Goal: Transaction & Acquisition: Purchase product/service

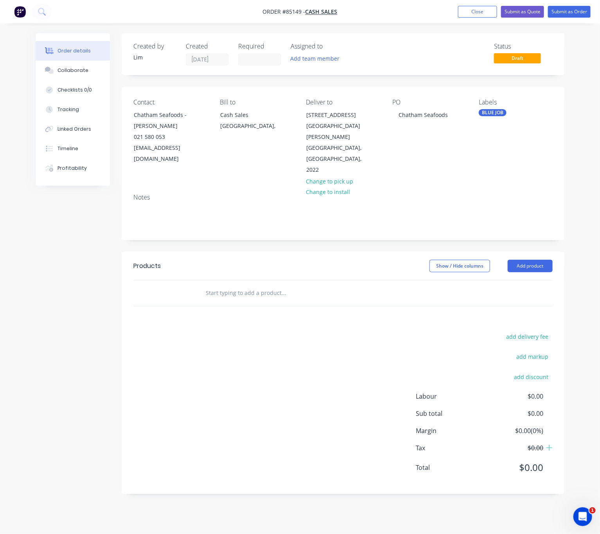
click at [251, 285] on input "text" at bounding box center [283, 293] width 156 height 16
click at [250, 285] on input "text" at bounding box center [283, 293] width 156 height 16
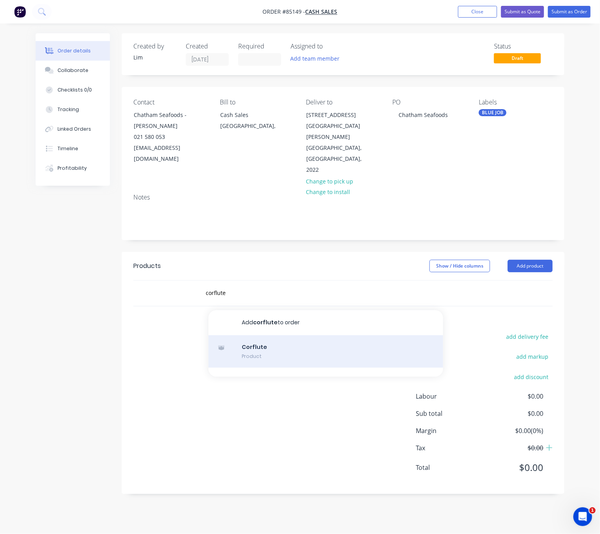
type input "corflute"
click at [298, 335] on div "Corflute Product" at bounding box center [325, 351] width 235 height 33
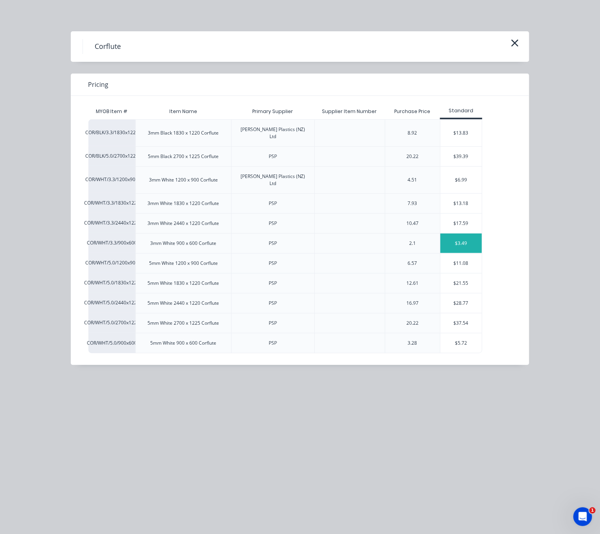
click at [473, 233] on div "$3.49" at bounding box center [461, 243] width 42 height 20
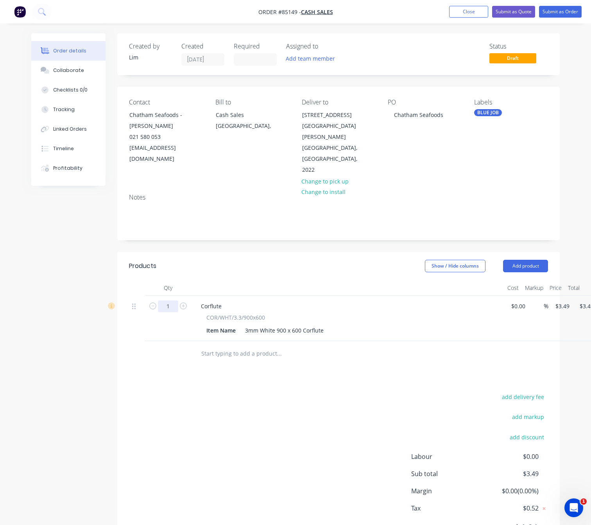
drag, startPoint x: 172, startPoint y: 283, endPoint x: 177, endPoint y: 286, distance: 6.6
click at [172, 300] on input "1" at bounding box center [168, 306] width 20 height 12
click at [176, 300] on input "1" at bounding box center [168, 306] width 20 height 12
click at [294, 413] on div "add delivery fee add markup add discount Labour $0.00 Sub total $3.49 Margin $0…" at bounding box center [338, 466] width 419 height 151
click at [169, 300] on input "1" at bounding box center [168, 306] width 20 height 12
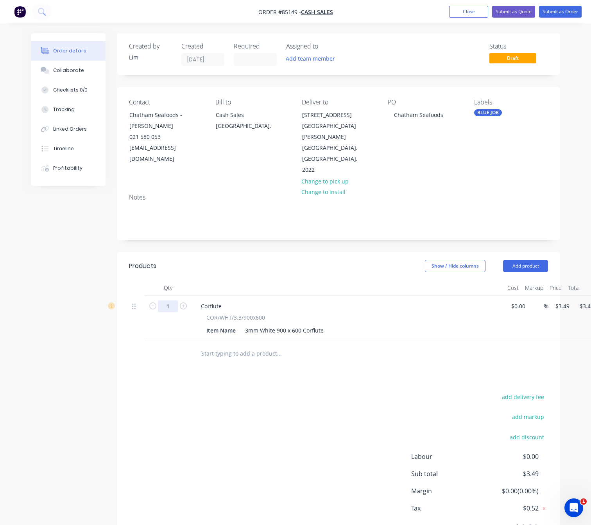
click at [170, 300] on input "1" at bounding box center [168, 306] width 20 height 12
click at [173, 300] on input "1" at bounding box center [168, 306] width 20 height 12
type input "100"
type input "$349.00"
click at [220, 437] on div "add delivery fee add markup add discount Labour $0.00 Sub total $3.49 Margin $0…" at bounding box center [338, 466] width 419 height 151
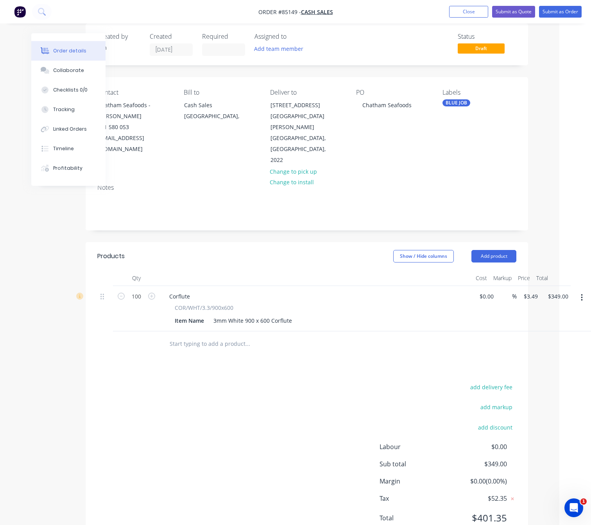
scroll to position [0, 32]
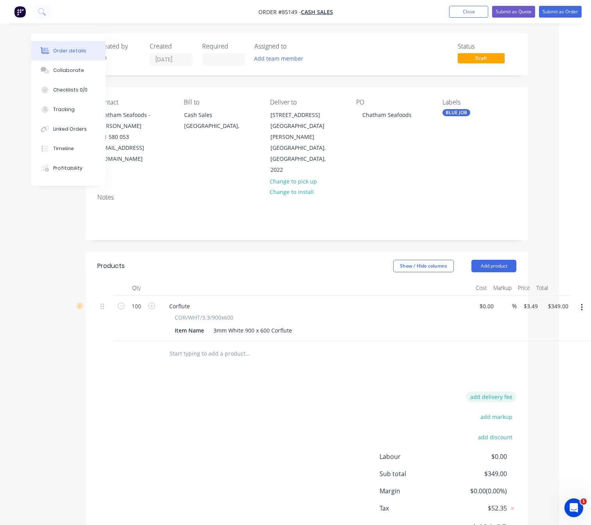
click at [504, 391] on button "add delivery fee" at bounding box center [491, 396] width 50 height 11
type input "40"
click at [285, 402] on div "Delivery fee Delivery fee Delivery fee name (Optional) 40 40 $0 add markup add …" at bounding box center [306, 465] width 419 height 149
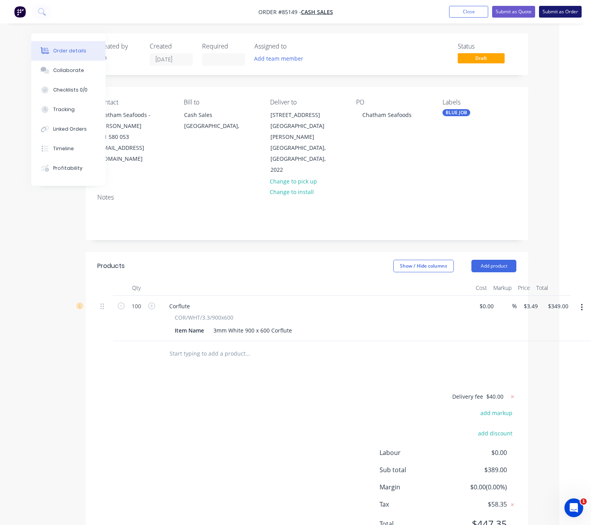
click at [567, 12] on button "Submit as Order" at bounding box center [560, 12] width 43 height 12
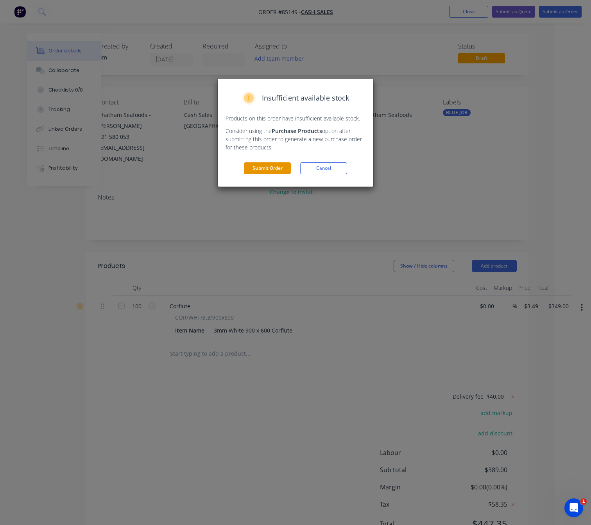
click at [274, 168] on button "Submit Order" at bounding box center [267, 168] width 47 height 12
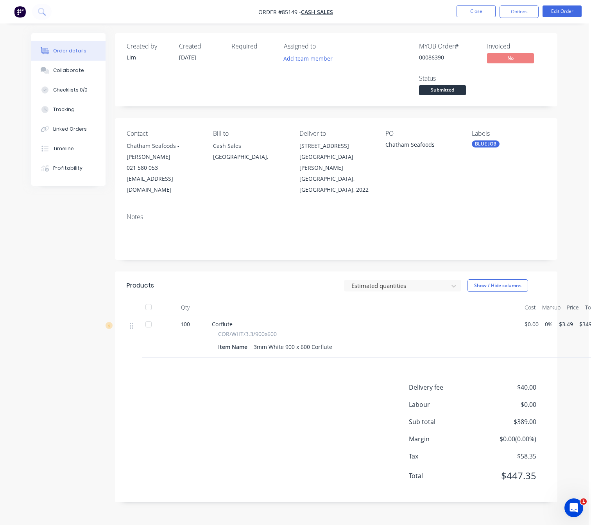
click at [196, 457] on div "Delivery fee $40.00 Labour $0.00 Sub total $389.00 Margin $0.00 ( 0.00 %) Tax $…" at bounding box center [336, 436] width 419 height 108
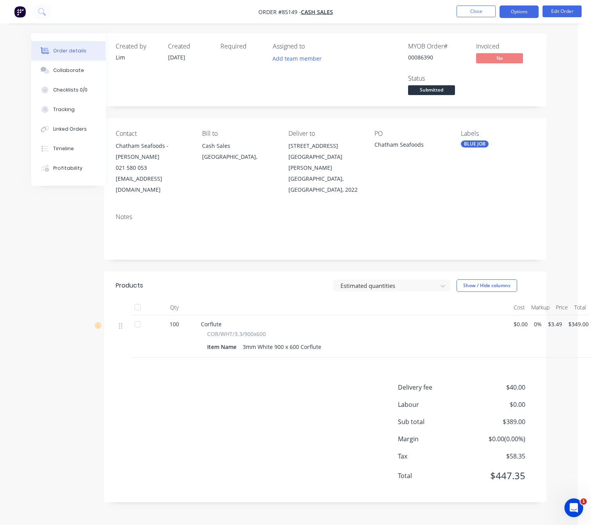
click at [522, 12] on button "Options" at bounding box center [519, 11] width 39 height 13
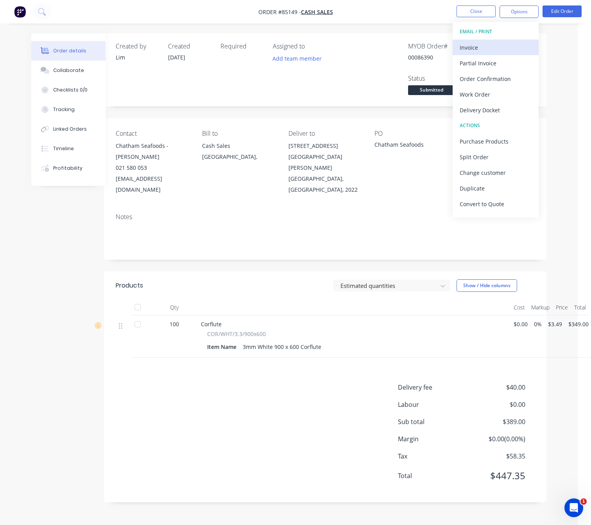
click at [496, 47] on div "Invoice" at bounding box center [496, 47] width 72 height 11
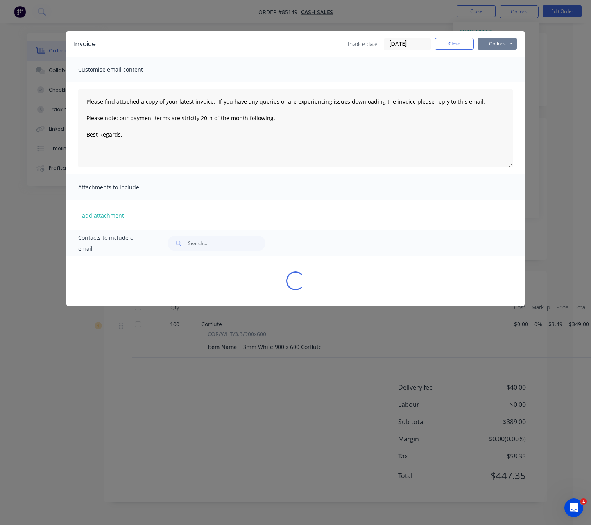
click at [502, 43] on button "Options" at bounding box center [497, 44] width 39 height 12
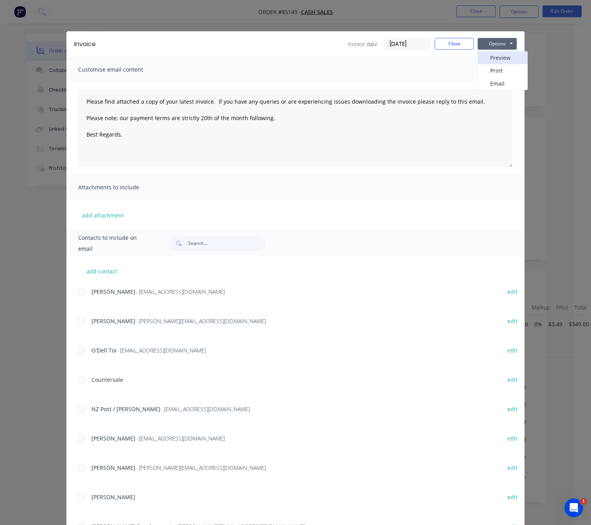
click at [505, 52] on button "Preview" at bounding box center [503, 57] width 50 height 13
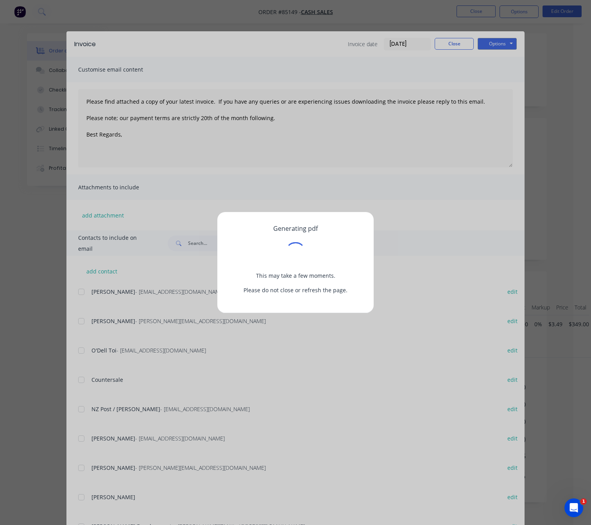
scroll to position [0, 5]
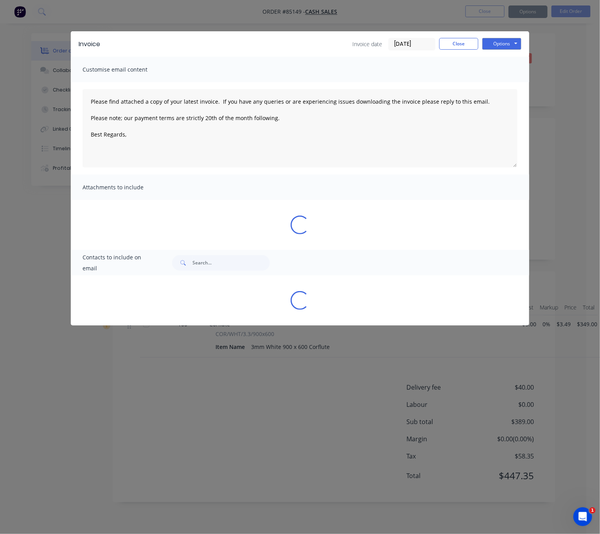
type textarea "Please find attached a copy of your latest invoice. If you have any queries or …"
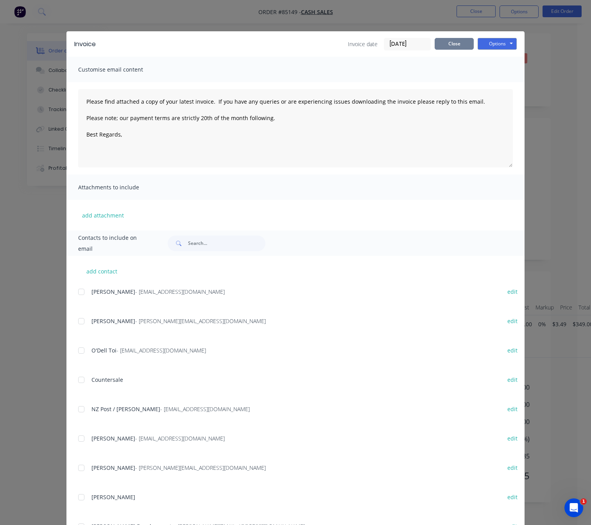
click at [453, 40] on button "Close" at bounding box center [454, 44] width 39 height 12
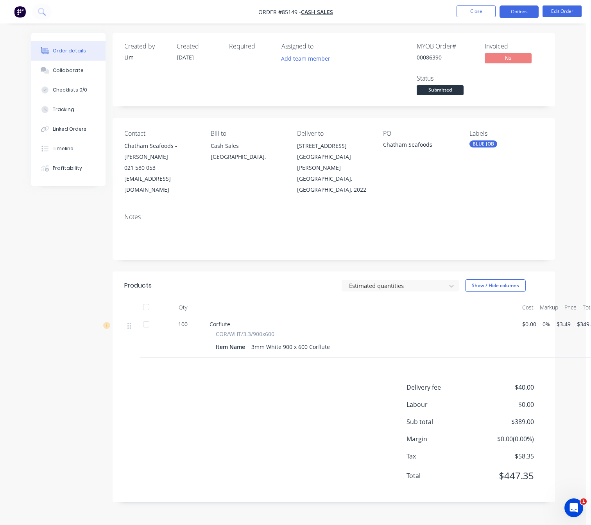
click at [529, 11] on button "Options" at bounding box center [519, 11] width 39 height 13
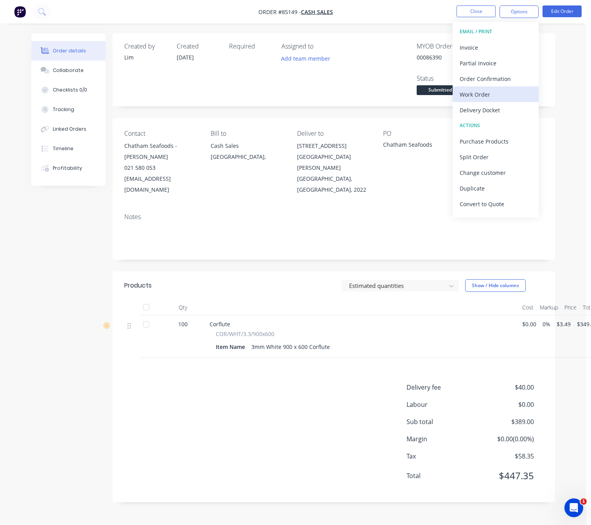
click at [485, 94] on div "Work Order" at bounding box center [496, 94] width 72 height 11
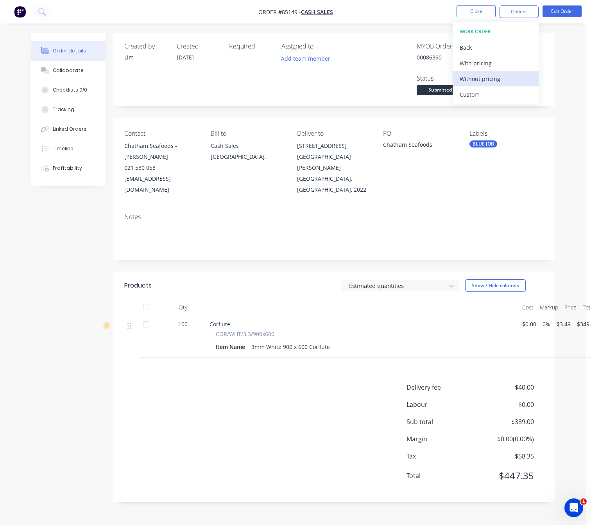
click at [484, 84] on div "Without pricing" at bounding box center [496, 78] width 72 height 11
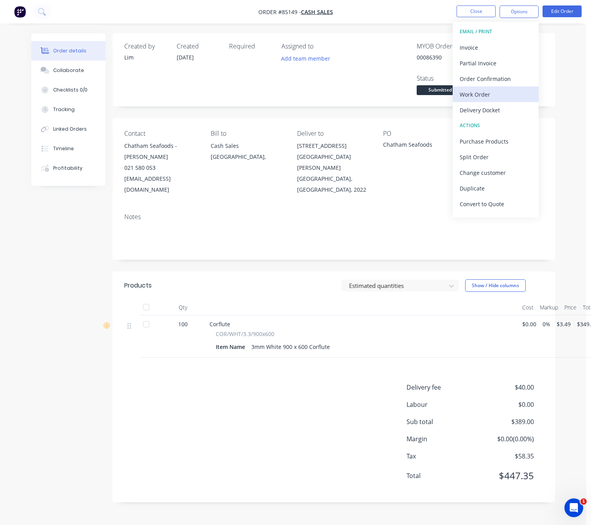
click at [490, 95] on div "Work Order" at bounding box center [496, 94] width 72 height 11
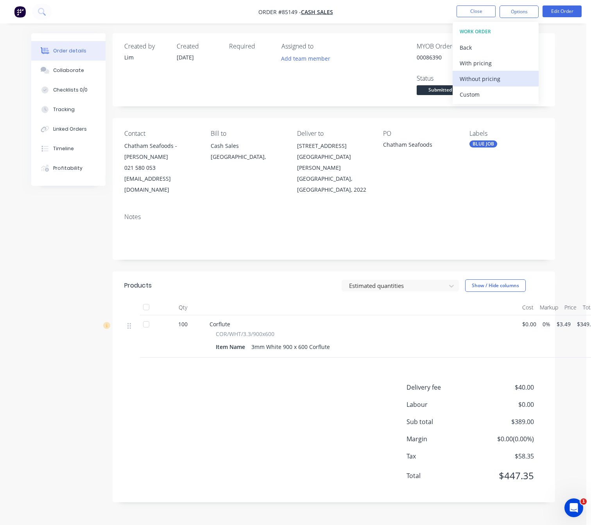
click at [491, 77] on div "Without pricing" at bounding box center [496, 78] width 72 height 11
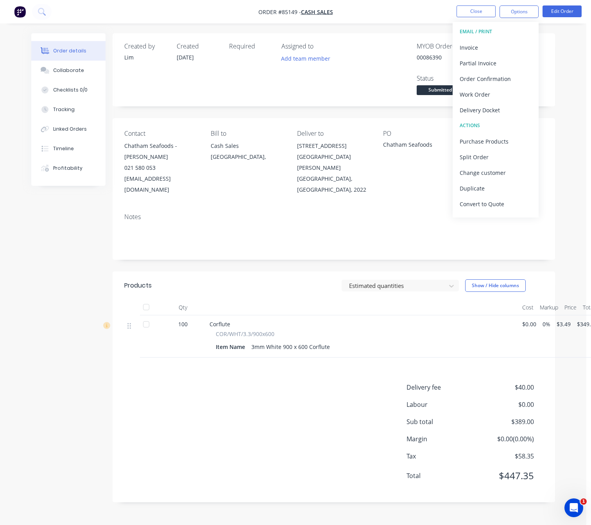
click at [67, 297] on div "Created by Lim Created 09/10/25 Required Assigned to Add team member MYOB Order…" at bounding box center [291, 273] width 529 height 480
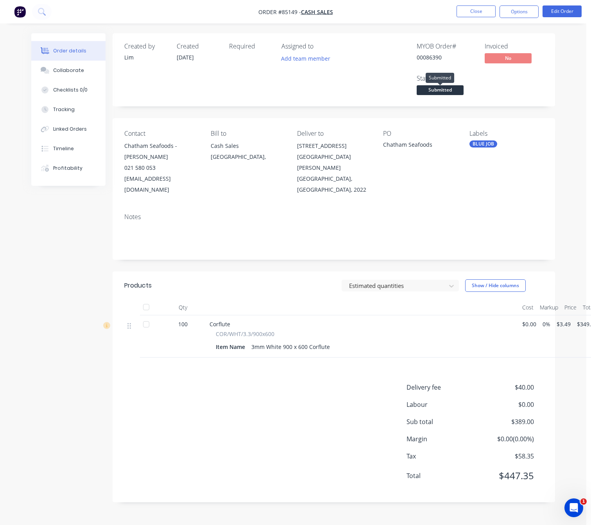
click at [457, 88] on span "Submitted" at bounding box center [440, 90] width 47 height 10
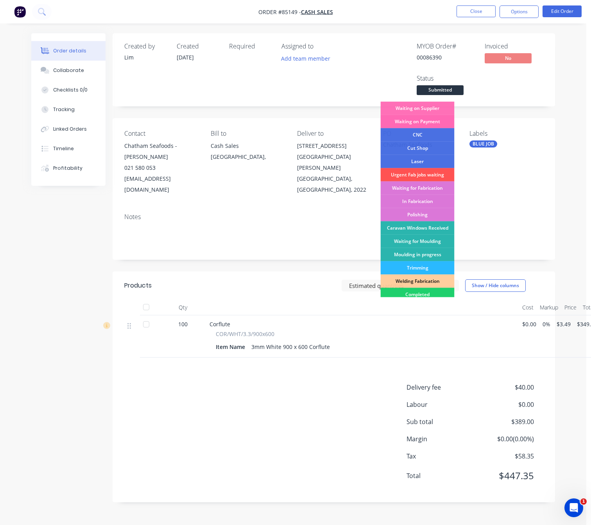
click at [441, 122] on div "Waiting on Payment" at bounding box center [418, 121] width 74 height 13
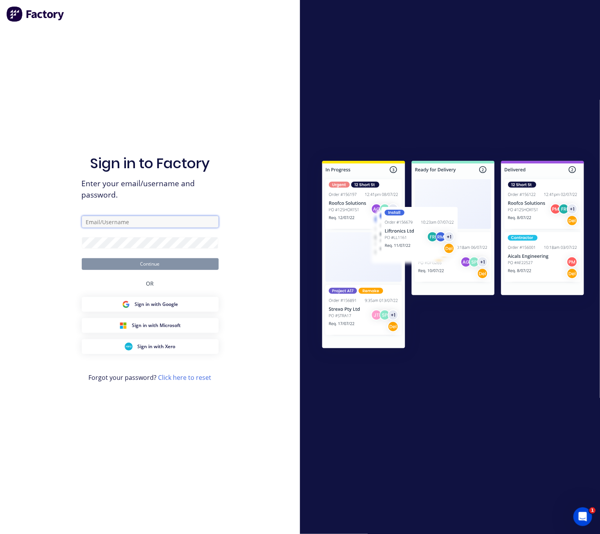
click at [152, 225] on input "text" at bounding box center [150, 222] width 137 height 12
type input "lim@cambrianplastics.co.nz"
click at [130, 259] on button "Continue" at bounding box center [150, 264] width 137 height 12
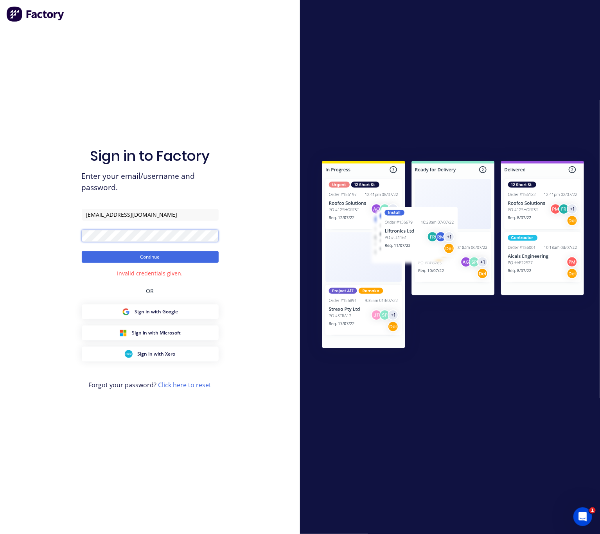
click at [66, 233] on div "Sign in to Factory Enter your email/username and password. lim@cambrianplastics…" at bounding box center [150, 267] width 300 height 534
click at [82, 251] on button "Continue" at bounding box center [150, 257] width 137 height 12
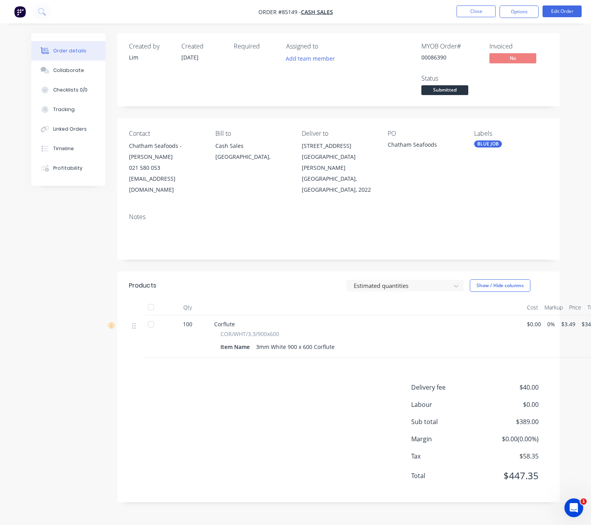
click at [453, 88] on span "Submitted" at bounding box center [444, 90] width 47 height 10
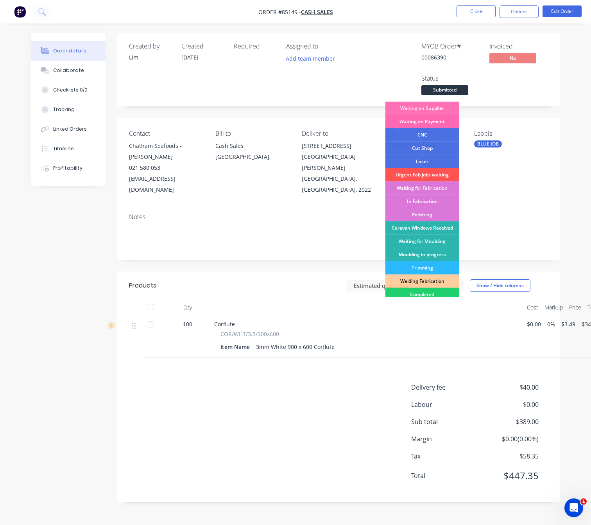
click at [435, 122] on div "Waiting on Payment" at bounding box center [422, 121] width 74 height 13
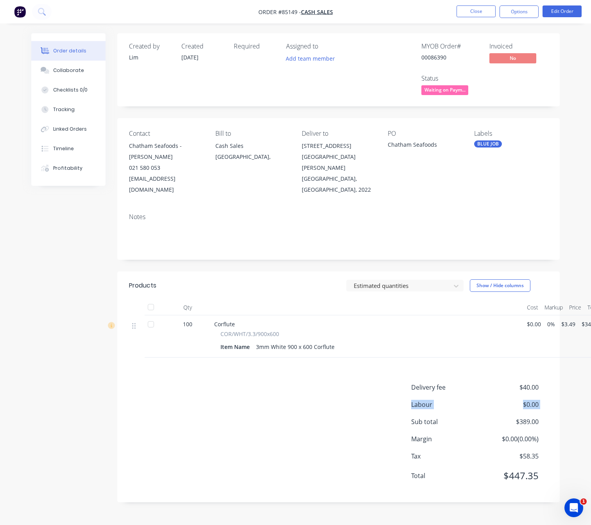
click at [290, 403] on div "Delivery fee $40.00 Labour $0.00 Sub total $389.00 Margin $0.00 ( 0.00 %) Tax $…" at bounding box center [338, 436] width 419 height 108
click at [481, 7] on button "Close" at bounding box center [476, 11] width 39 height 12
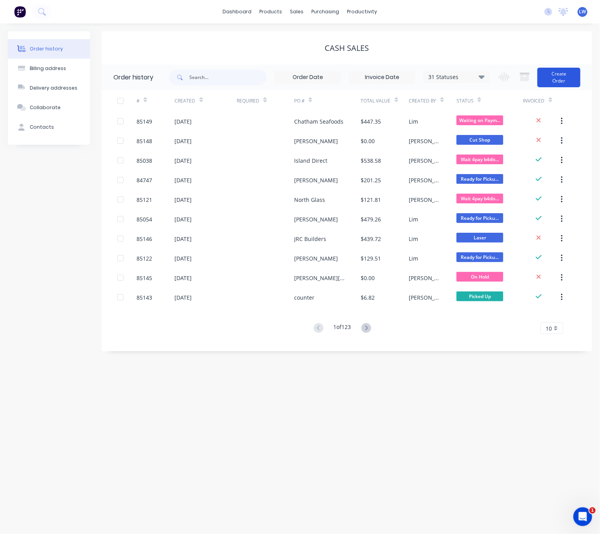
click at [564, 71] on button "Create Order" at bounding box center [558, 78] width 43 height 20
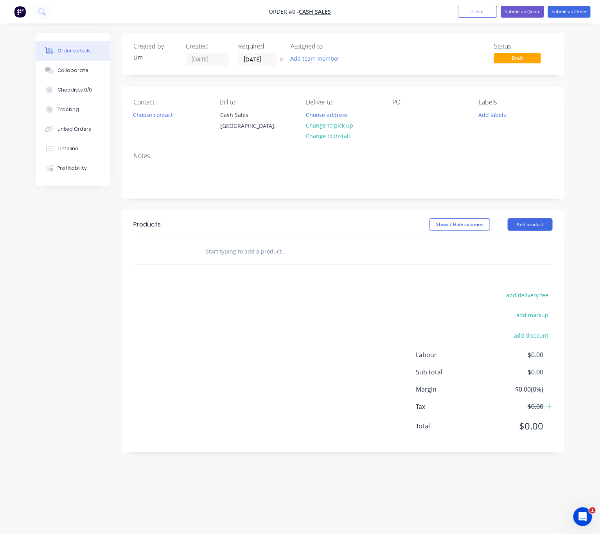
click at [283, 59] on icon "button" at bounding box center [282, 59] width 4 height 5
click at [160, 115] on button "Choose contact" at bounding box center [153, 114] width 48 height 11
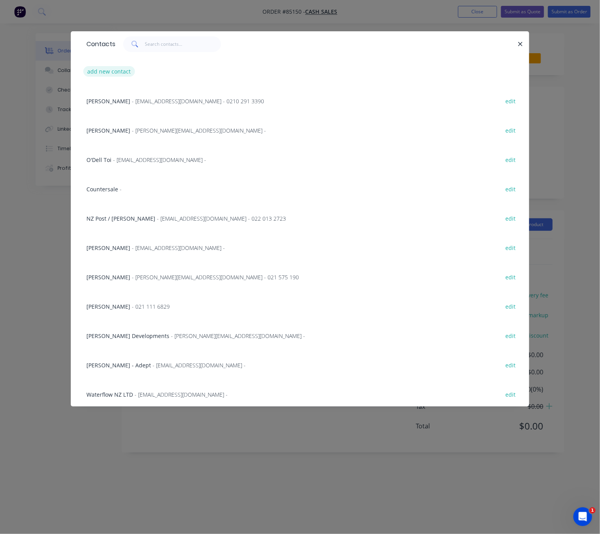
click at [122, 76] on button "add new contact" at bounding box center [109, 71] width 52 height 11
select select "NZ"
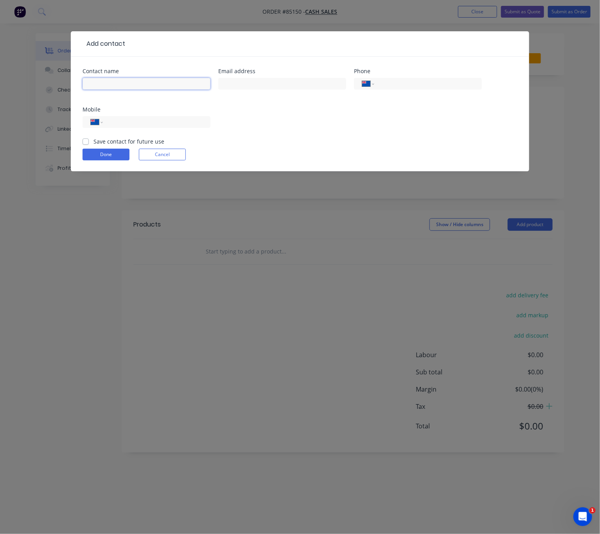
click at [125, 84] on input "text" at bounding box center [146, 84] width 128 height 12
type input "[PERSON_NAME]"
click at [254, 87] on input "text" at bounding box center [282, 84] width 128 height 12
type input "carpentrybyme@gmail.com"
click at [191, 118] on input "tel" at bounding box center [155, 122] width 94 height 9
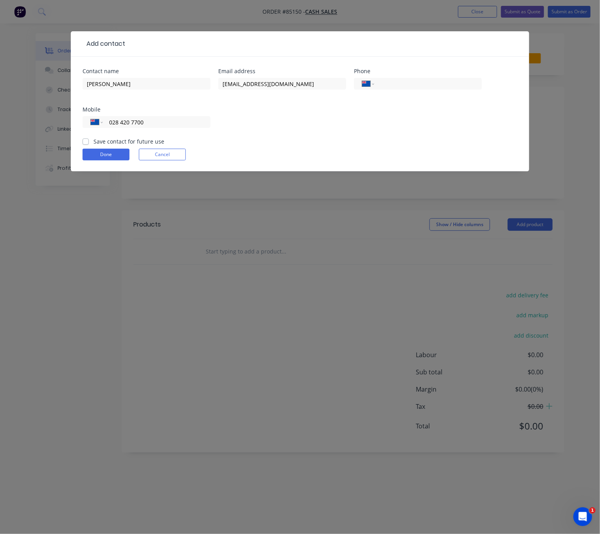
type input "028 420 7700"
click at [93, 143] on label "Save contact for future use" at bounding box center [128, 141] width 71 height 8
click at [84, 143] on input "Save contact for future use" at bounding box center [85, 140] width 6 height 7
checkbox input "true"
click at [104, 156] on button "Done" at bounding box center [105, 155] width 47 height 12
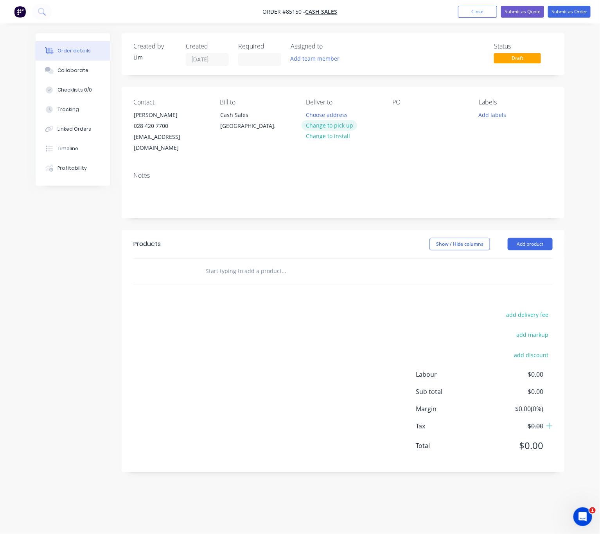
click at [325, 124] on button "Change to pick up" at bounding box center [329, 125] width 56 height 11
click at [400, 116] on div at bounding box center [398, 114] width 13 height 11
drag, startPoint x: 344, startPoint y: 119, endPoint x: 344, endPoint y: 128, distance: 9.0
click at [344, 121] on div "Pick up Change to delivery Change to install" at bounding box center [343, 126] width 74 height 55
click at [344, 131] on button "Change to install" at bounding box center [327, 136] width 52 height 11
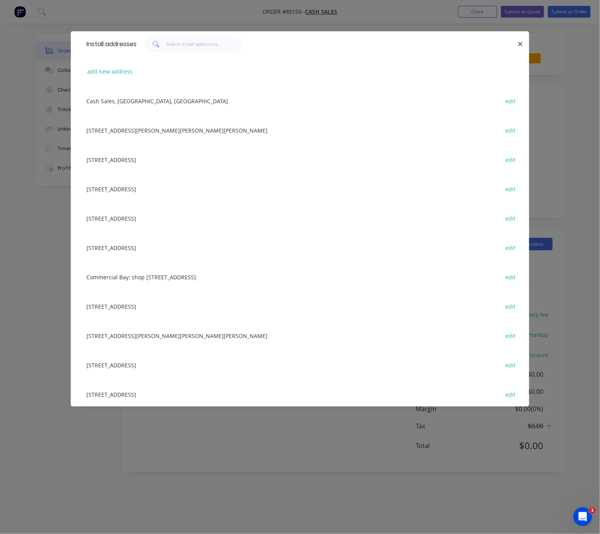
click at [113, 77] on div "add new address" at bounding box center [299, 71] width 435 height 29
click at [113, 73] on button "add new address" at bounding box center [110, 71] width 54 height 11
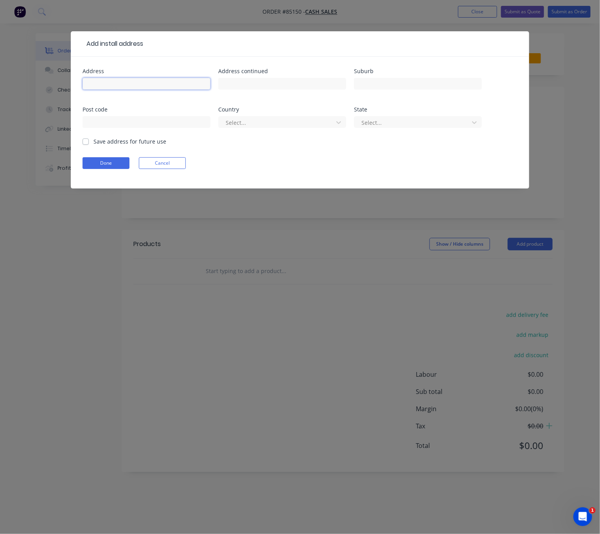
click at [110, 82] on input "text" at bounding box center [146, 84] width 128 height 12
drag, startPoint x: 133, startPoint y: 83, endPoint x: 67, endPoint y: 79, distance: 65.5
click at [67, 79] on div "Add install address Address 39 Hobbs Road Address continued Suburb Post code Co…" at bounding box center [300, 267] width 600 height 534
type input "39 Hobbs Road"
click at [310, 80] on input "text" at bounding box center [282, 84] width 128 height 12
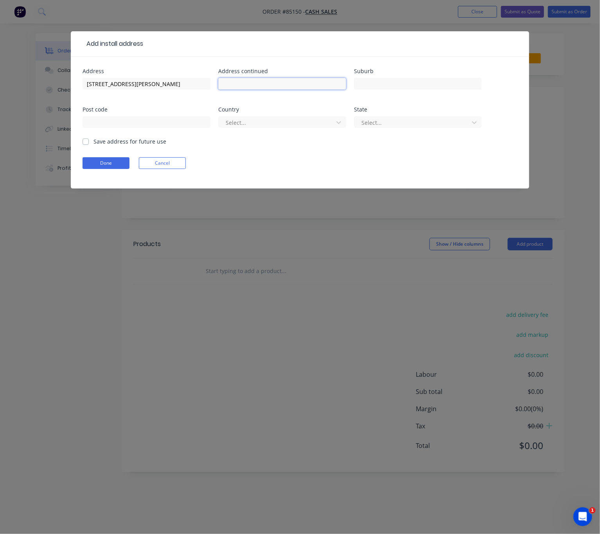
paste input "Matakatia,"
type input "Matakatia"
click at [381, 81] on input "text" at bounding box center [418, 84] width 128 height 12
paste input "Whangaparāoa 0930"
drag, startPoint x: 413, startPoint y: 84, endPoint x: 397, endPoint y: 81, distance: 16.3
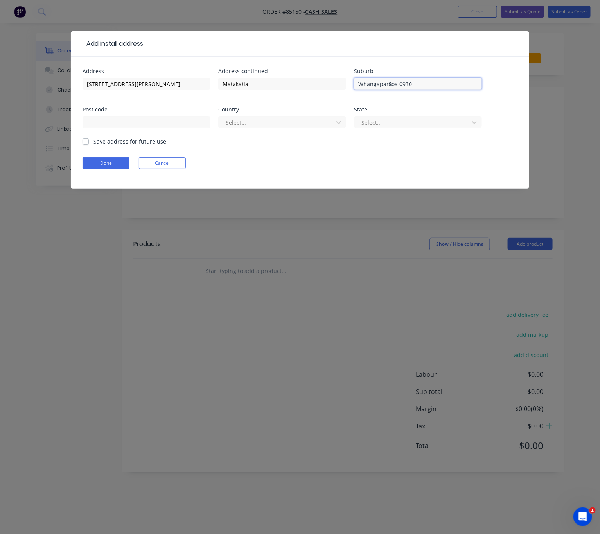
click at [397, 81] on input "Whangaparāoa 0930" at bounding box center [418, 84] width 128 height 12
type input "Whangaparāoa"
click at [161, 121] on input "text" at bounding box center [146, 122] width 128 height 12
paste input "0930"
drag, startPoint x: 87, startPoint y: 123, endPoint x: 68, endPoint y: 121, distance: 19.3
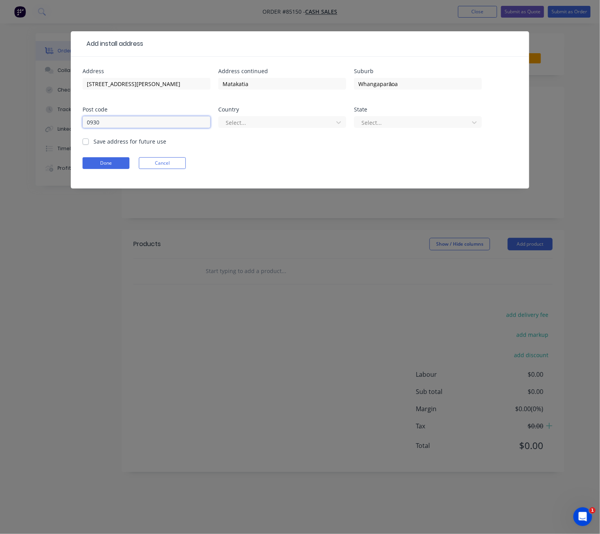
click at [68, 121] on div "Add install address Address 39 Hobbs Road Address continued Matakatia Suburb Wh…" at bounding box center [300, 267] width 600 height 534
click at [89, 119] on input "0930" at bounding box center [146, 122] width 128 height 12
type input "0930"
click at [252, 119] on div at bounding box center [277, 123] width 104 height 10
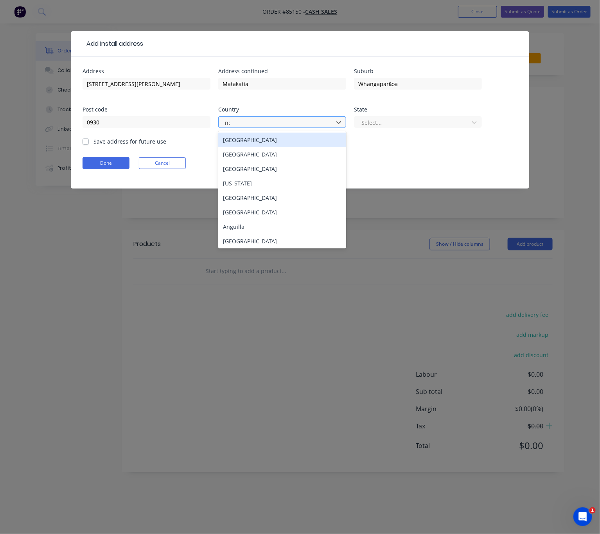
type input "new"
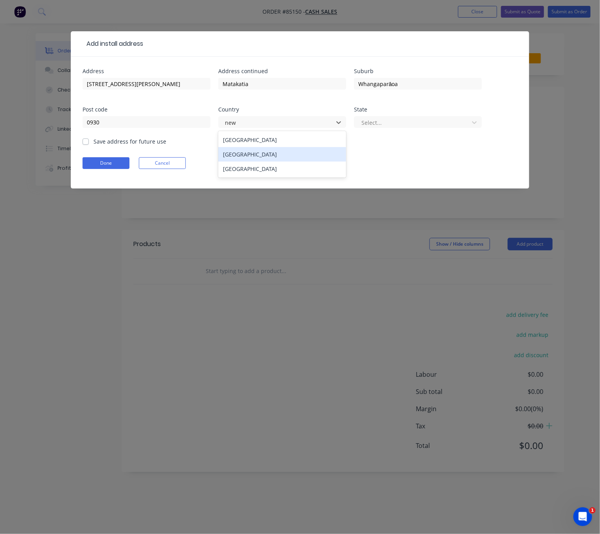
click at [263, 155] on div "[GEOGRAPHIC_DATA]" at bounding box center [282, 154] width 128 height 14
click at [406, 118] on div at bounding box center [412, 123] width 104 height 10
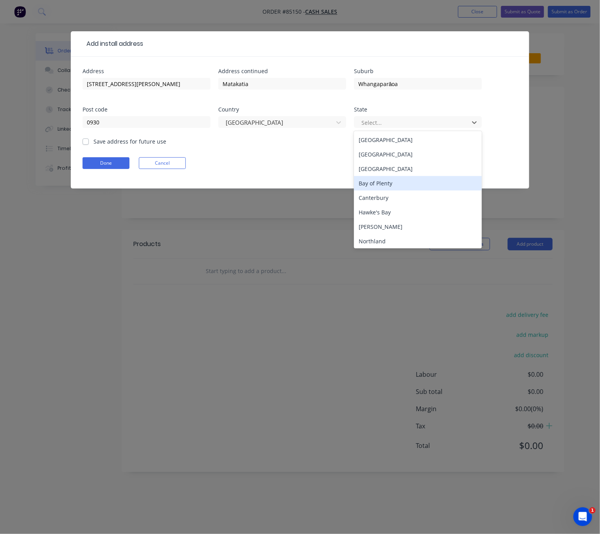
click at [400, 169] on div "Auckland" at bounding box center [418, 168] width 128 height 14
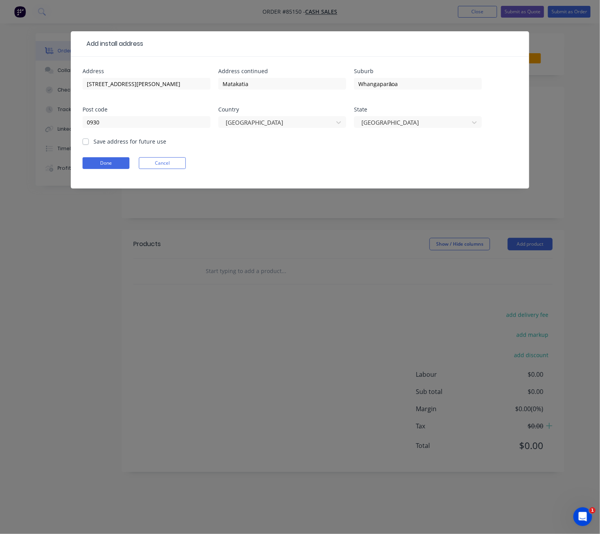
click at [93, 143] on label "Save address for future use" at bounding box center [129, 141] width 73 height 8
click at [87, 143] on input "Save address for future use" at bounding box center [85, 140] width 6 height 7
checkbox input "true"
click at [101, 162] on button "Done" at bounding box center [105, 163] width 47 height 12
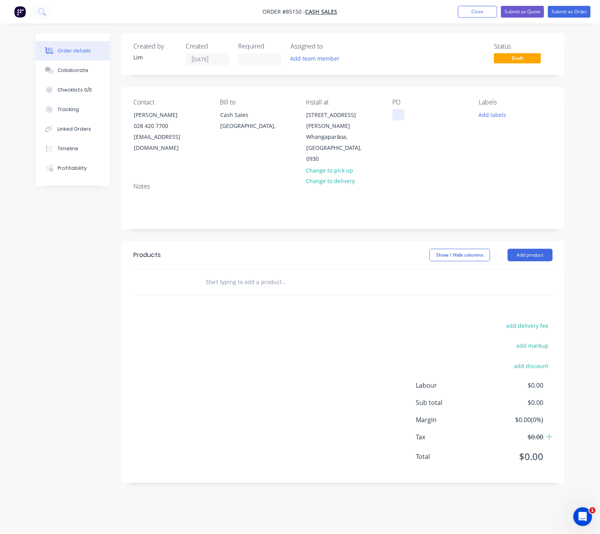
click at [396, 118] on div at bounding box center [398, 114] width 13 height 11
click at [490, 118] on button "Add labels" at bounding box center [492, 114] width 36 height 11
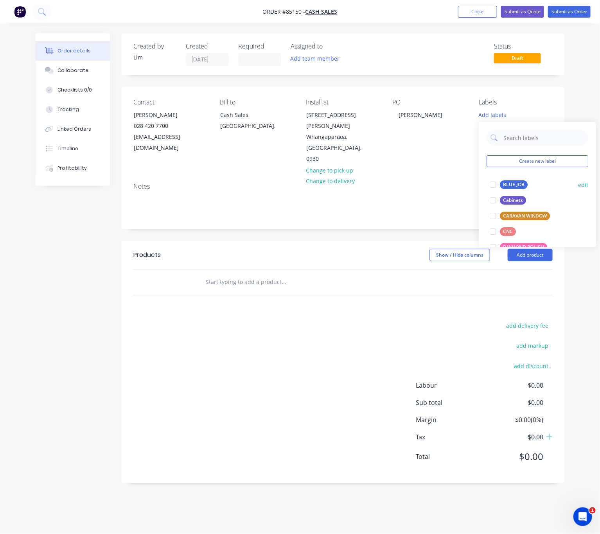
click at [512, 186] on div "BLUE JOB" at bounding box center [514, 184] width 28 height 9
click at [353, 320] on div "add delivery fee add markup add discount Labour $0.00 Sub total $0.00 Margin $0…" at bounding box center [342, 395] width 419 height 151
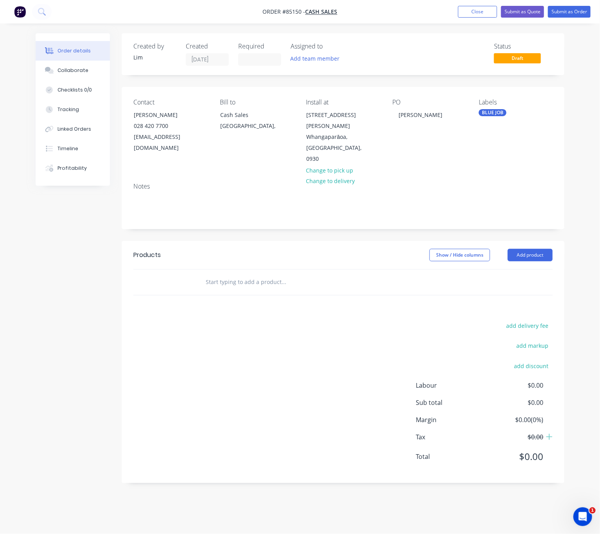
click at [229, 274] on input "text" at bounding box center [283, 282] width 156 height 16
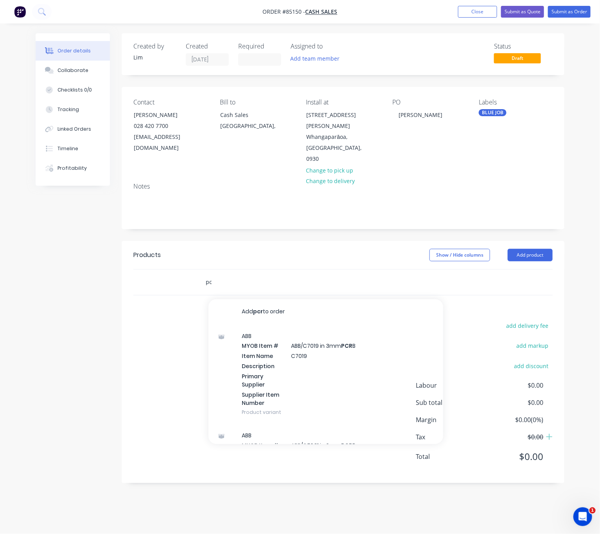
type input "p"
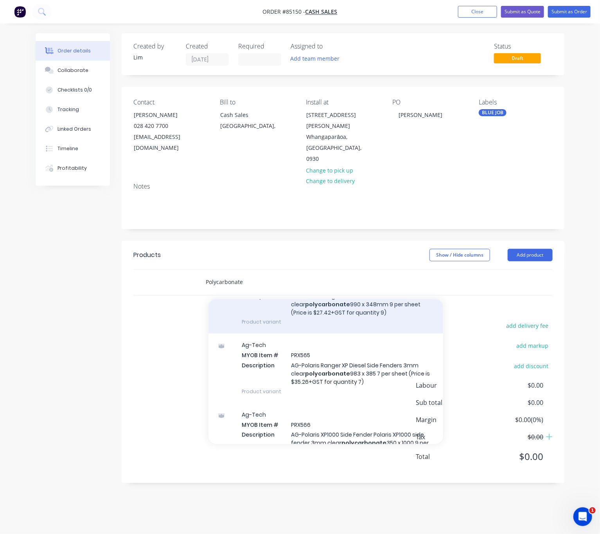
scroll to position [17589, 0]
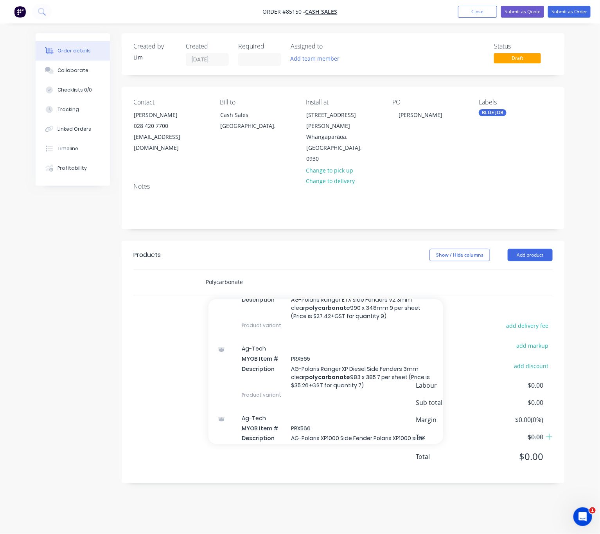
click at [206, 274] on input "Polycarbonate" at bounding box center [283, 282] width 156 height 16
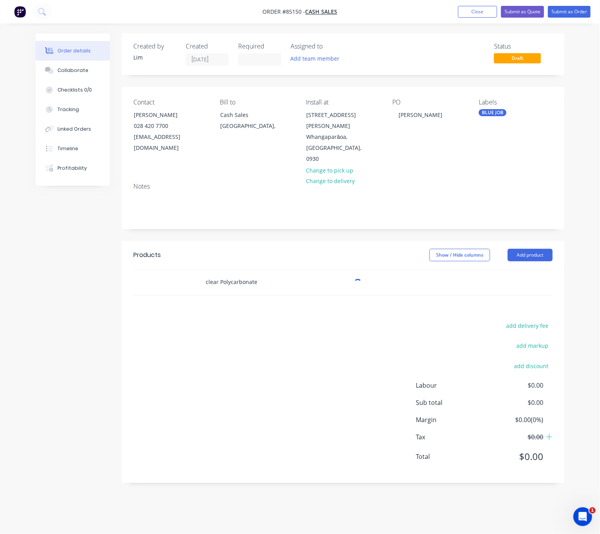
click at [289, 277] on input "clear Polycarbonate" at bounding box center [283, 282] width 156 height 16
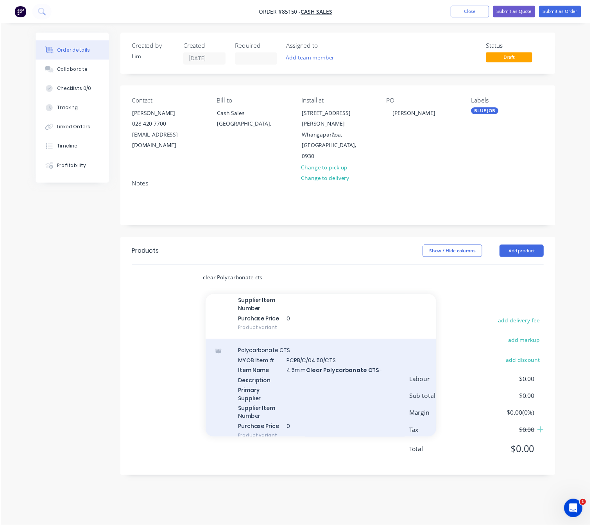
scroll to position [762, 0]
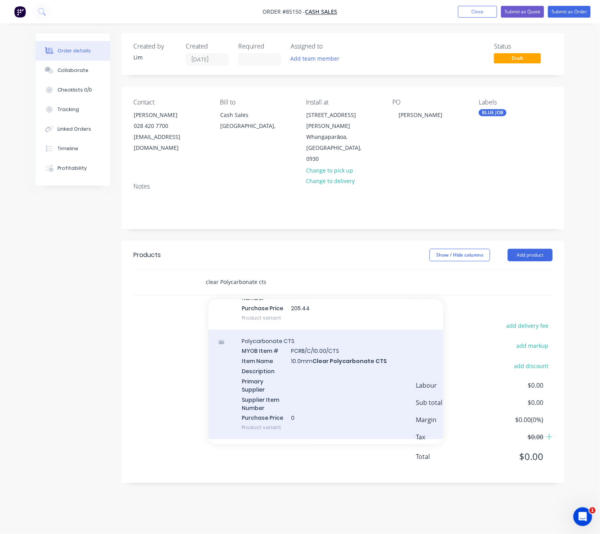
type input "clear Polycarbonate cts"
click at [366, 371] on div "Polycarbonate CTS MYOB Item # PCRB/C/10.00/CTS Item Name 10.0mm Clear Polycarbo…" at bounding box center [325, 385] width 235 height 110
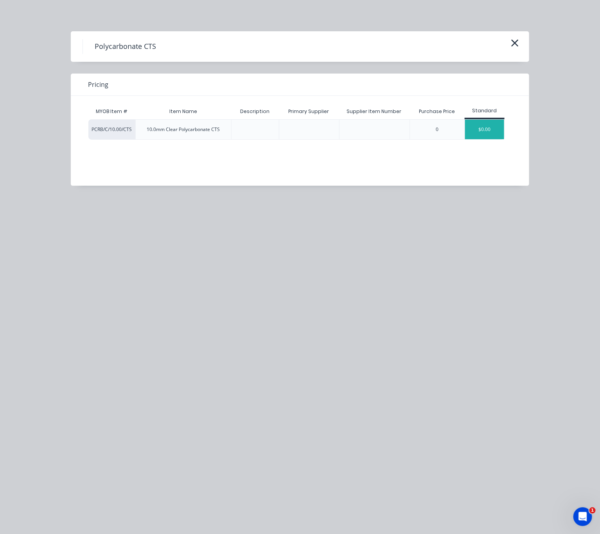
click at [476, 131] on div "$0.00" at bounding box center [484, 130] width 39 height 20
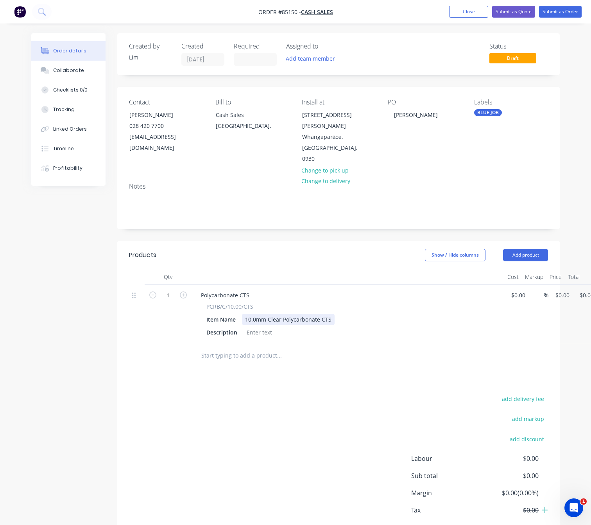
click at [331, 314] on div "10.0mm Clear Polycarbonate CTS" at bounding box center [288, 319] width 93 height 11
drag, startPoint x: 330, startPoint y: 309, endPoint x: 391, endPoint y: 314, distance: 61.6
click at [330, 314] on div "10.0mm Clear Polycarbonate CTS" at bounding box center [288, 319] width 93 height 11
drag, startPoint x: 331, startPoint y: 306, endPoint x: 278, endPoint y: 314, distance: 53.2
click at [231, 314] on div "Item Name 10.0mm Clear Polycarbonate CTS" at bounding box center [346, 319] width 286 height 11
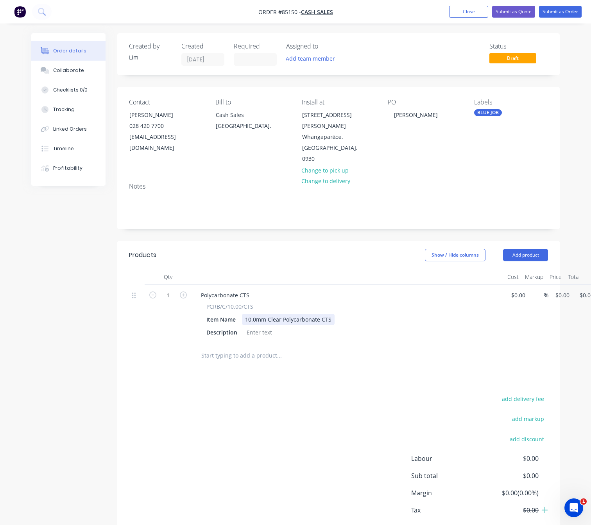
copy div "10.0mm Clear Polycarbonate CTS"
click at [267, 326] on div at bounding box center [260, 331] width 32 height 11
drag, startPoint x: 265, startPoint y: 323, endPoint x: 207, endPoint y: 406, distance: 101.9
click at [196, 415] on div "add delivery fee add markup add discount Labour $0.00 Sub total $0.00 Margin $0…" at bounding box center [338, 468] width 419 height 151
click at [330, 314] on div "10.0mm Clear Polycarbonate CTS" at bounding box center [288, 319] width 93 height 11
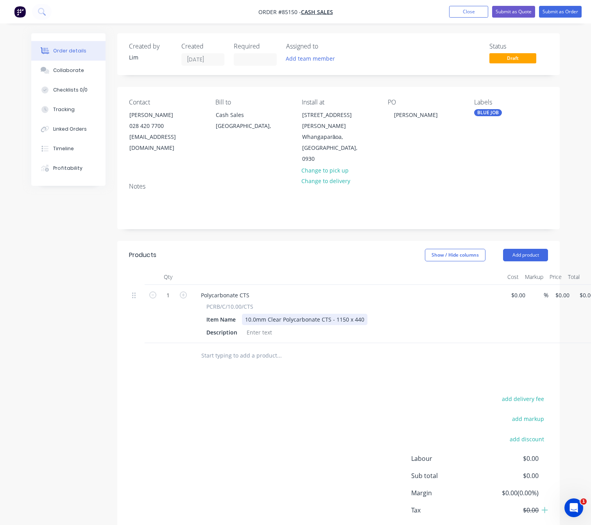
scroll to position [0, 25]
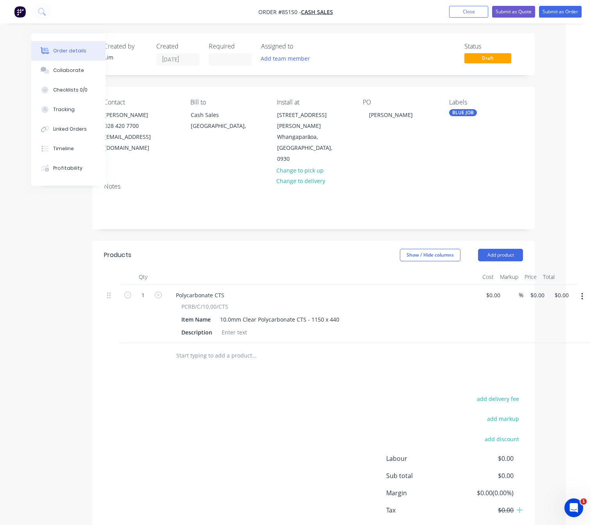
click at [583, 289] on button "button" at bounding box center [582, 296] width 18 height 14
click at [565, 327] on div "Duplicate" at bounding box center [554, 332] width 60 height 11
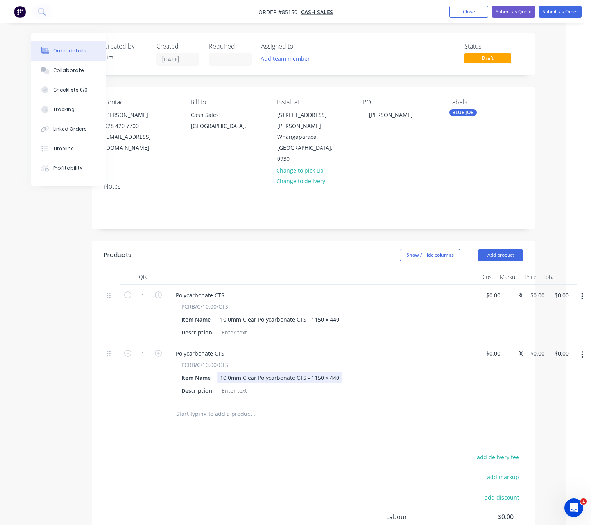
drag, startPoint x: 339, startPoint y: 367, endPoint x: 309, endPoint y: 366, distance: 30.1
click at [309, 372] on div "10.0mm Clear Polycarbonate CTS - 1150 x 440" at bounding box center [279, 377] width 125 height 11
click at [583, 350] on icon "button" at bounding box center [582, 354] width 2 height 9
click at [564, 385] on div "Duplicate" at bounding box center [554, 390] width 60 height 11
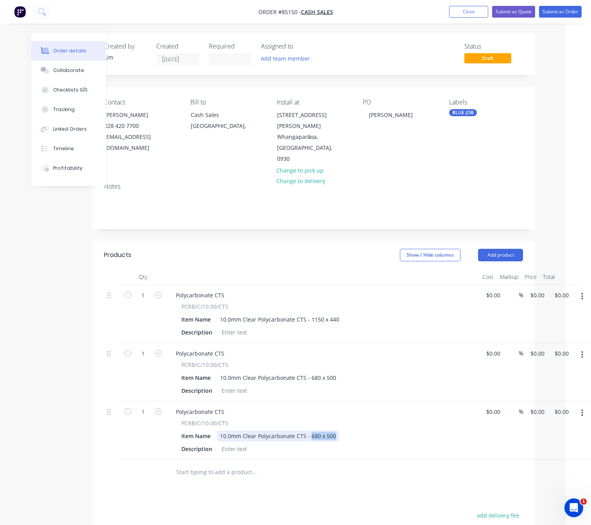
drag, startPoint x: 335, startPoint y: 427, endPoint x: 310, endPoint y: 427, distance: 24.6
click at [310, 430] on div "10.0mm Clear Polycarbonate CTS - 680 x 500" at bounding box center [278, 435] width 122 height 11
click at [318, 430] on div "10.0mm Clear Polycarbonate CTS - 515770" at bounding box center [275, 435] width 116 height 11
click at [325, 475] on div at bounding box center [307, 471] width 281 height 25
click at [523, 285] on div "1 Polycarbonate CTS PCRB/C/10.00/CTS Item Name 10.0mm Clear Polycarbonate CTS -…" at bounding box center [313, 314] width 419 height 58
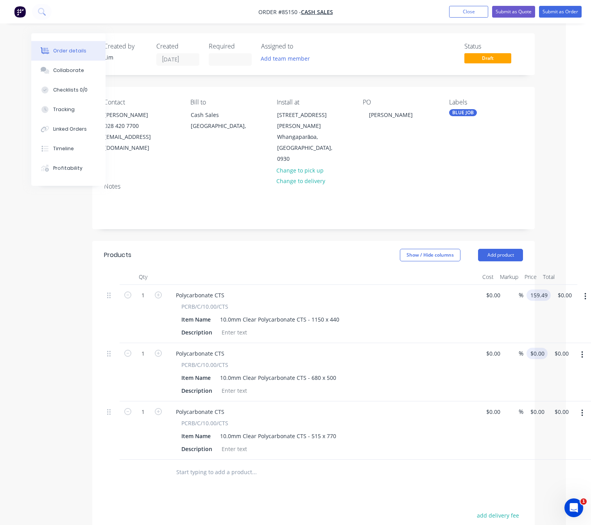
click at [535, 348] on input "$0.00" at bounding box center [539, 353] width 18 height 11
type input "$159.49"
type input "$107.16"
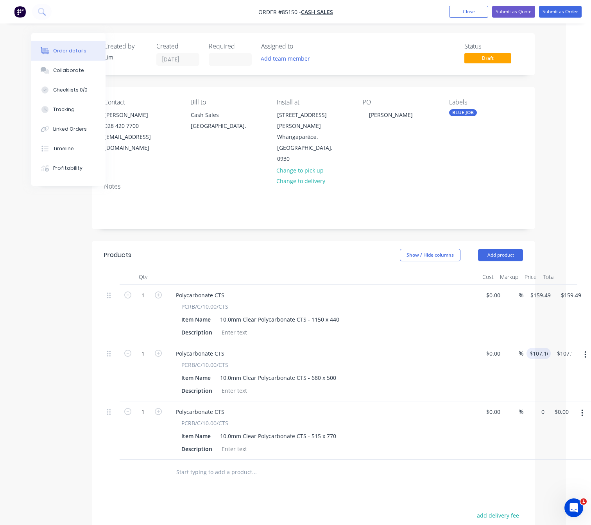
click at [523, 402] on div "1 Polycarbonate CTS PCRB/C/10.00/CTS Item Name 10.0mm Clear Polycarbonate CTS -…" at bounding box center [313, 430] width 419 height 58
type input "$124.99"
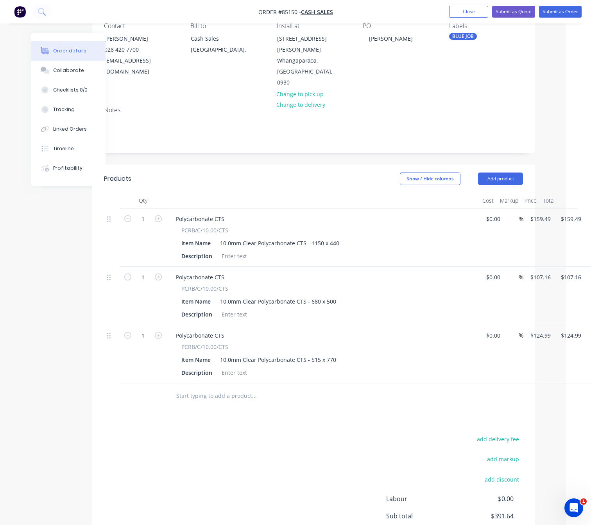
scroll to position [149, 25]
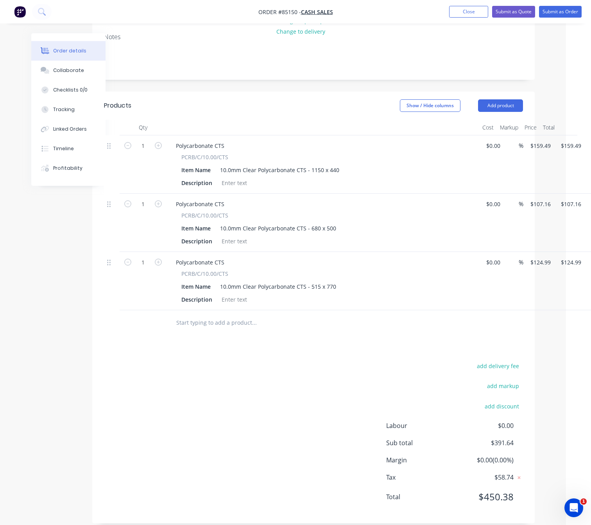
drag, startPoint x: 157, startPoint y: 136, endPoint x: 157, endPoint y: 167, distance: 30.5
click at [157, 142] on icon "button" at bounding box center [158, 145] width 7 height 7
type input "2"
type input "$318.98"
click at [155, 200] on icon "button" at bounding box center [158, 203] width 7 height 7
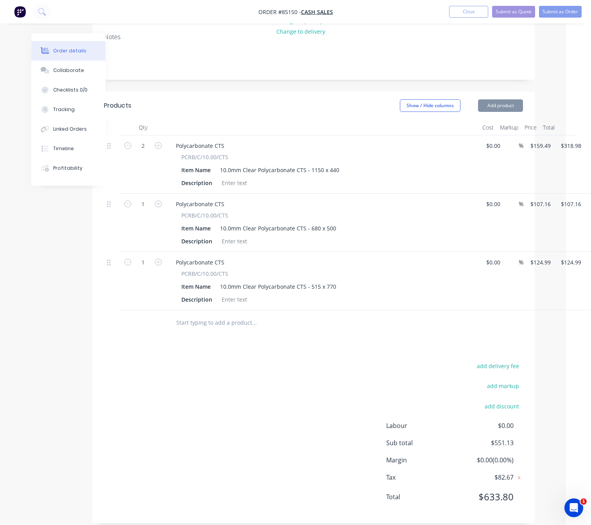
type input "2"
type input "$214.32"
click at [158, 256] on form "1" at bounding box center [143, 262] width 41 height 12
click at [158, 258] on icon "button" at bounding box center [158, 261] width 7 height 7
type input "2"
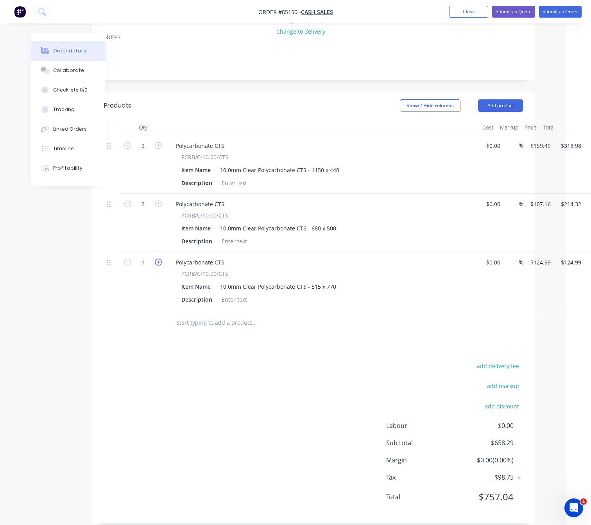
type input "$249.98"
click at [164, 378] on div "add delivery fee add markup add discount Labour $0.00 Sub total $783.28 Margin …" at bounding box center [313, 435] width 419 height 151
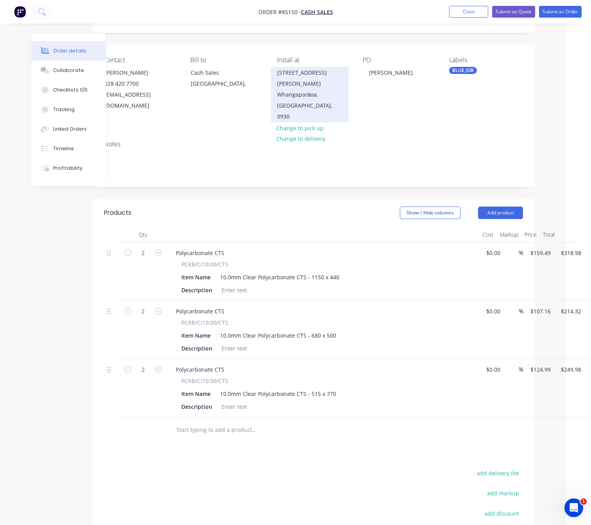
scroll to position [0, 25]
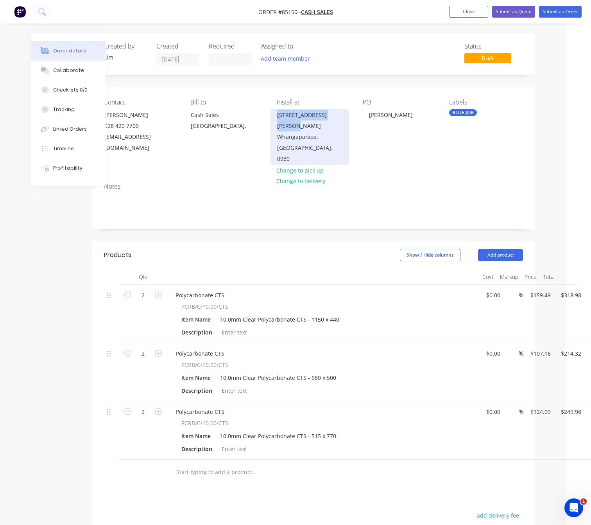
drag, startPoint x: 277, startPoint y: 111, endPoint x: 320, endPoint y: 129, distance: 46.5
click at [320, 129] on div "39 Hobbs Road Matakatia" at bounding box center [309, 120] width 65 height 22
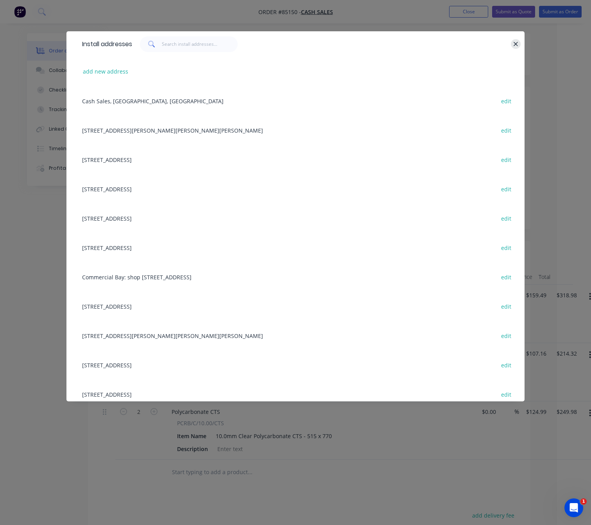
click at [513, 45] on icon "button" at bounding box center [515, 44] width 5 height 7
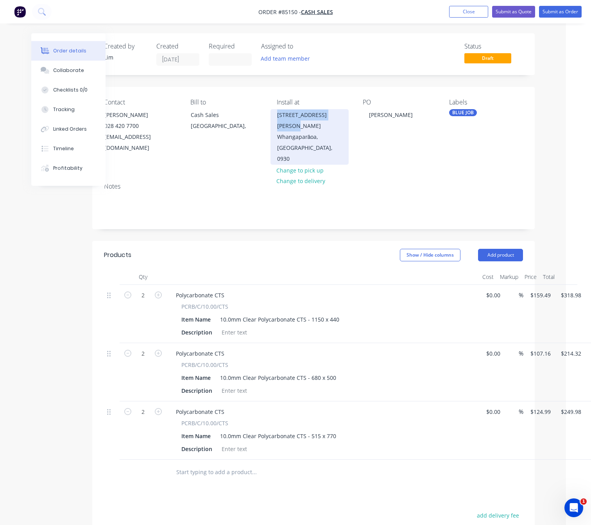
copy div "39 Hobbs Road Matakatia"
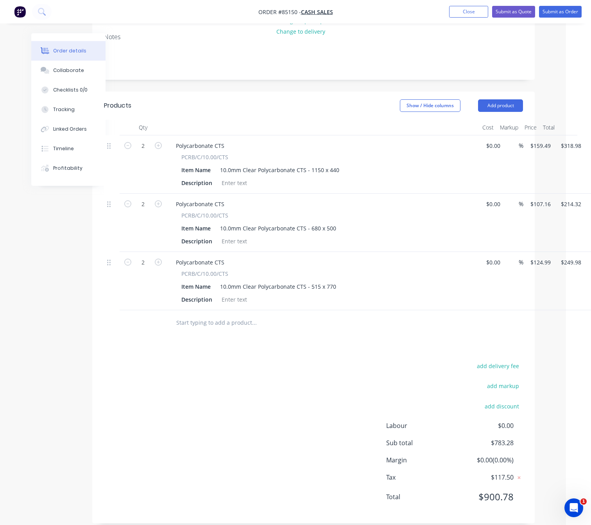
click at [508, 360] on button "add delivery fee" at bounding box center [498, 365] width 50 height 11
type input "10"
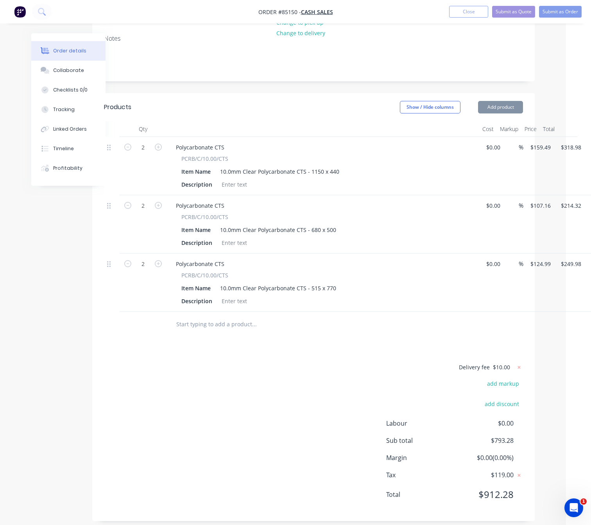
drag, startPoint x: 315, startPoint y: 352, endPoint x: 301, endPoint y: 351, distance: 14.2
click at [314, 352] on div "Products Show / Hide columns Add product Qty Cost Markup Price Total 2 Polycarb…" at bounding box center [313, 307] width 443 height 428
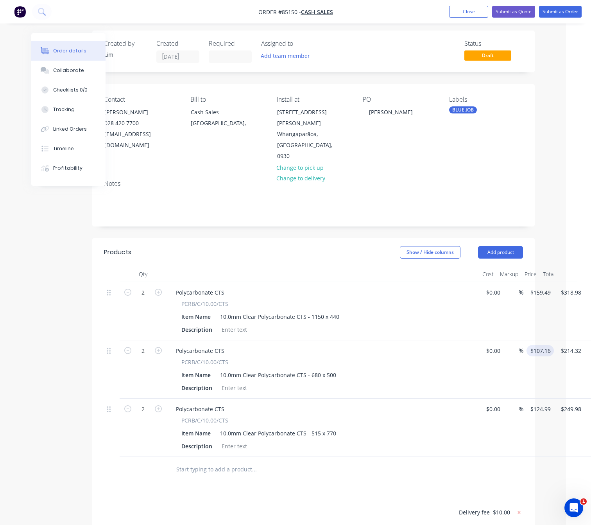
scroll to position [0, 25]
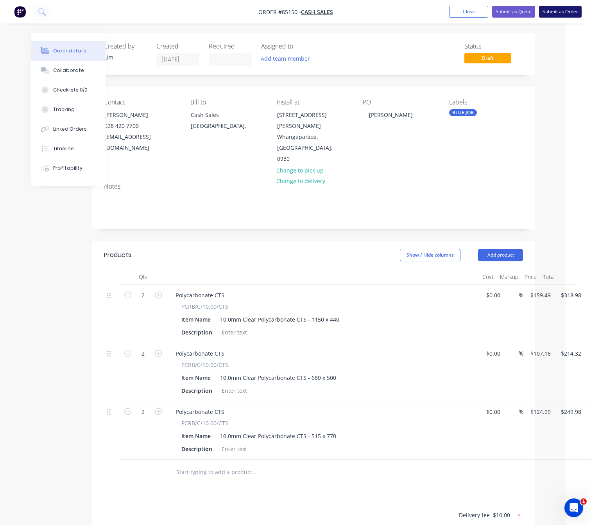
click at [557, 12] on button "Submit as Order" at bounding box center [560, 12] width 43 height 12
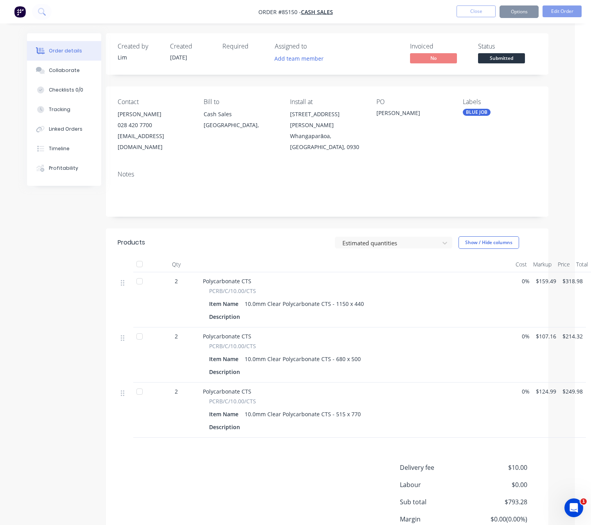
scroll to position [0, 0]
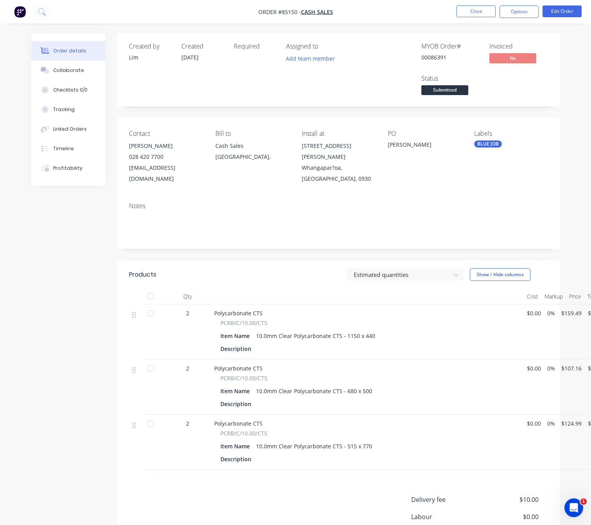
drag, startPoint x: 526, startPoint y: 12, endPoint x: 518, endPoint y: 21, distance: 11.7
click at [525, 13] on button "Options" at bounding box center [519, 11] width 39 height 13
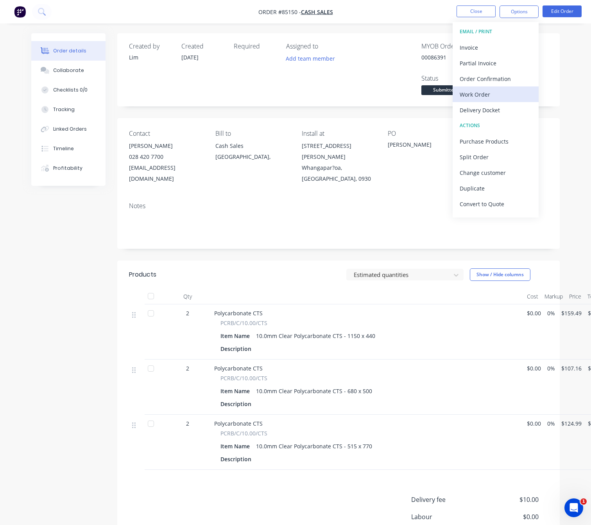
click at [494, 89] on div "Work Order" at bounding box center [496, 94] width 72 height 11
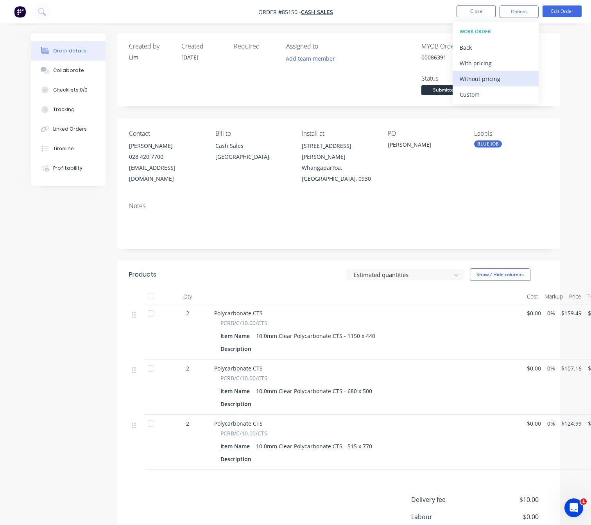
click at [496, 74] on div "Without pricing" at bounding box center [496, 78] width 72 height 11
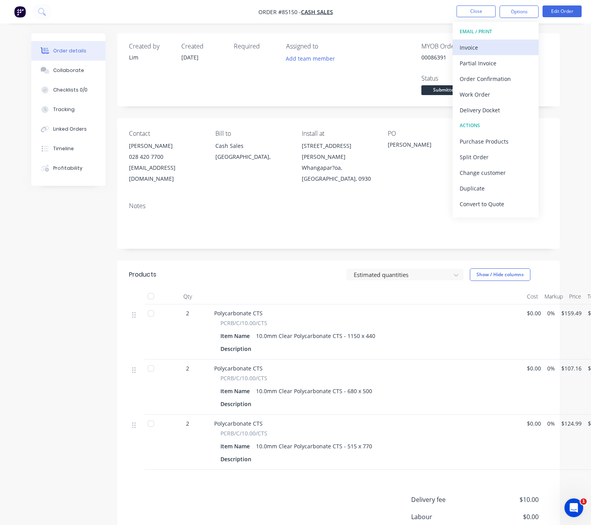
click at [504, 41] on button "Invoice" at bounding box center [496, 47] width 86 height 16
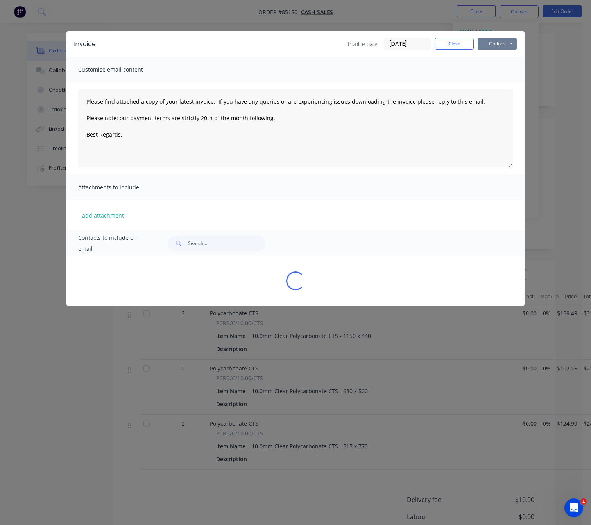
click at [504, 39] on button "Options" at bounding box center [497, 44] width 39 height 12
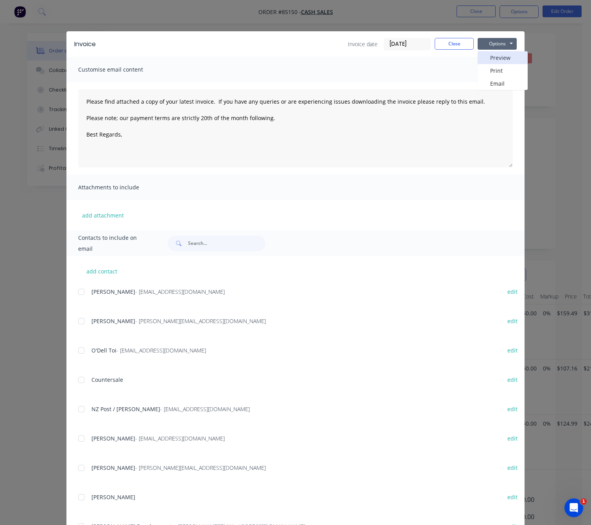
click at [510, 56] on button "Preview" at bounding box center [503, 57] width 50 height 13
click at [444, 46] on button "Close" at bounding box center [454, 44] width 39 height 12
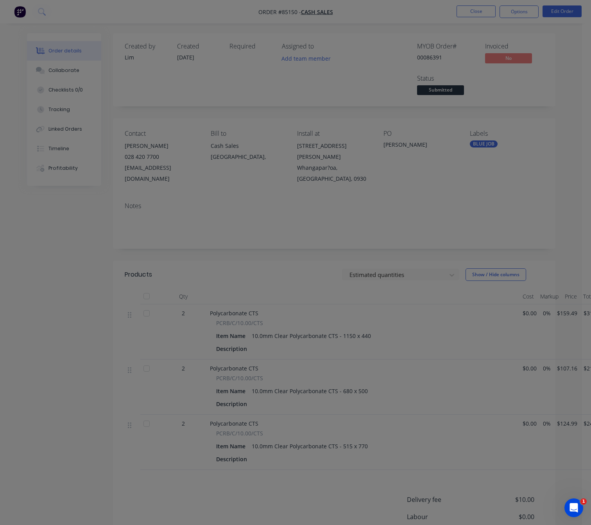
click at [447, 43] on div "MYOB Order #" at bounding box center [446, 46] width 59 height 7
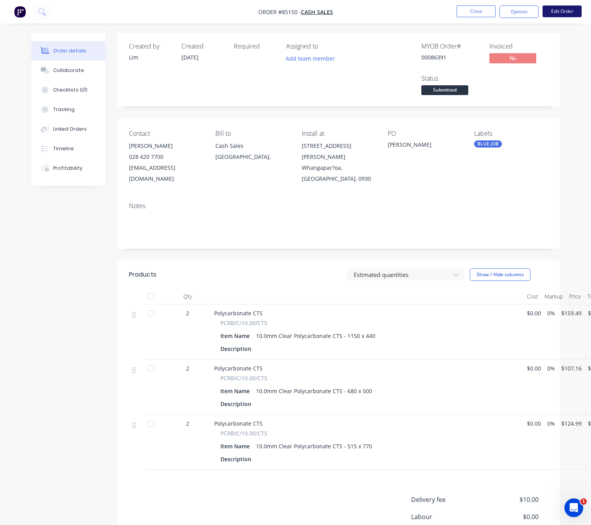
click at [561, 7] on button "Edit Order" at bounding box center [562, 11] width 39 height 12
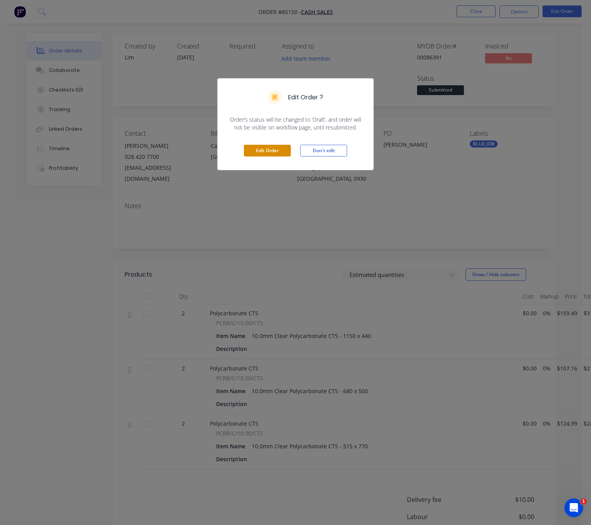
click at [282, 152] on button "Edit Order" at bounding box center [267, 151] width 47 height 12
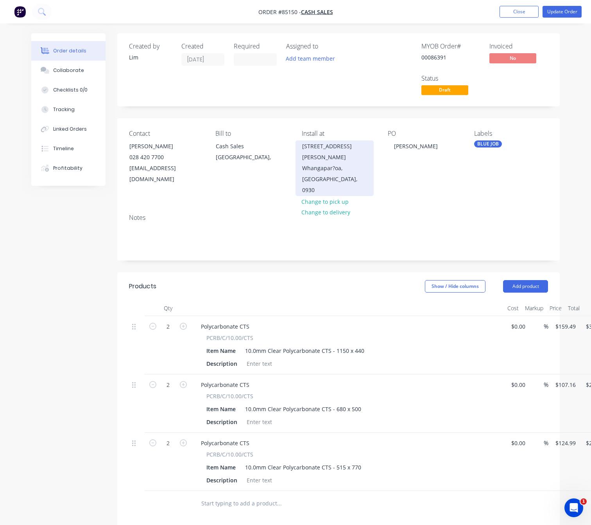
click at [332, 167] on div "Whangapar?oa, Auckland, 0930" at bounding box center [334, 179] width 65 height 33
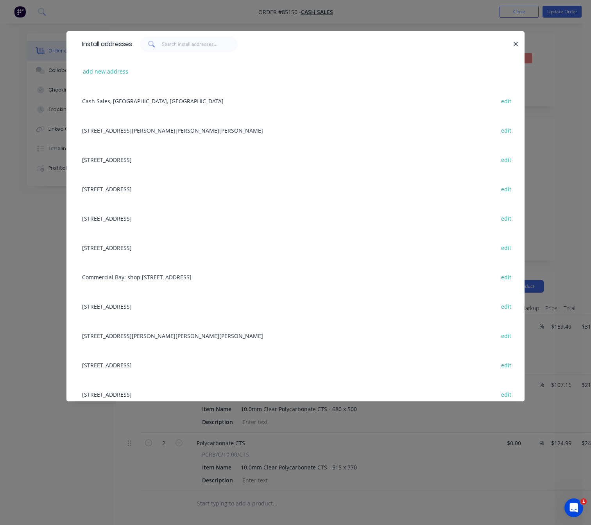
click at [518, 50] on div "Install addresses" at bounding box center [295, 43] width 458 height 25
click at [514, 45] on icon "button" at bounding box center [515, 44] width 5 height 7
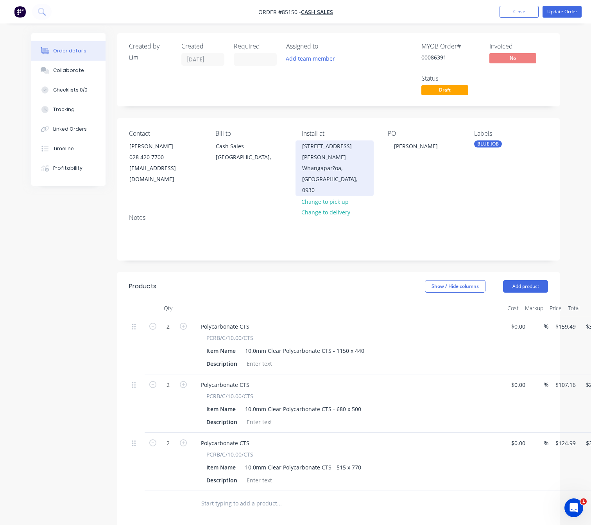
click at [335, 169] on div "Whangapar?oa, Auckland, 0930" at bounding box center [334, 179] width 65 height 33
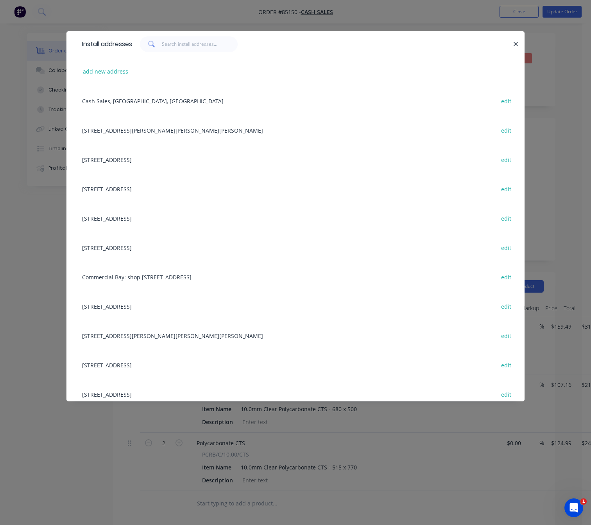
click at [516, 42] on icon "button" at bounding box center [515, 44] width 5 height 7
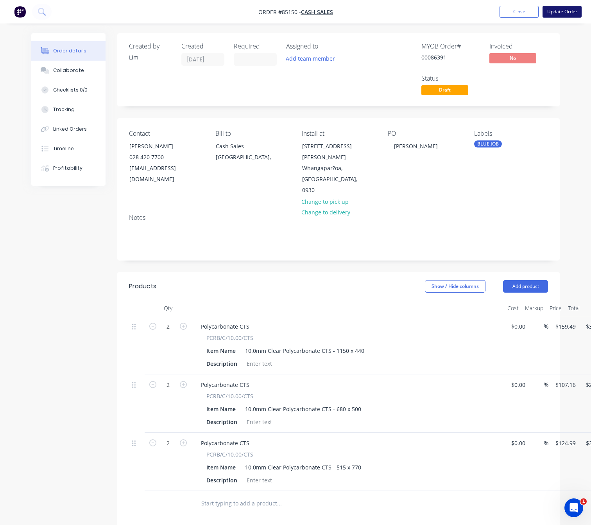
click at [562, 15] on button "Update Order" at bounding box center [562, 12] width 39 height 12
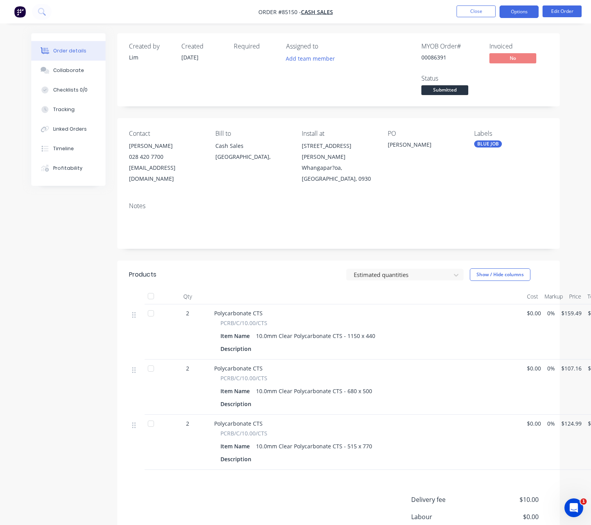
click at [511, 16] on button "Options" at bounding box center [519, 11] width 39 height 13
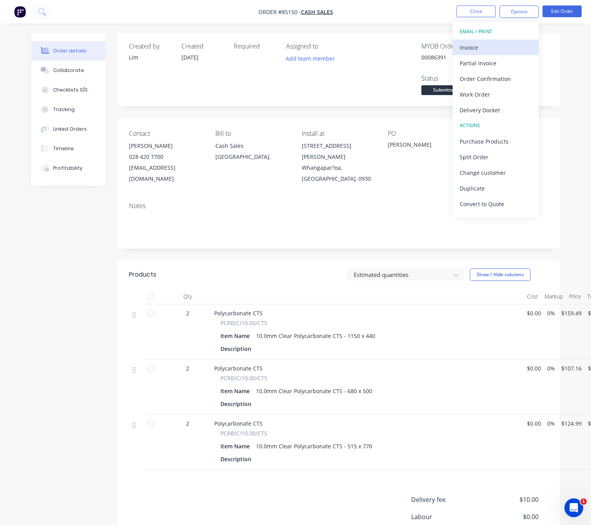
click at [511, 45] on div "Invoice" at bounding box center [496, 47] width 72 height 11
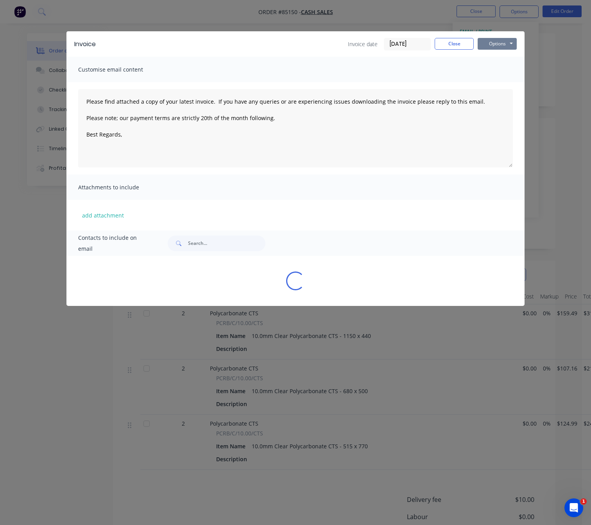
click at [512, 46] on button "Options" at bounding box center [497, 44] width 39 height 12
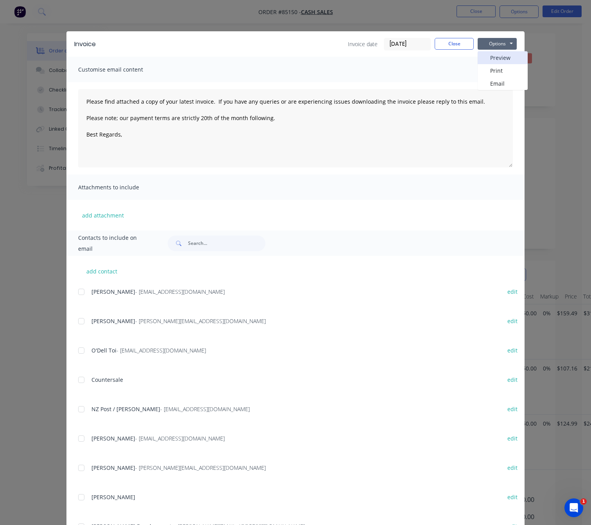
click at [508, 56] on button "Preview" at bounding box center [503, 57] width 50 height 13
click at [458, 41] on button "Close" at bounding box center [454, 44] width 39 height 12
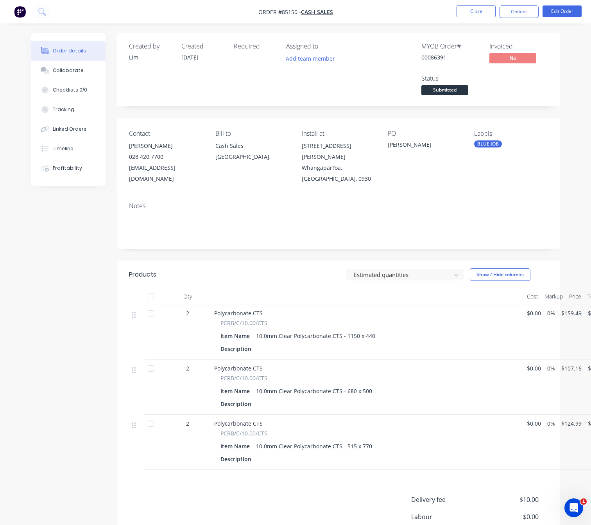
drag, startPoint x: 93, startPoint y: 264, endPoint x: 111, endPoint y: 274, distance: 20.6
click at [91, 264] on div "Created by Lim Created 09/10/25 Required Assigned to Add team member MYOB Order…" at bounding box center [295, 329] width 529 height 593
click at [557, 12] on button "Edit Order" at bounding box center [562, 11] width 39 height 12
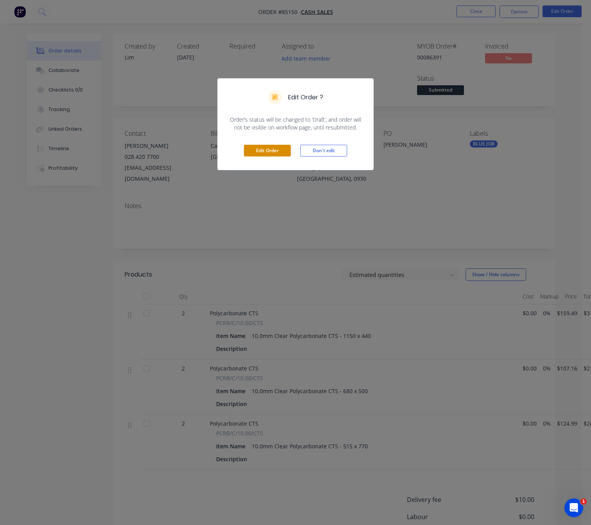
click at [272, 155] on button "Edit Order" at bounding box center [267, 151] width 47 height 12
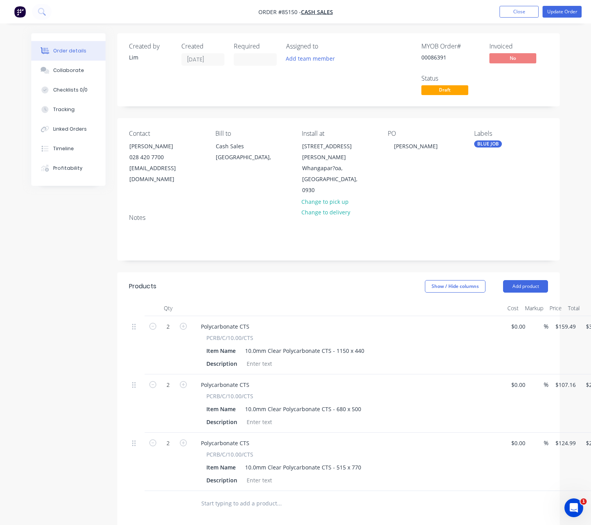
drag, startPoint x: 320, startPoint y: 131, endPoint x: 323, endPoint y: 136, distance: 5.2
click at [320, 131] on div "Install at" at bounding box center [339, 133] width 74 height 7
click at [338, 207] on button "Change to delivery" at bounding box center [325, 212] width 57 height 11
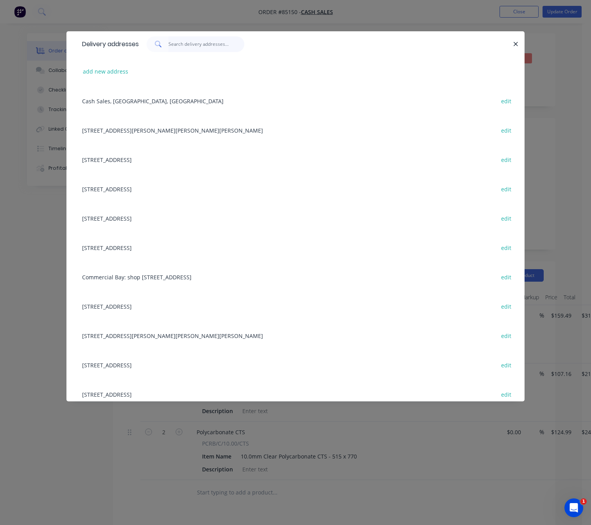
click at [186, 48] on input "text" at bounding box center [206, 44] width 76 height 16
click at [195, 48] on input "text" at bounding box center [206, 44] width 76 height 16
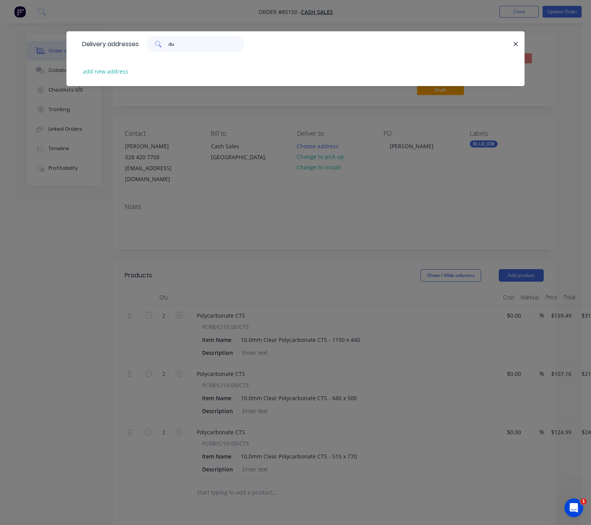
type input "d"
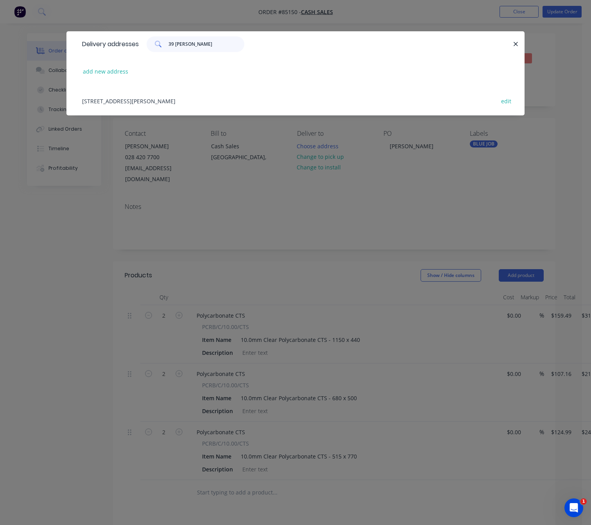
type input "39 hobbs"
click at [253, 102] on div "39 Hobbs Road, Matakatia, Whangapar?oa, Auckland, New Zealand, 0930 edit" at bounding box center [295, 100] width 435 height 29
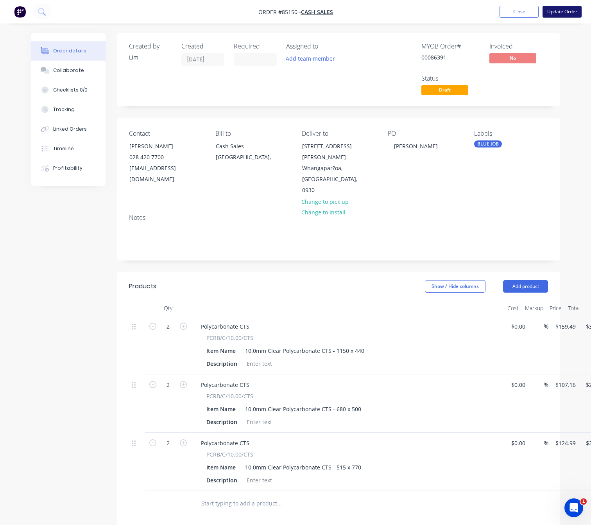
click at [561, 14] on button "Update Order" at bounding box center [562, 12] width 39 height 12
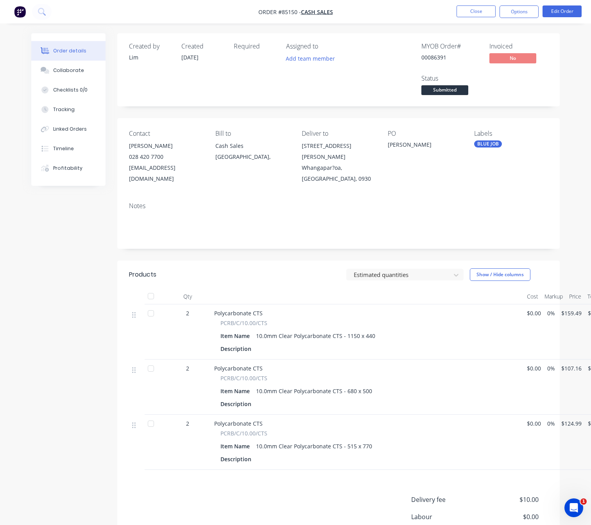
click at [458, 91] on span "Submitted" at bounding box center [444, 90] width 47 height 10
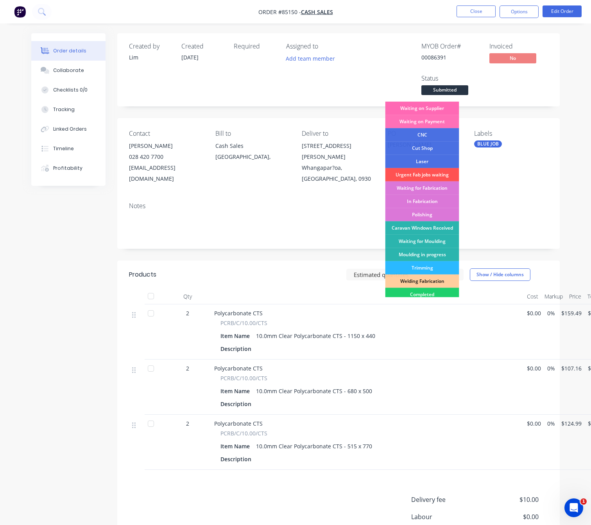
click at [440, 105] on div "Waiting on Supplier" at bounding box center [422, 108] width 74 height 13
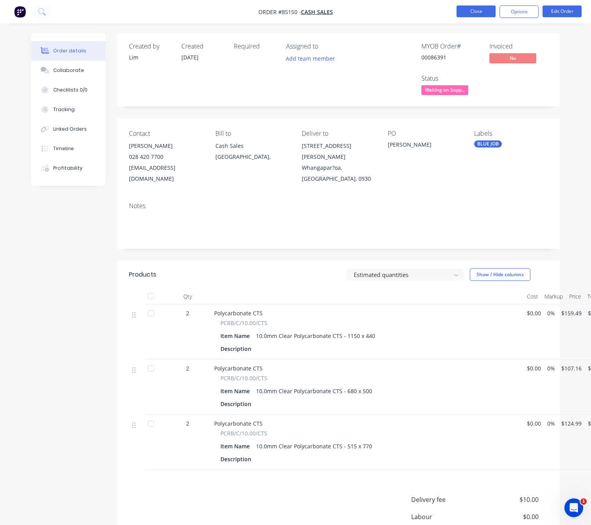
click at [481, 11] on button "Close" at bounding box center [476, 11] width 39 height 12
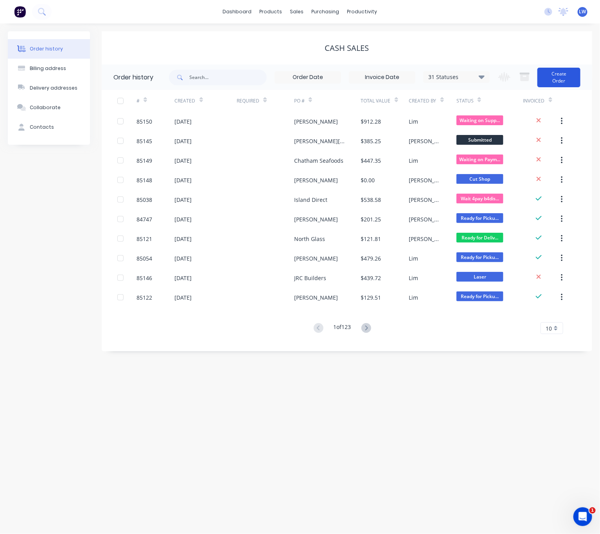
click at [566, 78] on button "Create Order" at bounding box center [558, 78] width 43 height 20
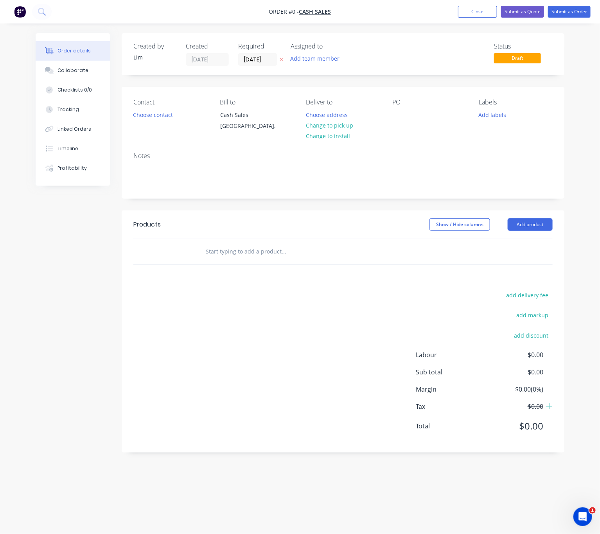
click at [278, 59] on button "button" at bounding box center [281, 59] width 8 height 9
click at [149, 115] on button "Choose contact" at bounding box center [153, 114] width 48 height 11
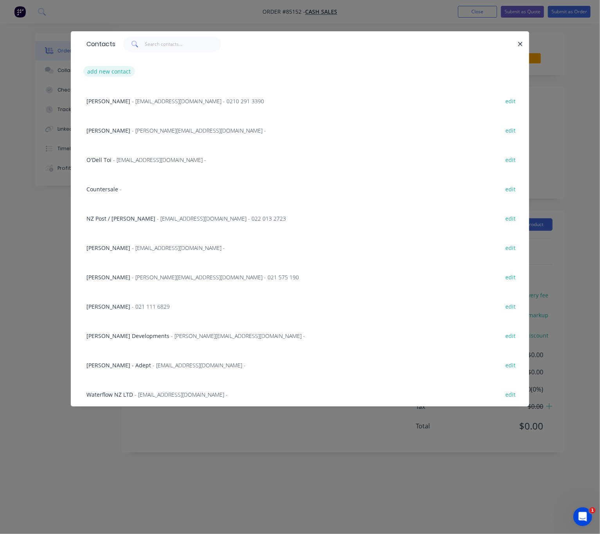
click at [116, 72] on button "add new contact" at bounding box center [109, 71] width 52 height 11
select select "NZ"
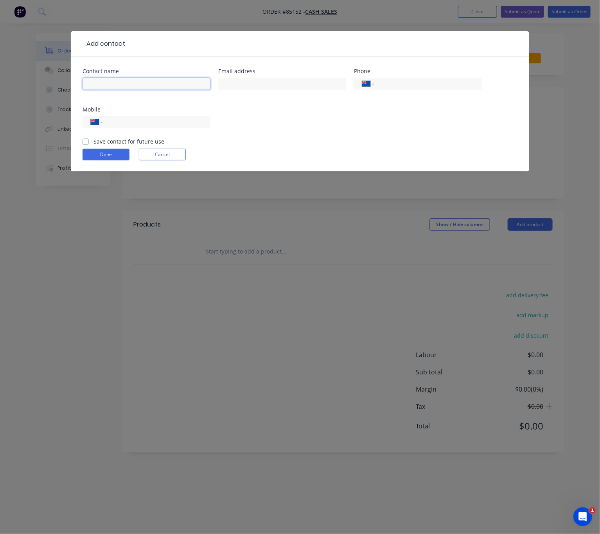
click at [116, 89] on input "text" at bounding box center [146, 84] width 128 height 12
type input "Phil"
click at [241, 74] on div "Email address" at bounding box center [282, 83] width 128 height 30
click at [242, 82] on input "text" at bounding box center [282, 84] width 128 height 12
click at [133, 123] on input "tel" at bounding box center [155, 122] width 94 height 9
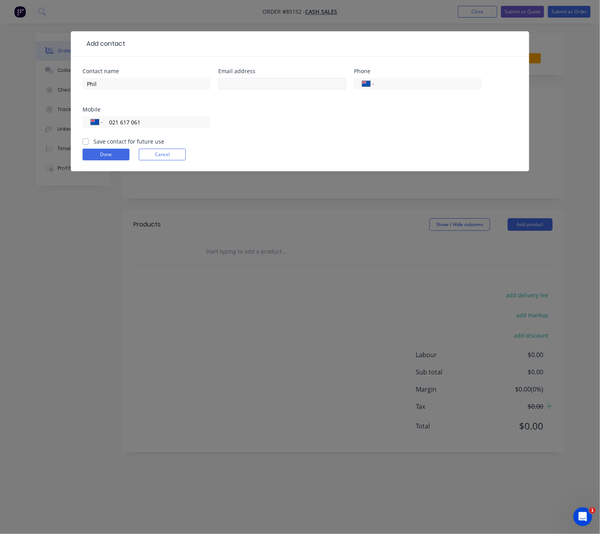
type input "021 617 061"
click at [290, 86] on input "text" at bounding box center [282, 84] width 128 height 12
click at [111, 156] on button "Done" at bounding box center [105, 155] width 47 height 12
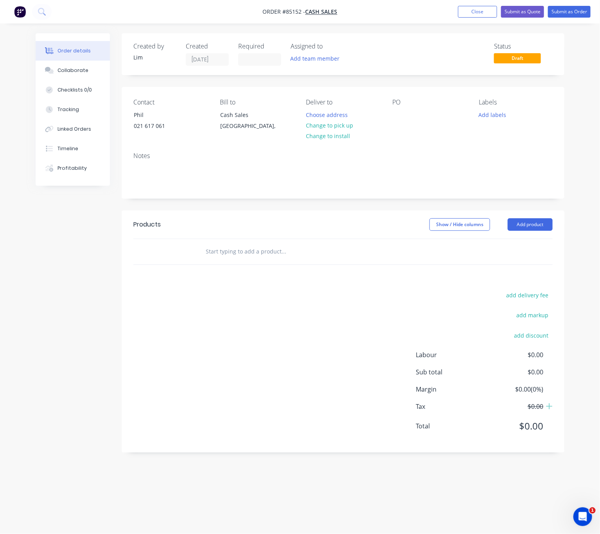
drag, startPoint x: 347, startPoint y: 128, endPoint x: 378, endPoint y: 124, distance: 30.8
click at [347, 127] on button "Change to pick up" at bounding box center [329, 125] width 56 height 11
click at [400, 114] on div at bounding box center [398, 114] width 13 height 11
click at [497, 112] on button "Add labels" at bounding box center [492, 114] width 36 height 11
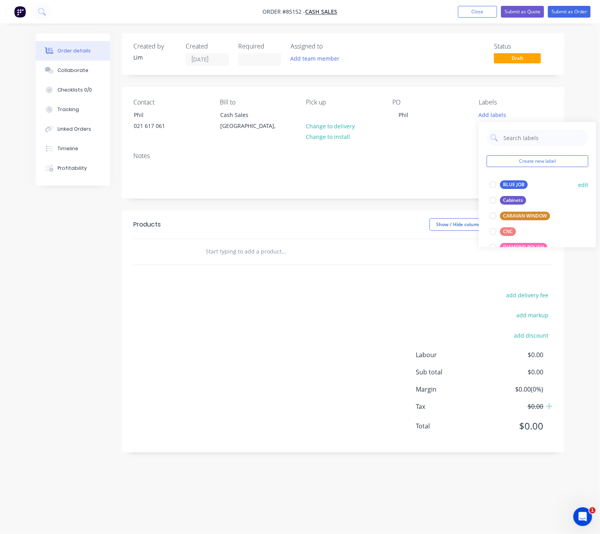
click at [509, 184] on div "BLUE JOB" at bounding box center [514, 184] width 28 height 9
click at [359, 297] on div "add delivery fee add markup add discount Labour $0.00 Sub total $0.00 Margin $0…" at bounding box center [342, 365] width 419 height 151
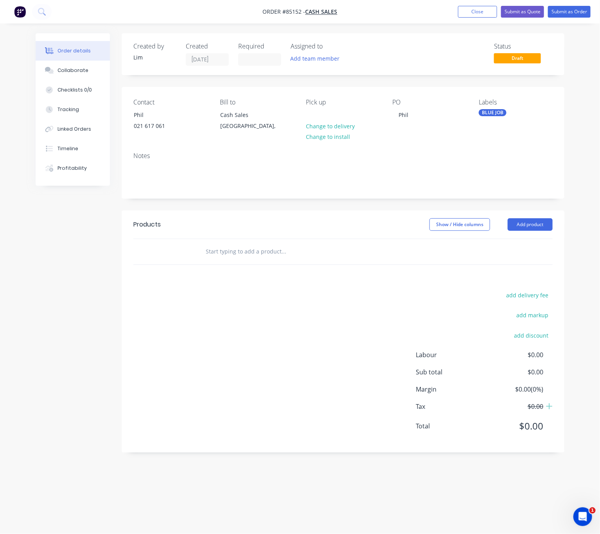
click at [244, 247] on input "text" at bounding box center [283, 252] width 156 height 16
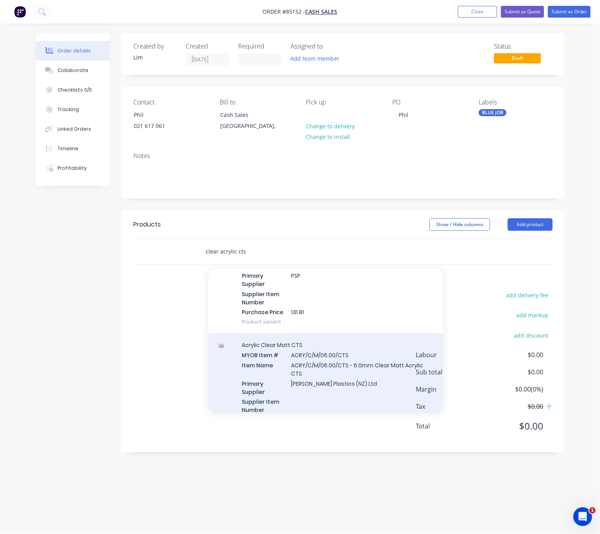
scroll to position [269, 0]
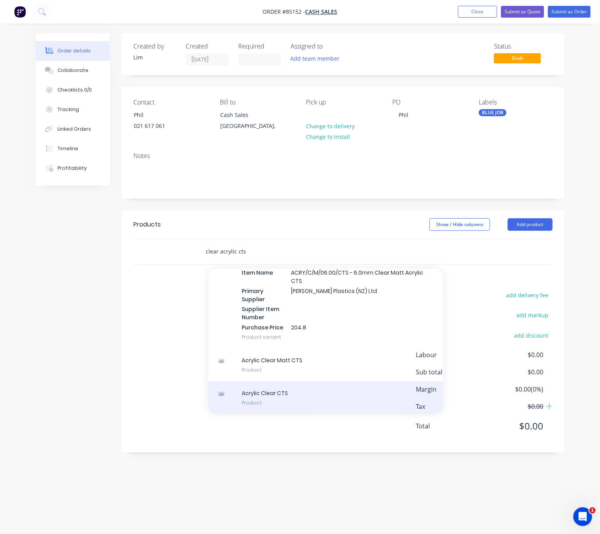
type input "clear acrylic cts"
click at [324, 397] on div "Acrylic Clear CTS Product" at bounding box center [325, 397] width 235 height 33
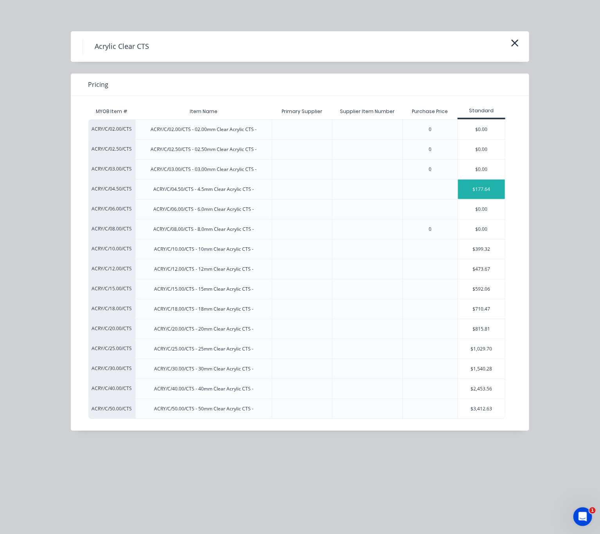
click at [488, 192] on div "$177.64" at bounding box center [481, 189] width 47 height 20
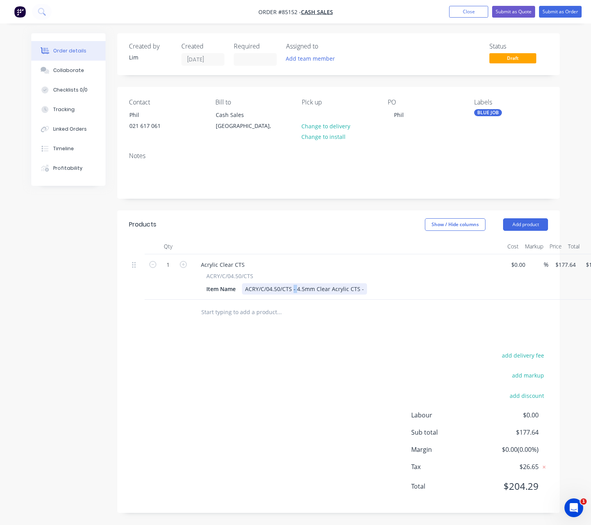
click at [292, 289] on div "ACRY/C/04.50/CTS - 4.5mm Clear Acrylic CTS -" at bounding box center [304, 288] width 125 height 11
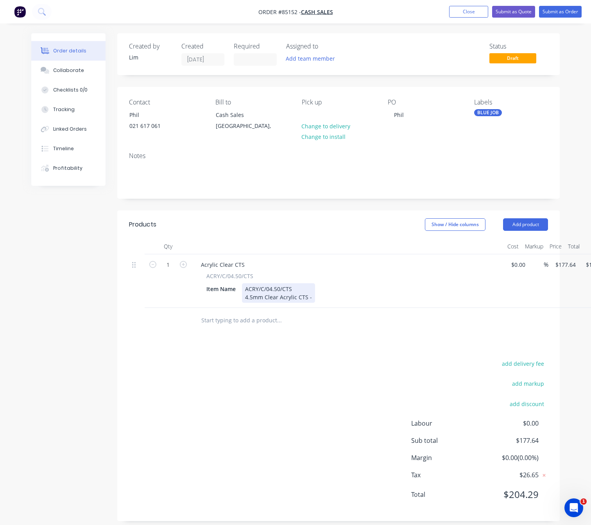
click at [311, 297] on div "ACRY/C/04.50/CTS 4.5mm Clear Acrylic CTS -" at bounding box center [278, 293] width 73 height 20
click at [317, 400] on div "add delivery fee add markup add discount Labour $0.00 Sub total $177.64 Margin …" at bounding box center [338, 433] width 419 height 151
drag, startPoint x: 561, startPoint y: 265, endPoint x: 598, endPoint y: 281, distance: 40.5
click at [561, 265] on input "177.64" at bounding box center [567, 264] width 24 height 11
click at [562, 265] on input "177.64" at bounding box center [567, 264] width 24 height 11
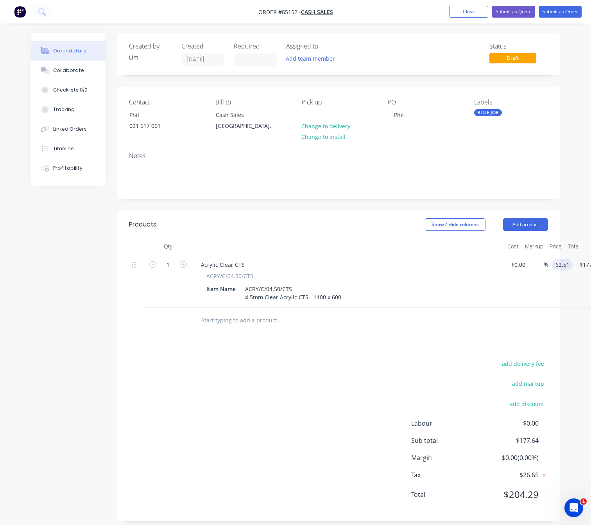
type input "$62.51"
drag, startPoint x: 196, startPoint y: 422, endPoint x: 203, endPoint y: 414, distance: 10.5
click at [195, 423] on div "add delivery fee add markup add discount Labour $0.00 Sub total $62.51 Margin $…" at bounding box center [338, 433] width 419 height 151
click at [568, 12] on button "Submit as Order" at bounding box center [560, 12] width 43 height 12
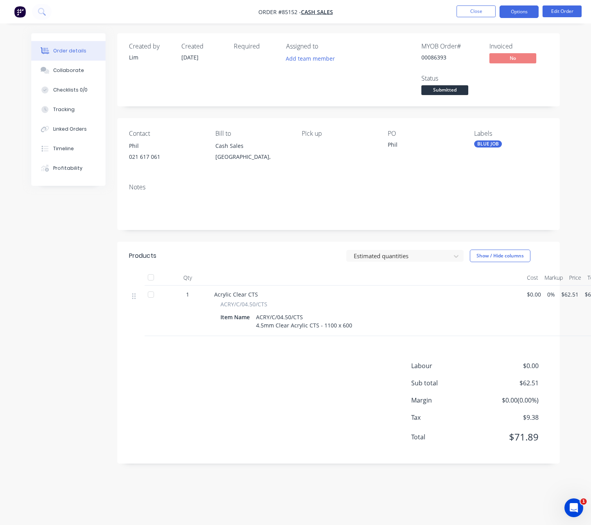
click at [521, 11] on button "Options" at bounding box center [519, 11] width 39 height 13
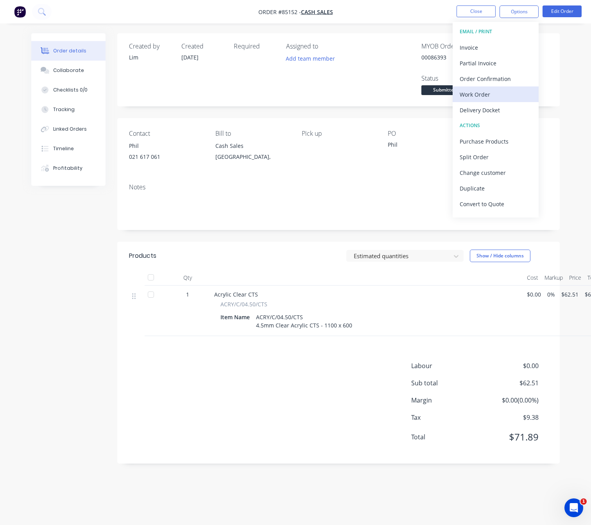
click at [486, 93] on div "Work Order" at bounding box center [496, 94] width 72 height 11
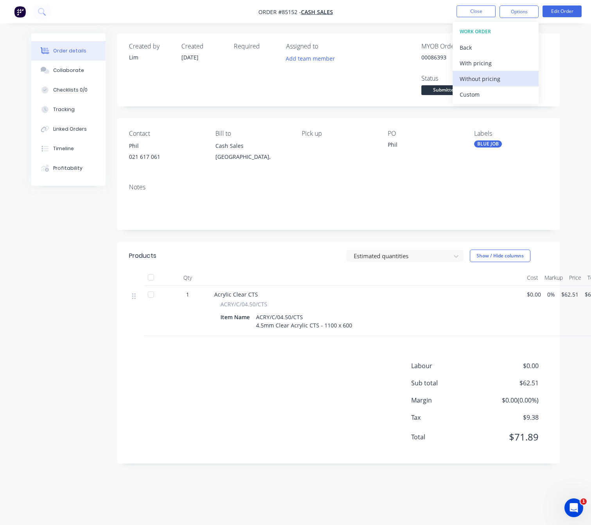
click at [498, 81] on div "Without pricing" at bounding box center [496, 78] width 72 height 11
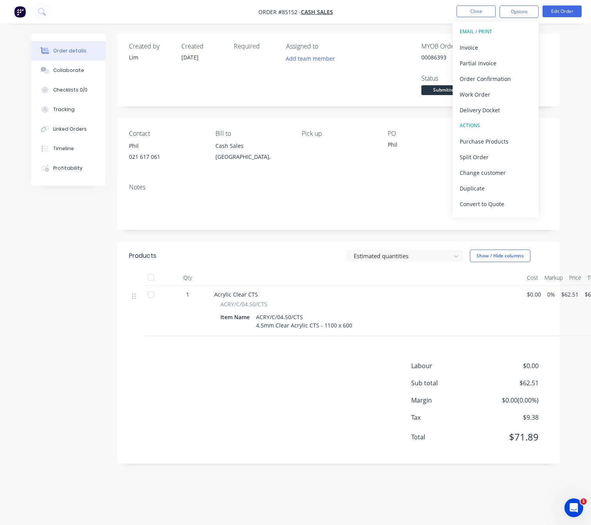
click at [50, 262] on div "Created by Lim Created 09/10/25 Required Assigned to Add team member MYOB Order…" at bounding box center [295, 254] width 529 height 442
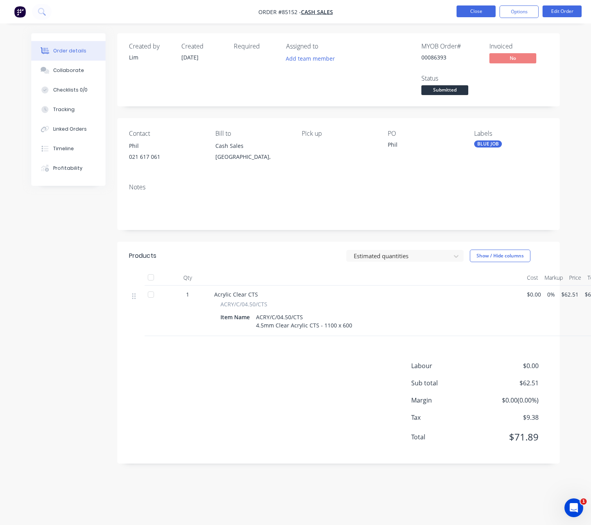
click at [477, 11] on button "Close" at bounding box center [476, 11] width 39 height 12
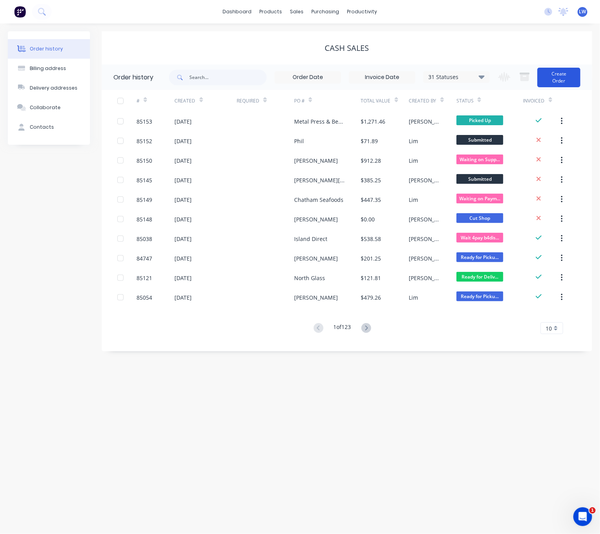
click at [559, 80] on button "Create Order" at bounding box center [558, 78] width 43 height 20
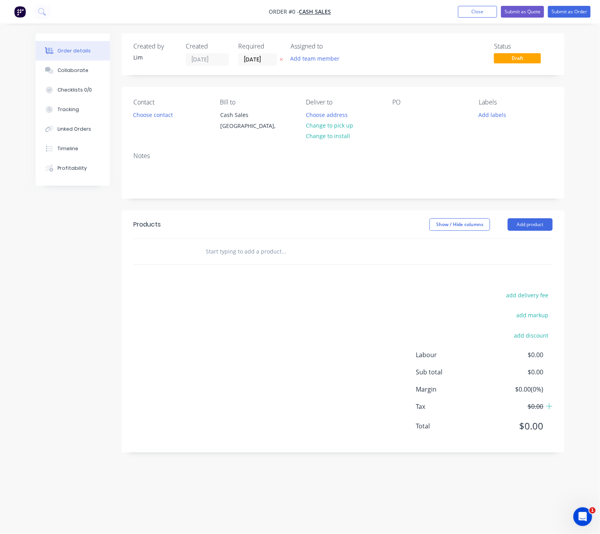
click at [281, 59] on icon "button" at bounding box center [282, 59] width 4 height 5
click at [149, 120] on button "Choose contact" at bounding box center [153, 114] width 48 height 11
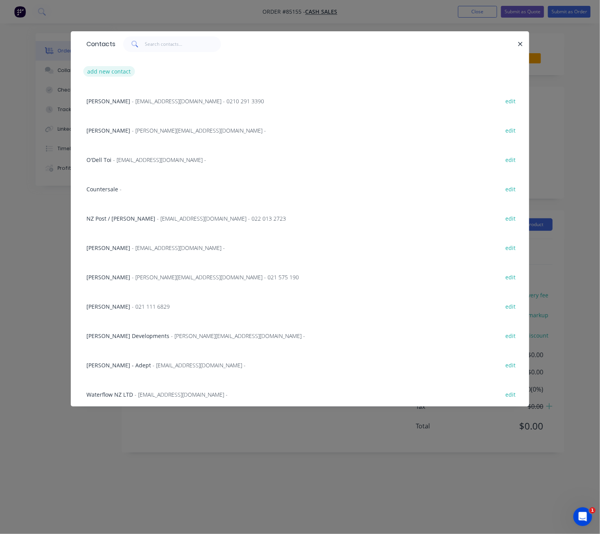
click at [125, 74] on button "add new contact" at bounding box center [109, 71] width 52 height 11
select select "NZ"
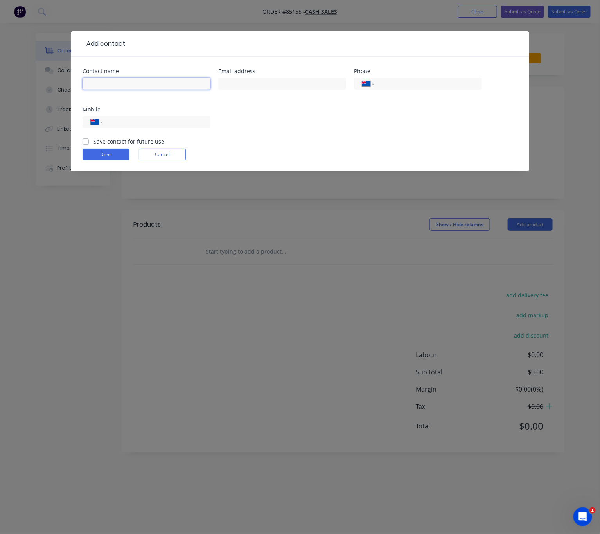
click at [128, 84] on input "text" at bounding box center [146, 84] width 128 height 12
type input "[PERSON_NAME]"
click at [174, 114] on div "International Afghanistan Åland Islands Albania Algeria American Samoa Andorra …" at bounding box center [146, 125] width 128 height 23
click at [403, 81] on input "tel" at bounding box center [427, 83] width 94 height 9
type input "09 832 0153"
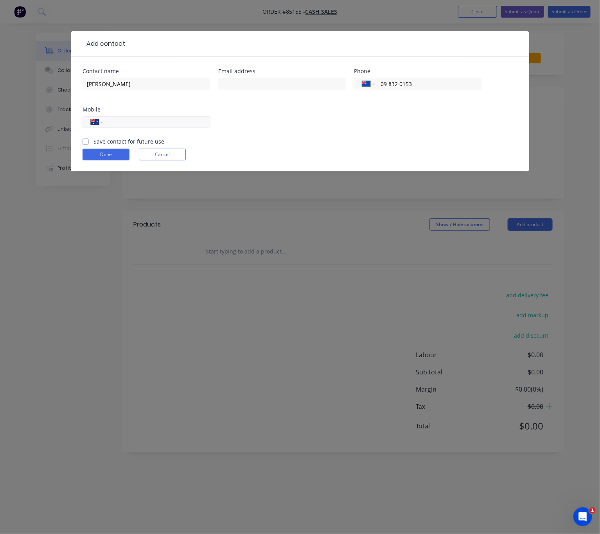
click at [159, 125] on input "tel" at bounding box center [155, 122] width 94 height 9
type input "098320153"
click at [93, 140] on label "Save contact for future use" at bounding box center [128, 141] width 71 height 8
click at [87, 140] on input "Save contact for future use" at bounding box center [85, 140] width 6 height 7
click at [93, 140] on label "Save contact for future use" at bounding box center [128, 141] width 71 height 8
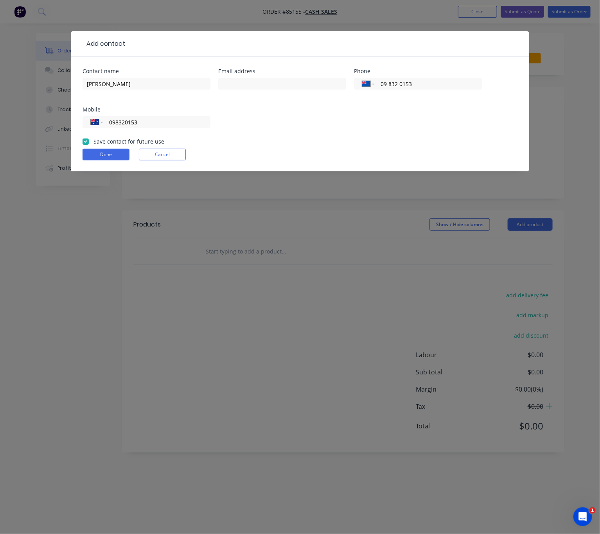
click at [84, 140] on input "Save contact for future use" at bounding box center [85, 140] width 6 height 7
checkbox input "false"
click at [104, 157] on button "Done" at bounding box center [105, 155] width 47 height 12
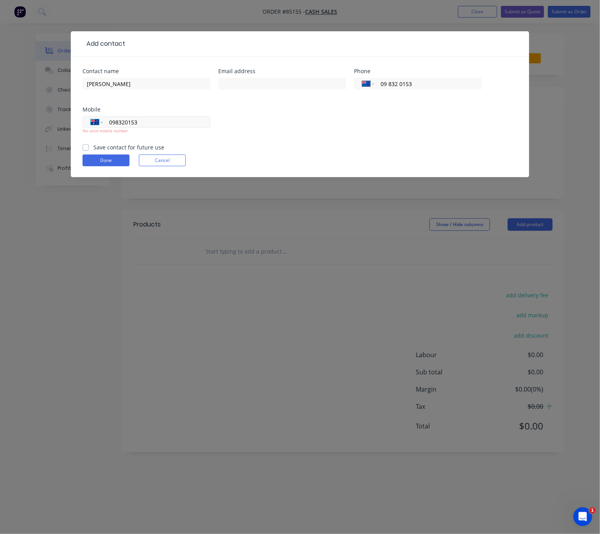
click at [101, 122] on select "International Afghanistan Åland Islands Albania Algeria American Samoa Andorra …" at bounding box center [97, 121] width 12 height 11
select select "NZ"
click at [91, 116] on select "International Afghanistan Åland Islands Albania Algeria American Samoa Andorra …" at bounding box center [97, 121] width 12 height 11
type input "09 832 0153"
click at [147, 114] on div "Mobile International Afghanistan Åland Islands Albania Algeria American Samoa A…" at bounding box center [146, 125] width 128 height 36
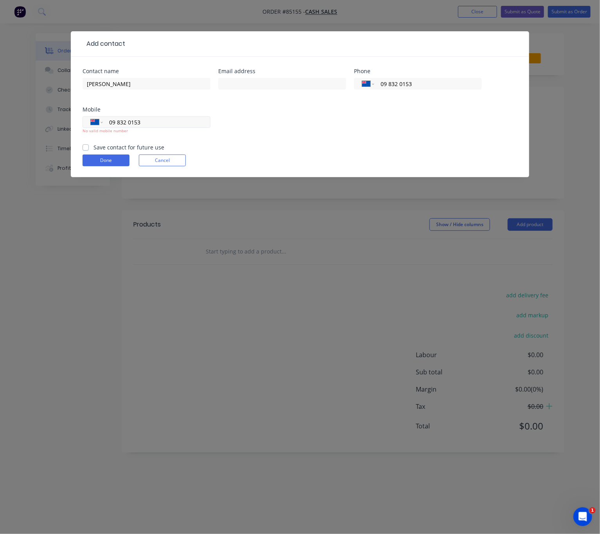
click at [148, 121] on input "09 832 0153" at bounding box center [155, 122] width 94 height 9
click at [108, 163] on button "Done" at bounding box center [105, 160] width 47 height 12
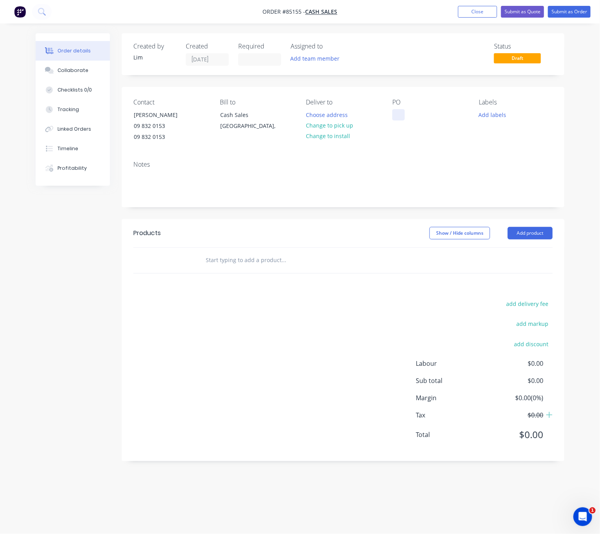
click at [399, 116] on div at bounding box center [398, 114] width 13 height 11
drag, startPoint x: 410, startPoint y: 114, endPoint x: 376, endPoint y: 116, distance: 34.9
click at [384, 117] on div "Contact Greg 09 832 0153 09 832 0153 Bill to Cash Sales Auckland, Deliver to Ch…" at bounding box center [343, 121] width 443 height 68
click at [344, 130] on button "Change to pick up" at bounding box center [329, 125] width 56 height 11
click at [488, 118] on button "Add labels" at bounding box center [492, 114] width 36 height 11
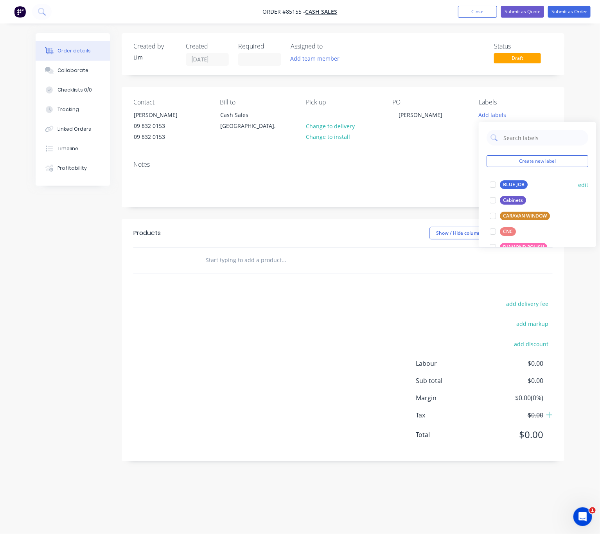
click at [508, 182] on div "BLUE JOB" at bounding box center [514, 184] width 28 height 9
drag, startPoint x: 355, startPoint y: 301, endPoint x: 321, endPoint y: 305, distance: 34.3
click at [352, 302] on div "add delivery fee add markup add discount Labour $0.00 Sub total $0.00 Margin $0…" at bounding box center [342, 373] width 419 height 151
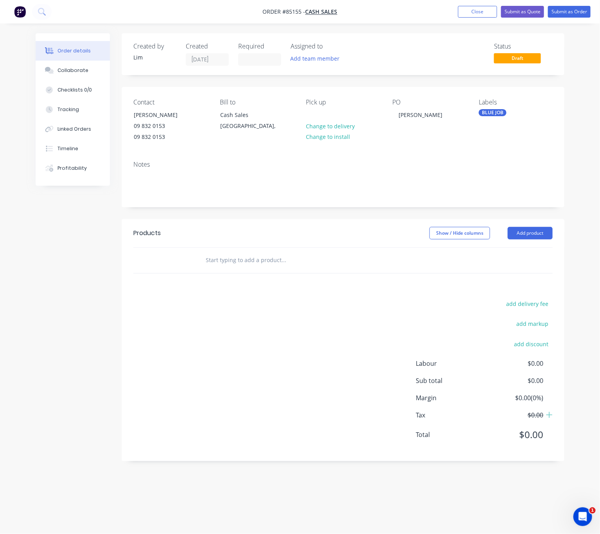
click at [231, 260] on input "text" at bounding box center [283, 260] width 156 height 16
click at [154, 138] on div "09 832 0153" at bounding box center [166, 136] width 65 height 11
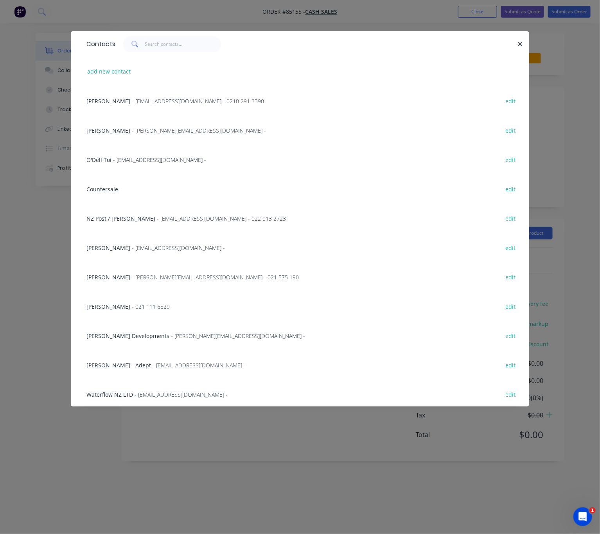
drag, startPoint x: 167, startPoint y: 53, endPoint x: 170, endPoint y: 48, distance: 5.3
click at [168, 52] on div "Contacts" at bounding box center [300, 43] width 458 height 25
click at [170, 47] on input "text" at bounding box center [183, 44] width 76 height 16
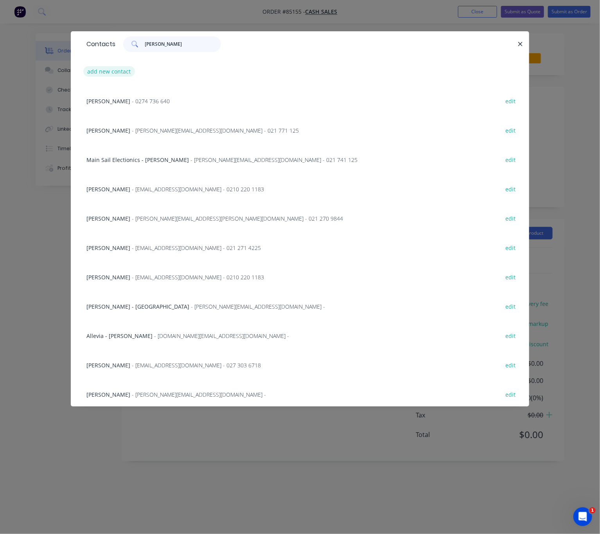
type input "greg"
click at [121, 73] on button "add new contact" at bounding box center [109, 71] width 52 height 11
select select "NZ"
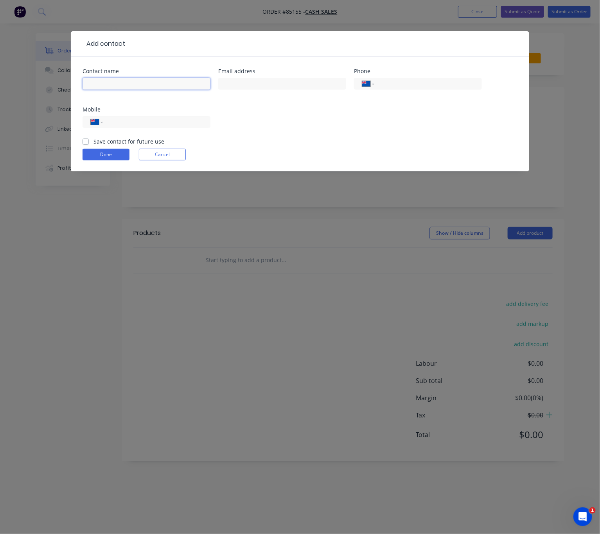
click at [131, 86] on input "text" at bounding box center [146, 84] width 128 height 12
click at [110, 87] on input "Greg Morison" at bounding box center [146, 84] width 128 height 12
type input "Greg Morrison"
click at [269, 79] on input "text" at bounding box center [282, 84] width 128 height 12
type input "gregmorrison@outlook.co.nz"
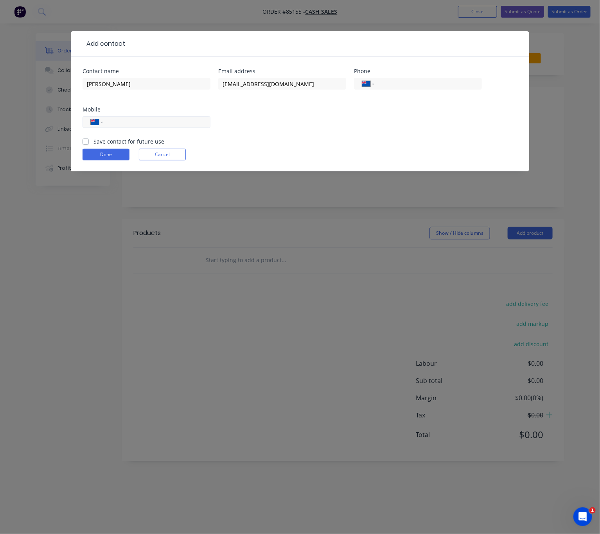
click at [190, 120] on input "tel" at bounding box center [155, 122] width 94 height 9
click at [439, 86] on input "tel" at bounding box center [427, 83] width 94 height 9
type input "09 832 0153"
click at [93, 138] on label "Save contact for future use" at bounding box center [128, 141] width 71 height 8
click at [86, 138] on input "Save contact for future use" at bounding box center [85, 140] width 6 height 7
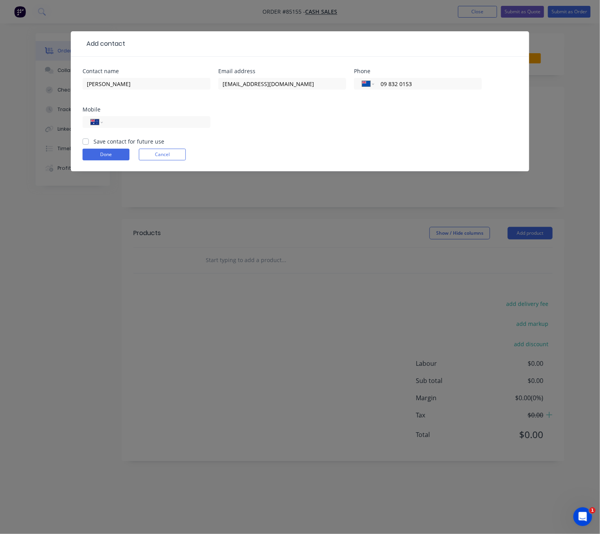
checkbox input "true"
click at [104, 155] on button "Done" at bounding box center [105, 155] width 47 height 12
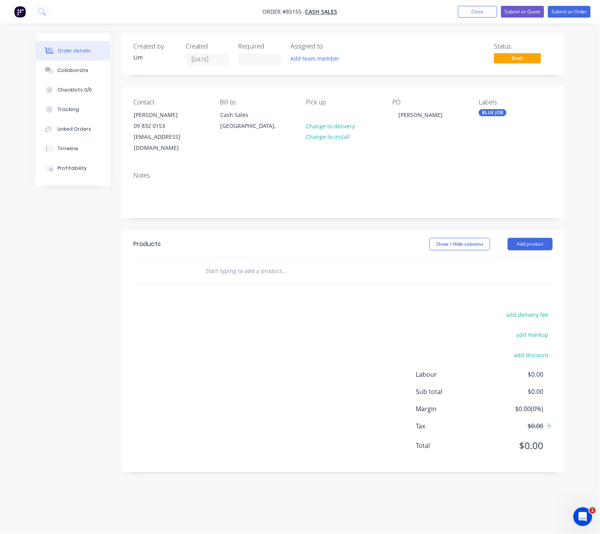
click at [243, 263] on input "text" at bounding box center [283, 271] width 156 height 16
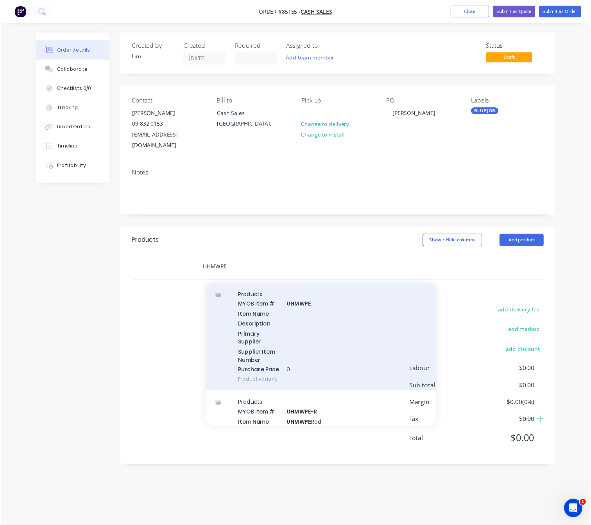
scroll to position [1615, 0]
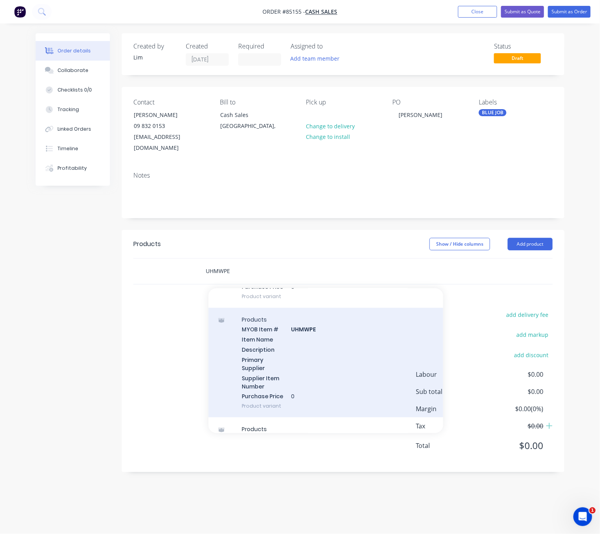
type input "UHMWPE"
click at [346, 354] on div "Products MYOB Item # UHMWPE Item Name Description Primary Supplier Supplier Ite…" at bounding box center [325, 363] width 235 height 110
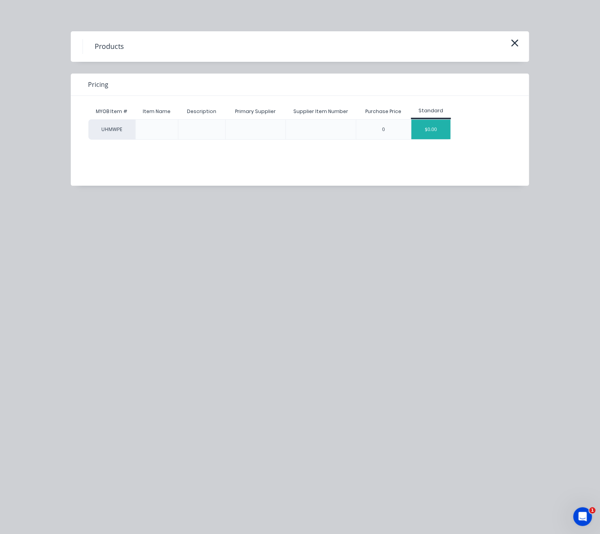
click at [437, 128] on div "$0.00" at bounding box center [430, 130] width 39 height 20
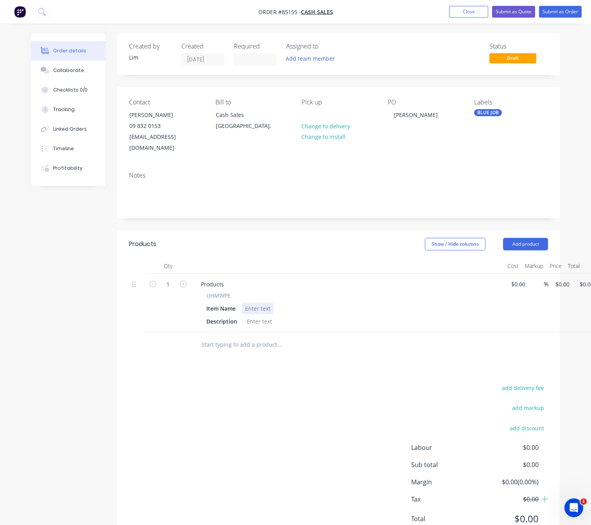
click at [260, 303] on div at bounding box center [258, 308] width 32 height 11
click at [285, 303] on div "UHMWPE CTS -" at bounding box center [264, 308] width 45 height 11
click at [257, 315] on div at bounding box center [260, 320] width 32 height 11
click at [336, 382] on div "add delivery fee add markup add discount Labour $0.00 Sub total $0.00 Margin $0…" at bounding box center [338, 457] width 419 height 151
click at [167, 278] on input "1" at bounding box center [168, 284] width 20 height 12
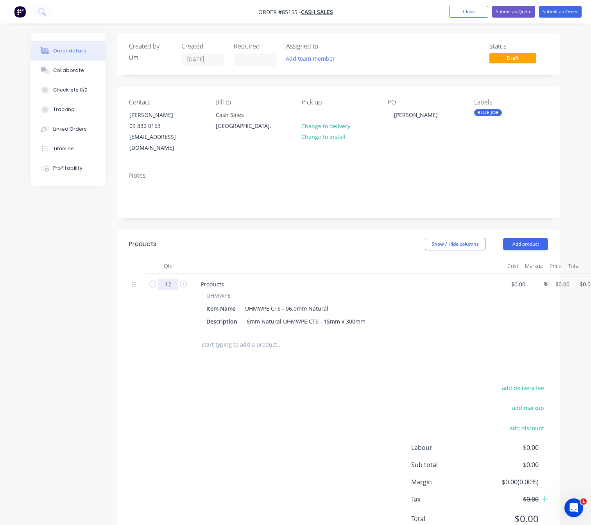
type input "12"
click at [320, 447] on div "add delivery fee add markup add discount Labour $0.00 Sub total $0.00 Margin $0…" at bounding box center [338, 457] width 419 height 151
click at [548, 276] on div "12 Products UHMWPE Item Name UHMWPE CTS - 06.0mm Natural Description 6mm Natura…" at bounding box center [338, 303] width 419 height 58
click at [274, 446] on div "add delivery fee add markup add discount Labour $0.00 Sub total $0.00 Margin $0…" at bounding box center [338, 457] width 419 height 151
type input "$25.00"
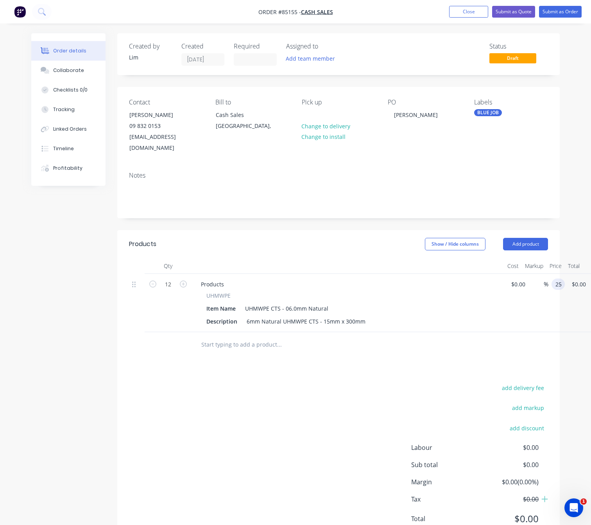
type input "$300.00"
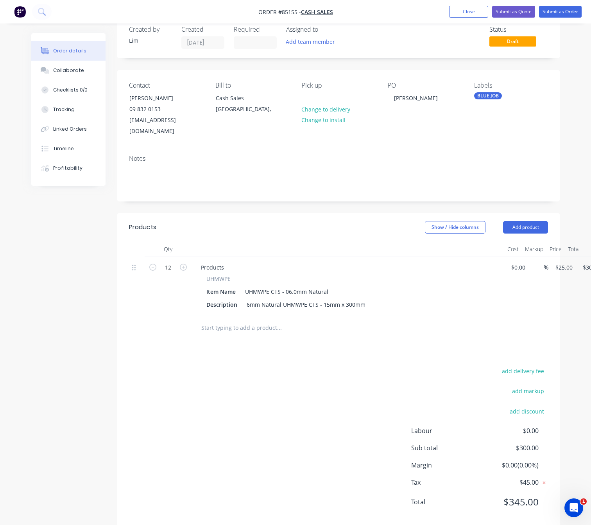
scroll to position [22, 0]
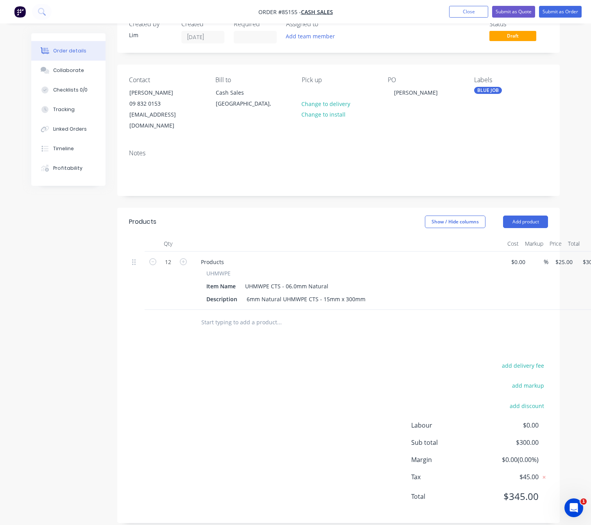
type input "25"
click at [563, 256] on input "25" at bounding box center [565, 261] width 21 height 11
type input "$0.00"
type input "0.00"
click at [578, 256] on div "0.00 $300.00" at bounding box center [580, 261] width 27 height 11
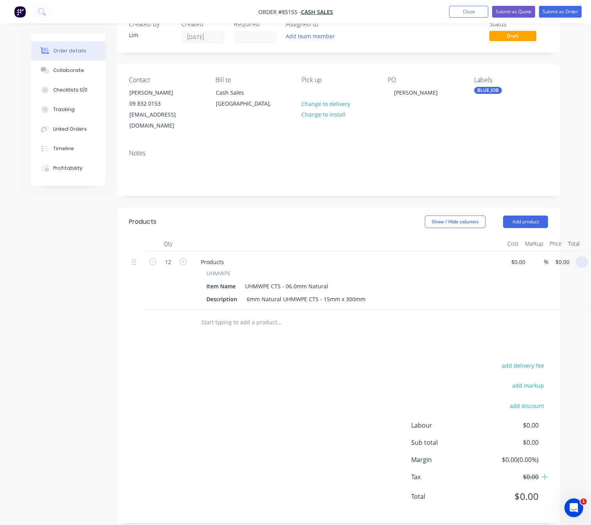
click at [582, 256] on input at bounding box center [583, 261] width 9 height 11
type input "25"
type input "$2.0833"
type input "$25.00"
click at [384, 360] on div "add delivery fee add markup add discount Labour $0.00 Sub total $0.00 Margin $0…" at bounding box center [338, 435] width 419 height 151
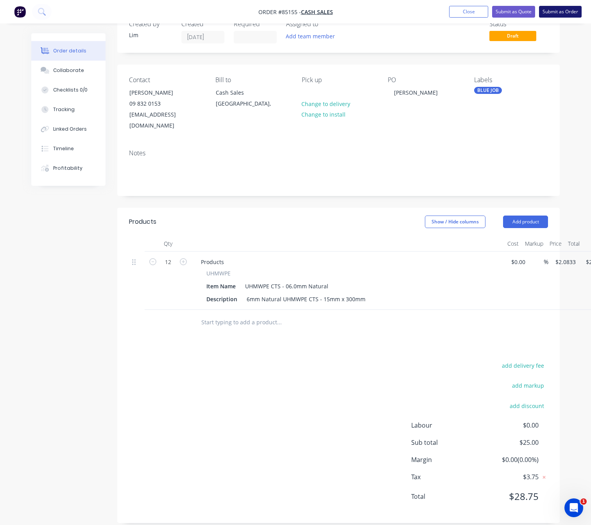
click at [565, 10] on button "Submit as Order" at bounding box center [560, 12] width 43 height 12
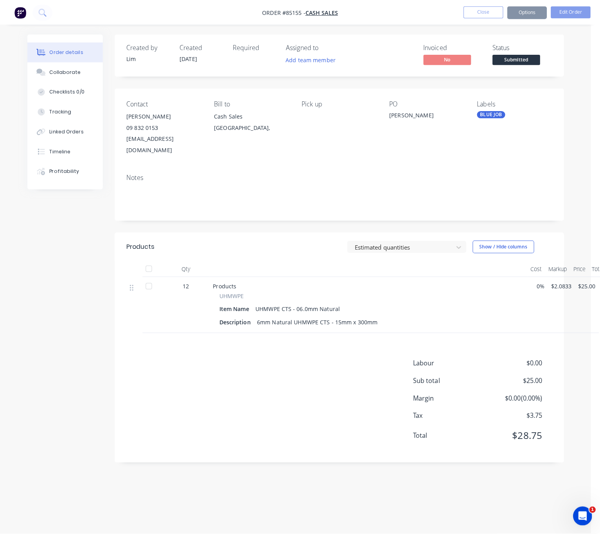
scroll to position [0, 0]
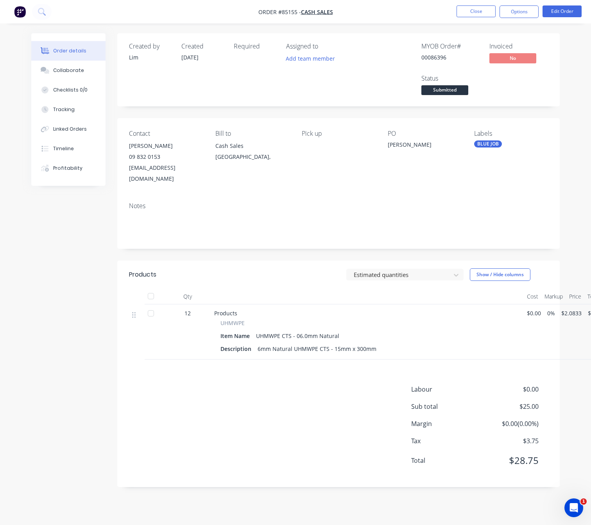
drag, startPoint x: 194, startPoint y: 418, endPoint x: 568, endPoint y: 22, distance: 543.9
click at [195, 418] on div "Labour $0.00 Sub total $25.00 Margin $0.00 ( 0.00 %) Tax $3.75 Total $28.75" at bounding box center [338, 429] width 419 height 91
click at [530, 6] on button "Options" at bounding box center [519, 11] width 39 height 13
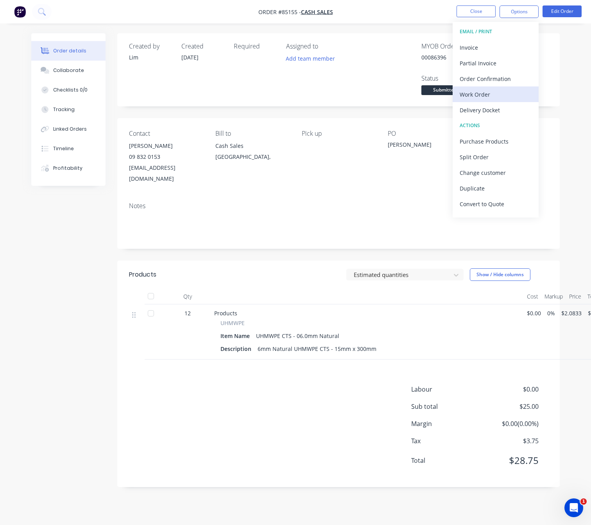
click at [478, 87] on button "Work Order" at bounding box center [496, 94] width 86 height 16
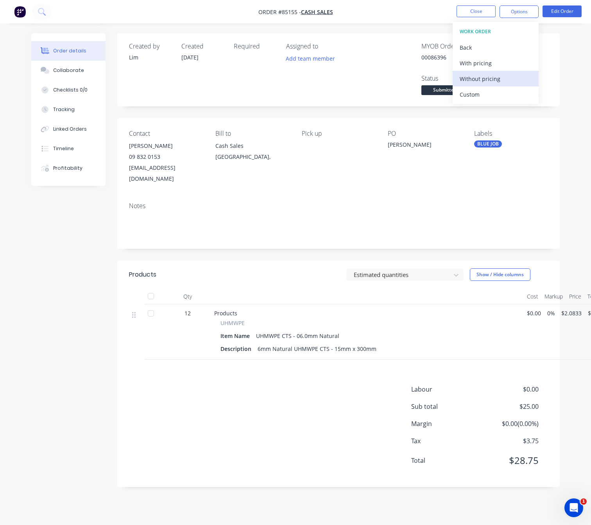
click at [488, 78] on div "Without pricing" at bounding box center [496, 78] width 72 height 11
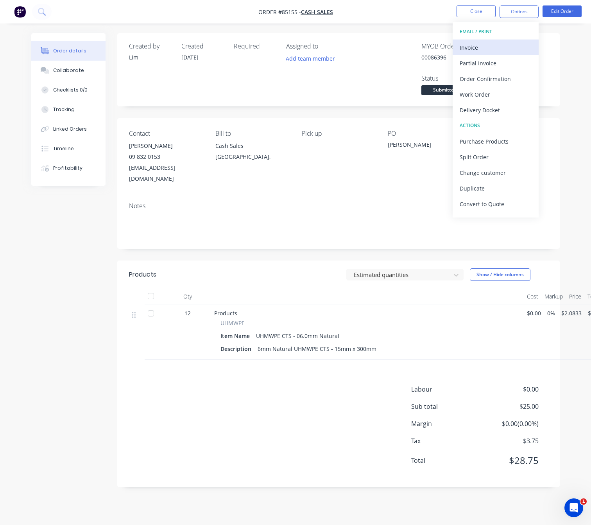
click at [500, 47] on div "Invoice" at bounding box center [496, 47] width 72 height 11
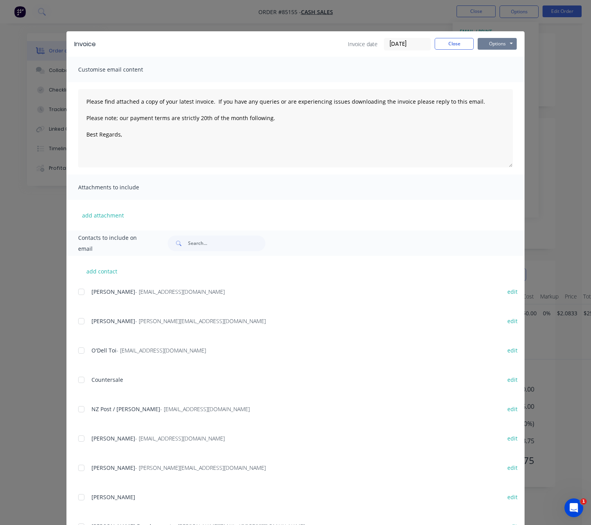
click at [501, 45] on button "Options" at bounding box center [497, 44] width 39 height 12
click at [506, 55] on button "Preview" at bounding box center [503, 57] width 50 height 13
click at [450, 48] on button "Close" at bounding box center [454, 44] width 39 height 12
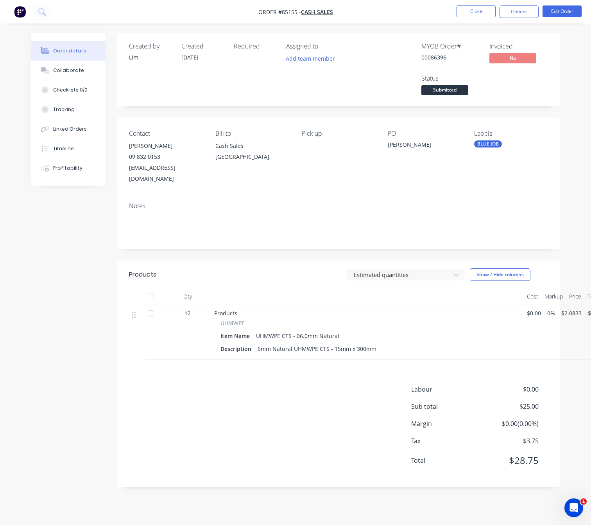
click at [450, 97] on button "Submitted" at bounding box center [444, 91] width 47 height 12
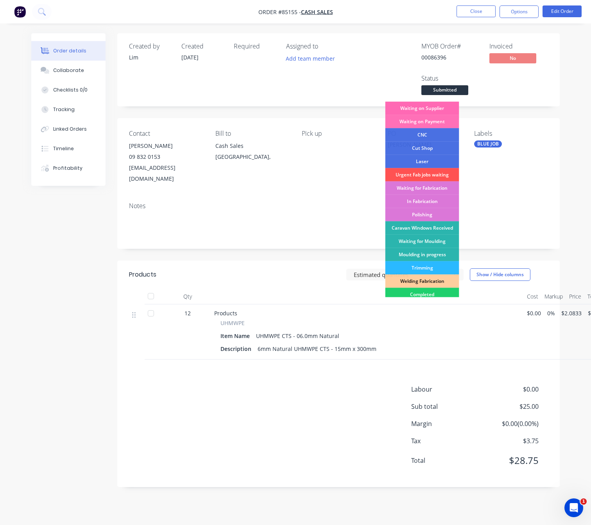
click at [440, 110] on div "Waiting on Supplier" at bounding box center [422, 108] width 74 height 13
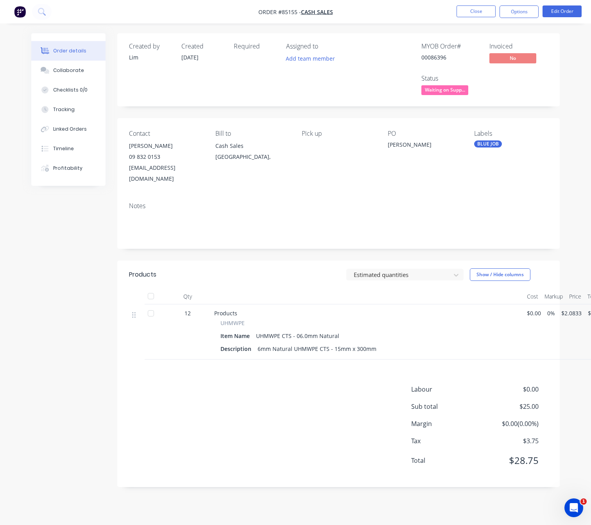
drag, startPoint x: 316, startPoint y: 396, endPoint x: 371, endPoint y: 348, distance: 72.9
click at [316, 396] on div "Labour $0.00 Sub total $25.00 Margin $0.00 ( 0.00 %) Tax $3.75 Total $28.75" at bounding box center [338, 429] width 419 height 91
click at [480, 14] on button "Close" at bounding box center [476, 11] width 39 height 12
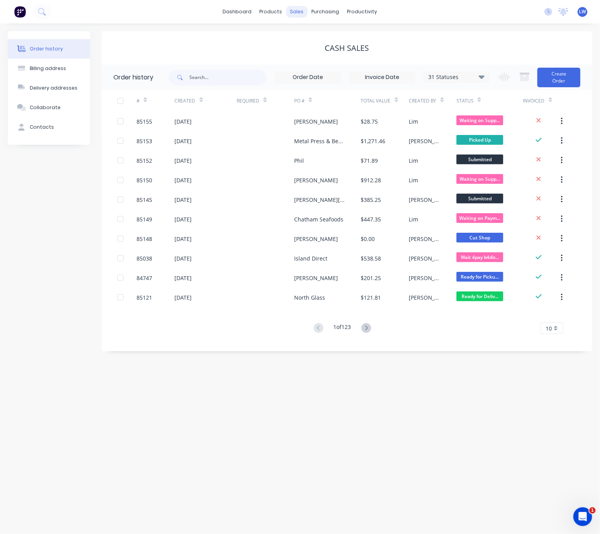
click at [298, 16] on div "sales" at bounding box center [297, 12] width 22 height 12
click at [304, 33] on link "Sales Orders" at bounding box center [339, 37] width 104 height 16
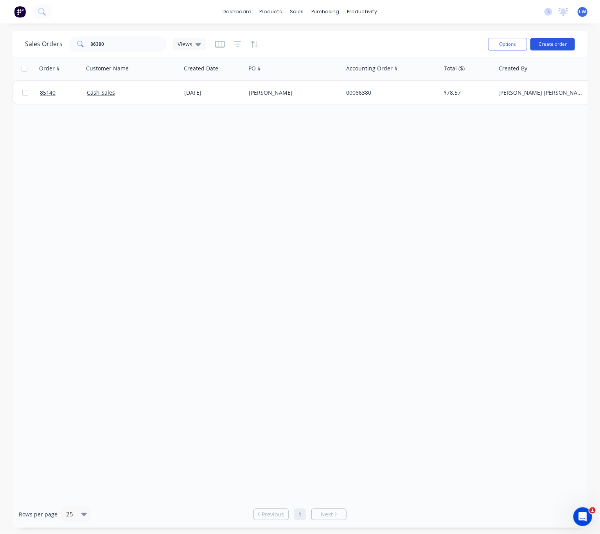
click at [559, 45] on button "Create order" at bounding box center [552, 44] width 45 height 13
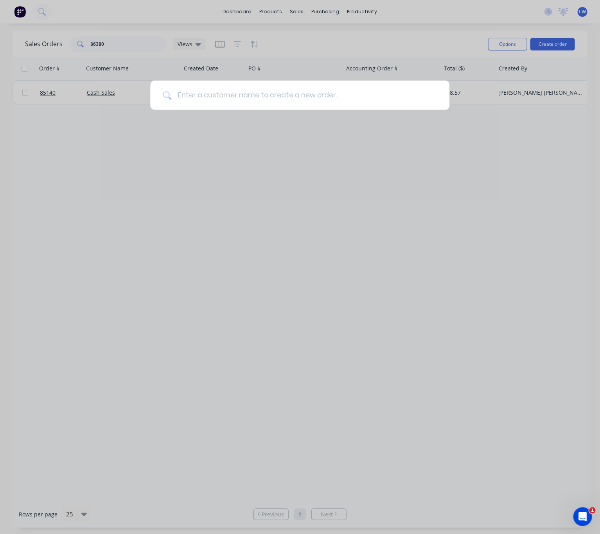
click at [339, 94] on input at bounding box center [303, 95] width 265 height 29
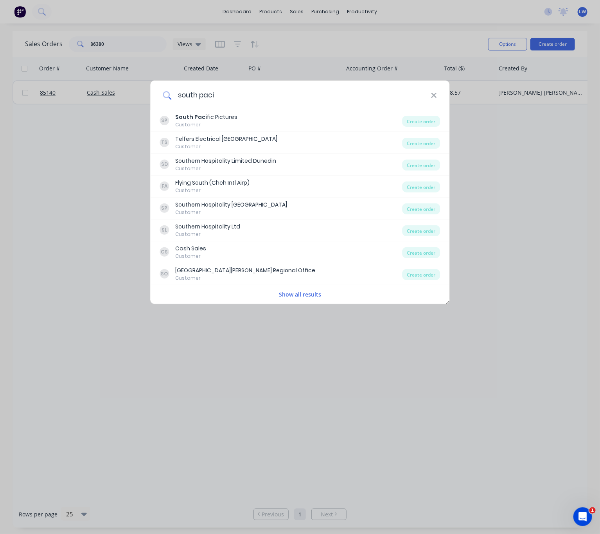
type input "south pacif"
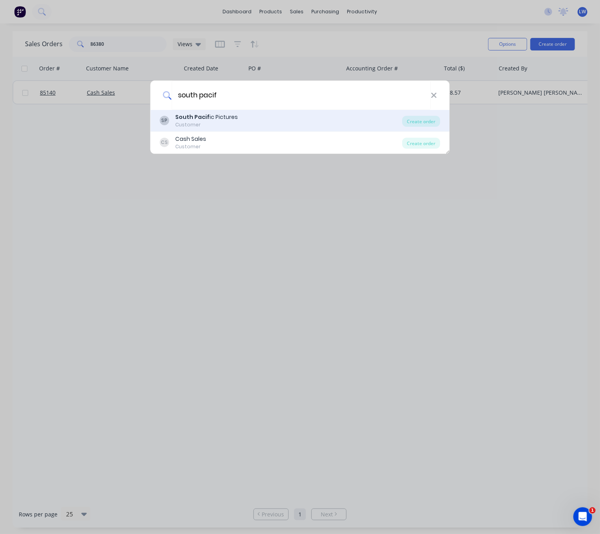
click at [228, 120] on div "South Pacif ic Pictures" at bounding box center [207, 117] width 63 height 8
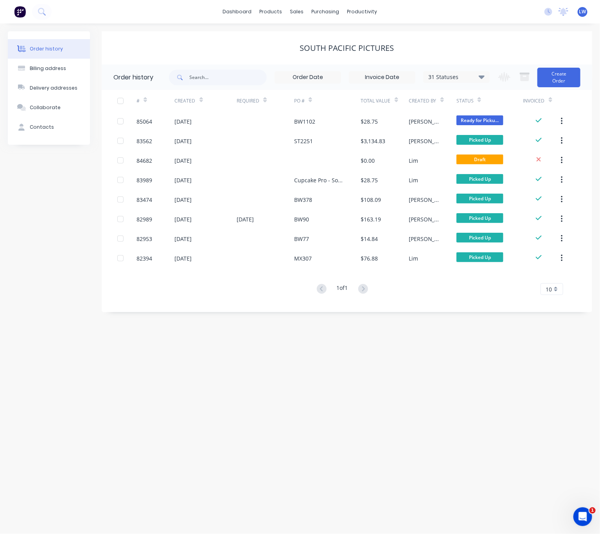
click at [562, 87] on div "Change order status Submitted Waiting on Supplier Waiting on Payment CNC Cut Sh…" at bounding box center [536, 77] width 87 height 25
click at [559, 61] on div "South Pacific Pictures" at bounding box center [347, 47] width 490 height 33
click at [564, 72] on button "Create Order" at bounding box center [558, 78] width 43 height 20
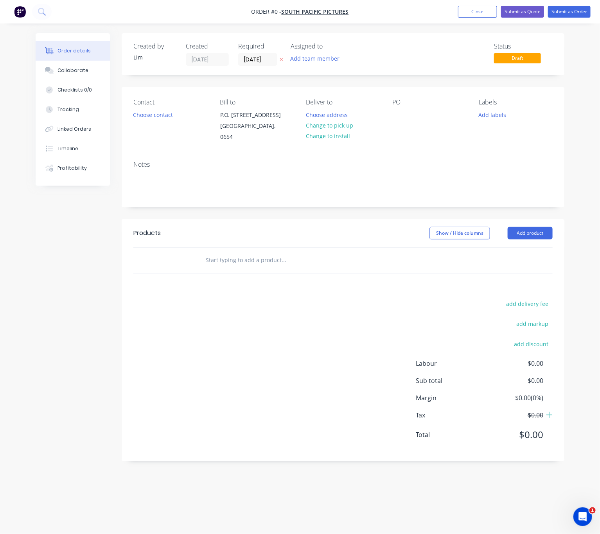
click at [280, 61] on icon "button" at bounding box center [282, 59] width 4 height 5
click at [152, 121] on div "Contact Choose contact" at bounding box center [170, 121] width 74 height 44
click at [152, 115] on button "Choose contact" at bounding box center [153, 114] width 48 height 11
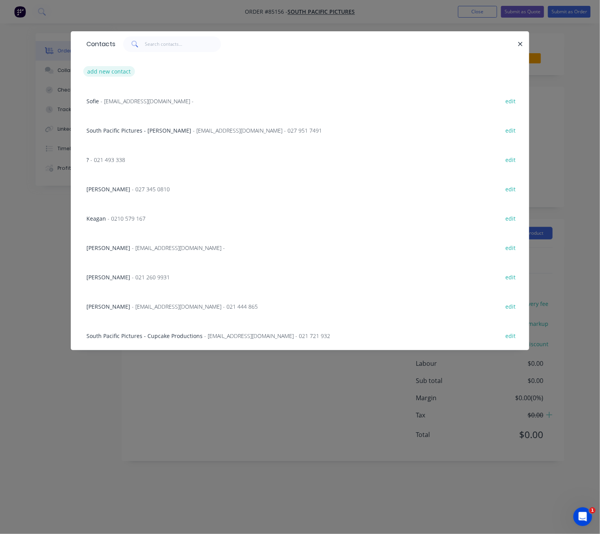
click at [118, 75] on button "add new contact" at bounding box center [109, 71] width 52 height 11
select select "NZ"
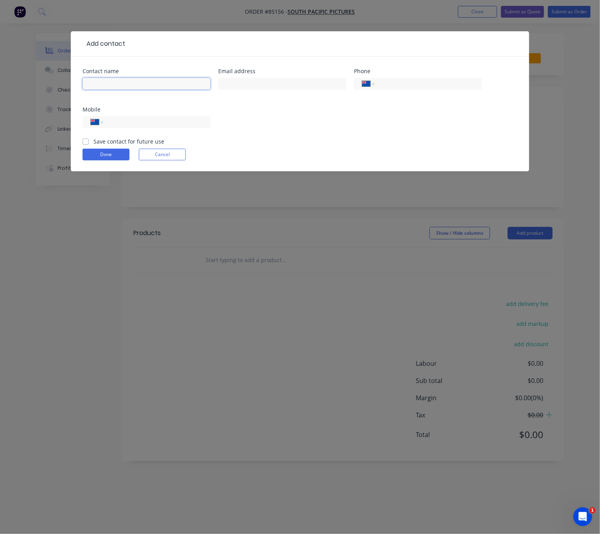
click at [111, 81] on input "text" at bounding box center [146, 84] width 128 height 12
click at [86, 83] on input "Clayton" at bounding box center [146, 84] width 128 height 12
type input "South Pacific Pictures - Clayton"
click at [280, 79] on input "text" at bounding box center [282, 84] width 128 height 12
type input "ercolano@me.com"
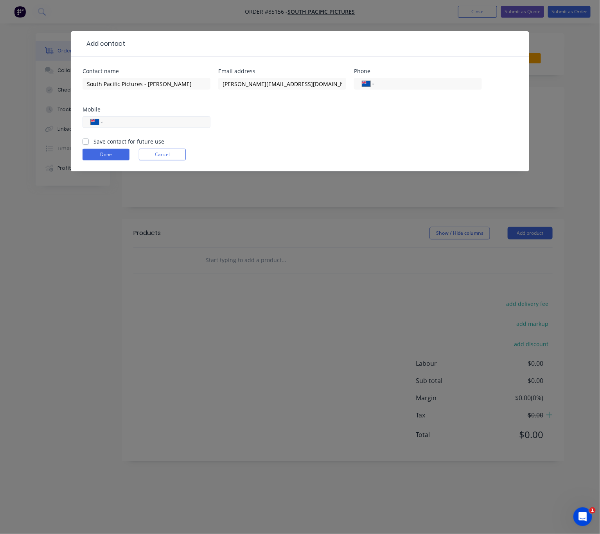
click at [178, 118] on input "tel" at bounding box center [155, 122] width 94 height 9
type input "0210 609 311"
click at [93, 143] on label "Save contact for future use" at bounding box center [128, 141] width 71 height 8
click at [84, 143] on input "Save contact for future use" at bounding box center [85, 140] width 6 height 7
checkbox input "true"
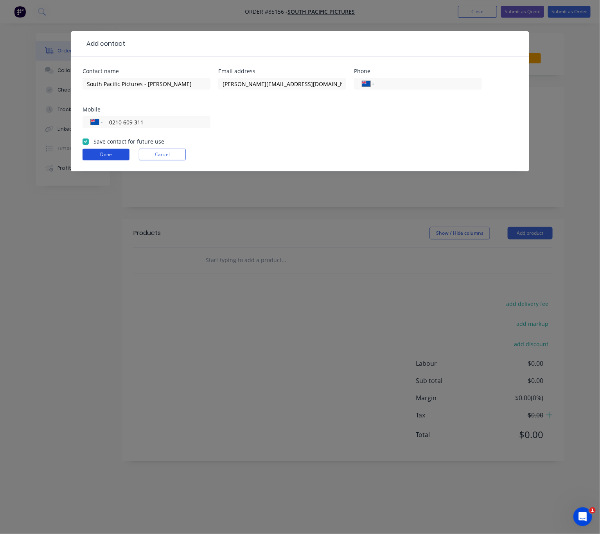
click at [98, 156] on button "Done" at bounding box center [105, 155] width 47 height 12
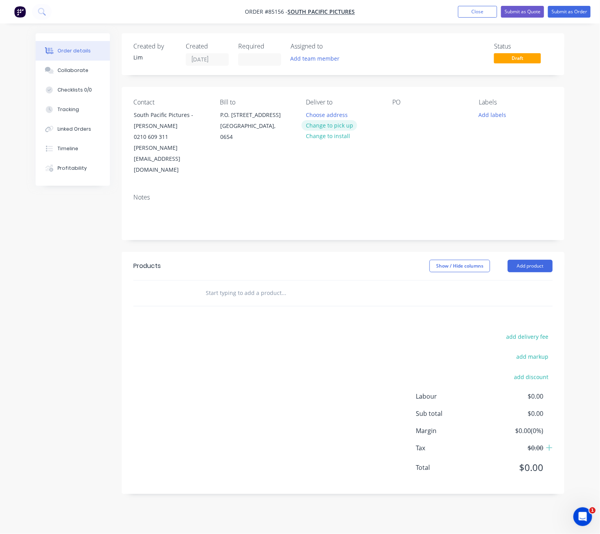
click at [338, 125] on button "Change to pick up" at bounding box center [329, 125] width 56 height 11
click at [399, 113] on div at bounding box center [398, 114] width 13 height 11
click at [403, 117] on div "SPP-BW" at bounding box center [408, 114] width 32 height 11
click at [422, 113] on div "SPP-BW" at bounding box center [408, 114] width 32 height 11
click at [409, 117] on div "SPP-BW1149" at bounding box center [414, 114] width 45 height 11
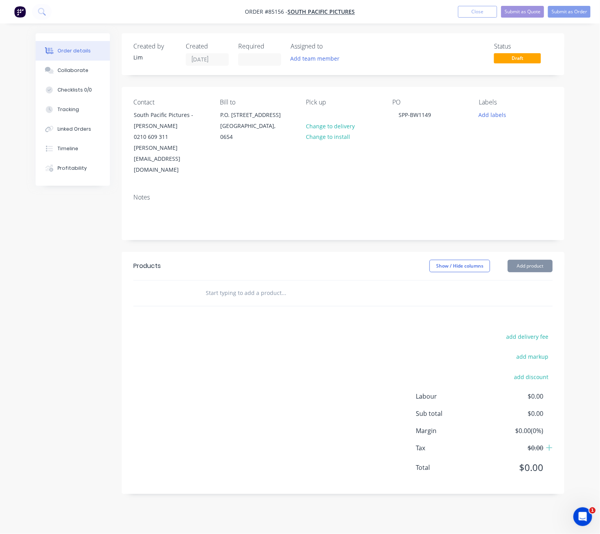
click at [285, 337] on div "add delivery fee add markup add discount Labour $0.00 Sub total $0.00 Margin $0…" at bounding box center [342, 406] width 419 height 151
click at [500, 120] on button "Add labels" at bounding box center [492, 114] width 36 height 11
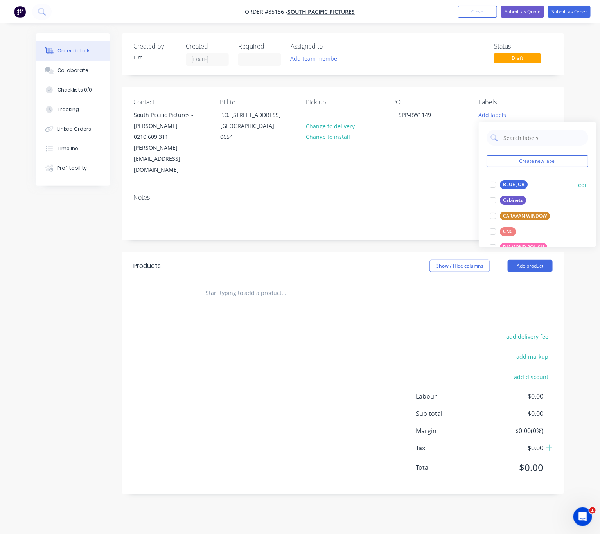
click at [523, 185] on div "BLUE JOB" at bounding box center [514, 184] width 28 height 9
click at [297, 355] on div "add delivery fee add markup add discount Labour $0.00 Sub total $0.00 Margin $0…" at bounding box center [342, 406] width 419 height 151
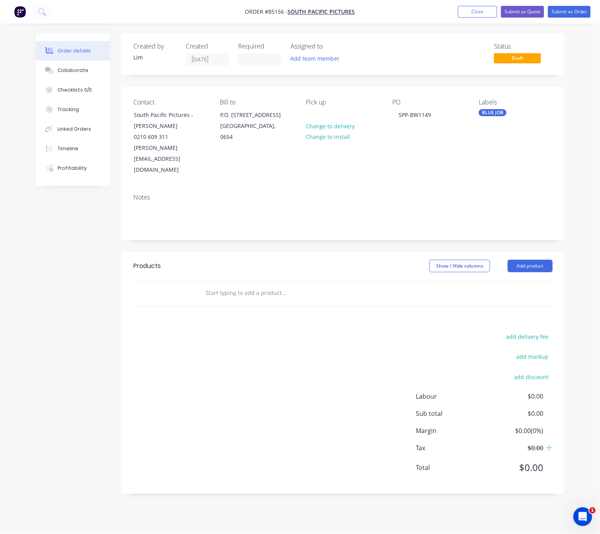
click at [249, 285] on input "text" at bounding box center [283, 293] width 156 height 16
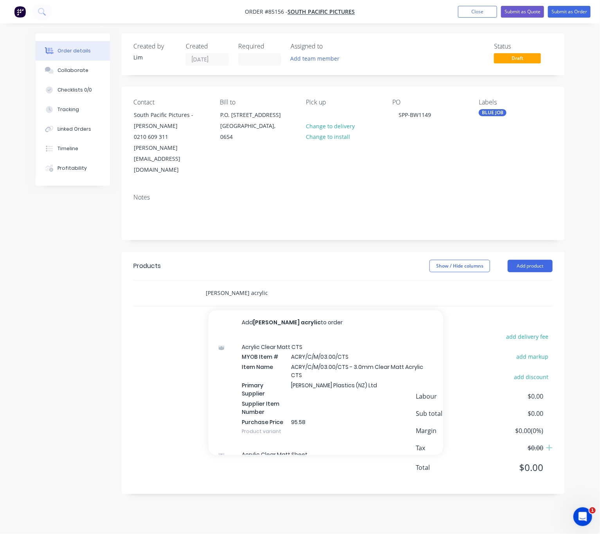
scroll to position [610, 0]
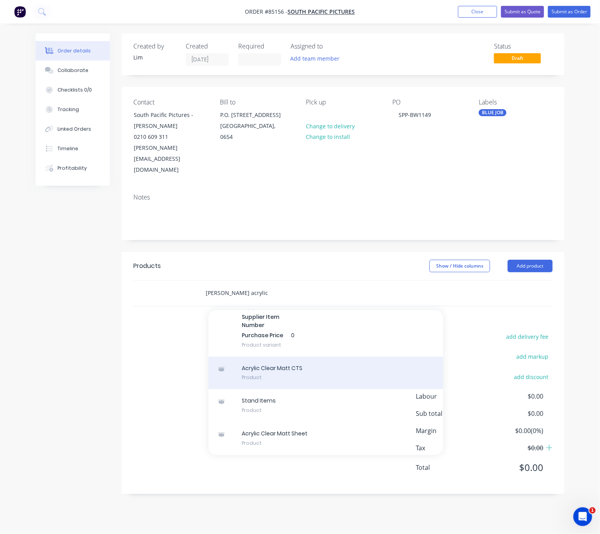
type input "matt clear acrylic"
click at [325, 357] on div "Acrylic Clear Matt CTS Product" at bounding box center [325, 373] width 235 height 33
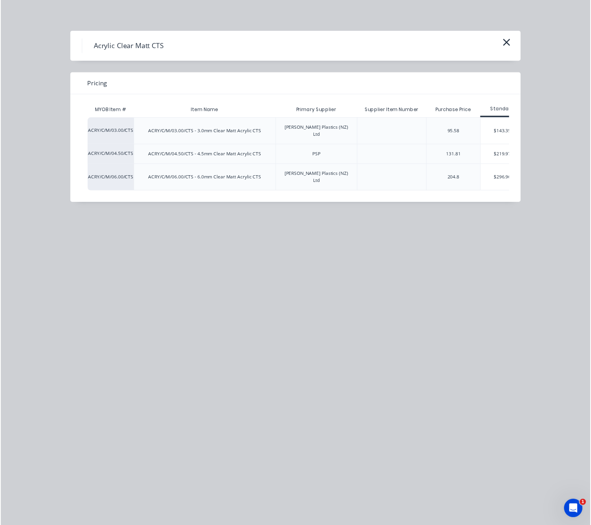
scroll to position [0, 16]
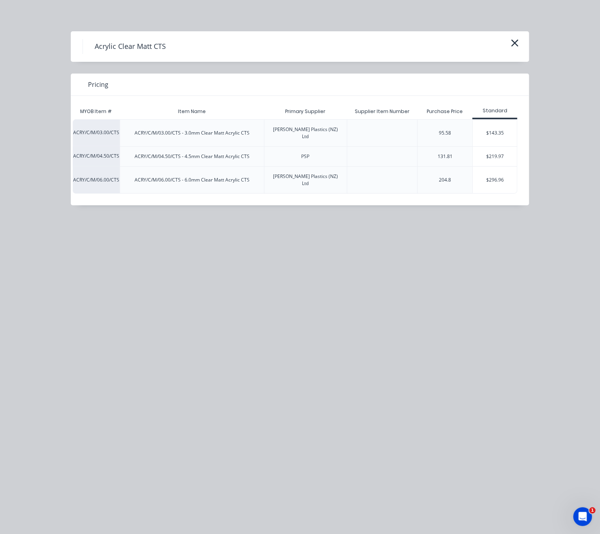
click at [495, 133] on div "$143.35" at bounding box center [495, 133] width 44 height 27
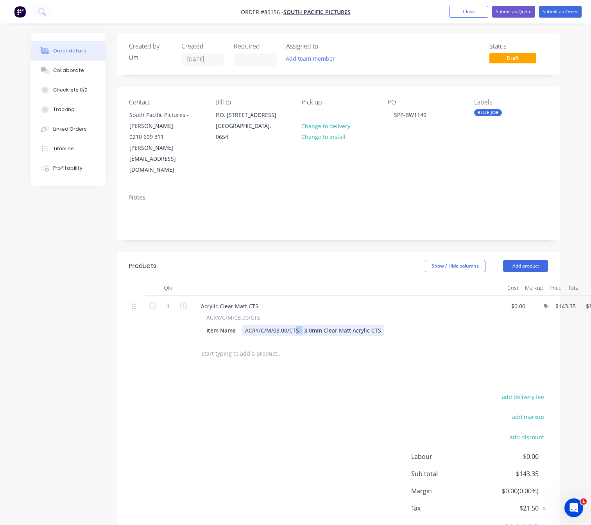
drag, startPoint x: 302, startPoint y: 308, endPoint x: 298, endPoint y: 310, distance: 4.6
click at [296, 324] on div "ACRY/C/M/03.00/CTS - 3.0mm Clear Matt Acrylic CTS" at bounding box center [313, 329] width 142 height 11
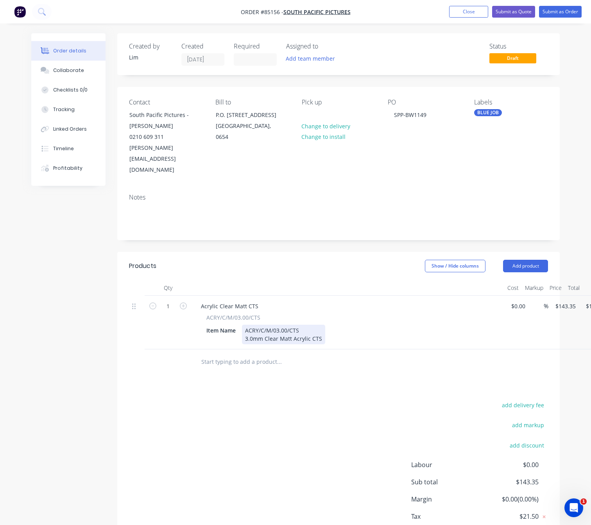
click at [323, 324] on div "ACRY/C/M/03.00/CTS 3.0mm Clear Matt Acrylic CTS" at bounding box center [283, 334] width 83 height 20
click at [329, 366] on div "Products Show / Hide columns Add product Qty Cost Markup Price Total 1 Acrylic …" at bounding box center [338, 407] width 443 height 310
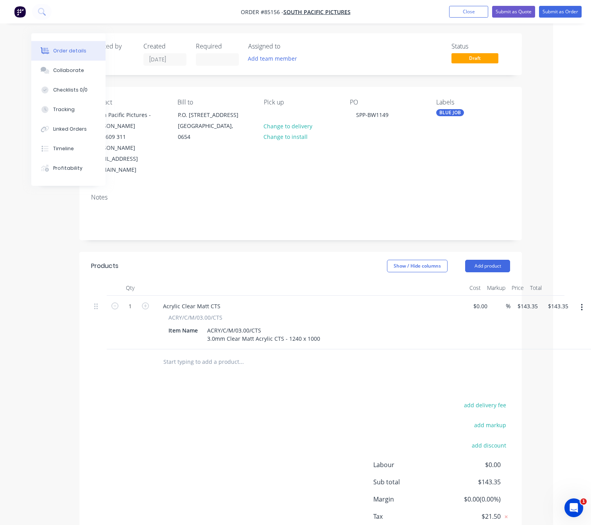
click at [577, 300] on button "button" at bounding box center [582, 307] width 18 height 14
click at [562, 338] on div "Duplicate" at bounding box center [554, 343] width 60 height 11
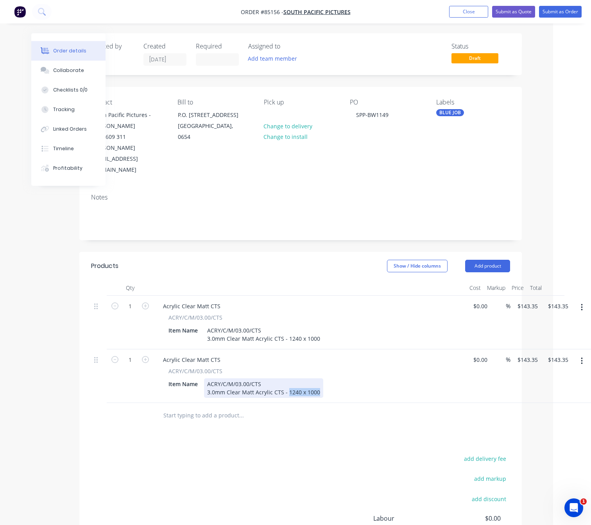
drag, startPoint x: 310, startPoint y: 372, endPoint x: 287, endPoint y: 370, distance: 22.4
click at [287, 378] on div "ACRY/C/M/03.00/CTS 3.0mm Clear Matt Acrylic CTS - 1240 x 1000" at bounding box center [263, 388] width 119 height 20
click at [315, 378] on div "ACRY/C/M/03.00/CTS 3.0mm Clear Matt Acrylic CTS - 1240 x 1000" at bounding box center [263, 388] width 119 height 20
click at [298, 453] on div "add delivery fee add markup add discount Labour $0.00 Sub total $286.70 Margin …" at bounding box center [300, 528] width 419 height 151
click at [530, 300] on input "143.35" at bounding box center [529, 305] width 24 height 11
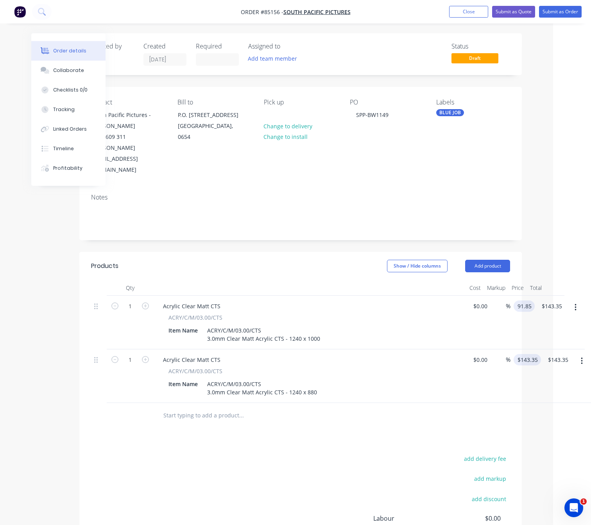
type input "$91.85"
click at [528, 354] on input "143.35" at bounding box center [530, 359] width 21 height 11
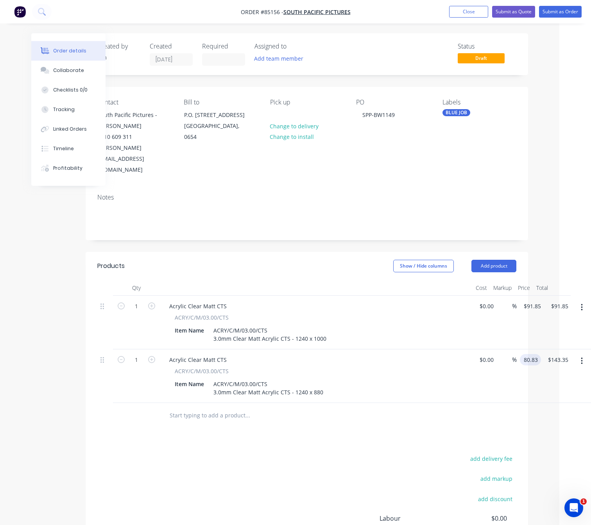
type input "$80.83"
click at [322, 453] on div "add delivery fee add markup add discount Labour $0.00 Sub total $235.20 Margin …" at bounding box center [306, 528] width 419 height 151
click at [149, 302] on icon "button" at bounding box center [151, 305] width 7 height 7
type input "2"
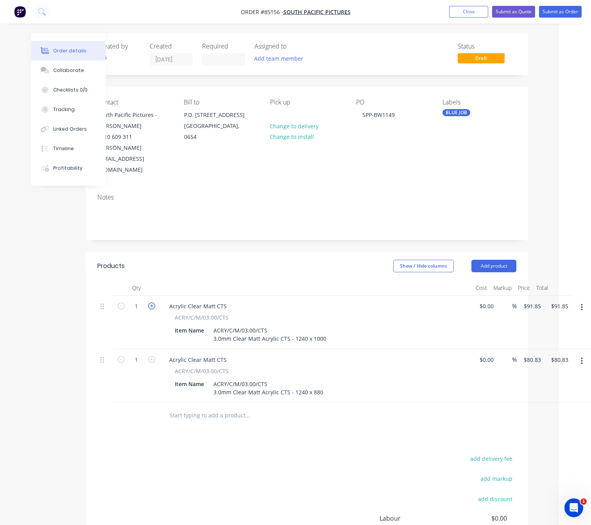
type input "$183.70"
click at [150, 302] on icon "button" at bounding box center [151, 305] width 7 height 7
type input "3"
type input "$275.55"
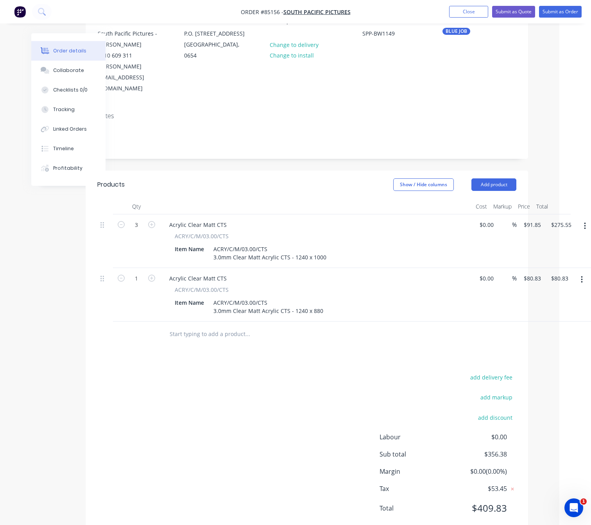
scroll to position [82, 32]
click at [274, 435] on div "add delivery fee add markup add discount Labour $0.00 Sub total $356.38 Margin …" at bounding box center [306, 446] width 419 height 151
click at [564, 7] on button "Submit as Order" at bounding box center [560, 12] width 43 height 12
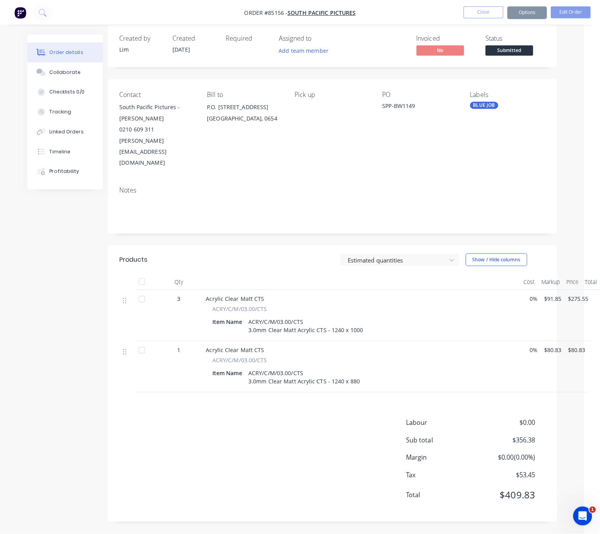
scroll to position [0, 0]
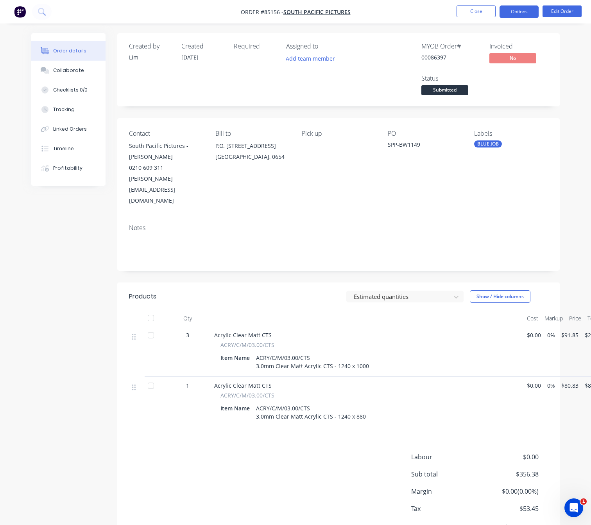
click at [524, 9] on button "Options" at bounding box center [519, 11] width 39 height 13
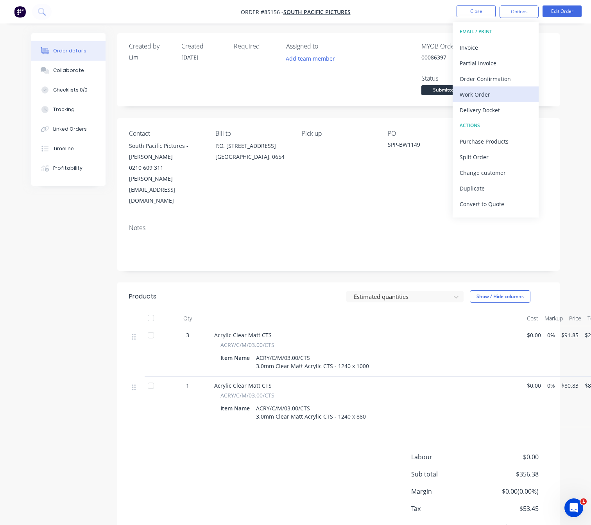
click at [491, 97] on div "Work Order" at bounding box center [496, 94] width 72 height 11
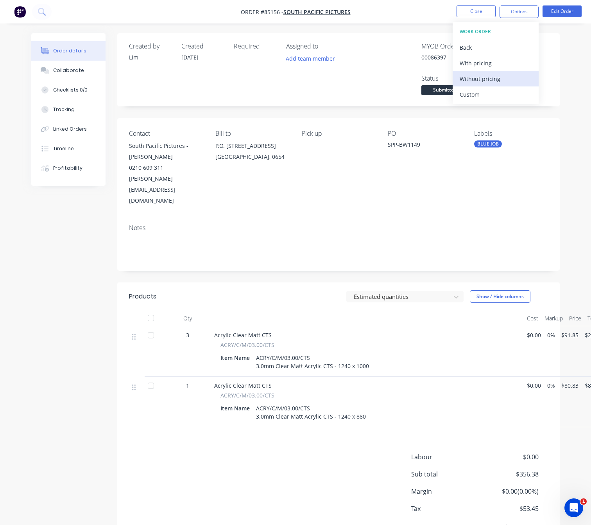
click at [491, 84] on div "Without pricing" at bounding box center [496, 78] width 72 height 11
click at [91, 322] on div "Created by Lim Created 09/10/25 Required Assigned to Add team member MYOB Order…" at bounding box center [295, 299] width 529 height 533
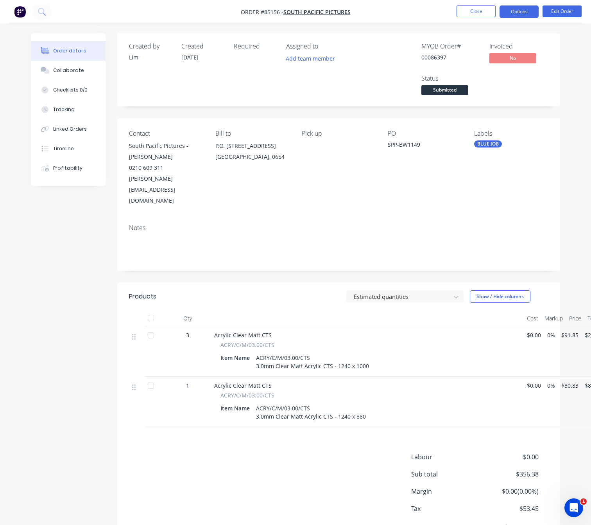
click at [507, 11] on button "Options" at bounding box center [519, 11] width 39 height 13
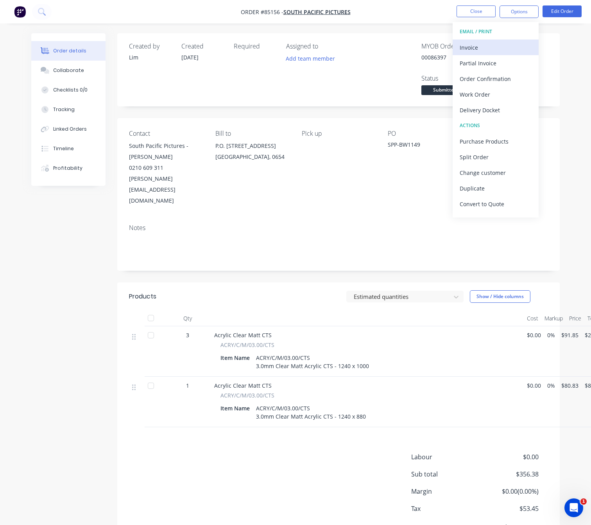
click at [503, 50] on div "Invoice" at bounding box center [496, 47] width 72 height 11
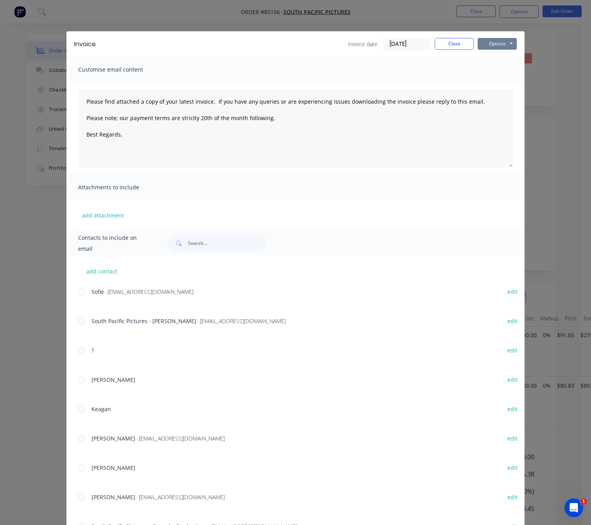
click at [503, 42] on button "Options" at bounding box center [497, 44] width 39 height 12
click at [501, 52] on button "Preview" at bounding box center [503, 57] width 50 height 13
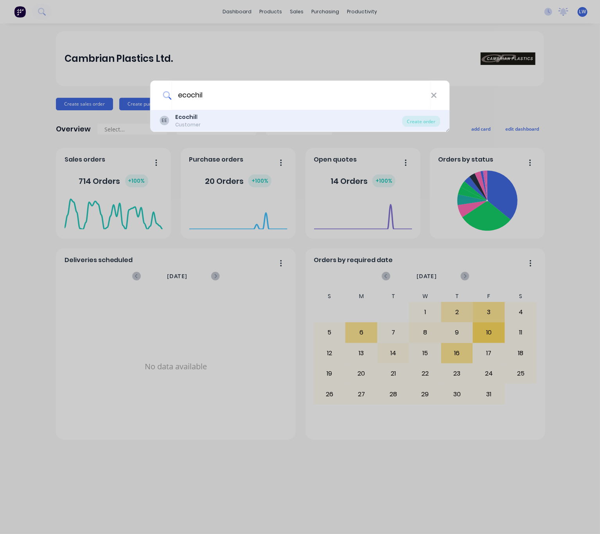
type input "ecochil"
click at [208, 113] on div "EE Ecochil l Customer" at bounding box center [281, 120] width 242 height 15
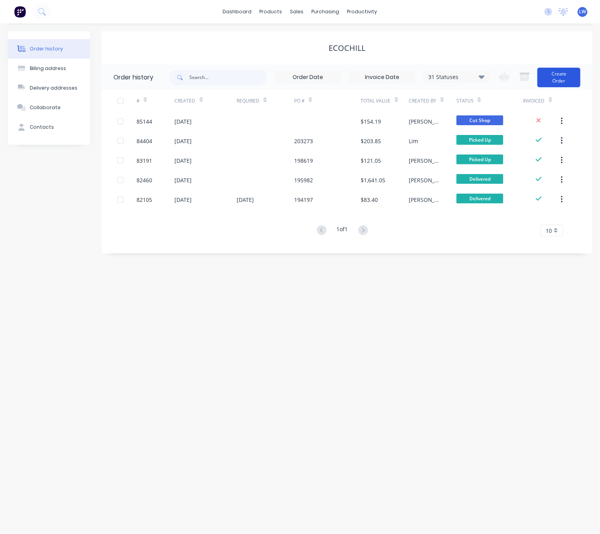
click at [570, 74] on button "Create Order" at bounding box center [558, 78] width 43 height 20
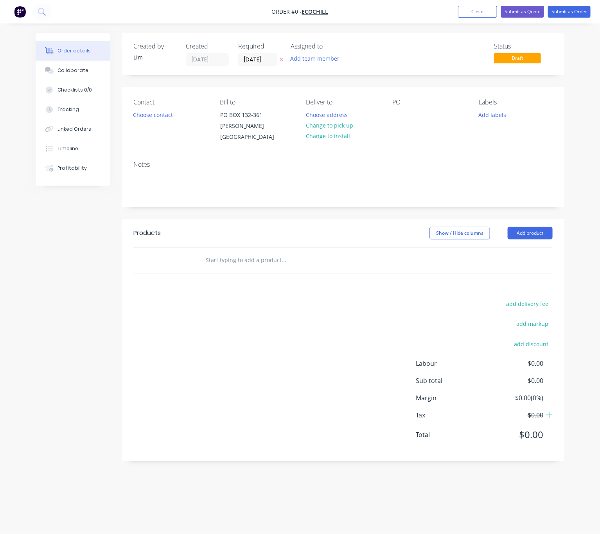
click at [281, 60] on icon "button" at bounding box center [281, 59] width 3 height 3
click at [147, 115] on button "Choose contact" at bounding box center [153, 114] width 48 height 11
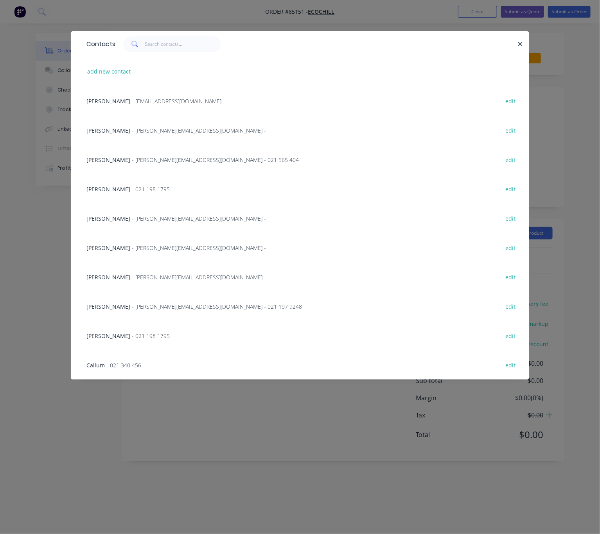
click at [519, 333] on button "edit" at bounding box center [510, 335] width 18 height 11
select select "NZ"
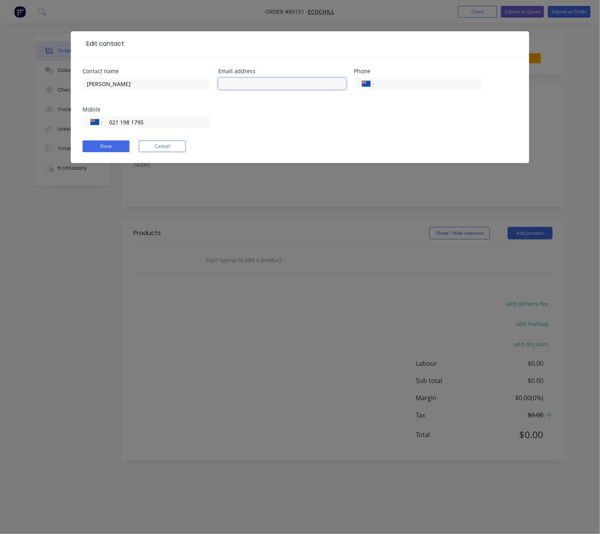
click at [263, 87] on input "text" at bounding box center [282, 84] width 128 height 12
type input "joseph.d@ecochill.co.nz"
click at [113, 152] on button "Done" at bounding box center [105, 146] width 47 height 12
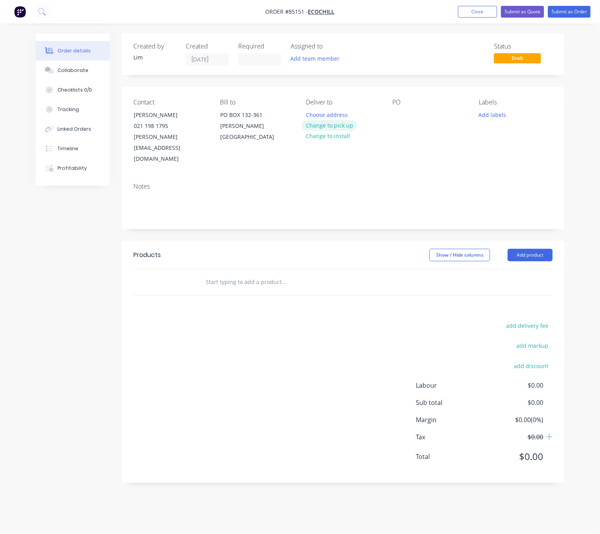
click at [343, 126] on button "Change to pick up" at bounding box center [329, 125] width 56 height 11
click at [409, 106] on div "PO" at bounding box center [429, 102] width 74 height 7
click at [401, 115] on div at bounding box center [398, 114] width 13 height 11
click at [343, 345] on div "add delivery fee add markup add discount Labour $0.00 Sub total $0.00 Margin $0…" at bounding box center [342, 395] width 419 height 151
click at [498, 115] on button "Add labels" at bounding box center [492, 114] width 36 height 11
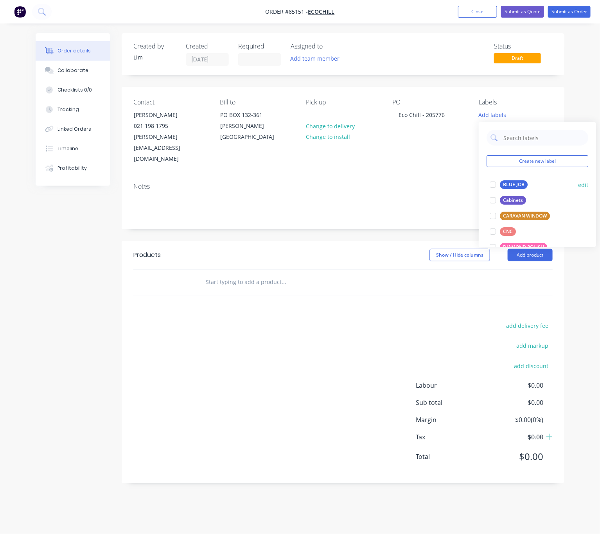
click at [507, 187] on div "BLUE JOB" at bounding box center [514, 184] width 28 height 9
drag, startPoint x: 324, startPoint y: 316, endPoint x: 216, endPoint y: 285, distance: 112.1
click at [319, 320] on div "add delivery fee add markup add discount Labour $0.00 Sub total $0.00 Margin $0…" at bounding box center [342, 395] width 419 height 151
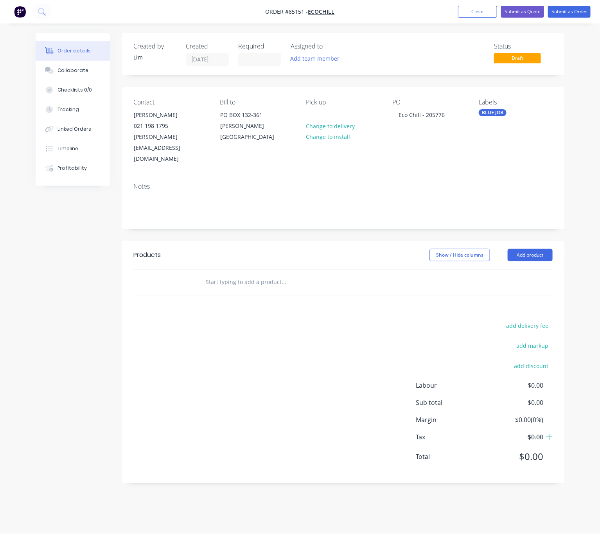
click at [230, 274] on input "text" at bounding box center [283, 282] width 156 height 16
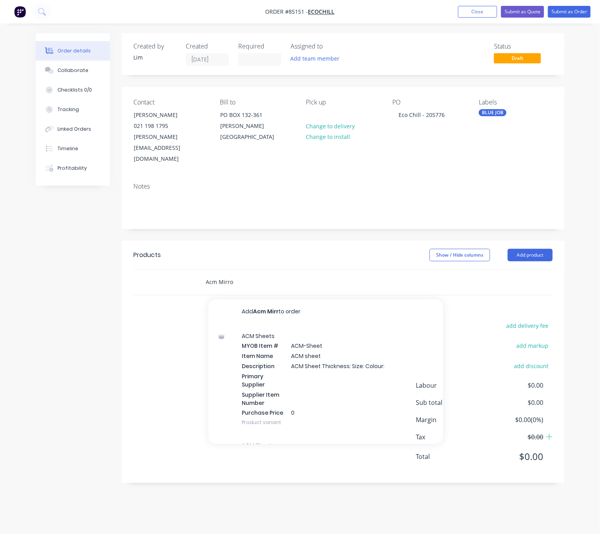
type input "Acm Mirror"
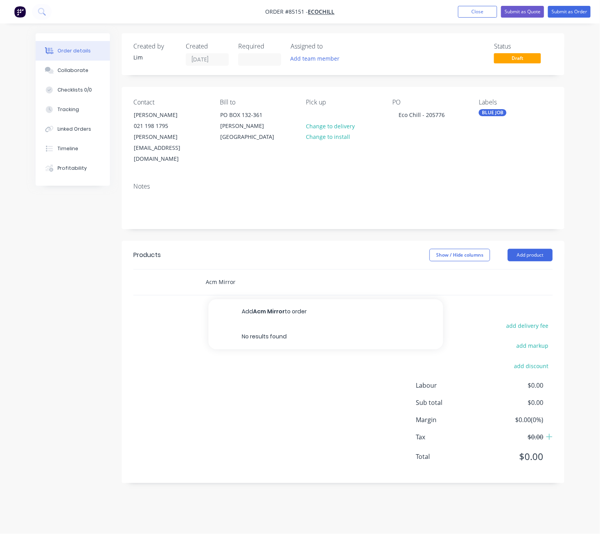
drag, startPoint x: 246, startPoint y: 262, endPoint x: 202, endPoint y: 265, distance: 43.9
click at [202, 274] on div "Acm Mirror Add Acm Mirror to order No results found" at bounding box center [316, 282] width 235 height 16
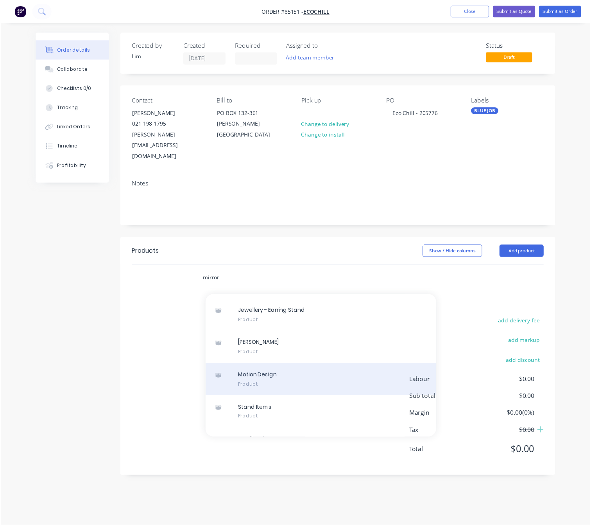
scroll to position [3518, 0]
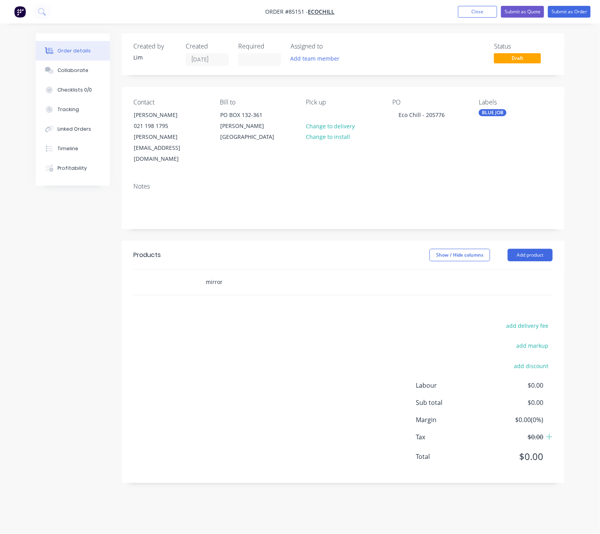
drag, startPoint x: 226, startPoint y: 271, endPoint x: 211, endPoint y: 268, distance: 15.6
click at [204, 269] on div "mirror" at bounding box center [336, 281] width 281 height 25
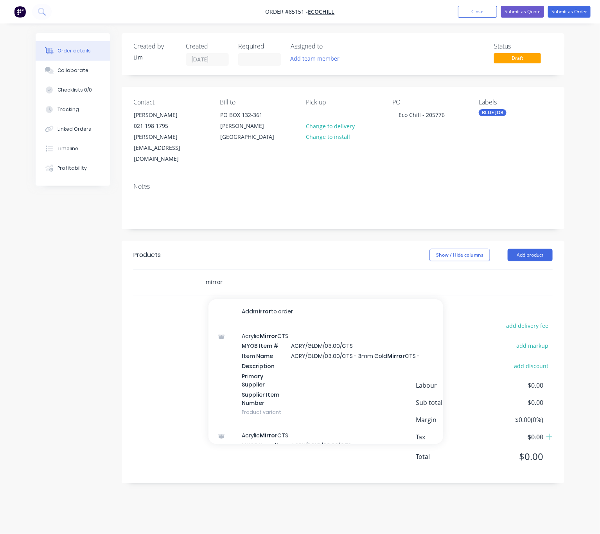
drag, startPoint x: 210, startPoint y: 262, endPoint x: 175, endPoint y: 260, distance: 35.3
click at [183, 269] on div "mirror Add mirror to order Acrylic Mirror CTS MYOB Item # ACRY/GLDM/03.00/CTS I…" at bounding box center [342, 281] width 419 height 25
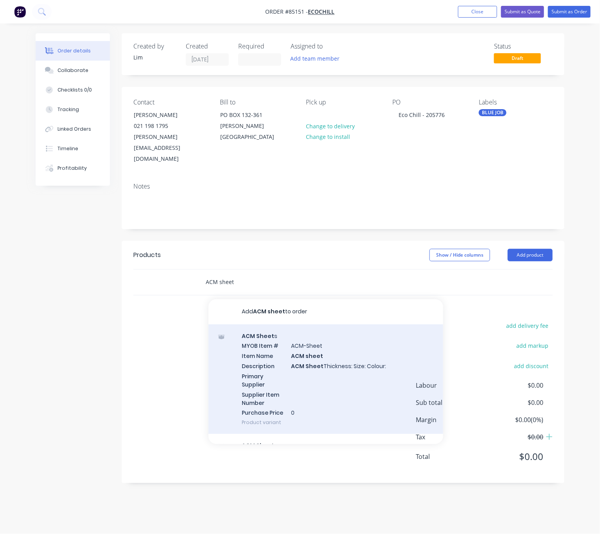
type input "ACM sheet"
click at [382, 366] on div "ACM Sheet s MYOB Item # ACM-Sheet Item Name ACM sheet Description ACM Sheet Thi…" at bounding box center [325, 379] width 235 height 110
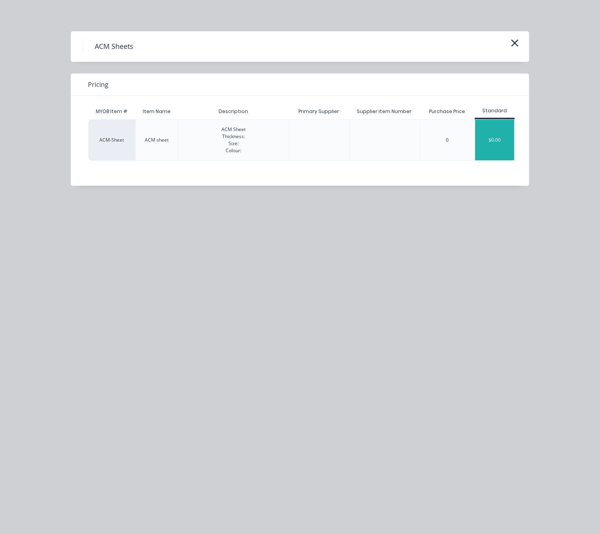
drag, startPoint x: 515, startPoint y: 148, endPoint x: 510, endPoint y: 149, distance: 4.8
click at [514, 148] on div "MYOB Item # Item Name Description Primary Supplier Supplier Item Number Purchas…" at bounding box center [294, 135] width 446 height 78
click at [509, 149] on div "$0.00" at bounding box center [494, 140] width 39 height 41
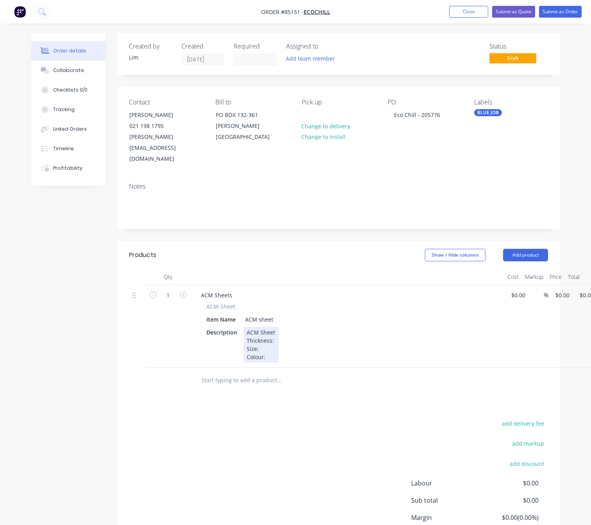
drag, startPoint x: 271, startPoint y: 319, endPoint x: 276, endPoint y: 319, distance: 5.1
click at [272, 326] on div "ACM Sheet Thickness: Size: Colour:" at bounding box center [261, 344] width 35 height 36
click at [276, 326] on div "ACM Sheet Thickness: Size: Colour:" at bounding box center [261, 344] width 35 height 36
click at [282, 326] on div "Description ACM Sheet Thickness: Size: Colour:" at bounding box center [346, 344] width 286 height 36
click at [276, 326] on div "ACM Sheet Thickness: Size: Colour:" at bounding box center [261, 344] width 35 height 36
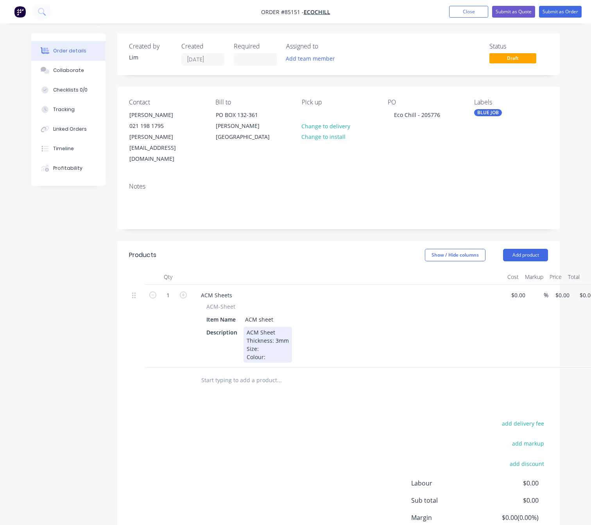
click at [278, 326] on div "ACM Sheet Thickness: 3mm Size: Colour:" at bounding box center [268, 344] width 48 height 36
click at [279, 333] on div "ACM Sheet Thickness: 3mm Size: 1220 x 2440 Colour:" at bounding box center [269, 344] width 51 height 36
drag, startPoint x: 292, startPoint y: 326, endPoint x: 260, endPoint y: 327, distance: 32.8
click at [260, 327] on div "ACM Sheet Thickness: 3mm Size: 1220 x 2440 Colour: Silver Mirror" at bounding box center [273, 344] width 59 height 36
drag, startPoint x: 269, startPoint y: 298, endPoint x: 258, endPoint y: 298, distance: 10.9
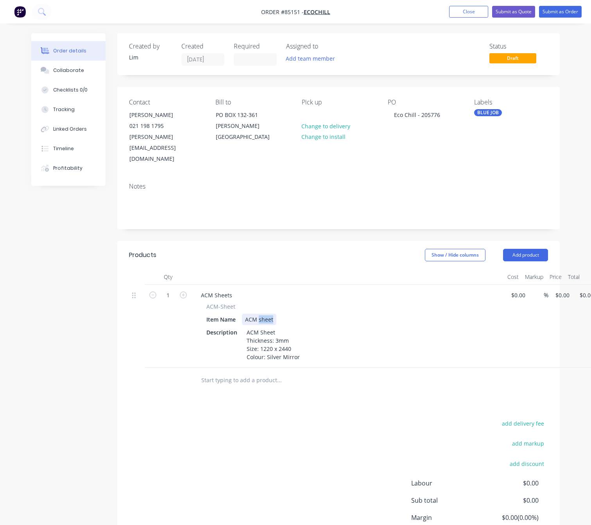
click at [258, 314] on div "ACM sheet" at bounding box center [259, 319] width 34 height 11
click at [256, 372] on input "text" at bounding box center [279, 380] width 156 height 16
type input "acm cts"
drag, startPoint x: 198, startPoint y: 360, endPoint x: 180, endPoint y: 358, distance: 18.5
click at [181, 367] on div "acm cts Add acm cts to order No results found" at bounding box center [338, 379] width 419 height 25
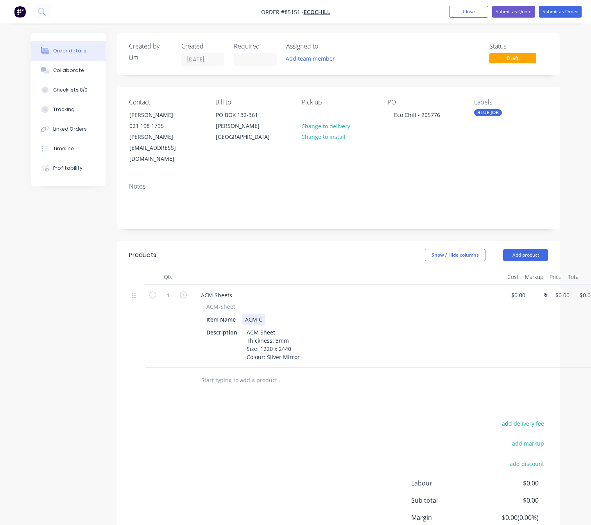
click at [262, 314] on div "ACM C" at bounding box center [253, 319] width 23 height 11
click at [276, 326] on div "ACM Sheet Thickness: 3mm Size: 1220 x 2440 Colour: Silver Mirror" at bounding box center [273, 344] width 59 height 36
click at [298, 337] on div "Description ACM Sheet - CTS Thickness: 3mm Size: 1220 x 2440 Colour: Silver Mir…" at bounding box center [346, 344] width 286 height 36
click at [273, 449] on div "add delivery fee add markup add discount Labour $0.00 Sub total $0.00 Margin $0…" at bounding box center [338, 509] width 419 height 151
click at [559, 289] on input "0" at bounding box center [564, 294] width 18 height 11
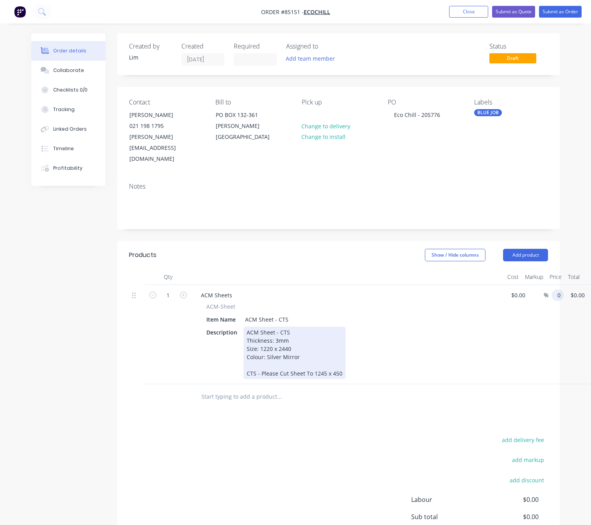
type input "$0.00"
click at [344, 352] on div "Description ACM Sheet - CTS Thickness: 3mm Size: 1220 x 2440 Colour: Silver Mir…" at bounding box center [346, 352] width 286 height 52
click at [339, 351] on div "ACM Sheet - CTS Thickness: 3mm Size: 1220 x 2440 Colour: Silver Mirror CTS - Pl…" at bounding box center [295, 352] width 102 height 52
click at [309, 350] on div "ACM Sheet - CTS Thickness: 3mm Size: 1220 x 2440 Colour: Silver Mirror CTS - Pl…" at bounding box center [295, 352] width 102 height 52
click at [310, 353] on div "ACM Sheet - CTS Thickness: 3mm Size: 1220 x 2440 Colour: Silver Mirror CTS - Pl…" at bounding box center [295, 352] width 102 height 52
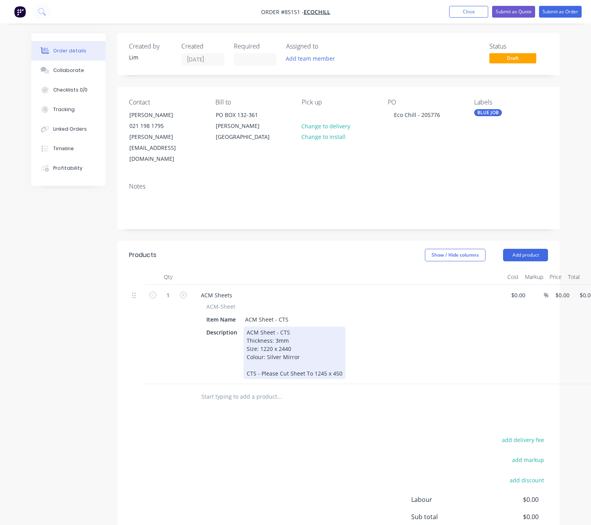
click at [316, 352] on div "ACM Sheet - CTS Thickness: 3mm Size: 1220 x 2440 Colour: Silver Mirror CTS - Pl…" at bounding box center [295, 352] width 102 height 52
click at [309, 352] on div "ACM Sheet - CTS Thickness: 3mm Size: 1220 x 2440 Colour: Silver Mirror CTS - Pl…" at bounding box center [295, 352] width 102 height 52
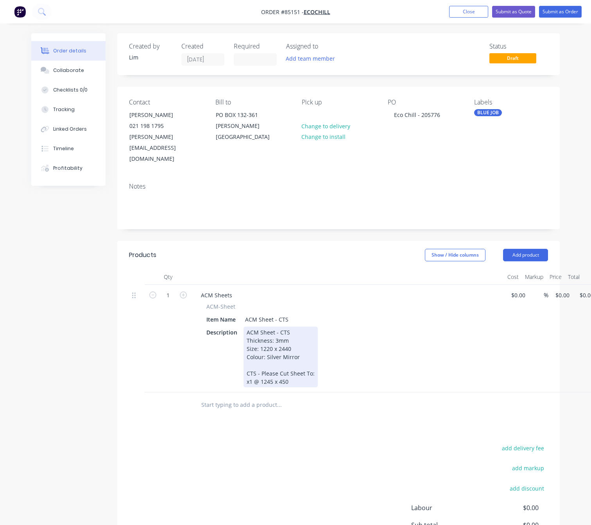
click at [298, 359] on div "ACM Sheet - CTS Thickness: 3mm Size: 1220 x 2440 Colour: Silver Mirror CTS - Pl…" at bounding box center [281, 356] width 74 height 61
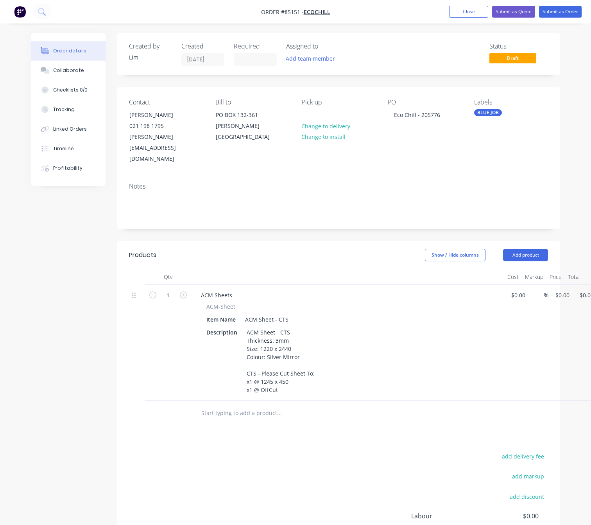
click at [246, 455] on div "add delivery fee add markup add discount Labour $0.00 Sub total $0.00 Margin $0…" at bounding box center [338, 526] width 419 height 151
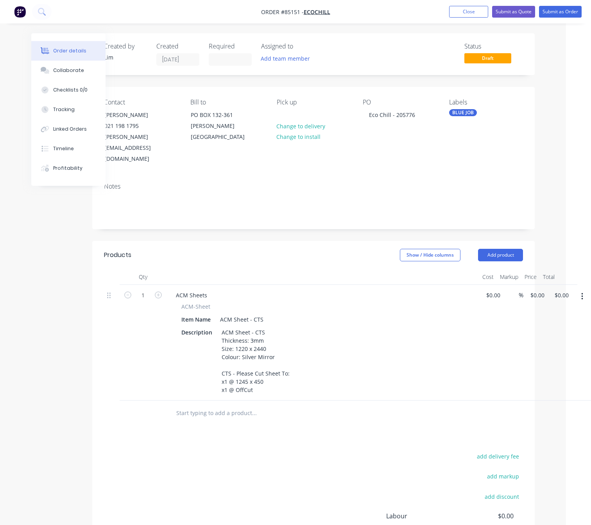
click at [220, 405] on input "text" at bounding box center [254, 413] width 156 height 16
click at [241, 405] on input "text" at bounding box center [254, 413] width 156 height 16
type input "A"
click at [199, 405] on input "Red Tape 20mm Width" at bounding box center [254, 413] width 156 height 16
type input "Red Tape Roll 20mm Width"
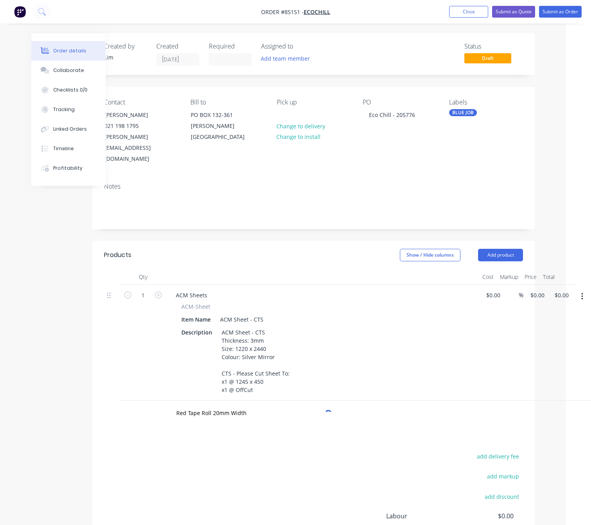
click at [247, 416] on div "Products Show / Hide columns Add product Qty Cost Markup Price Total 1 ACM Shee…" at bounding box center [313, 427] width 443 height 373
click at [219, 405] on input "Red Tape Roll 20mm Width" at bounding box center [254, 413] width 156 height 16
click at [251, 405] on input "Red Tape Roll 20mm Width" at bounding box center [254, 413] width 156 height 16
click at [263, 430] on button "Add Red Tape Roll 20mm Width to order" at bounding box center [296, 442] width 235 height 25
click at [223, 418] on div at bounding box center [216, 423] width 80 height 11
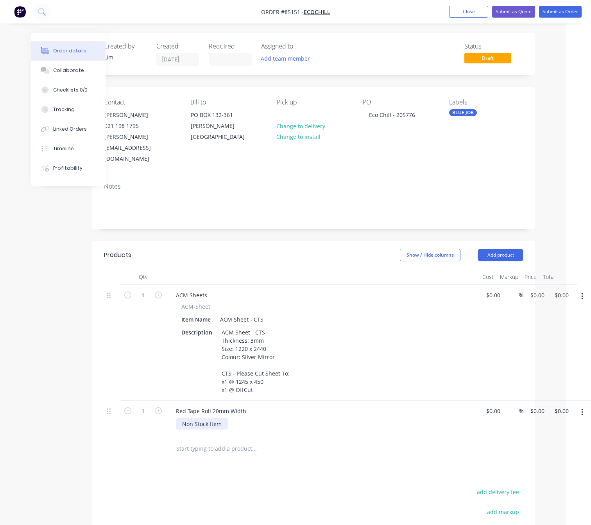
click at [193, 418] on div "Non Stock Item" at bounding box center [202, 423] width 52 height 11
click at [195, 418] on div "Non Stock Item" at bounding box center [202, 423] width 52 height 11
click at [202, 461] on div "Products Show / Hide columns Add product Qty Cost Markup Price Total 1 ACM Shee…" at bounding box center [313, 445] width 443 height 408
click at [536, 405] on input "0" at bounding box center [539, 410] width 18 height 11
click at [223, 418] on div "Non-Stock Item" at bounding box center [202, 423] width 52 height 11
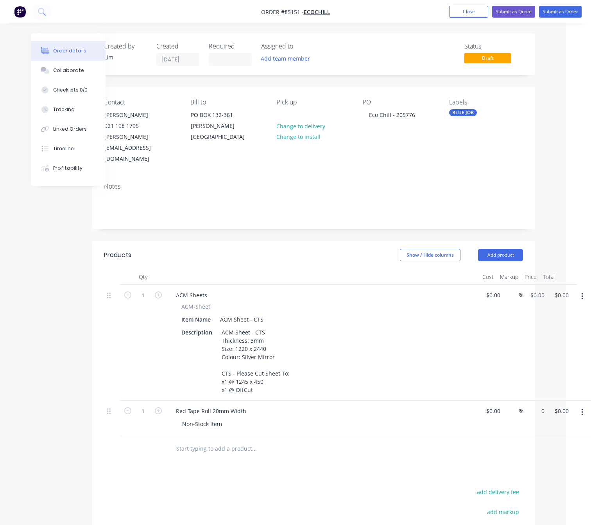
click at [523, 400] on div "1 Red Tape Roll 20mm Width Non-Stock Item $0.00 $0.00 % 0 $0.00 $0.00 $0.00" at bounding box center [313, 418] width 419 height 36
click at [548, 400] on div "$0.00 $0.00" at bounding box center [560, 418] width 24 height 36
type input "$33.91"
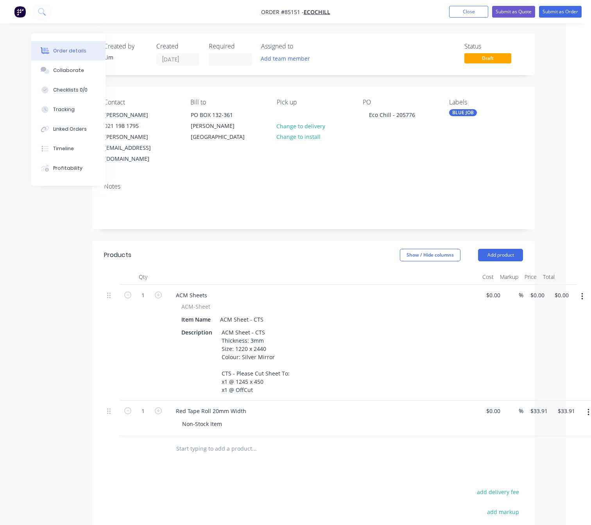
drag, startPoint x: 320, startPoint y: 460, endPoint x: 323, endPoint y: 465, distance: 5.4
click at [320, 461] on div "Products Show / Hide columns Add product Qty Cost Markup Price Total 1 ACM Shee…" at bounding box center [313, 445] width 443 height 408
click at [563, 12] on button "Submit as Order" at bounding box center [560, 12] width 43 height 12
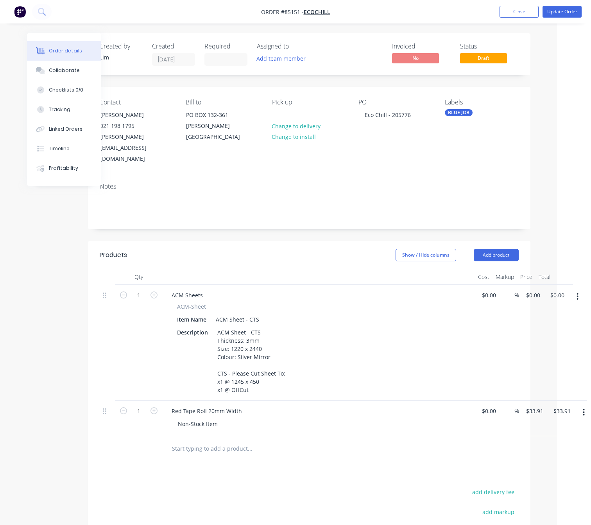
scroll to position [0, 0]
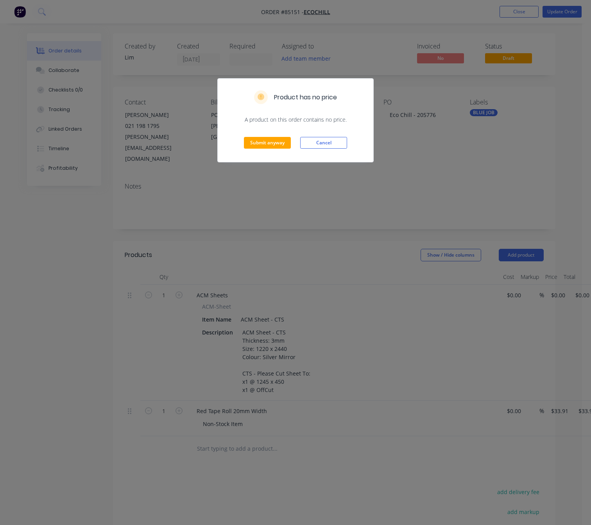
click at [355, 145] on div "Submit anyway Cancel" at bounding box center [296, 143] width 156 height 38
drag, startPoint x: 343, startPoint y: 142, endPoint x: 349, endPoint y: 155, distance: 14.5
click at [340, 142] on button "Cancel" at bounding box center [323, 143] width 47 height 12
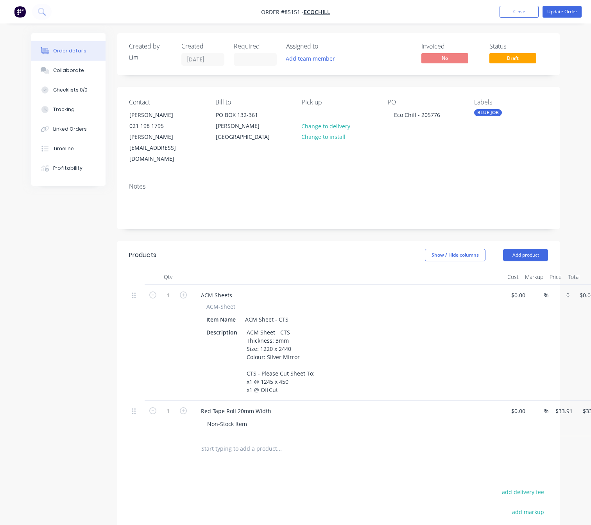
click at [548, 285] on div "1 ACM Sheets ACM-Sheet Item Name ACM Sheet - CTS Description ACM Sheet - CTS Th…" at bounding box center [338, 343] width 419 height 116
type input "$236.81"
drag, startPoint x: 378, startPoint y: 475, endPoint x: 373, endPoint y: 476, distance: 4.8
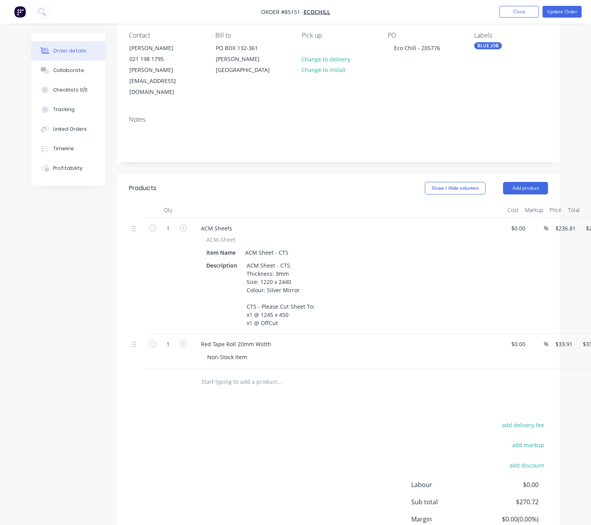
scroll to position [115, 0]
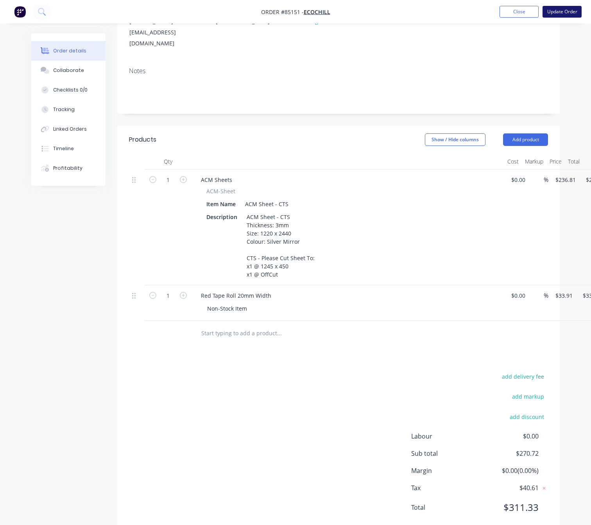
click at [561, 14] on button "Update Order" at bounding box center [562, 12] width 39 height 12
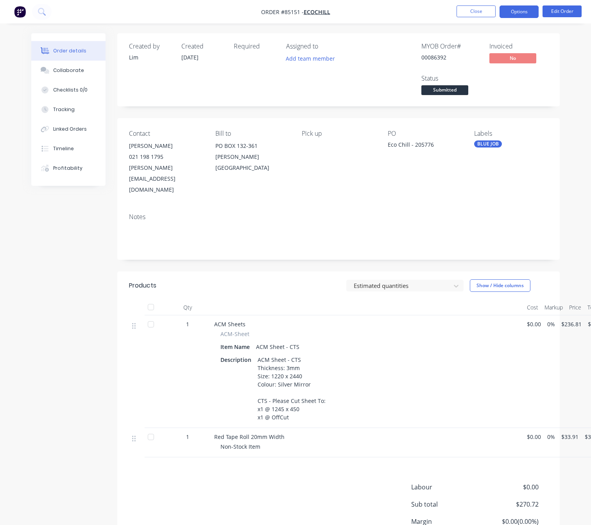
click at [525, 13] on button "Options" at bounding box center [519, 11] width 39 height 13
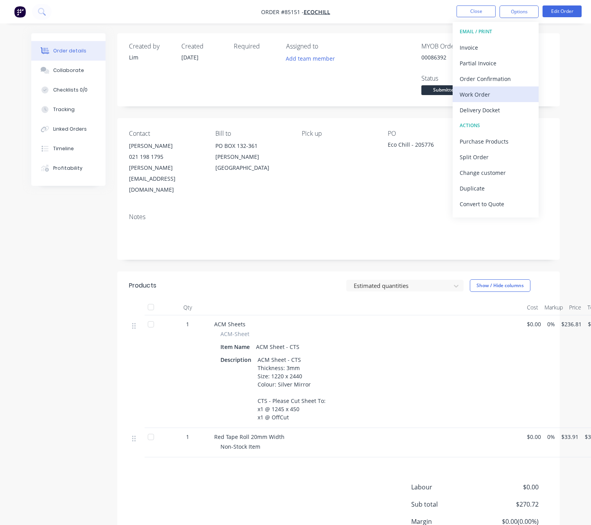
click at [493, 92] on div "Work Order" at bounding box center [496, 94] width 72 height 11
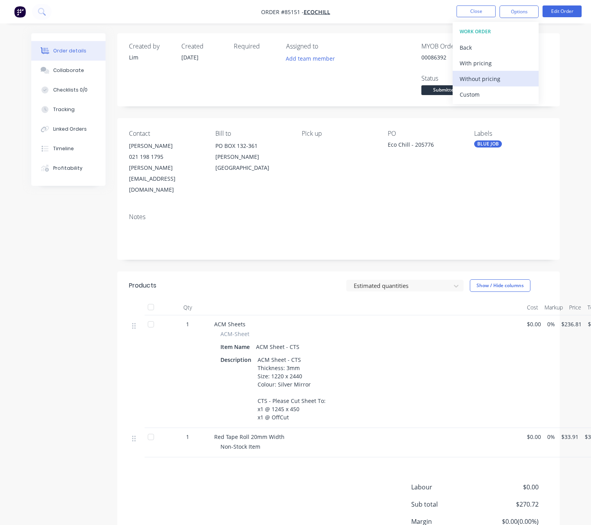
click at [502, 75] on div "Without pricing" at bounding box center [496, 78] width 72 height 11
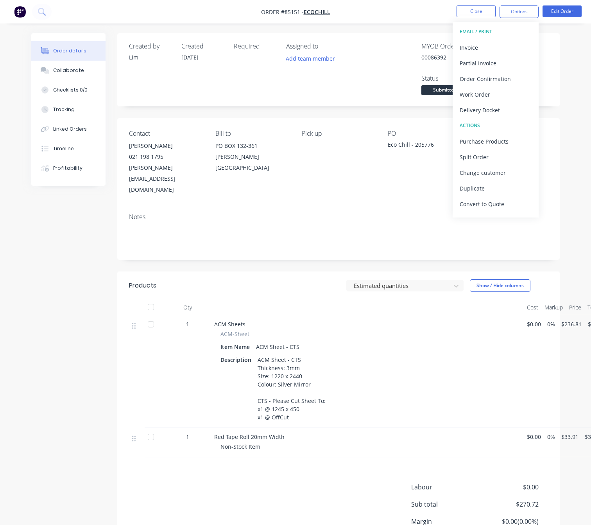
click at [86, 271] on div "Created by Lim Created 09/10/25 Required Assigned to Add team member MYOB Order…" at bounding box center [295, 314] width 529 height 563
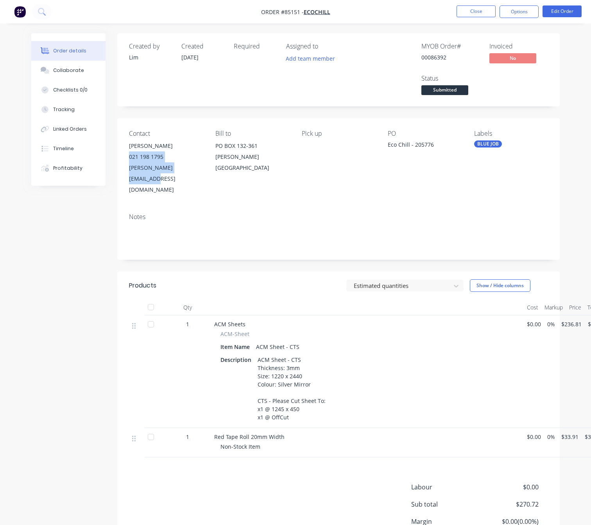
drag, startPoint x: 127, startPoint y: 156, endPoint x: 189, endPoint y: 176, distance: 65.6
click at [193, 176] on div "Contact [PERSON_NAME] [PHONE_NUMBER] [PERSON_NAME][EMAIL_ADDRESS][DOMAIN_NAME] …" at bounding box center [338, 162] width 443 height 89
copy div "021 198 1795 joseph.d@ecochill.co.nz"
click at [60, 249] on div "Created by Lim Created 09/10/25 Required Assigned to Add team member MYOB Order…" at bounding box center [295, 314] width 529 height 563
drag, startPoint x: 523, startPoint y: 9, endPoint x: 519, endPoint y: 20, distance: 12.5
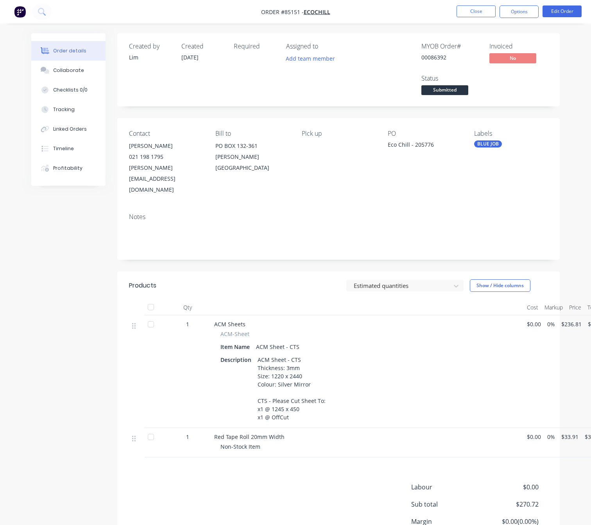
click at [522, 9] on button "Options" at bounding box center [519, 11] width 39 height 13
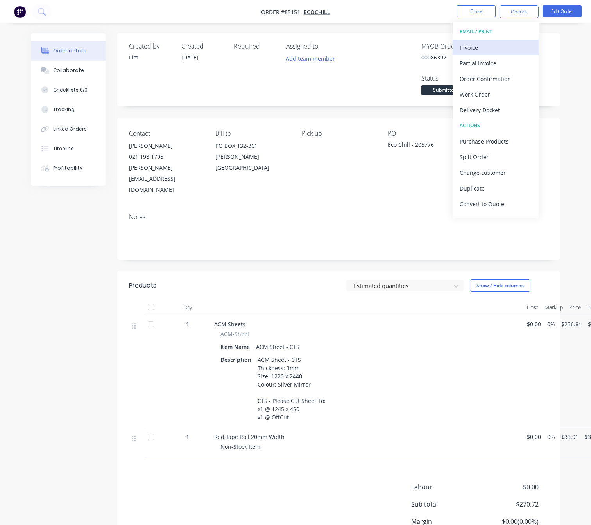
click at [507, 47] on div "Invoice" at bounding box center [496, 47] width 72 height 11
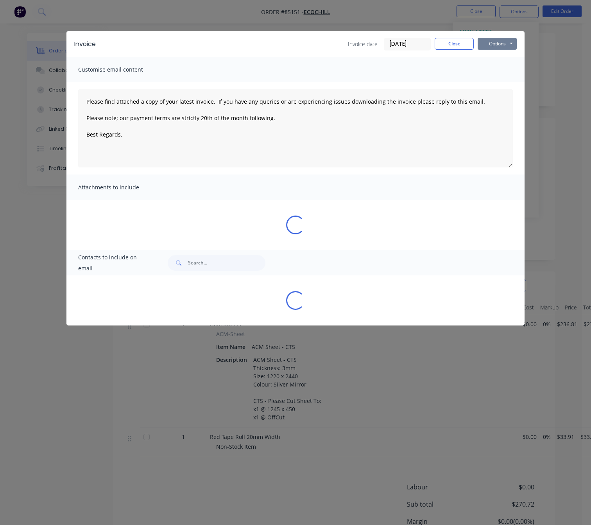
click at [499, 44] on button "Options" at bounding box center [497, 44] width 39 height 12
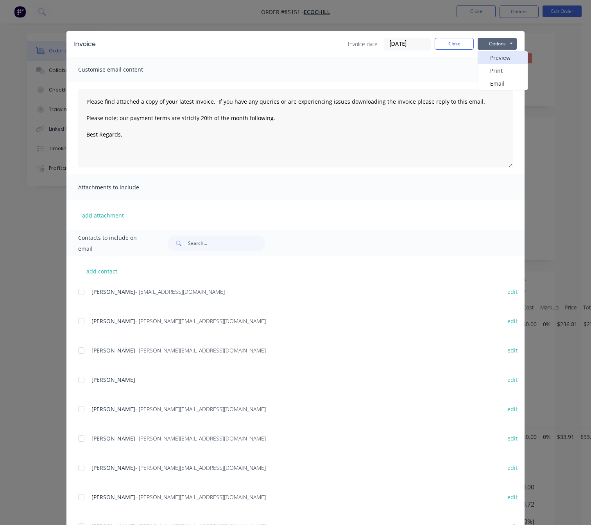
click at [501, 58] on button "Preview" at bounding box center [503, 57] width 50 height 13
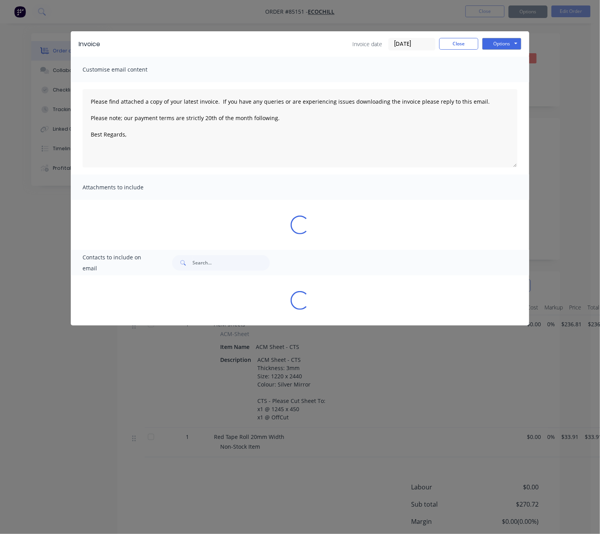
type textarea "Please find attached a copy of your latest invoice. If you have any queries or …"
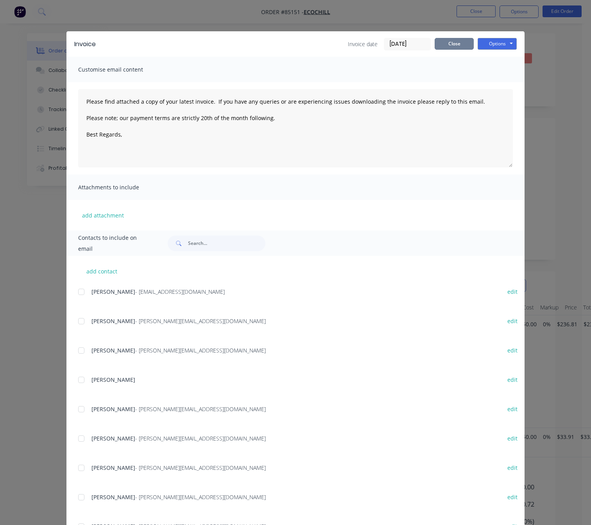
click at [452, 45] on button "Close" at bounding box center [454, 44] width 39 height 12
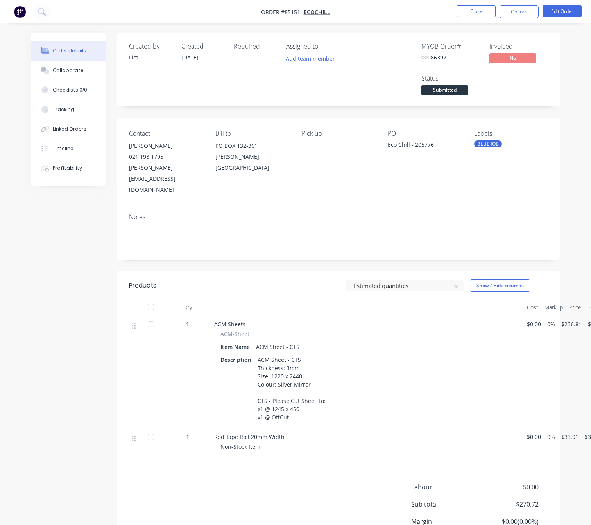
click at [453, 90] on span "Submitted" at bounding box center [444, 90] width 47 height 10
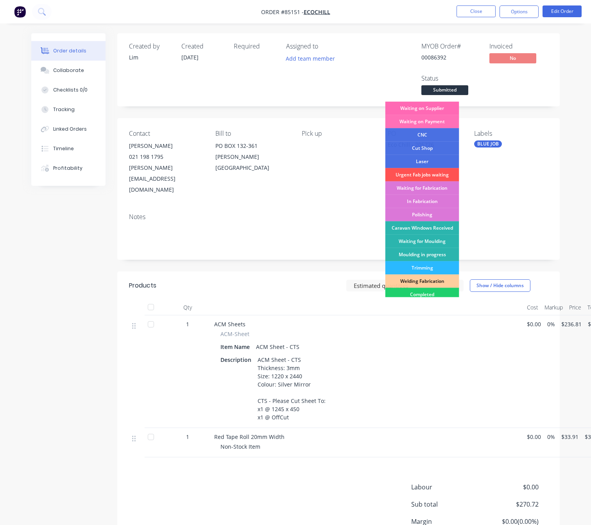
click at [435, 108] on div "Waiting on Supplier" at bounding box center [422, 108] width 74 height 13
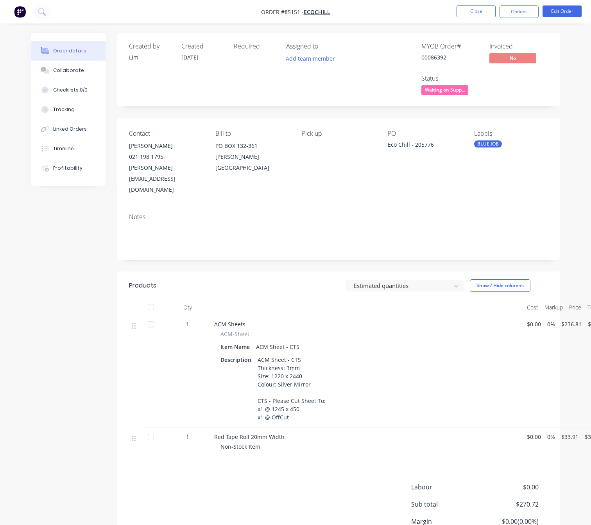
drag, startPoint x: 72, startPoint y: 272, endPoint x: 144, endPoint y: 253, distance: 74.9
click at [72, 271] on div "Created by [PERSON_NAME] Created [DATE] Required Assigned to Add team member MY…" at bounding box center [295, 314] width 529 height 563
click at [481, 16] on button "Close" at bounding box center [476, 11] width 39 height 12
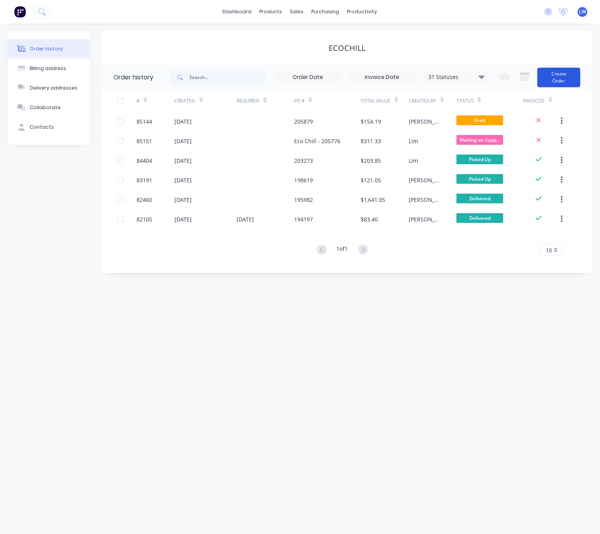
click at [553, 83] on button "Create Order" at bounding box center [558, 78] width 43 height 20
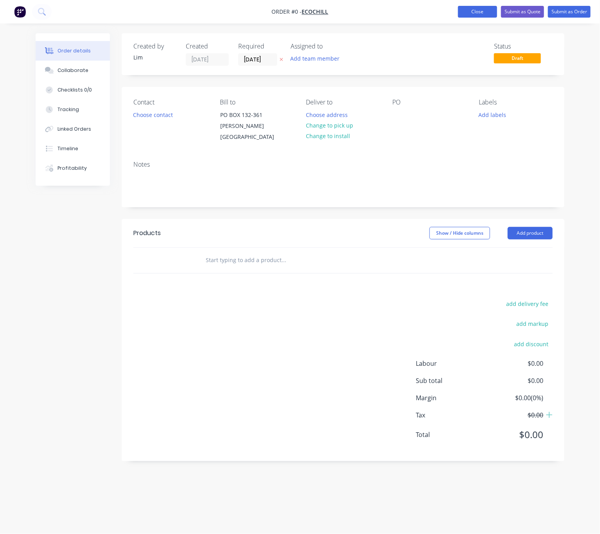
click at [467, 13] on button "Close" at bounding box center [477, 12] width 39 height 12
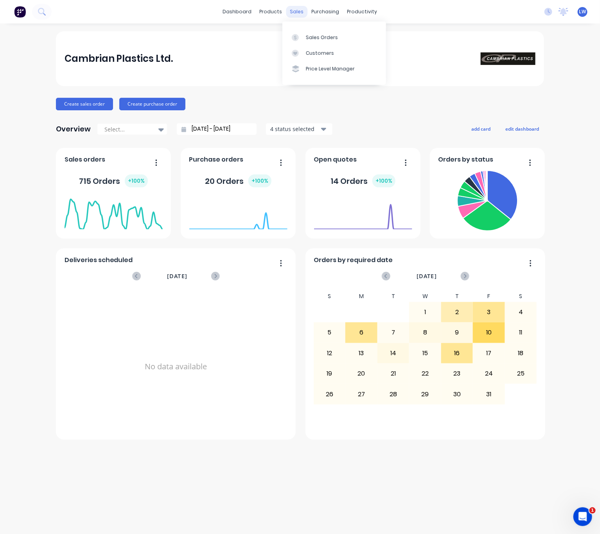
click at [298, 6] on div "sales" at bounding box center [297, 12] width 22 height 12
click at [310, 34] on div "Sales Orders" at bounding box center [322, 37] width 32 height 7
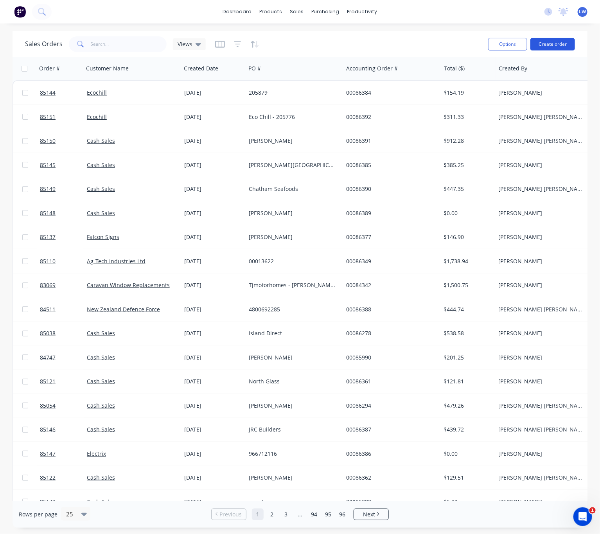
click at [554, 46] on button "Create order" at bounding box center [552, 44] width 45 height 13
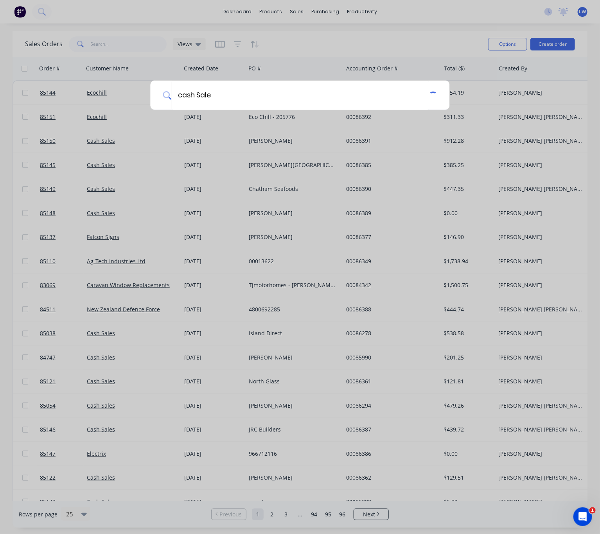
type input "cash Sale"
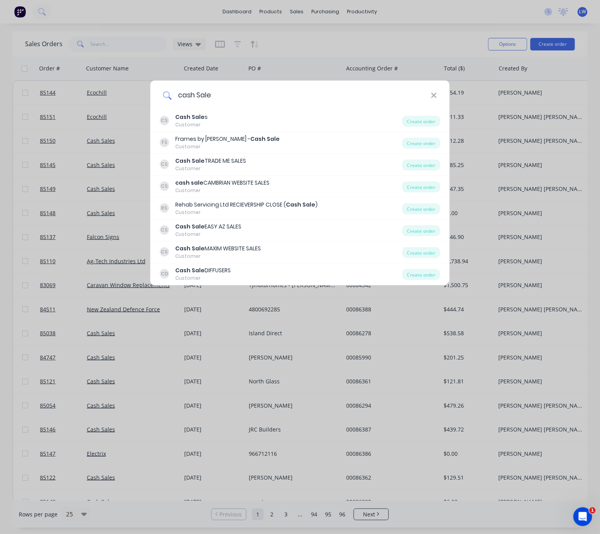
click at [427, 99] on input "cash Sale" at bounding box center [300, 95] width 259 height 29
click at [430, 99] on input "cash Sale" at bounding box center [300, 95] width 259 height 29
click at [434, 95] on icon at bounding box center [433, 95] width 5 height 5
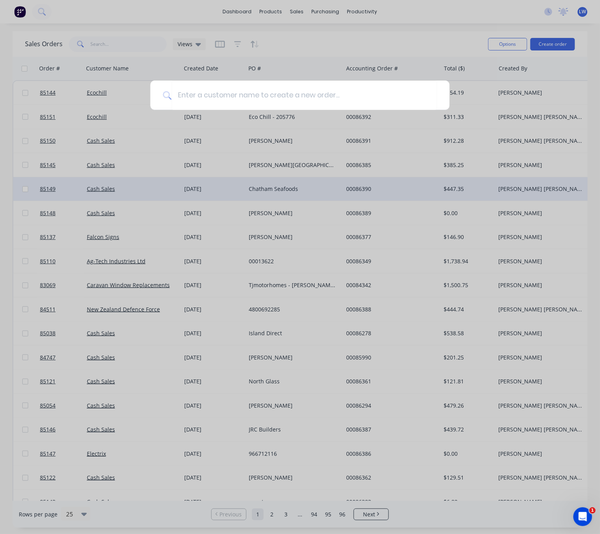
click at [304, 189] on div at bounding box center [300, 267] width 600 height 534
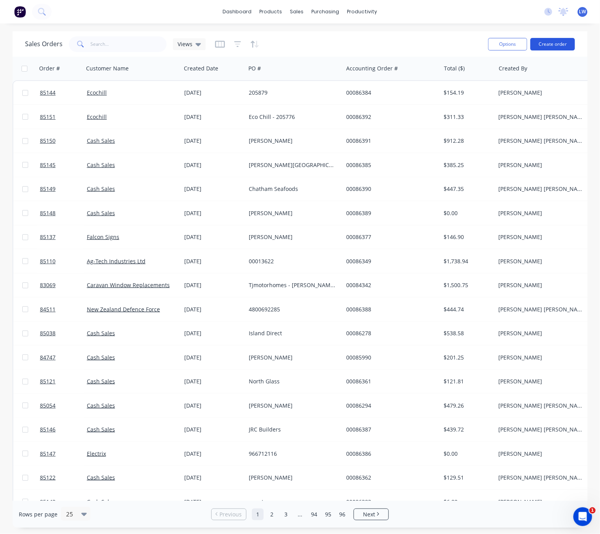
click at [559, 45] on button "Create order" at bounding box center [552, 44] width 45 height 13
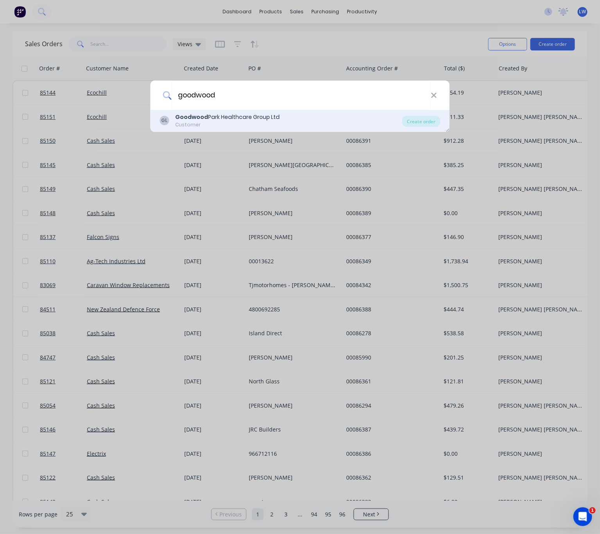
type input "goodwood"
click at [279, 123] on div "GL Goodwood Park Healthcare Group Ltd Customer" at bounding box center [281, 120] width 242 height 15
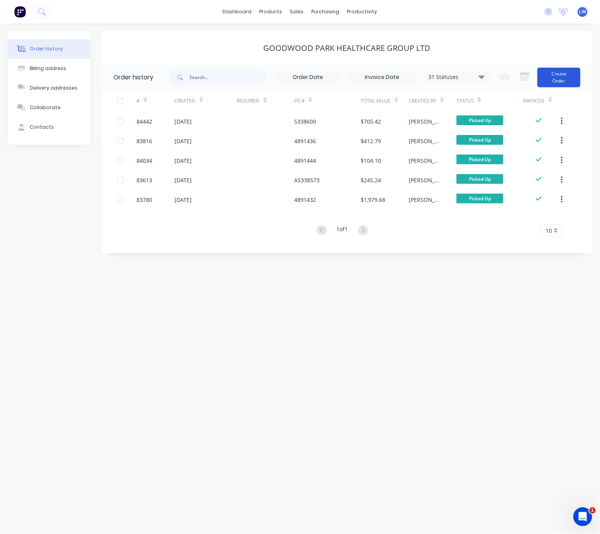
click at [562, 74] on button "Create Order" at bounding box center [558, 78] width 43 height 20
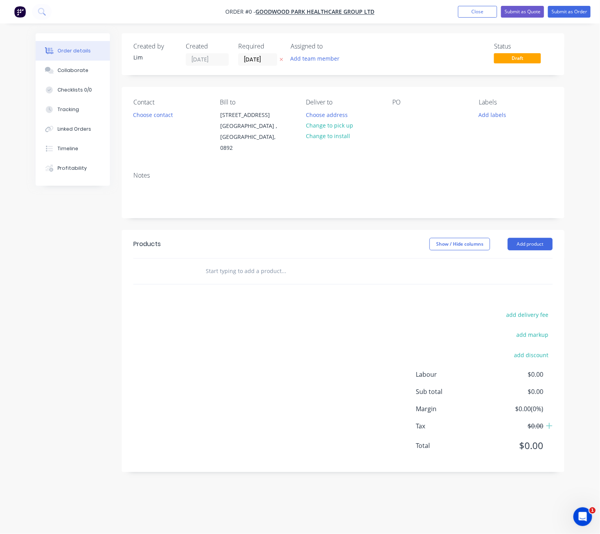
click at [284, 59] on button "button" at bounding box center [281, 59] width 8 height 9
click at [162, 116] on button "Choose contact" at bounding box center [153, 114] width 48 height 11
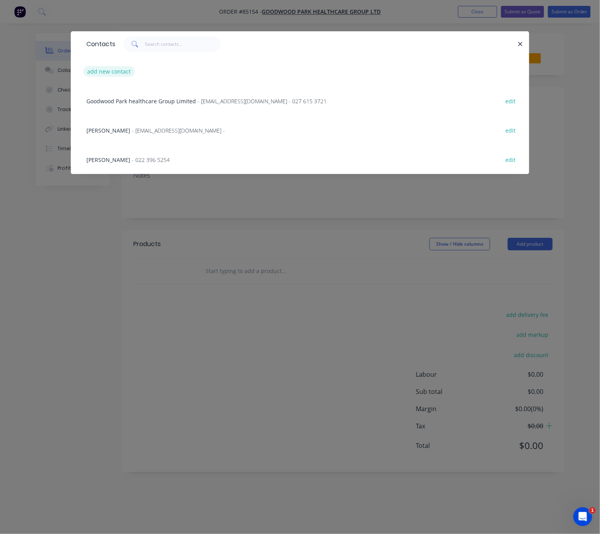
click at [115, 71] on button "add new contact" at bounding box center [109, 71] width 52 height 11
select select "NZ"
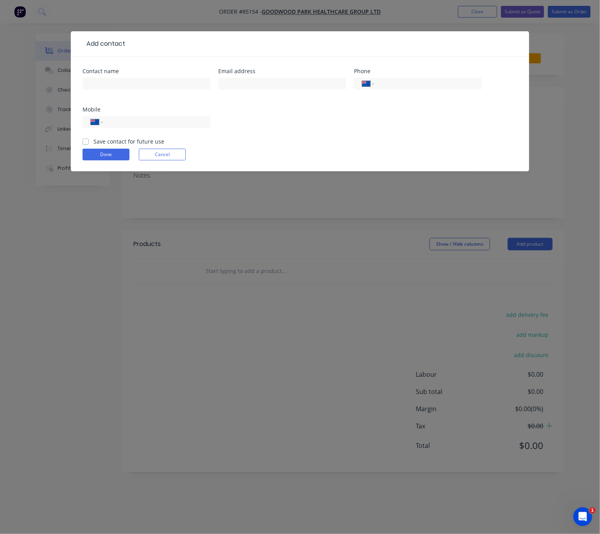
click at [122, 77] on div at bounding box center [146, 87] width 128 height 23
click at [124, 80] on input "text" at bounding box center [146, 84] width 128 height 12
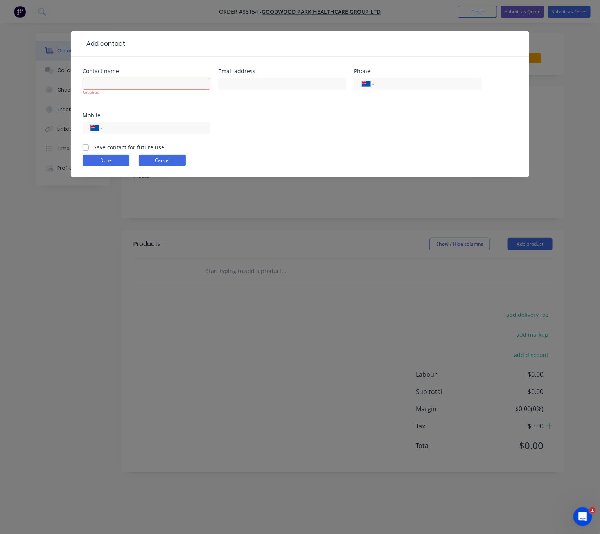
click at [174, 151] on form "Contact name Required Email address Phone International Afghanistan Åland Islan…" at bounding box center [299, 122] width 435 height 109
drag, startPoint x: 175, startPoint y: 151, endPoint x: 175, endPoint y: 162, distance: 11.0
click at [175, 151] on form "Contact name Required Email address Phone International Afghanistan Åland Islan…" at bounding box center [299, 122] width 435 height 109
click at [175, 163] on button "Cancel" at bounding box center [162, 160] width 47 height 12
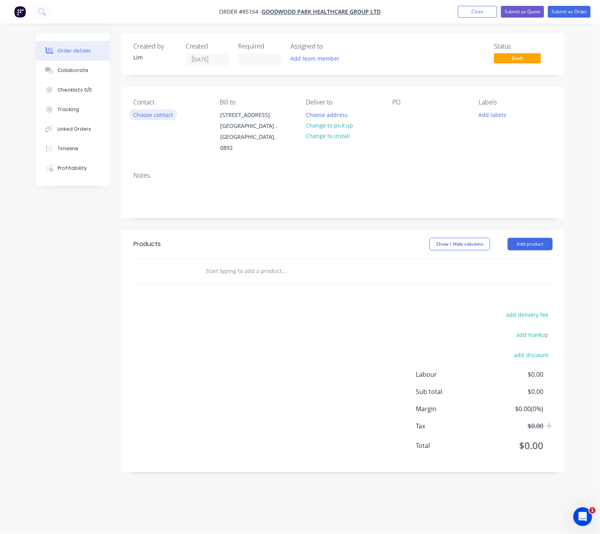
click at [157, 113] on button "Choose contact" at bounding box center [153, 114] width 48 height 11
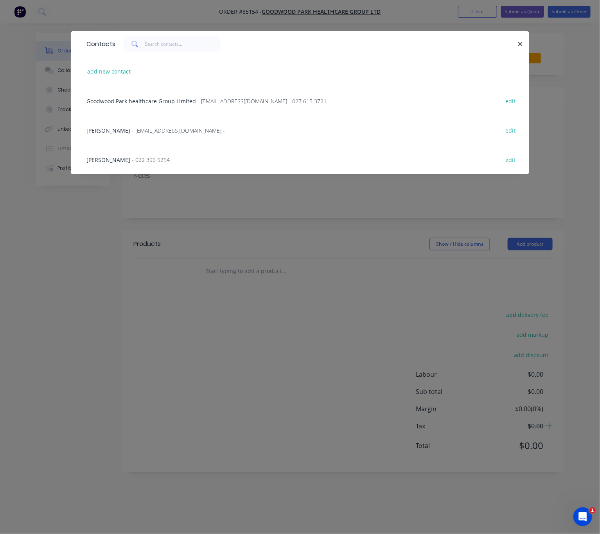
click at [154, 129] on span "- bfitzgerald@goodwood.org.nz -" at bounding box center [178, 130] width 93 height 7
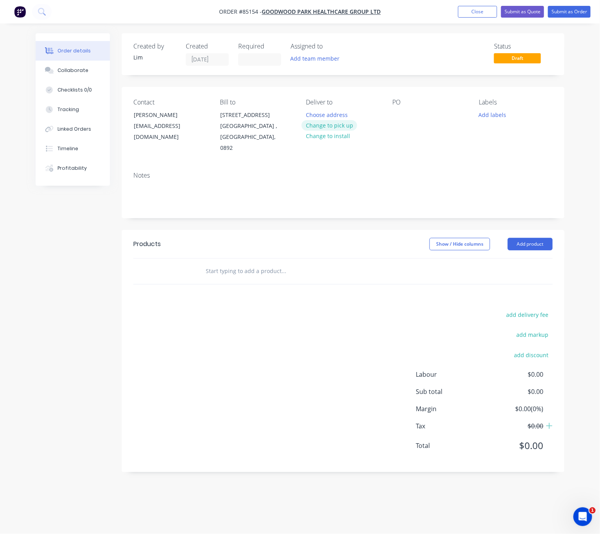
click at [339, 122] on button "Change to pick up" at bounding box center [329, 125] width 56 height 11
click at [410, 114] on div "PO" at bounding box center [429, 126] width 74 height 55
click at [395, 115] on div at bounding box center [398, 114] width 13 height 11
click at [399, 114] on div at bounding box center [398, 114] width 13 height 11
click at [488, 115] on button "Add labels" at bounding box center [492, 114] width 36 height 11
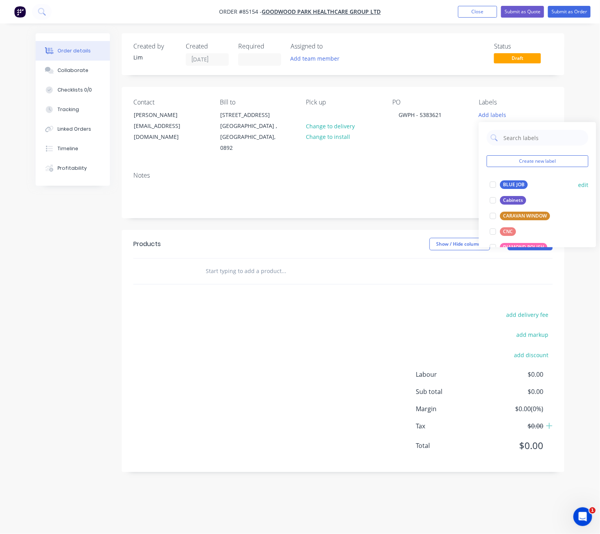
click at [520, 181] on div "BLUE JOB" at bounding box center [514, 184] width 28 height 9
drag, startPoint x: 358, startPoint y: 349, endPoint x: 352, endPoint y: 351, distance: 6.0
click at [356, 350] on div "add delivery fee add markup add discount Labour $0.00 Sub total $0.00 Margin $0…" at bounding box center [342, 384] width 419 height 151
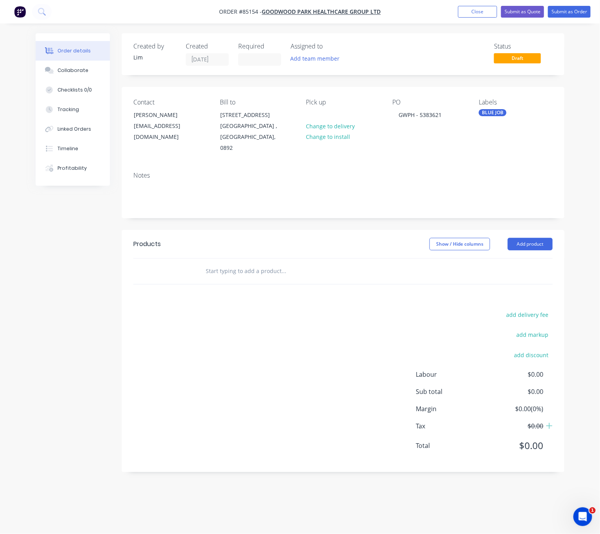
click at [244, 274] on input "text" at bounding box center [283, 271] width 156 height 16
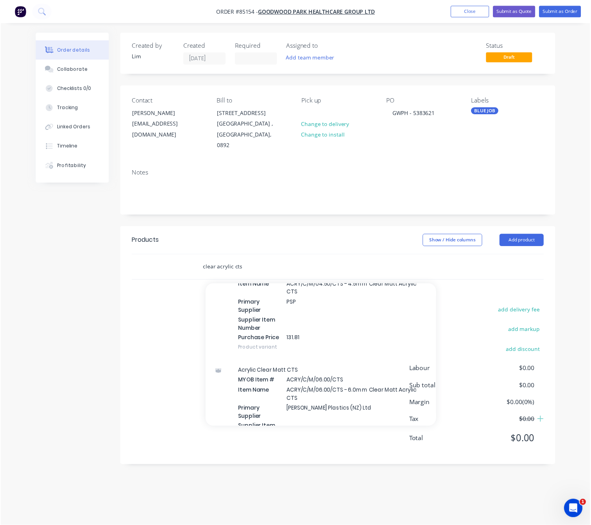
scroll to position [269, 0]
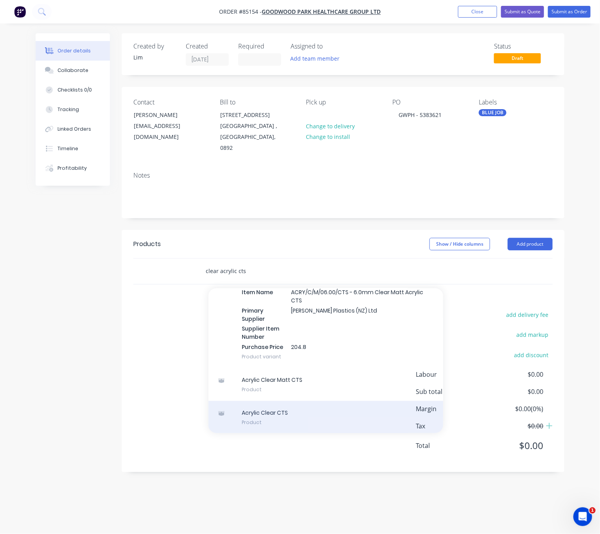
type input "clear acrylic cts"
click at [316, 424] on div "Acrylic Clear CTS Product" at bounding box center [325, 417] width 235 height 33
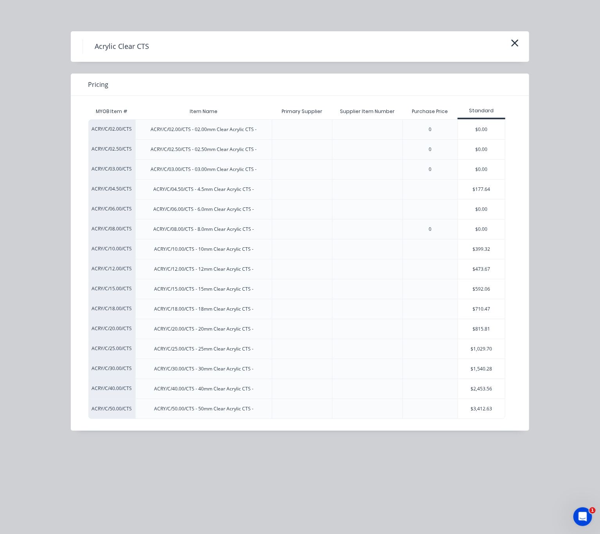
click at [477, 186] on div "$177.64" at bounding box center [481, 189] width 47 height 20
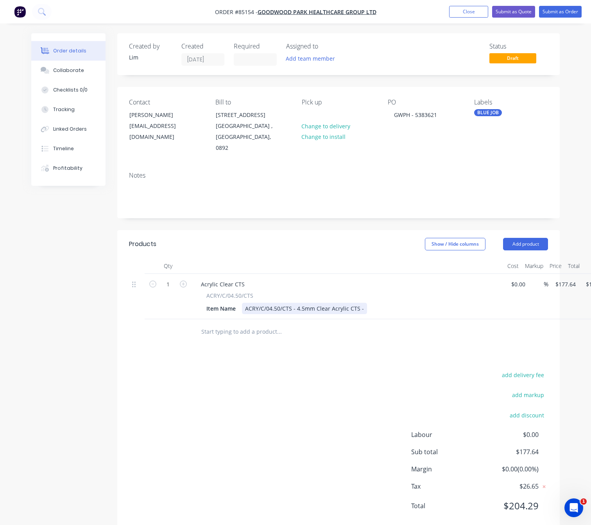
click at [295, 308] on div "ACRY/C/04.50/CTS - 4.5mm Clear Acrylic CTS -" at bounding box center [304, 308] width 125 height 11
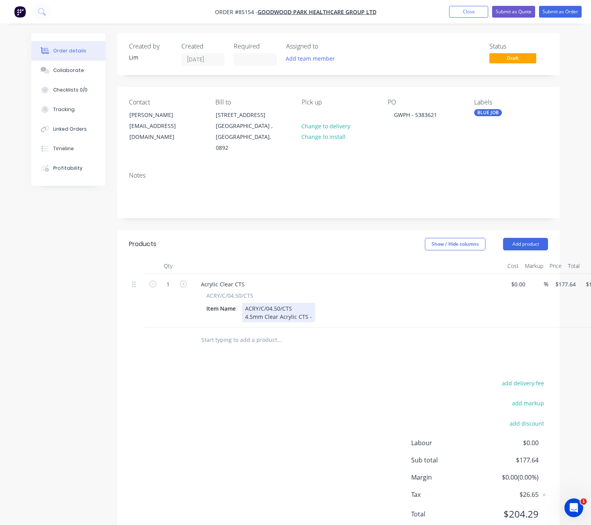
click at [247, 316] on div "ACRY/C/04.50/CTS 4.5mm Clear Acrylic CTS -" at bounding box center [278, 313] width 73 height 20
click at [310, 317] on div "ACRY/C/04.50/CTS 4.5mm Clear Acrylic CTS -" at bounding box center [278, 313] width 73 height 20
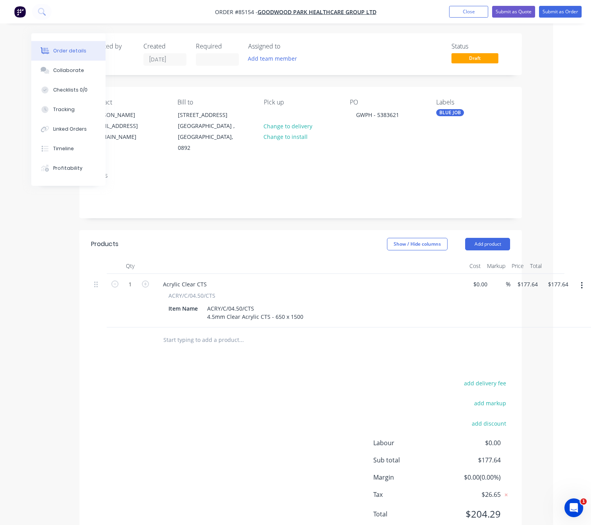
click at [579, 287] on button "button" at bounding box center [582, 285] width 18 height 14
click at [567, 319] on div "Duplicate" at bounding box center [554, 321] width 60 height 11
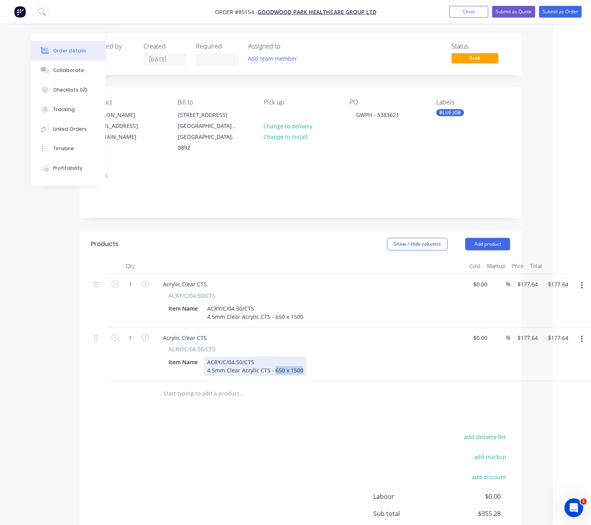
drag, startPoint x: 300, startPoint y: 371, endPoint x: 274, endPoint y: 370, distance: 26.6
click at [274, 370] on div "ACRY/C/04.50/CTS 4.5mm Clear Acrylic CTS - 650 x 1500" at bounding box center [255, 366] width 102 height 20
click at [583, 339] on button "button" at bounding box center [582, 339] width 18 height 14
click at [570, 379] on div "Duplicate" at bounding box center [554, 374] width 60 height 11
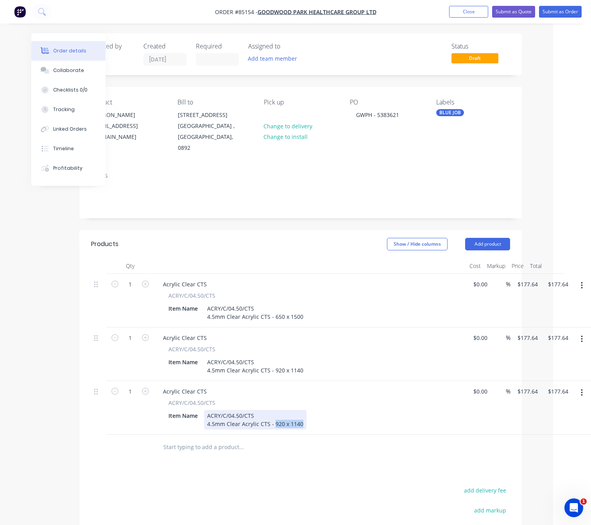
drag, startPoint x: 303, startPoint y: 424, endPoint x: 274, endPoint y: 423, distance: 28.9
click at [274, 423] on div "ACRY/C/04.50/CTS 4.5mm Clear Acrylic CTS - 920 x 1140" at bounding box center [255, 420] width 102 height 20
click at [321, 475] on div "Products Show / Hide columns Add product Qty Cost Markup Price Total 1 Acrylic …" at bounding box center [300, 439] width 443 height 418
click at [219, 450] on input "text" at bounding box center [241, 447] width 156 height 16
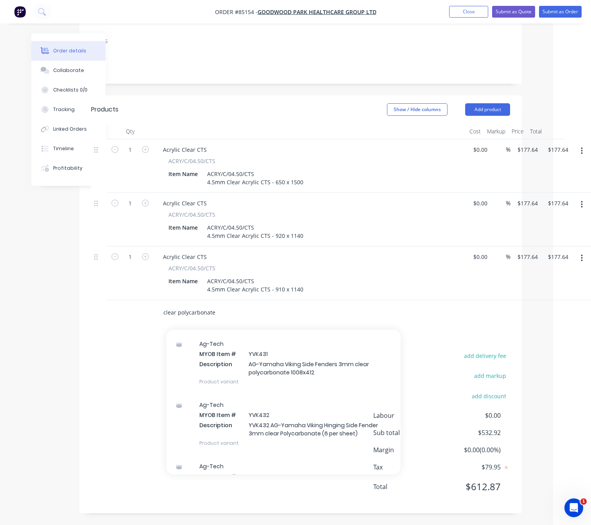
scroll to position [15477, 0]
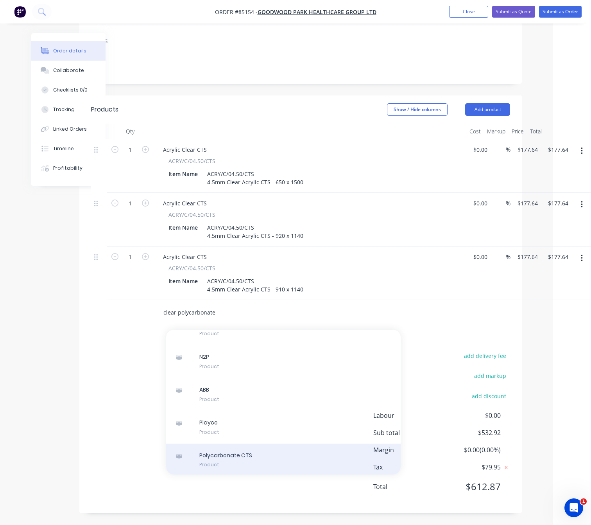
type input "clear polycarbonate"
click at [250, 457] on div "Polycarbonate CTS Product" at bounding box center [283, 459] width 235 height 33
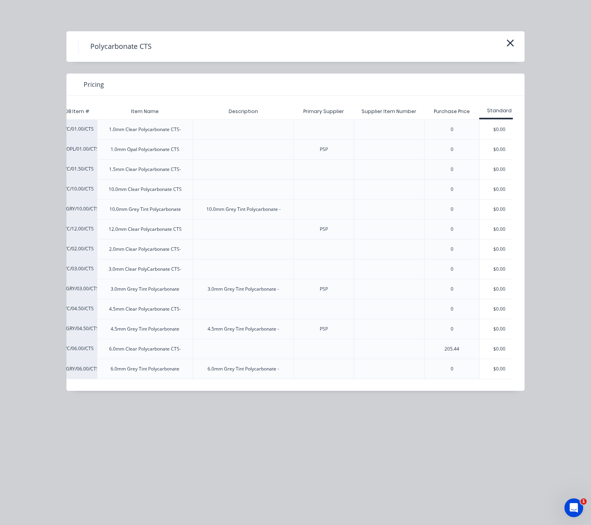
scroll to position [0, 40]
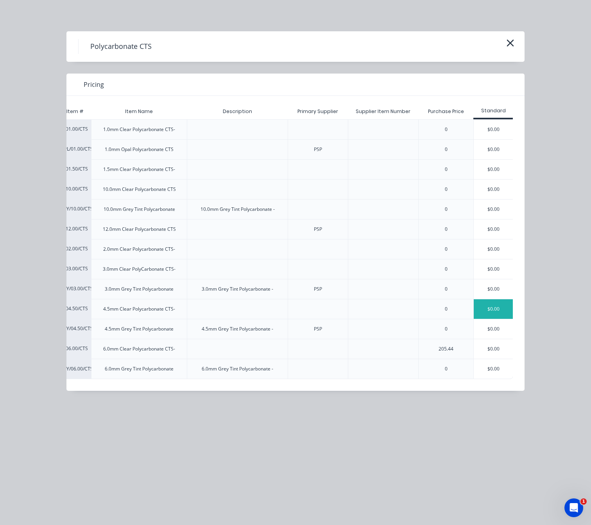
click at [490, 307] on div "$0.00" at bounding box center [493, 309] width 39 height 20
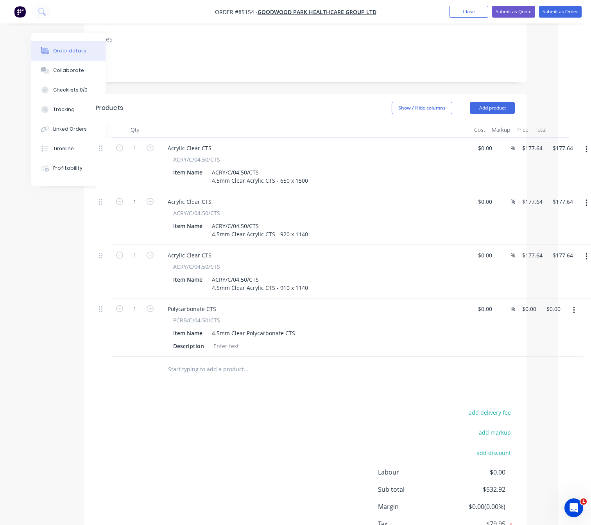
click at [583, 261] on button "button" at bounding box center [586, 256] width 18 height 14
click at [255, 409] on div "add delivery fee add markup add discount Labour $0.00 Sub total $532.92 Margin …" at bounding box center [305, 482] width 419 height 151
drag, startPoint x: 297, startPoint y: 332, endPoint x: 196, endPoint y: 338, distance: 101.0
click at [196, 338] on div "Item Name 4.5mm Clear Polycarbonate CTS-" at bounding box center [313, 332] width 286 height 11
drag, startPoint x: 306, startPoint y: 290, endPoint x: 195, endPoint y: 296, distance: 111.2
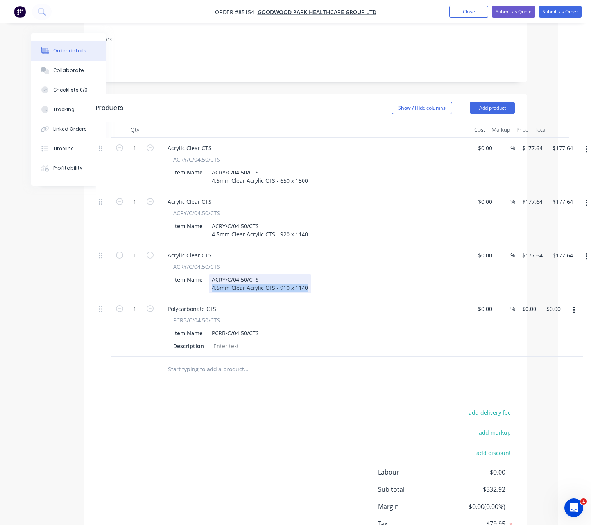
click at [195, 296] on div "Acrylic Clear CTS ACRY/C/04.50/CTS Item Name ACRY/C/04.50/CTS 4.5mm Clear Acryl…" at bounding box center [314, 272] width 313 height 54
copy div "4.5mm Clear Acrylic CTS - 910 x 1140"
click at [226, 349] on div at bounding box center [226, 345] width 32 height 11
paste div
drag, startPoint x: 263, startPoint y: 349, endPoint x: 254, endPoint y: 349, distance: 9.4
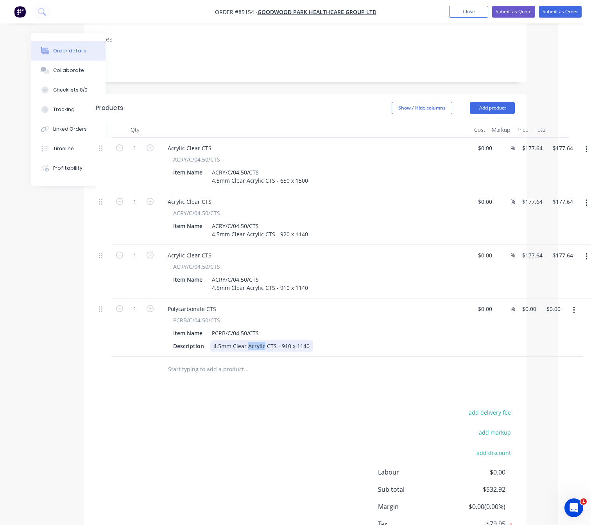
click at [247, 346] on div "4.5mm Clear Acrylic CTS - 910 x 1140" at bounding box center [261, 345] width 102 height 11
drag, startPoint x: 306, startPoint y: 180, endPoint x: 278, endPoint y: 180, distance: 28.1
click at [278, 180] on div "ACRY/C/04.50/CTS 4.5mm Clear Acrylic CTS - 650 x 1500" at bounding box center [260, 177] width 102 height 20
drag, startPoint x: 329, startPoint y: 345, endPoint x: 299, endPoint y: 344, distance: 29.4
click at [299, 344] on div "4.5mm Clear Polycarbonate CTS - 910 x 1140" at bounding box center [271, 345] width 122 height 11
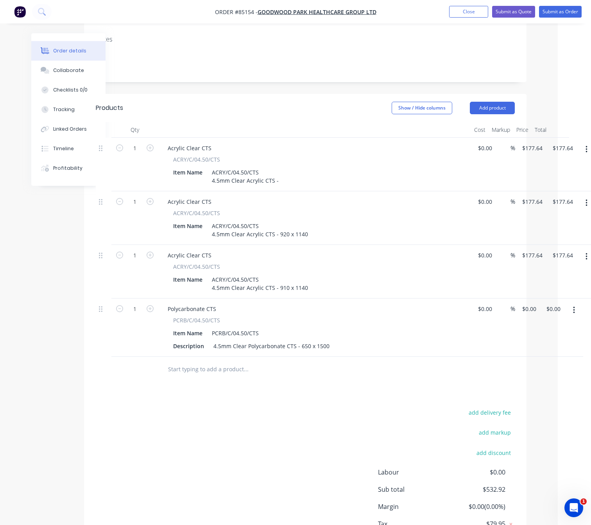
click at [583, 144] on button "button" at bounding box center [586, 149] width 18 height 14
click at [562, 219] on div "Delete" at bounding box center [559, 216] width 60 height 11
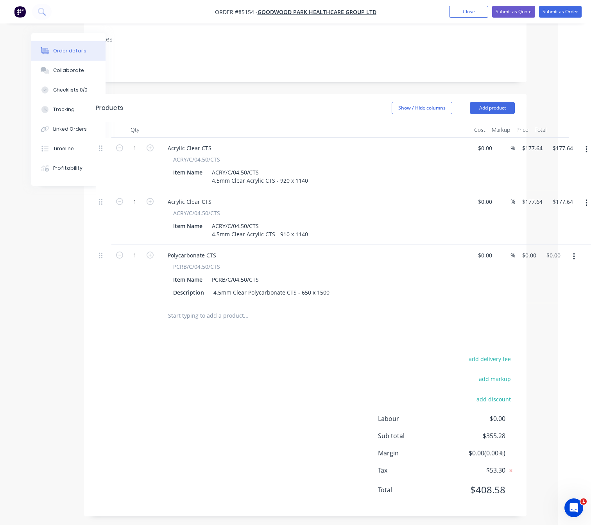
drag, startPoint x: 575, startPoint y: 261, endPoint x: 575, endPoint y: 266, distance: 5.5
click at [576, 261] on button "button" at bounding box center [574, 256] width 18 height 14
click at [564, 297] on div "Duplicate" at bounding box center [546, 292] width 60 height 11
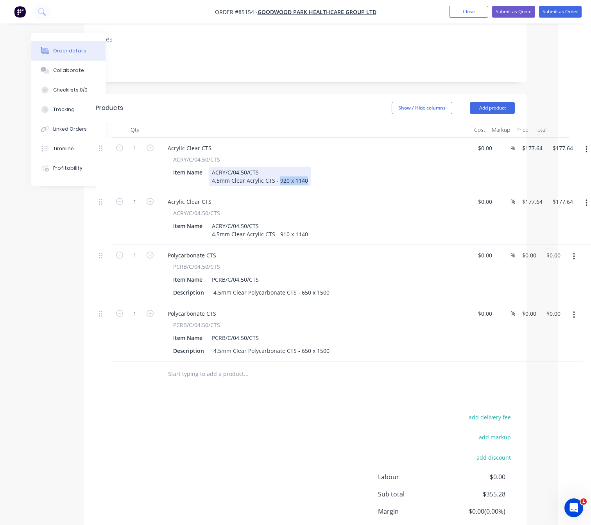
drag, startPoint x: 305, startPoint y: 179, endPoint x: 278, endPoint y: 179, distance: 27.0
click at [278, 179] on div "ACRY/C/04.50/CTS 4.5mm Clear Acrylic CTS - 920 x 1140" at bounding box center [260, 177] width 102 height 20
copy div "920 x 1140"
drag, startPoint x: 326, startPoint y: 350, endPoint x: 306, endPoint y: 354, distance: 20.4
click at [298, 352] on div "4.5mm Clear Polycarbonate CTS - 650 x 1500" at bounding box center [271, 350] width 122 height 11
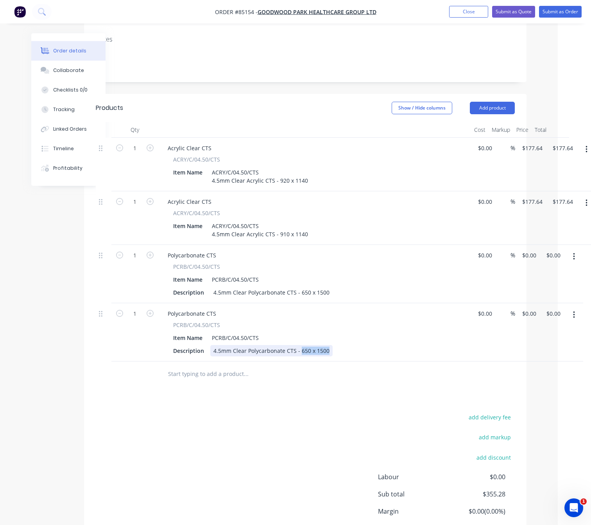
paste div
click at [589, 149] on button "button" at bounding box center [586, 149] width 18 height 14
click at [559, 220] on div "Delete" at bounding box center [559, 216] width 60 height 11
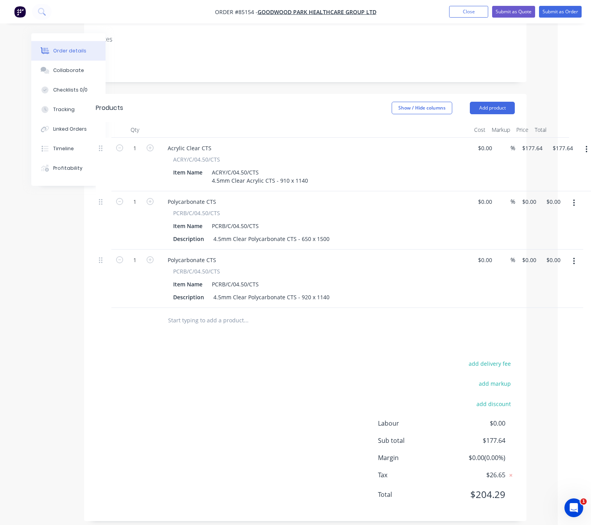
click at [573, 262] on icon "button" at bounding box center [574, 261] width 2 height 9
drag, startPoint x: 561, startPoint y: 293, endPoint x: 364, endPoint y: 236, distance: 205.1
click at [561, 294] on div "Duplicate" at bounding box center [546, 297] width 60 height 11
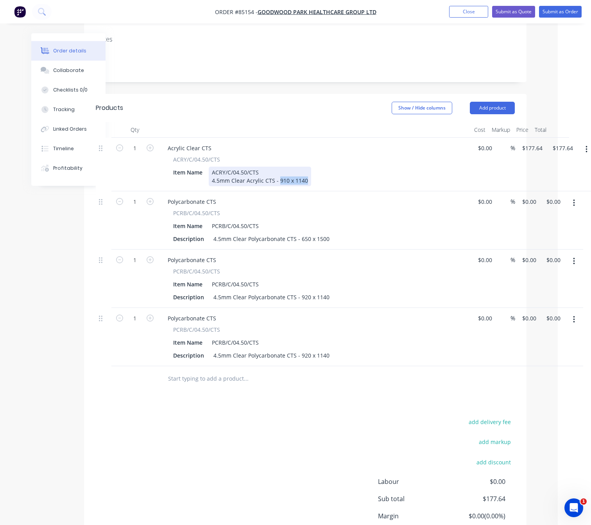
drag, startPoint x: 305, startPoint y: 180, endPoint x: 278, endPoint y: 182, distance: 27.4
click at [278, 182] on div "ACRY/C/04.50/CTS 4.5mm Clear Acrylic CTS - 910 x 1140" at bounding box center [260, 177] width 102 height 20
copy div "910 x 1140"
drag, startPoint x: 327, startPoint y: 355, endPoint x: 299, endPoint y: 352, distance: 28.2
click at [299, 352] on div "4.5mm Clear Polycarbonate CTS - 920 x 1140" at bounding box center [271, 354] width 122 height 11
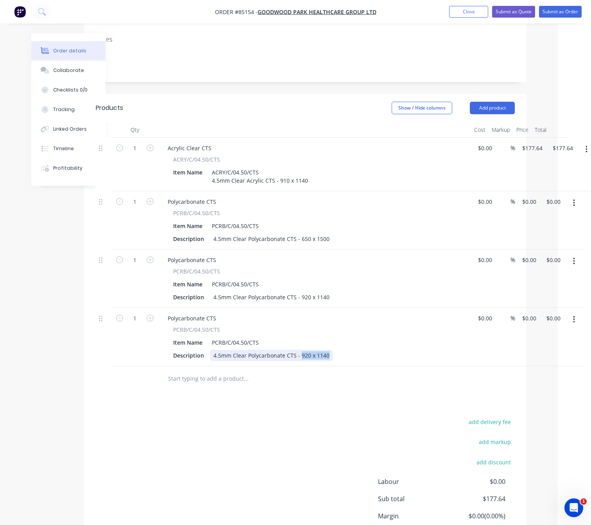
paste div
click at [299, 437] on div "add delivery fee add markup add discount Labour $0.00 Sub total $177.64 Margin …" at bounding box center [305, 491] width 419 height 151
click at [586, 149] on icon "button" at bounding box center [587, 149] width 2 height 9
click at [563, 213] on div "Delete" at bounding box center [559, 216] width 60 height 11
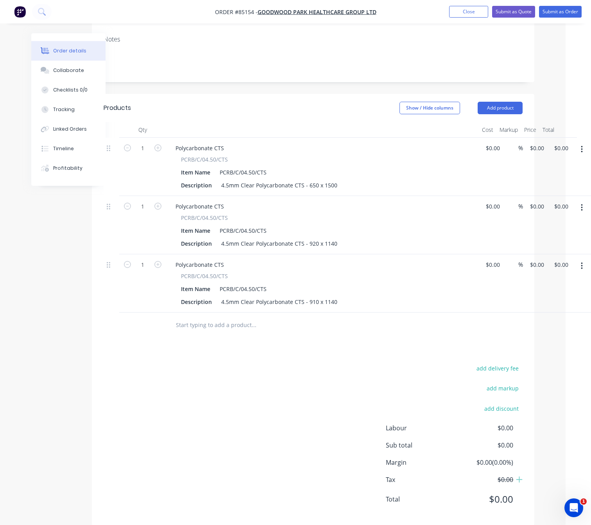
scroll to position [136, 25]
click at [523, 149] on div "1 Polycarbonate CTS PCRB/C/04.50/CTS Item Name PCRB/C/04.50/CTS Description 4.5…" at bounding box center [313, 167] width 419 height 58
type input "$134.75"
click at [523, 201] on div "1 Polycarbonate CTS PCRB/C/04.50/CTS Item Name PCRB/C/04.50/CTS Description 4.5…" at bounding box center [313, 225] width 419 height 58
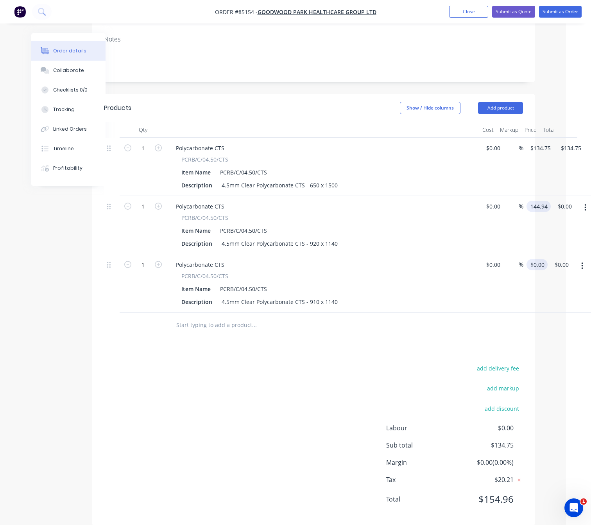
type input "$144.94"
click at [534, 267] on input "0" at bounding box center [534, 264] width 9 height 11
type input "$0.00"
click at [539, 207] on input "$144.94" at bounding box center [542, 206] width 24 height 11
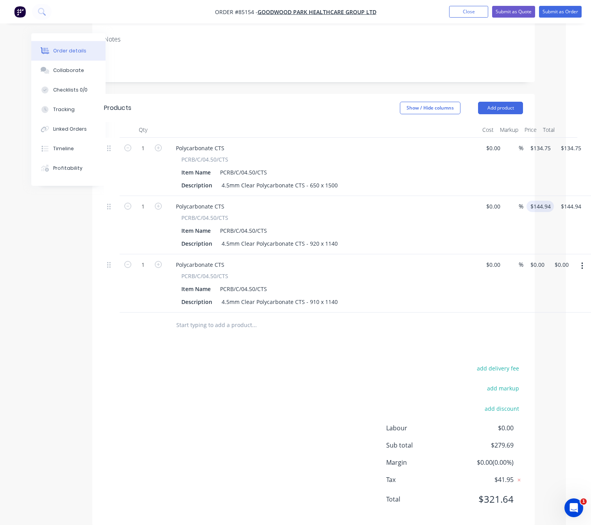
type input "$144.94"
type input "0"
type input "144.94"
type input "$0.00"
type input "$144.94"
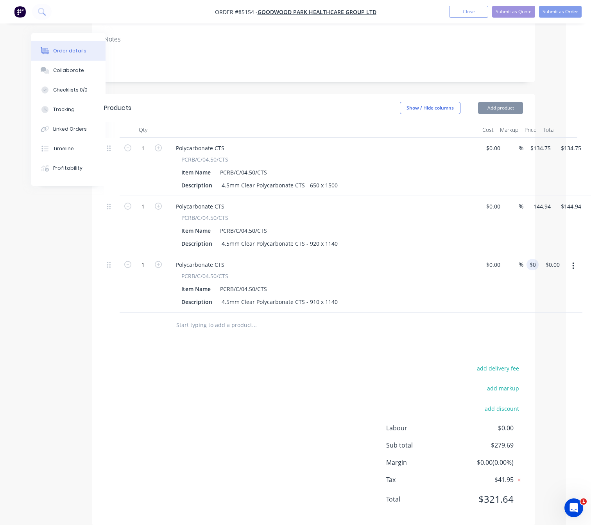
type input "0"
type input "144.94"
type input "$0.00"
type input "$144.94"
type input "0"
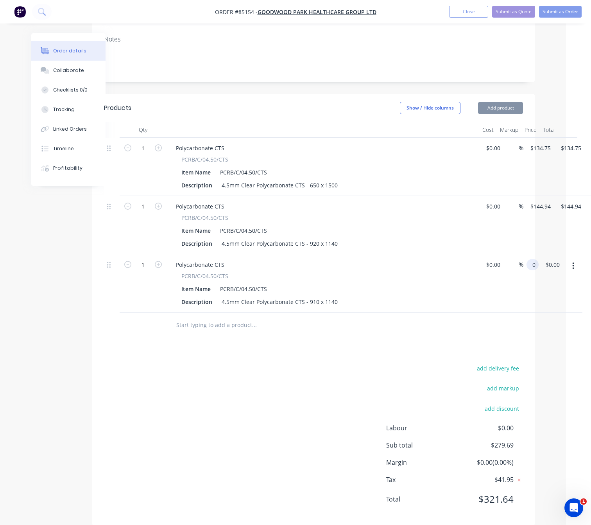
type input "144.94"
type input "$0.00"
type input "$144.94"
type input "0"
type input "144.94"
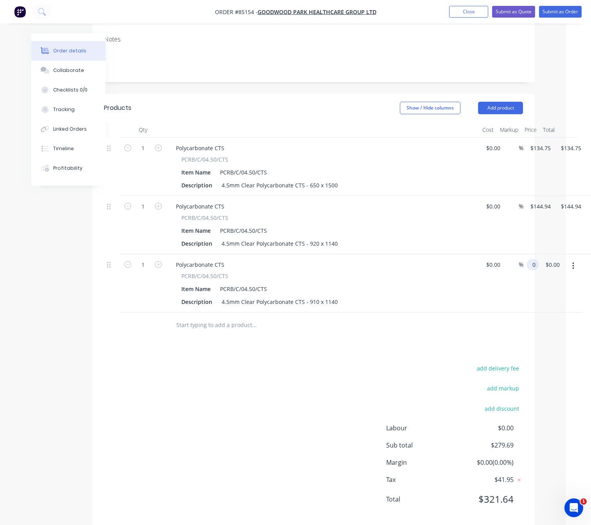
type input "$0.00"
type input "$144.94"
type input "0"
type input "144.94"
type input "$0.00"
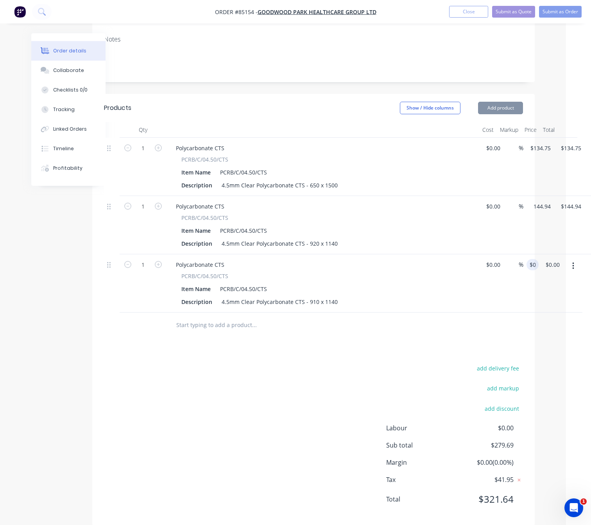
type input "$144.94"
type input "0"
type input "144.94"
type input "$0.00"
type input "$144.94"
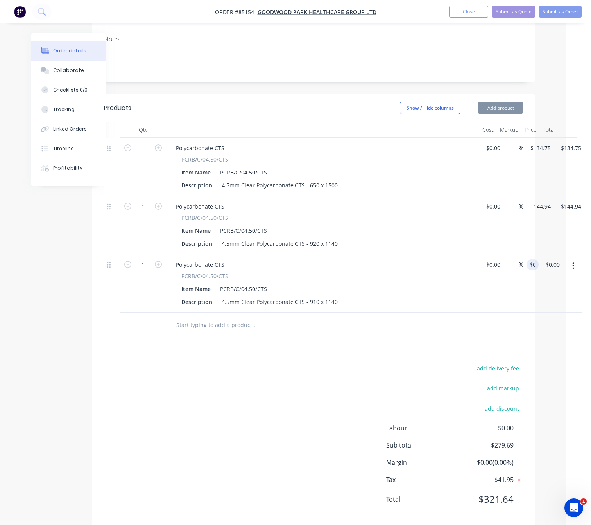
type input "0"
type input "144.94"
type input "$0.00"
type input "$144.94"
type input "0"
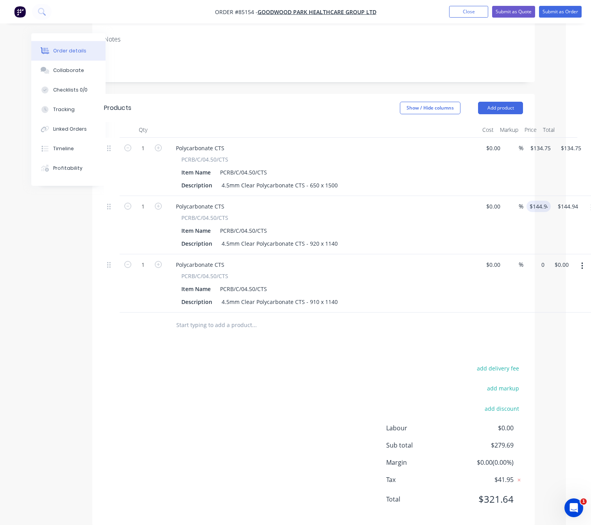
type input "144.94"
type input "$0.00"
type input "$144.94"
type input "0"
type input "144.94"
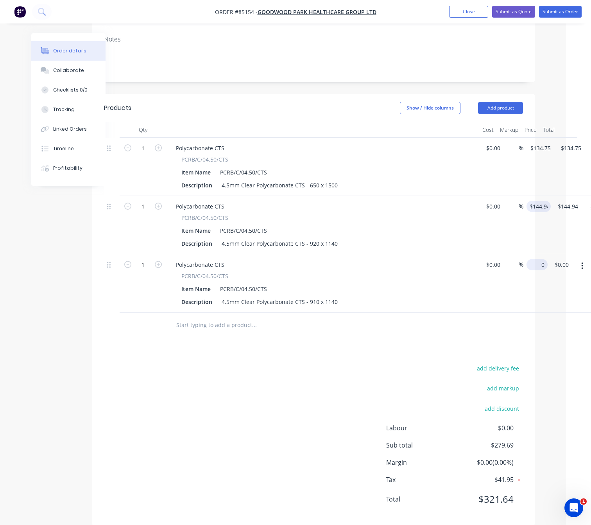
type input "$0.00"
type input "$144.94"
type input "0"
click at [536, 265] on input "0" at bounding box center [539, 264] width 18 height 11
type input "$144.94"
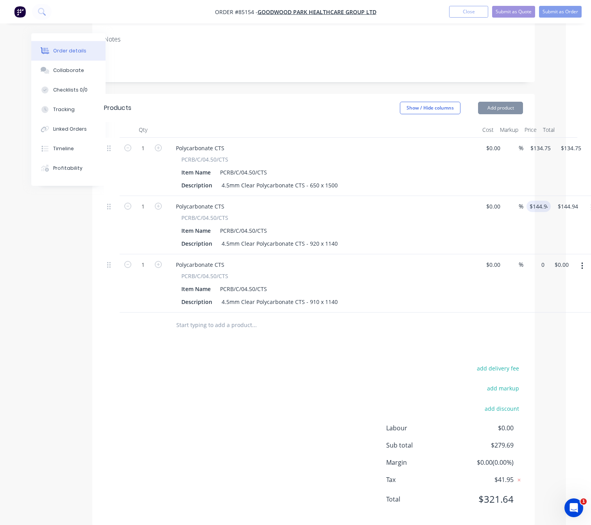
type input "0"
type input "144.94"
type input "0"
type input "144.94"
type input "$0.00"
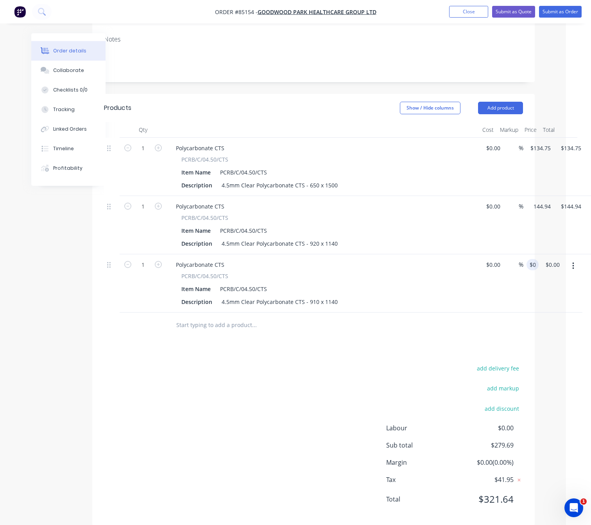
click at [260, 398] on div "add delivery fee add markup add discount Labour $0.00 Sub total $279.69 Margin …" at bounding box center [313, 438] width 419 height 151
type input "144.94"
type input "$0.00"
type input "$144.94"
type input "0"
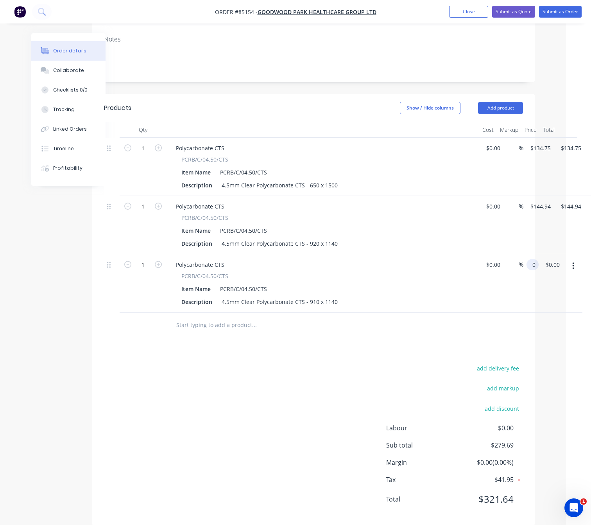
type input "$144.94"
type input "0"
type input "144.94"
type input "$0.00"
type input "$144.94"
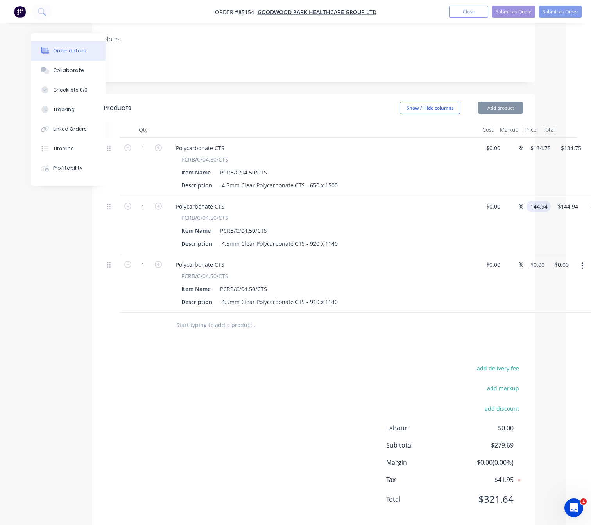
type input "0"
type input "144.94"
type input "$0.00"
type input "$144.94"
type input "0"
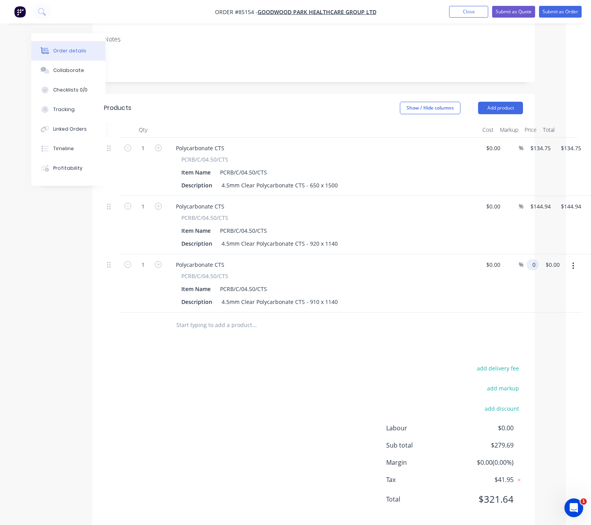
type input "144.94"
type input "$0.00"
type input "$144.94"
type input "0"
type input "144.94"
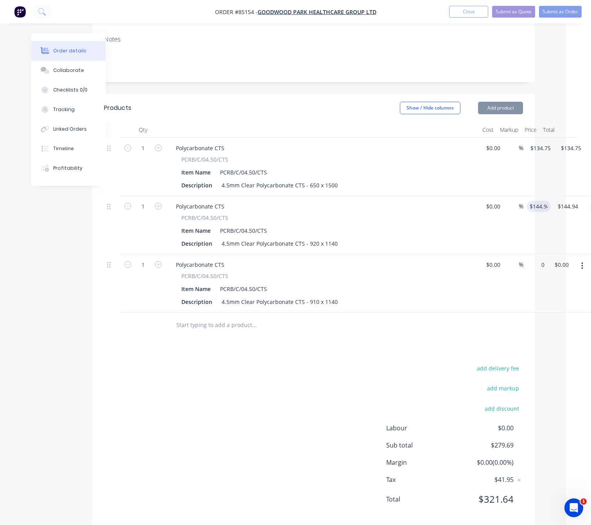
type input "$0.00"
type input "$144.94"
type input "0"
type input "144.94"
type input "$0.00"
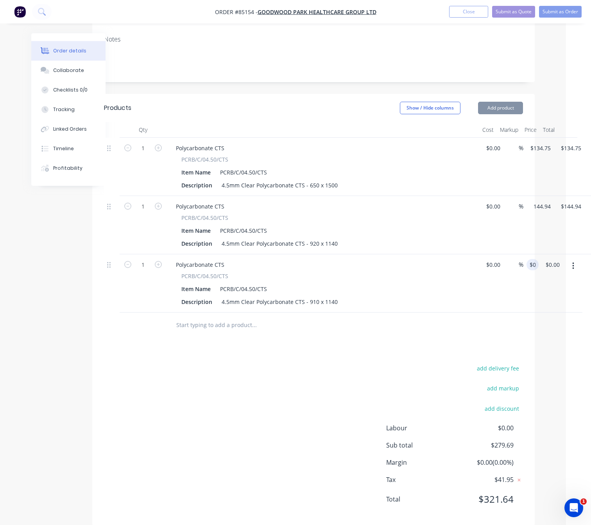
type input "$144.94"
type input "0"
type input "144.94"
type input "$0.00"
type input "$144.94"
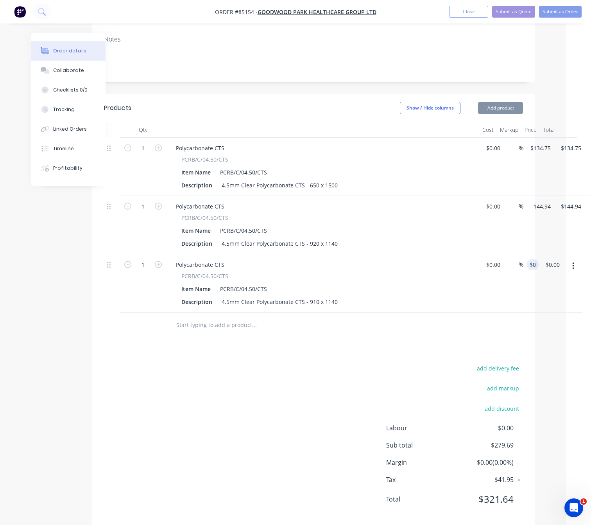
type input "0"
type input "144.94"
type input "$0.00"
type input "$144.94"
type input "0"
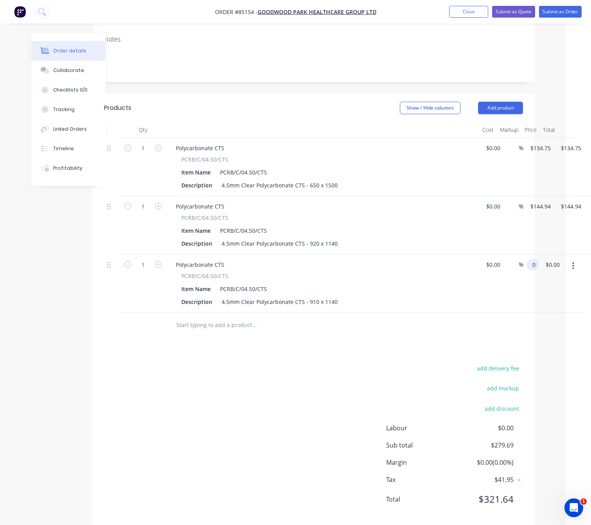
type input "144.94"
type input "$0.00"
type input "$144.94"
type input "0"
type input "144.94"
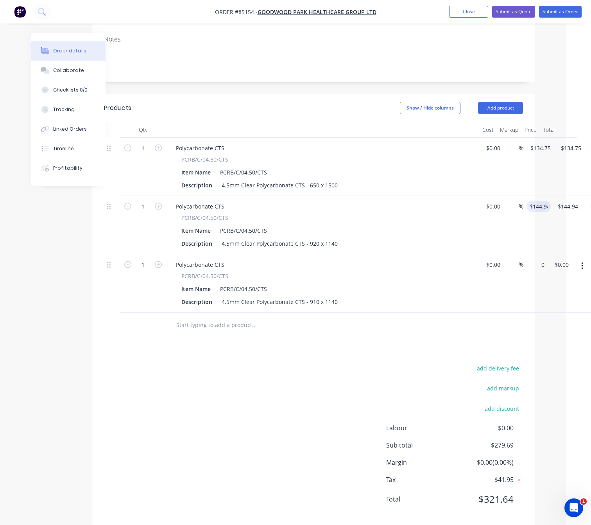
type input "$0.00"
type input "$144.94"
type input "0"
type input "144.94"
type input "$0.00"
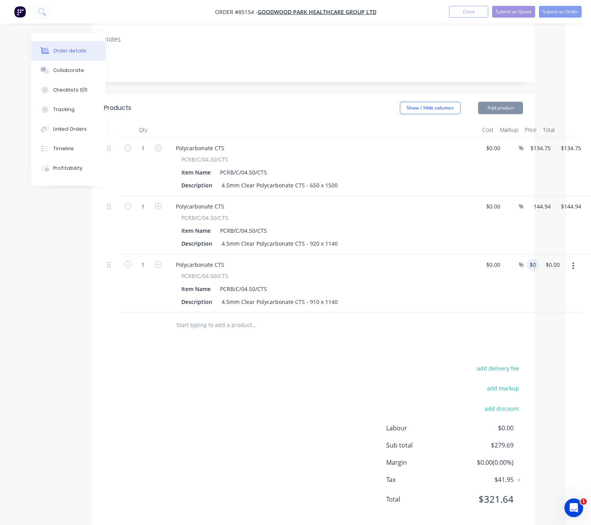
type input "$144.94"
type input "0"
type input "144.94"
type input "$0.00"
type input "$144.94"
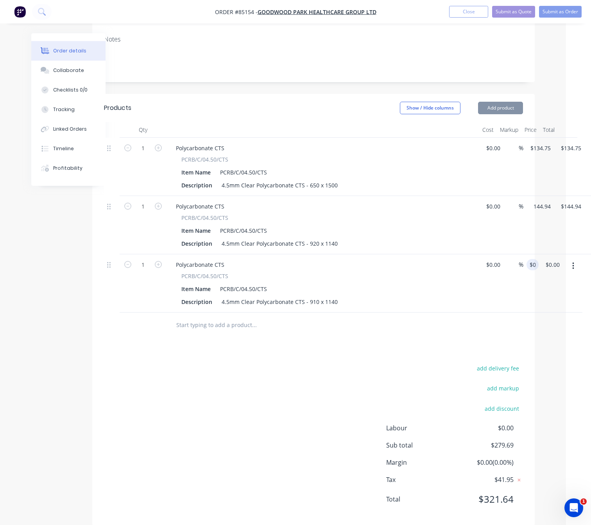
type input "0"
type input "144.94"
type input "$0.00"
type input "$144.94"
type input "0"
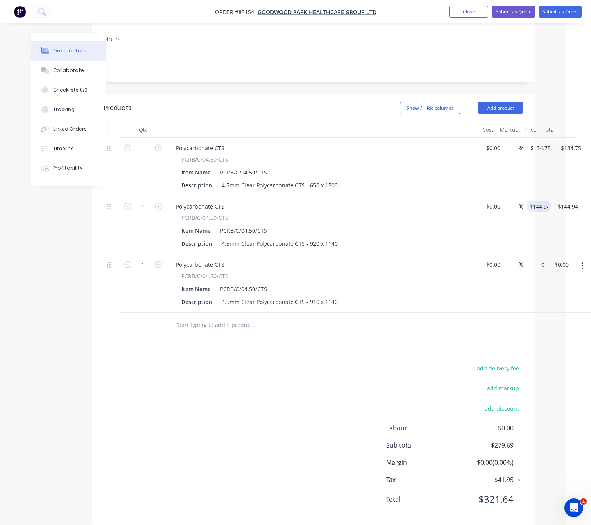
type input "144.94"
type input "$0.00"
type input "$144.94"
type input "0"
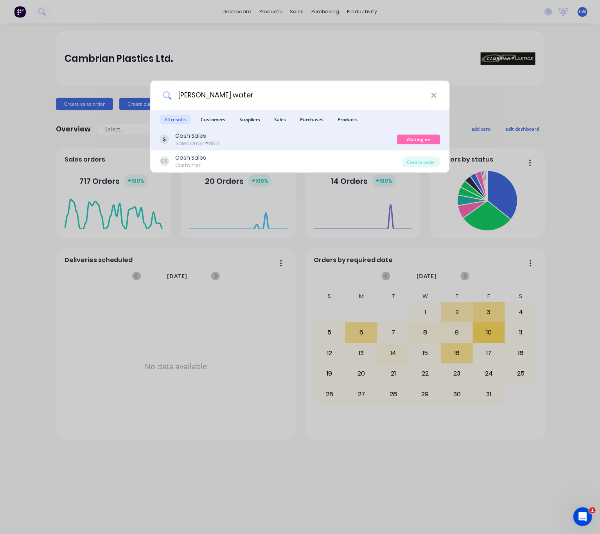
type input "scott water"
click at [231, 138] on div "Cash Sales Sales Order #85111" at bounding box center [278, 139] width 237 height 15
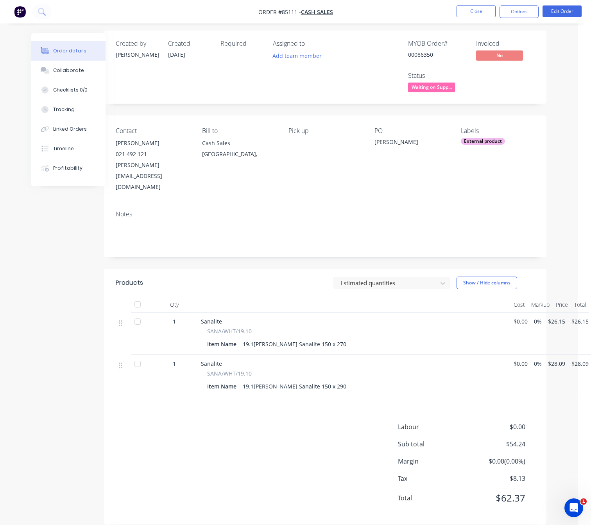
scroll to position [0, 13]
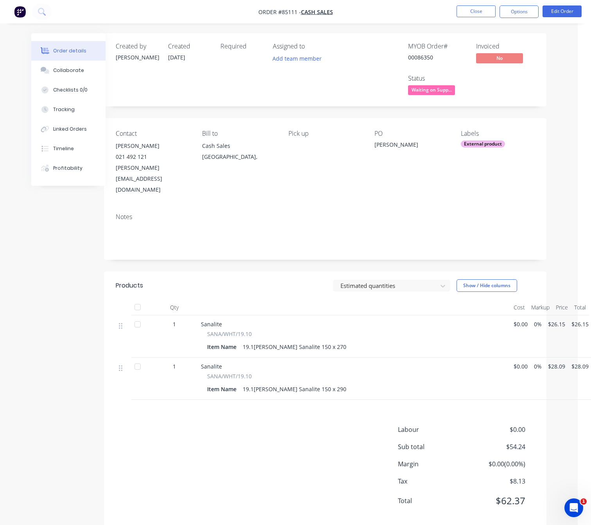
click at [551, 104] on div "Order details Collaborate Checklists 0/0 Tracking Linked Orders Timeline Profit…" at bounding box center [282, 285] width 544 height 505
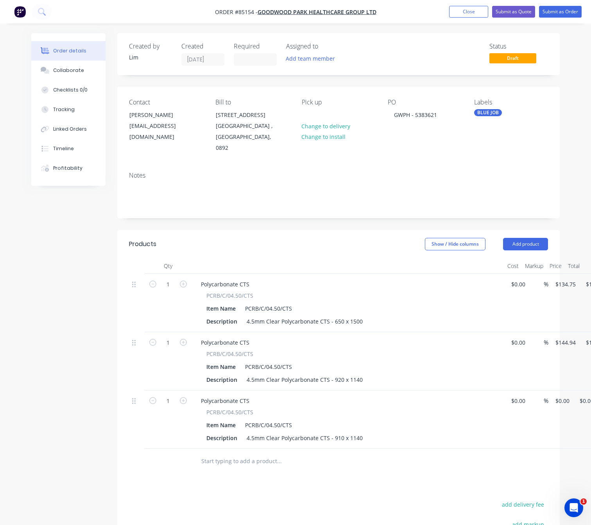
click at [562, 393] on div "$0.00 $0.00" at bounding box center [560, 419] width 24 height 58
click at [561, 399] on input "0" at bounding box center [564, 400] width 18 height 11
type input "$143.37"
click at [402, 487] on div "Products Show / Hide columns Add product Qty Cost Markup Price Total 1 Polycarb…" at bounding box center [338, 446] width 443 height 432
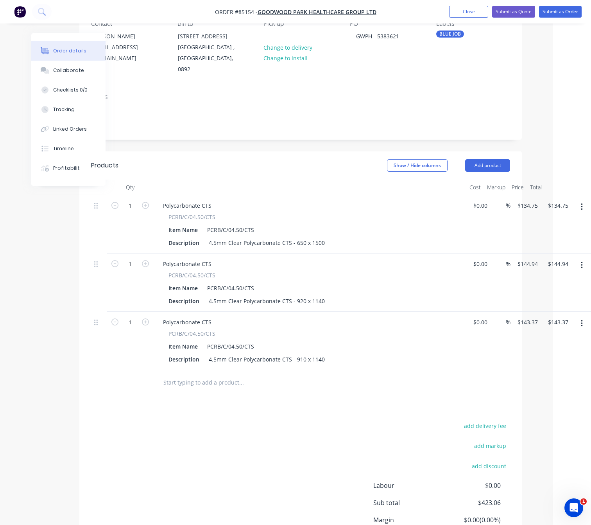
scroll to position [0, 38]
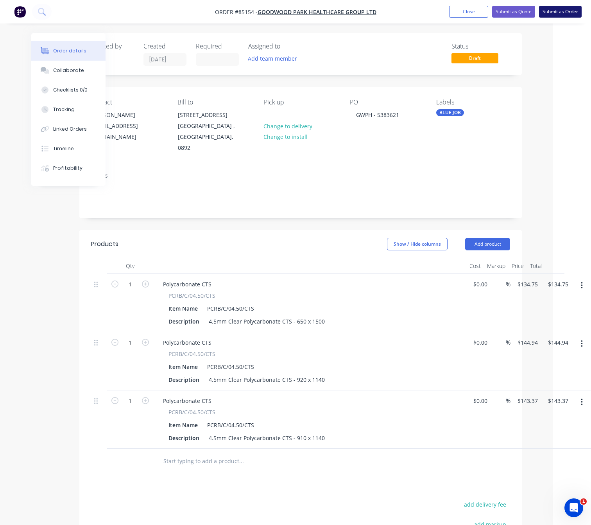
click at [557, 16] on button "Submit as Order" at bounding box center [560, 12] width 43 height 12
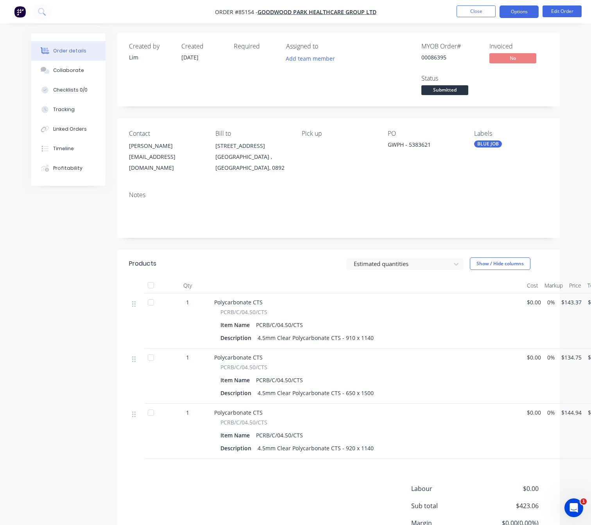
click at [519, 13] on button "Options" at bounding box center [519, 11] width 39 height 13
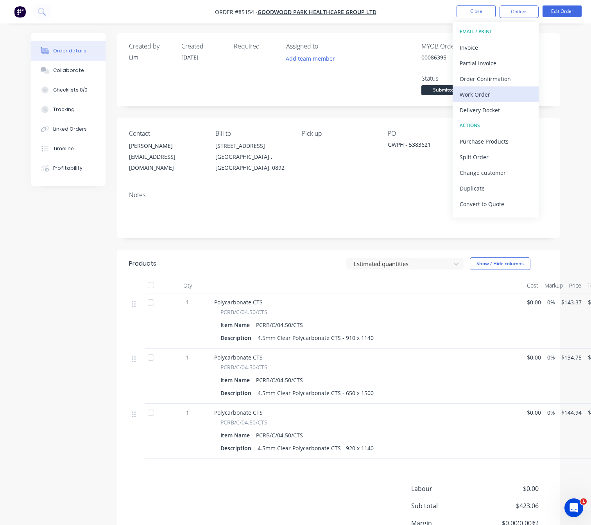
click at [504, 97] on div "Work Order" at bounding box center [496, 94] width 72 height 11
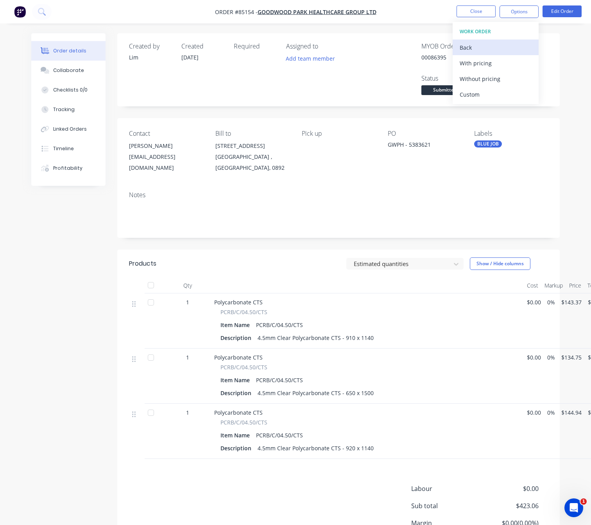
click at [489, 47] on div "Back" at bounding box center [496, 47] width 72 height 11
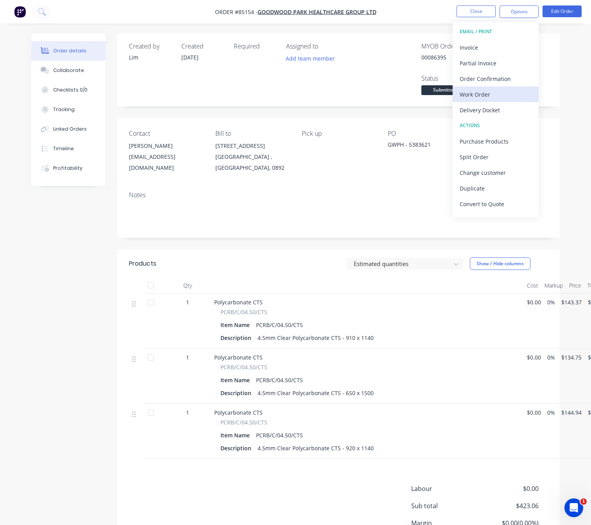
click at [495, 93] on div "Work Order" at bounding box center [496, 94] width 72 height 11
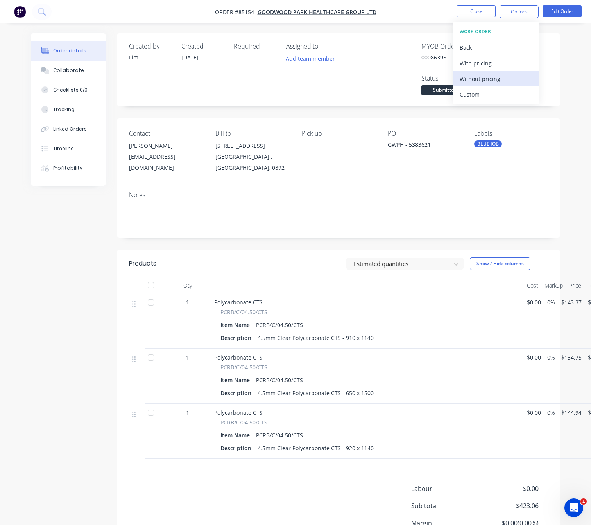
click at [504, 76] on div "Without pricing" at bounding box center [496, 78] width 72 height 11
drag, startPoint x: 392, startPoint y: 67, endPoint x: 442, endPoint y: 50, distance: 52.9
click at [392, 67] on div "MYOB Order # 00086395 Invoiced No Status Submitted" at bounding box center [456, 70] width 184 height 54
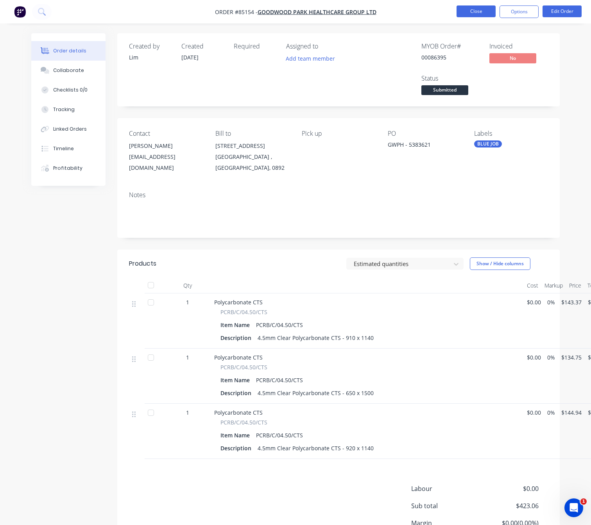
click at [480, 8] on button "Close" at bounding box center [476, 11] width 39 height 12
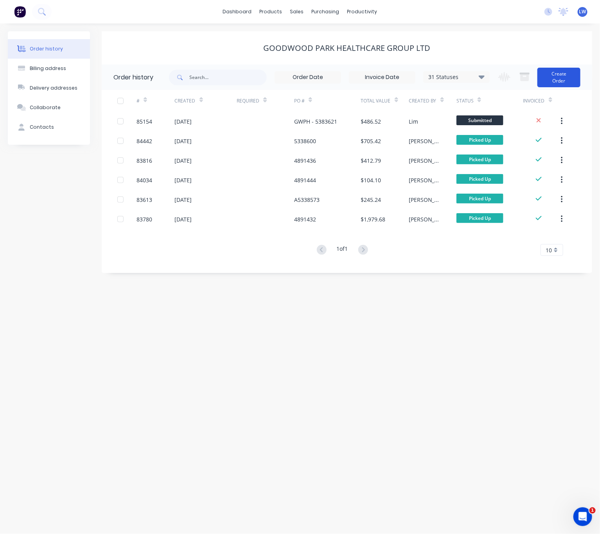
click at [555, 76] on button "Create Order" at bounding box center [558, 78] width 43 height 20
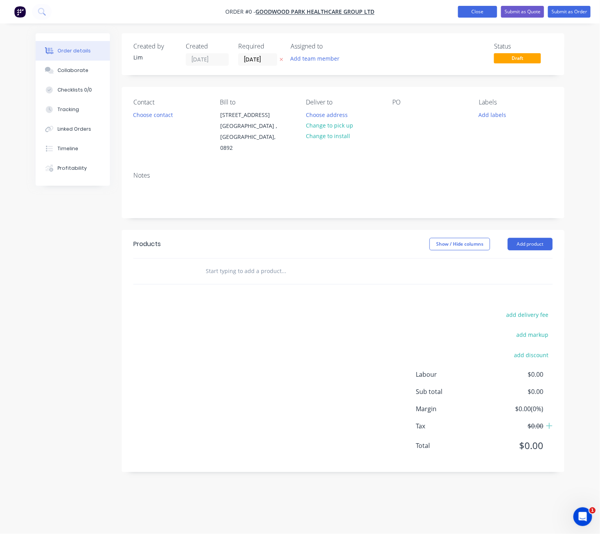
click at [480, 12] on button "Close" at bounding box center [477, 12] width 39 height 12
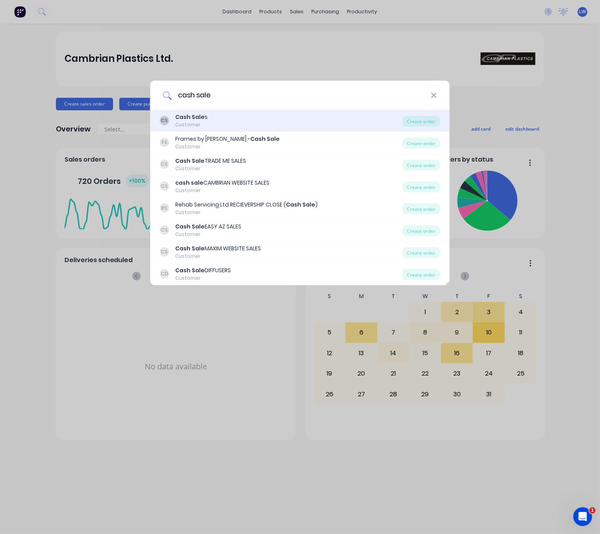
type input "cash sale"
click at [241, 115] on div "CS Cash Sale s Customer" at bounding box center [281, 120] width 242 height 15
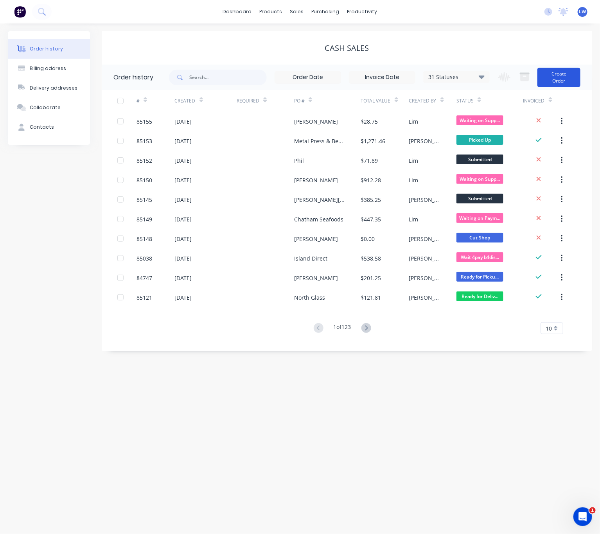
click at [568, 81] on button "Create Order" at bounding box center [558, 78] width 43 height 20
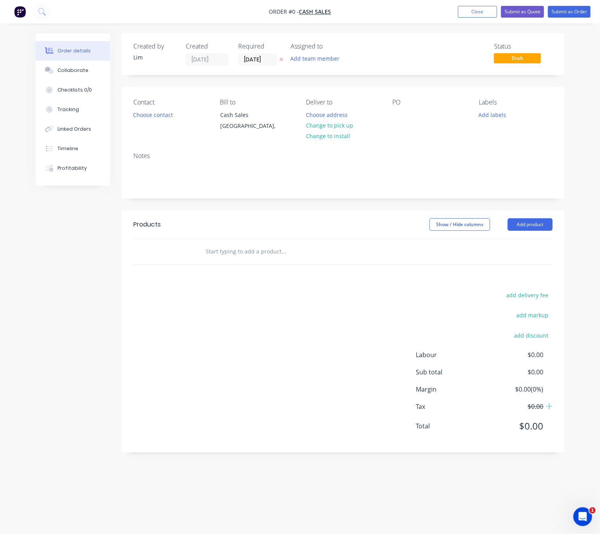
click at [282, 60] on icon "button" at bounding box center [282, 59] width 4 height 5
click at [167, 116] on button "Choose contact" at bounding box center [153, 114] width 48 height 11
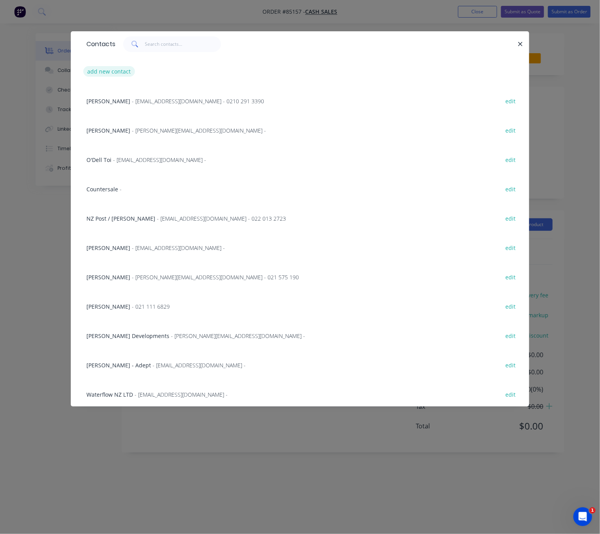
click at [115, 72] on button "add new contact" at bounding box center [109, 71] width 52 height 11
select select "NZ"
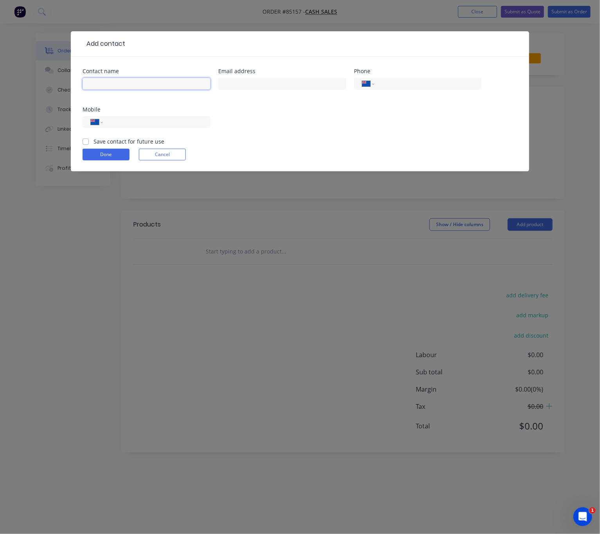
click at [125, 82] on input "text" at bounding box center [146, 84] width 128 height 12
click at [168, 155] on button "Cancel" at bounding box center [162, 155] width 47 height 12
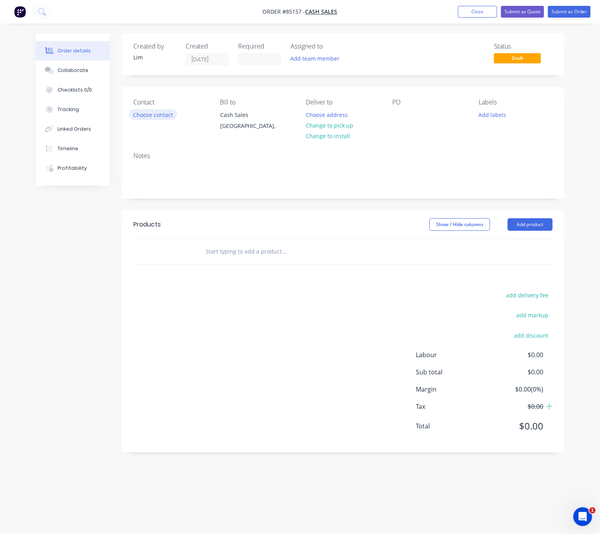
click at [159, 113] on button "Choose contact" at bounding box center [153, 114] width 48 height 11
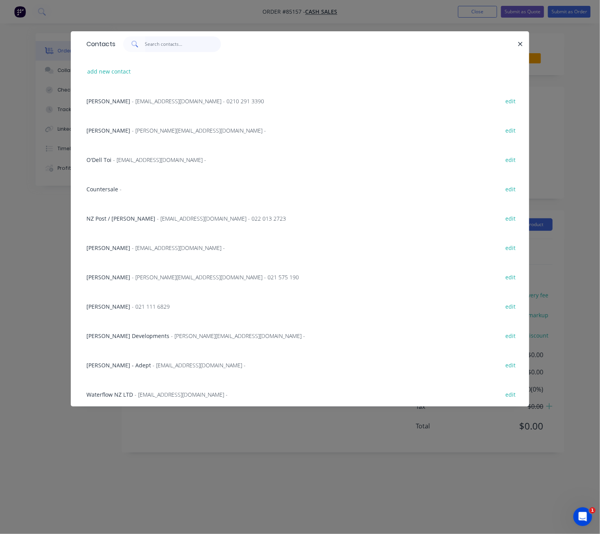
click at [161, 48] on input "text" at bounding box center [183, 44] width 76 height 16
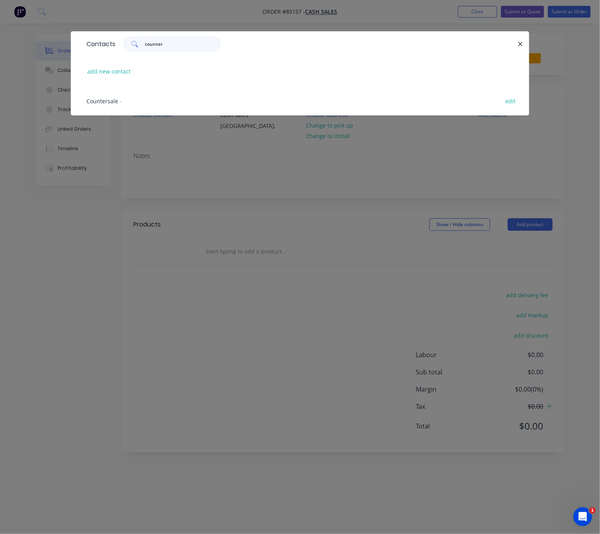
type input "counter"
drag, startPoint x: 105, startPoint y: 94, endPoint x: 118, endPoint y: 114, distance: 24.2
click at [105, 94] on div "Countersale - edit" at bounding box center [299, 100] width 435 height 29
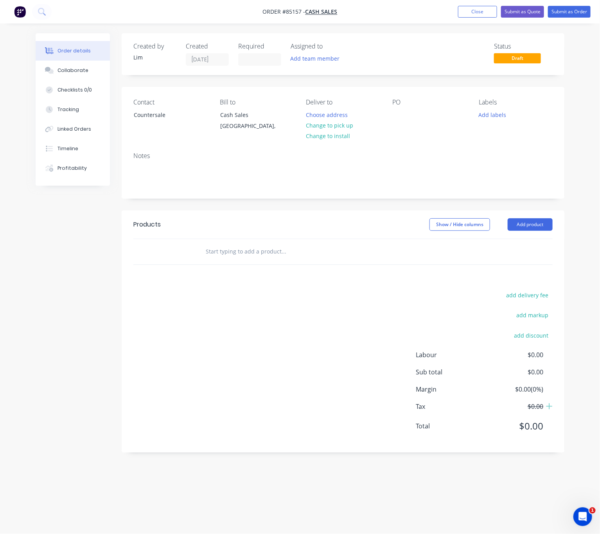
drag, startPoint x: 342, startPoint y: 128, endPoint x: 389, endPoint y: 119, distance: 48.6
click at [343, 128] on button "Change to pick up" at bounding box center [329, 125] width 56 height 11
click at [399, 115] on div at bounding box center [398, 114] width 13 height 11
click at [493, 114] on button "Add labels" at bounding box center [492, 114] width 36 height 11
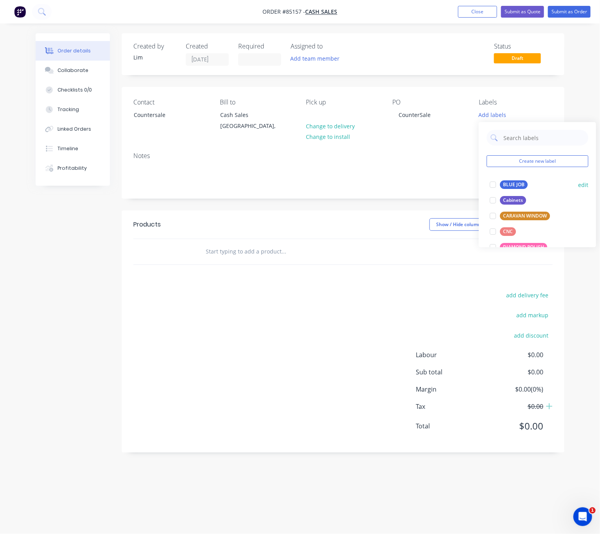
click at [512, 183] on div "BLUE JOB" at bounding box center [514, 184] width 28 height 9
drag, startPoint x: 209, startPoint y: 389, endPoint x: 177, endPoint y: 342, distance: 56.2
click at [208, 389] on div "add delivery fee add markup add discount Labour $0.00 Sub total $0.00 Margin $0…" at bounding box center [342, 365] width 419 height 151
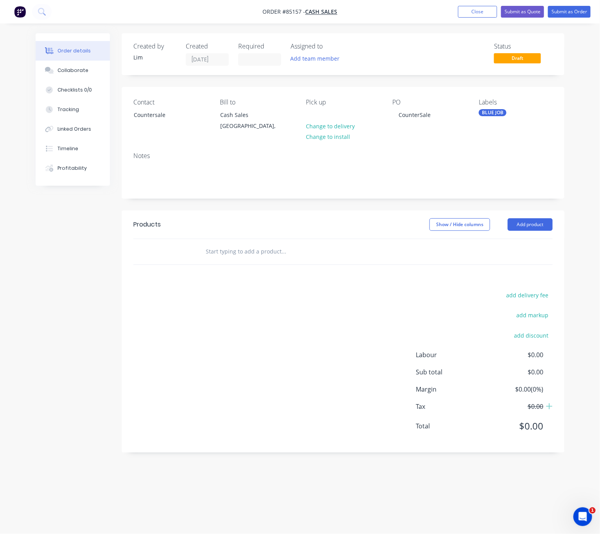
click at [231, 249] on input "text" at bounding box center [283, 252] width 156 height 16
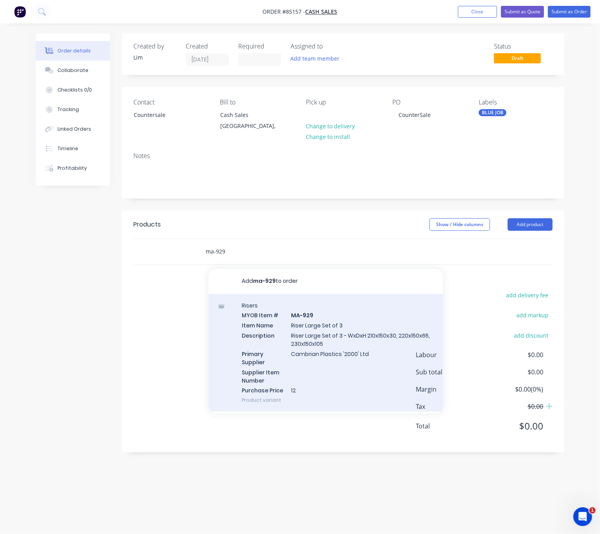
type input "ma-929"
click at [362, 346] on div "Risers MYOB Item # MA-929 Item Name Riser Large Set of 3 Description Riser Larg…" at bounding box center [325, 353] width 235 height 118
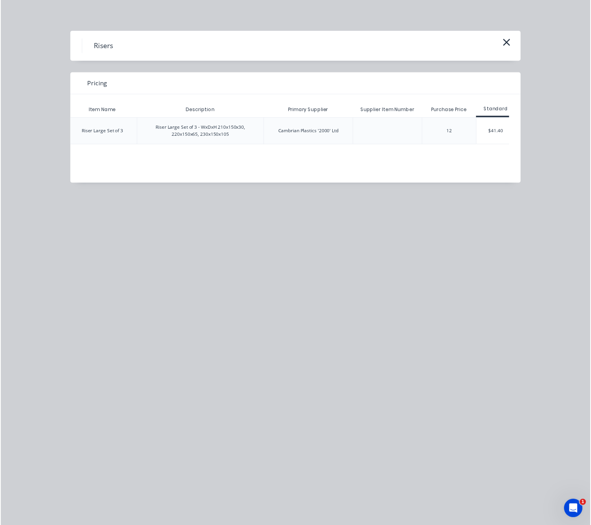
scroll to position [0, 73]
click at [505, 135] on div "$41.40" at bounding box center [497, 133] width 39 height 27
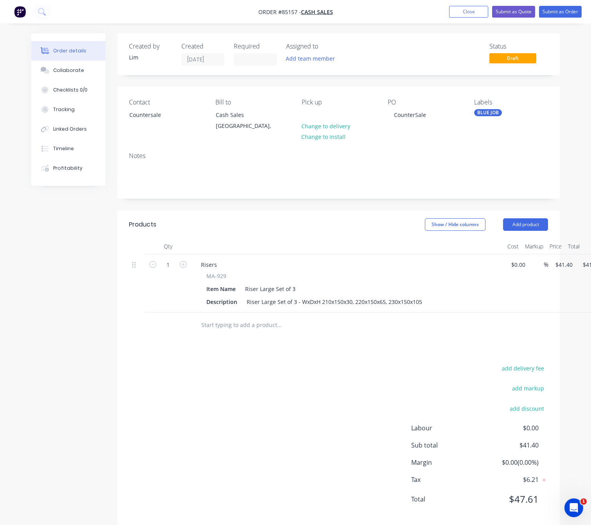
click at [270, 327] on input "text" at bounding box center [279, 325] width 156 height 16
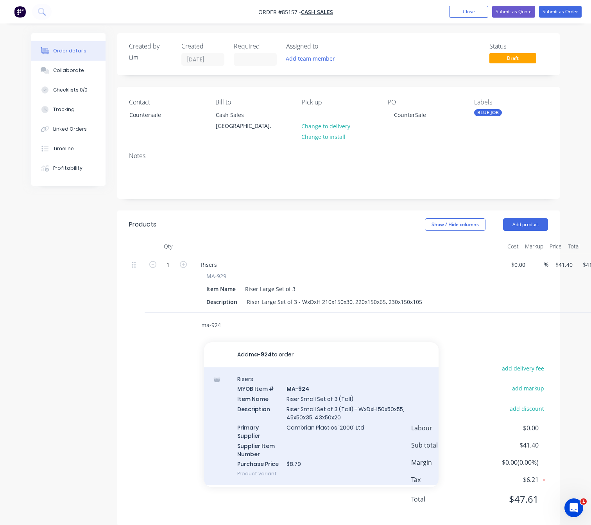
type input "ma-924"
click at [367, 426] on div "Risers MYOB Item # MA-924 Item Name Riser Small Set of 3 (Tall) Description Ris…" at bounding box center [321, 426] width 235 height 118
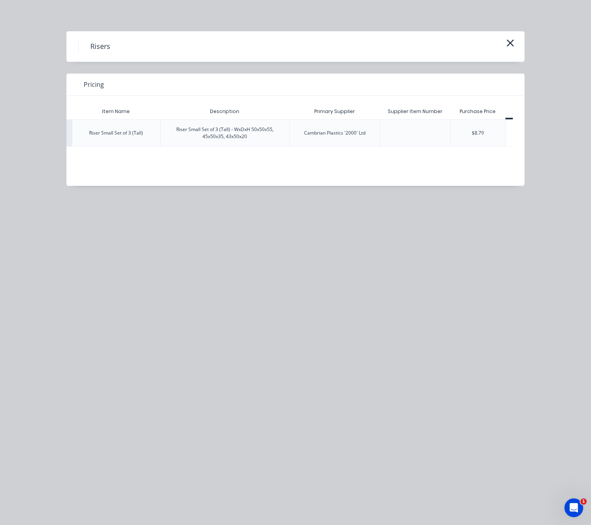
scroll to position [0, 91]
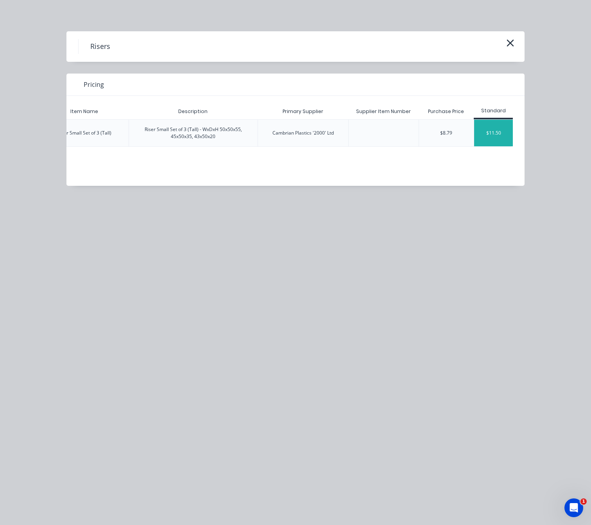
click at [501, 129] on div "$11.50" at bounding box center [493, 133] width 39 height 27
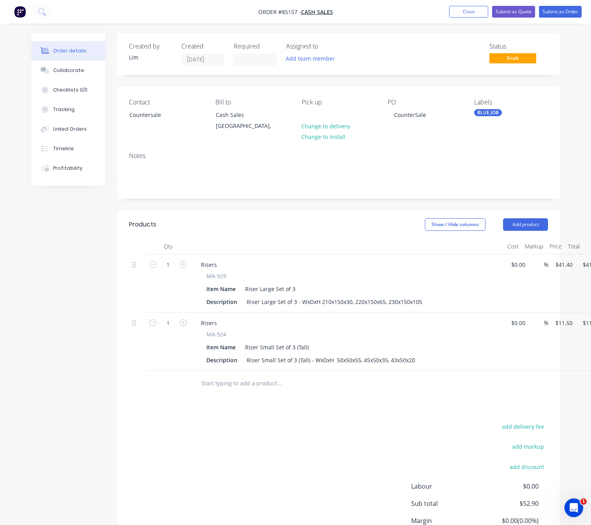
click at [254, 385] on input "text" at bounding box center [279, 383] width 156 height 16
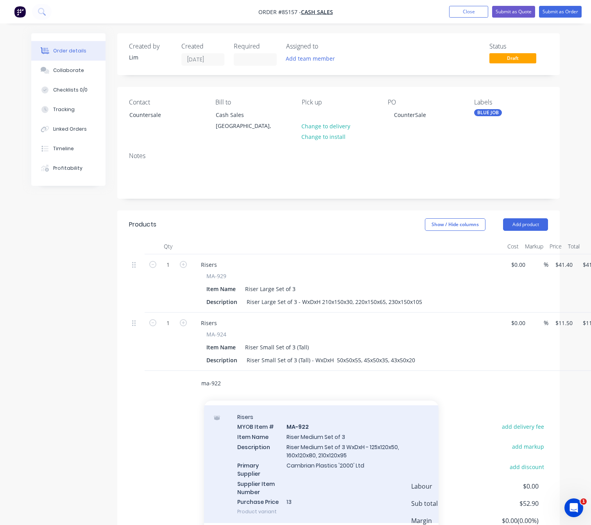
scroll to position [30, 0]
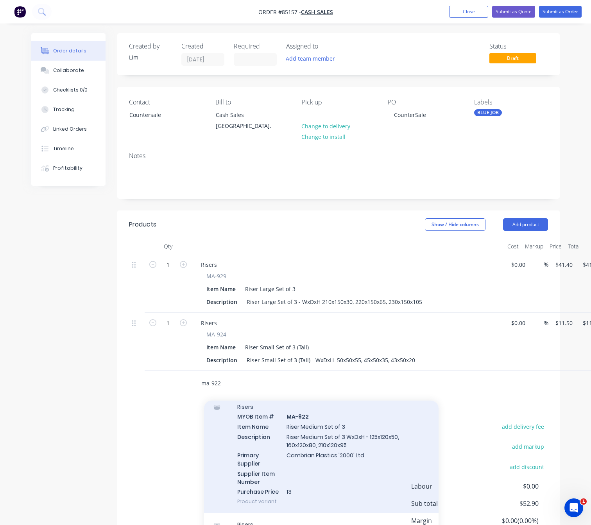
type input "ma-922"
click at [342, 454] on div "Risers MYOB Item # MA-922 Item Name Riser Medium Set of 3 Description Riser Med…" at bounding box center [321, 454] width 235 height 118
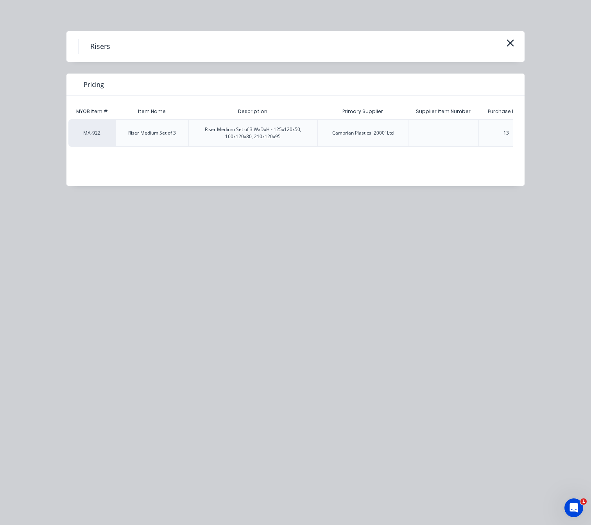
scroll to position [0, 79]
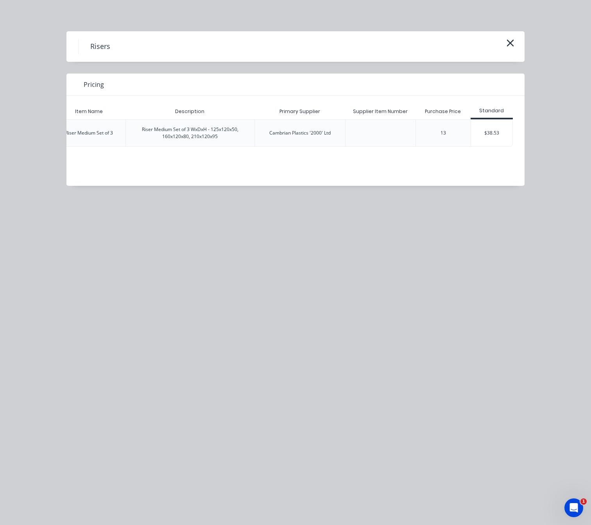
click at [491, 131] on div "$38.53" at bounding box center [492, 133] width 42 height 27
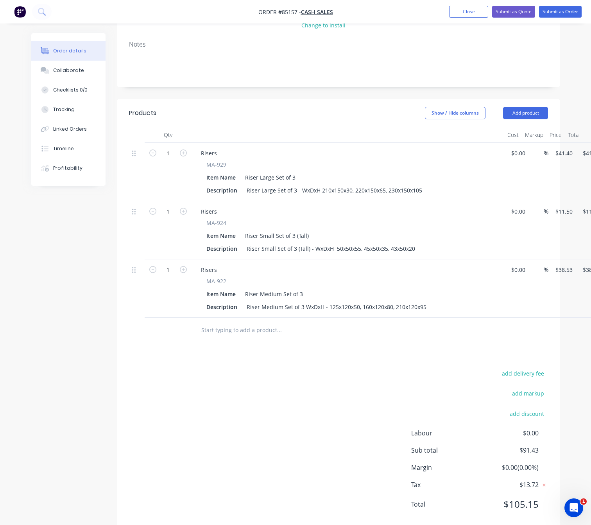
scroll to position [117, 0]
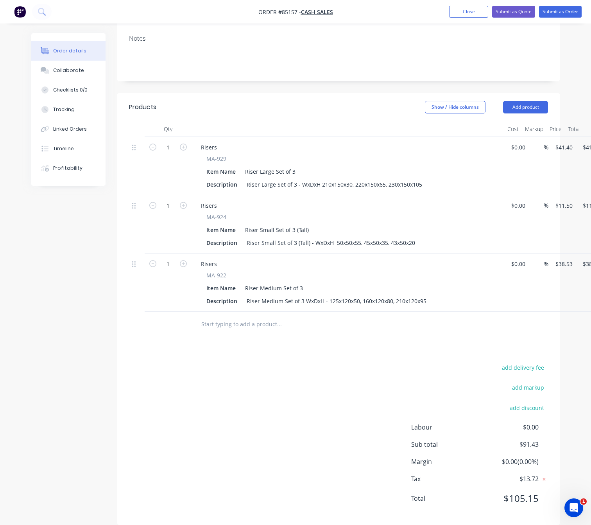
click at [251, 324] on input "text" at bounding box center [279, 324] width 156 height 16
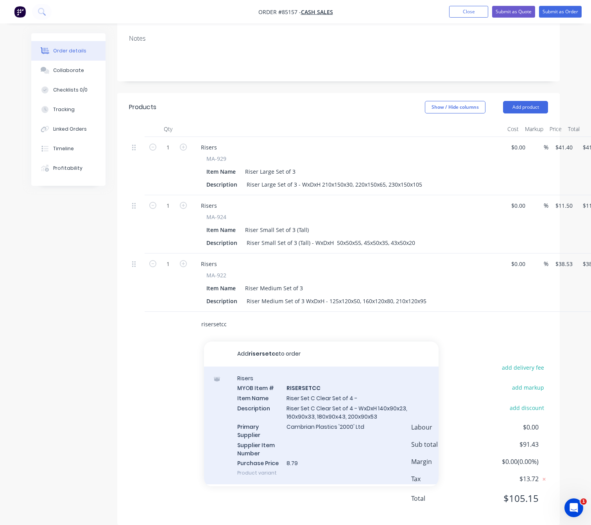
type input "risersetcc"
click at [352, 417] on div "Risers MYOB Item # RISERSETCC Item Name Riser Set C Clear Set of 4 - Descriptio…" at bounding box center [321, 425] width 235 height 118
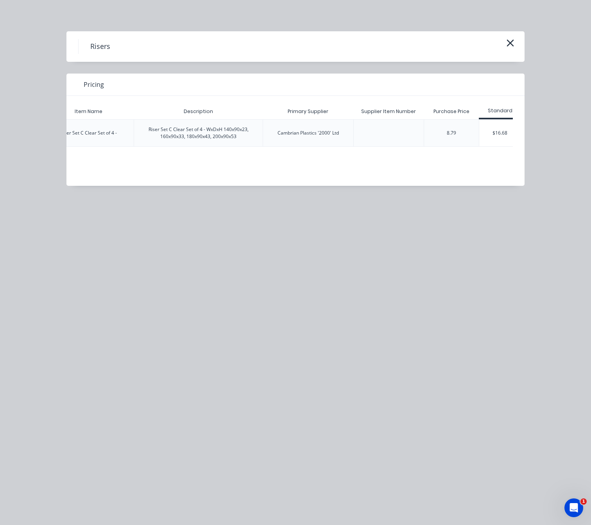
scroll to position [0, 96]
click at [507, 130] on div "$16.68" at bounding box center [492, 133] width 42 height 27
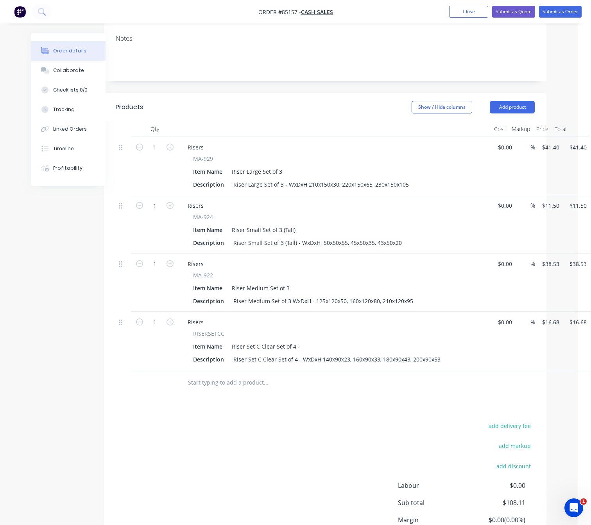
scroll to position [117, 32]
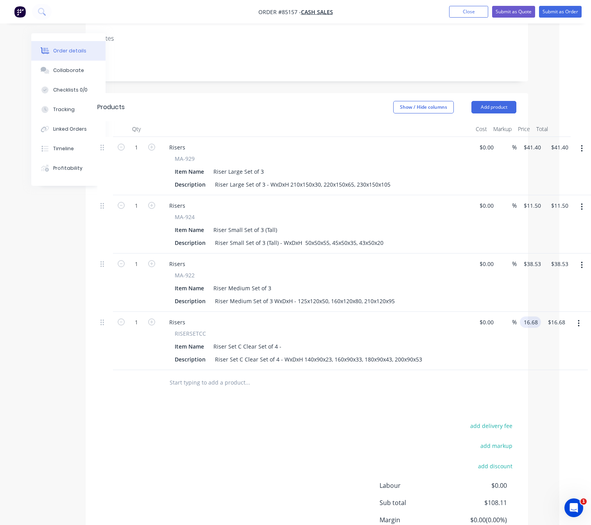
click at [539, 318] on input "16.68" at bounding box center [532, 321] width 18 height 11
type input "$18.35"
drag, startPoint x: 283, startPoint y: 444, endPoint x: 307, endPoint y: 432, distance: 27.1
click at [281, 443] on div "add delivery fee add markup add discount Labour $0.00 Sub total $108.11 Margin …" at bounding box center [306, 495] width 419 height 151
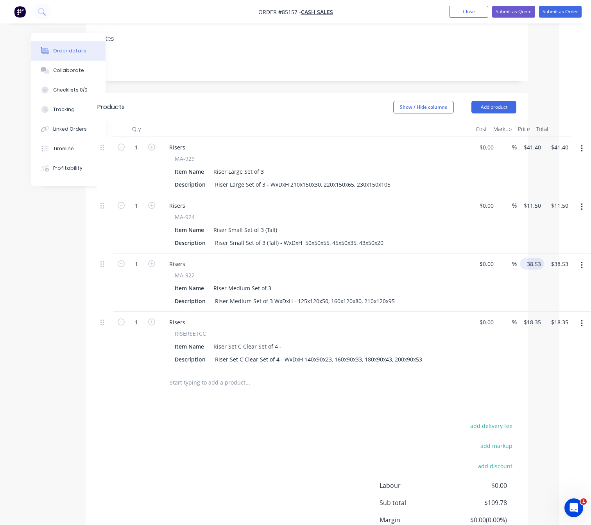
click at [534, 267] on input "38.53" at bounding box center [533, 263] width 21 height 11
click at [267, 446] on div "add delivery fee add markup add discount Labour $0.00 Sub total $109.78 Margin …" at bounding box center [306, 495] width 419 height 151
type input "$38.53"
click at [296, 440] on div "add delivery fee add markup add discount Labour $0.00 Sub total $109.78 Margin …" at bounding box center [306, 495] width 419 height 151
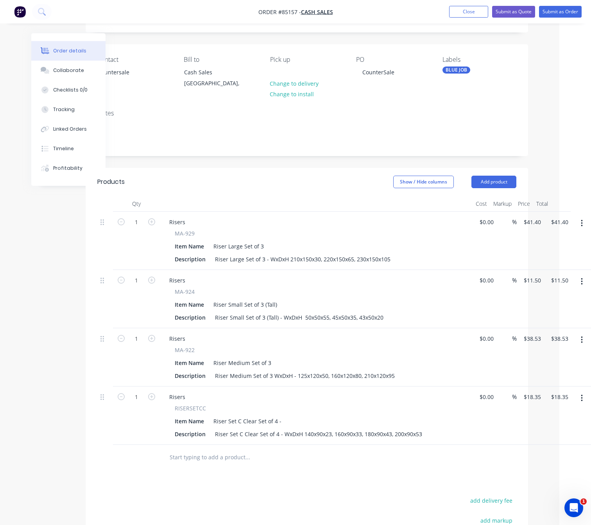
scroll to position [0, 32]
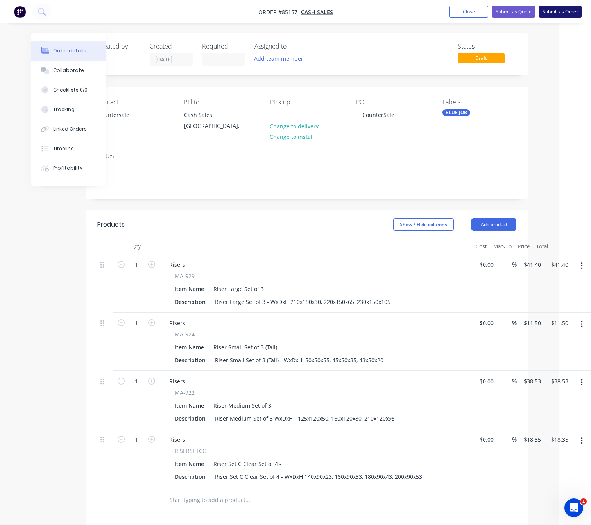
click at [560, 9] on button "Submit as Order" at bounding box center [560, 12] width 43 height 12
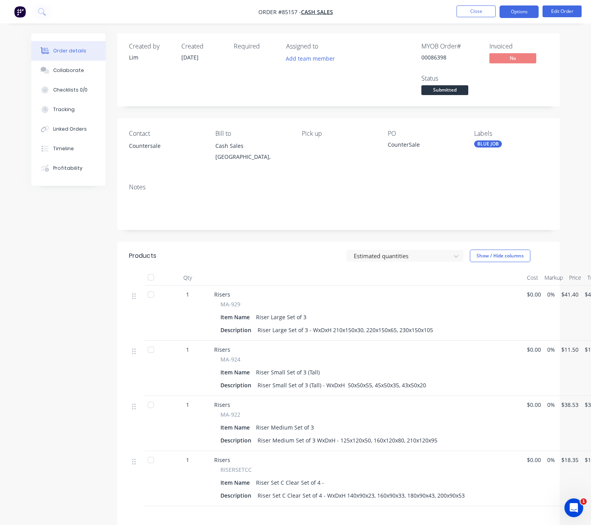
click at [526, 12] on button "Options" at bounding box center [519, 11] width 39 height 13
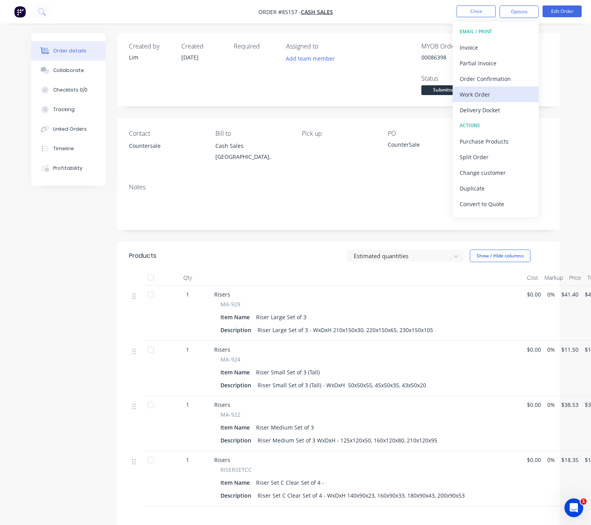
click at [495, 89] on div "Work Order" at bounding box center [496, 94] width 72 height 11
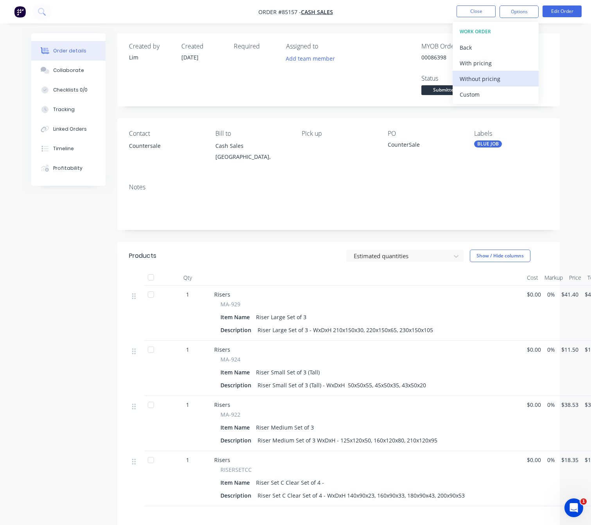
click at [495, 81] on div "Without pricing" at bounding box center [496, 78] width 72 height 11
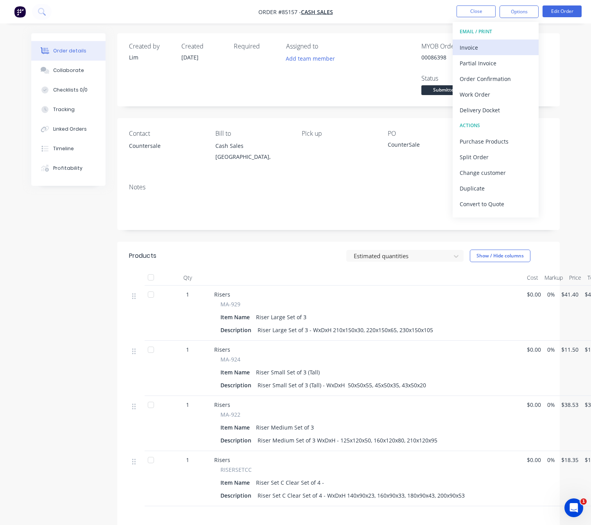
click at [500, 48] on div "Invoice" at bounding box center [496, 47] width 72 height 11
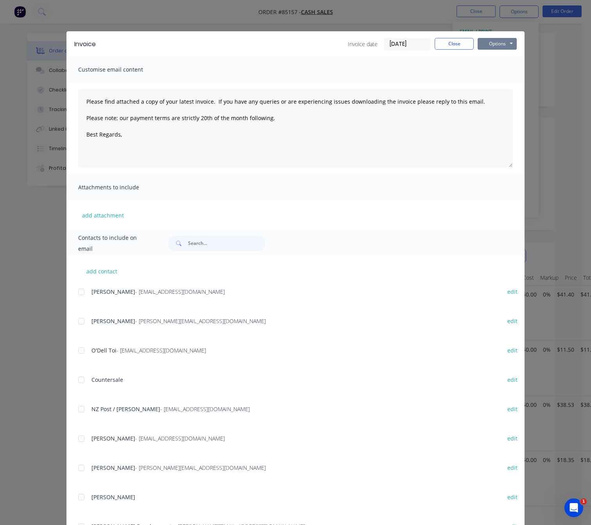
click at [506, 41] on button "Options" at bounding box center [497, 44] width 39 height 12
click at [508, 53] on button "Preview" at bounding box center [503, 57] width 50 height 13
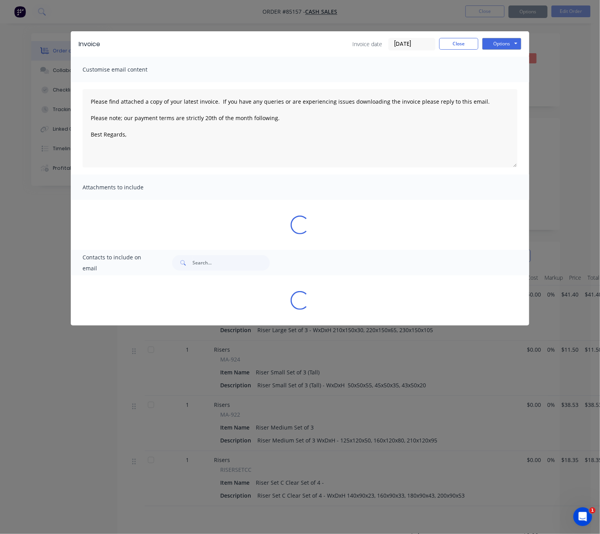
type textarea "Please find attached a copy of your latest invoice. If you have any queries or …"
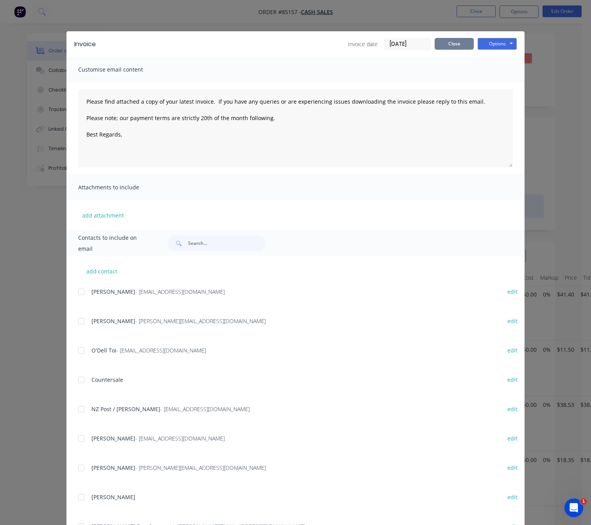
drag, startPoint x: 454, startPoint y: 48, endPoint x: 349, endPoint y: 215, distance: 197.2
click at [454, 48] on button "Close" at bounding box center [454, 44] width 39 height 12
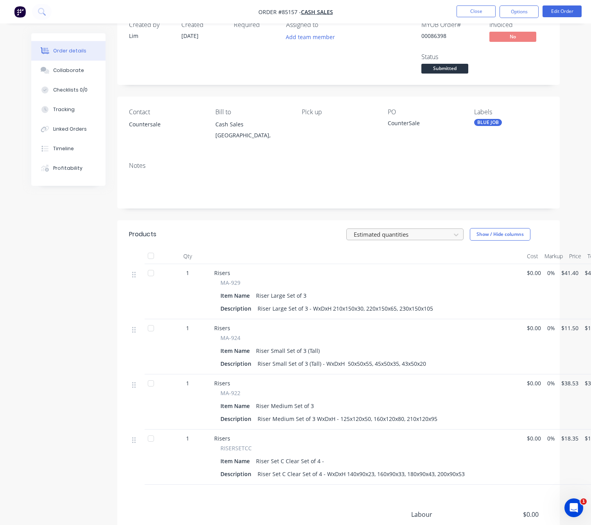
scroll to position [59, 0]
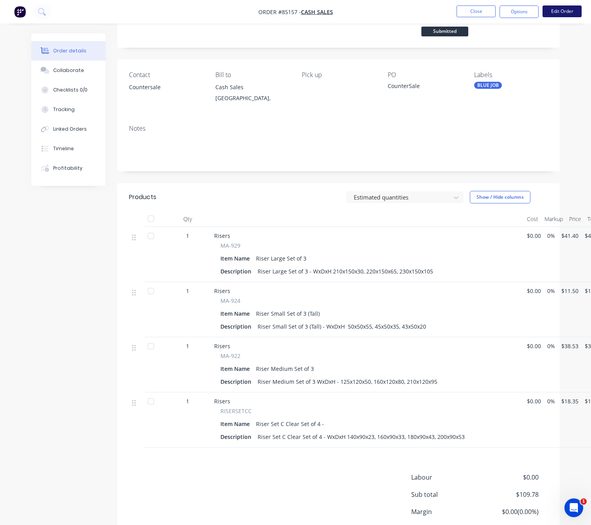
click at [569, 7] on button "Edit Order" at bounding box center [562, 11] width 39 height 12
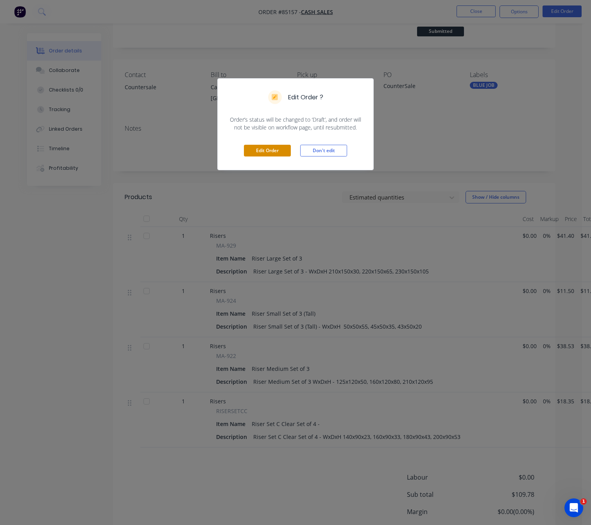
click at [259, 151] on button "Edit Order" at bounding box center [267, 151] width 47 height 12
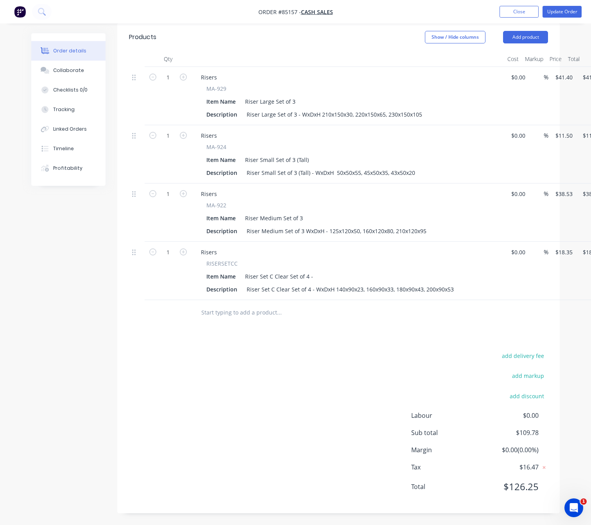
scroll to position [220, 32]
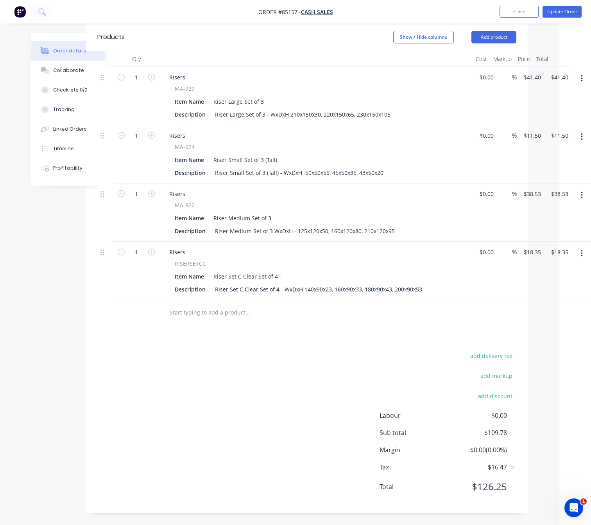
click at [581, 138] on icon "button" at bounding box center [582, 137] width 2 height 9
click at [549, 201] on div "Delete" at bounding box center [554, 204] width 60 height 11
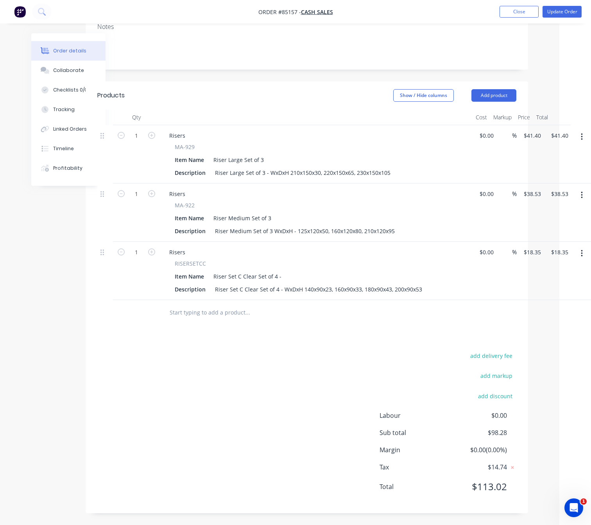
click at [222, 317] on input "text" at bounding box center [247, 313] width 156 height 16
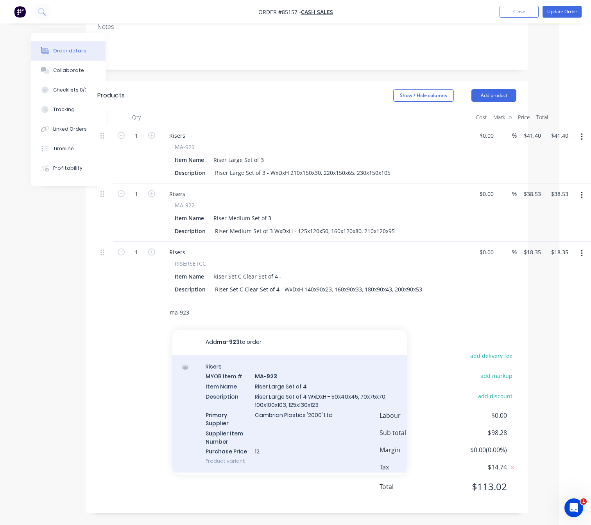
type input "ma-923"
click at [333, 405] on div "Risers MYOB Item # MA-923 Item Name Riser Large Set of 4 Description Riser Larg…" at bounding box center [289, 414] width 235 height 118
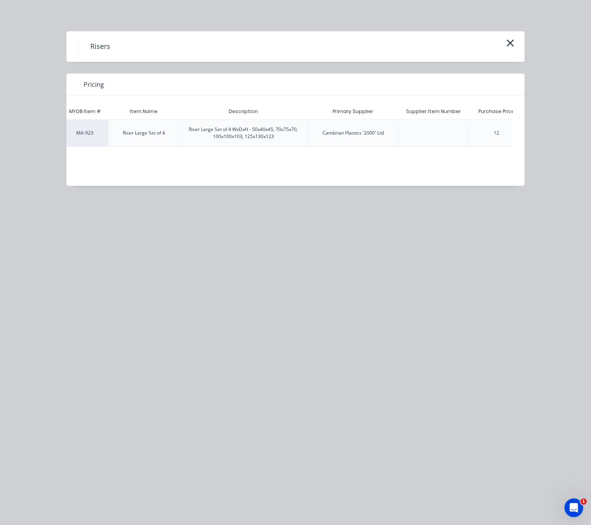
scroll to position [0, 75]
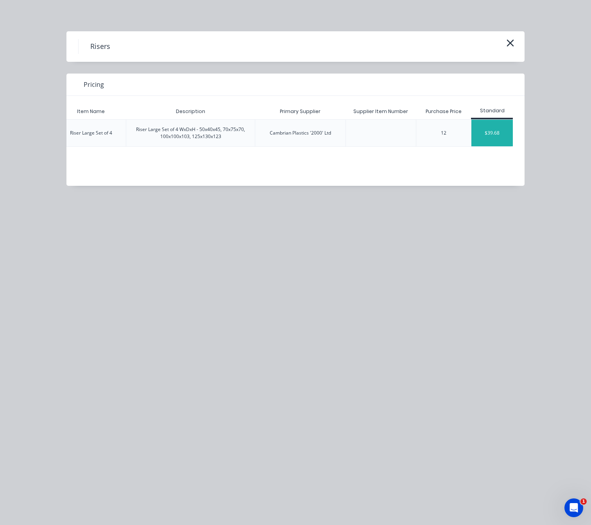
click at [498, 141] on div "$39.68" at bounding box center [492, 133] width 42 height 27
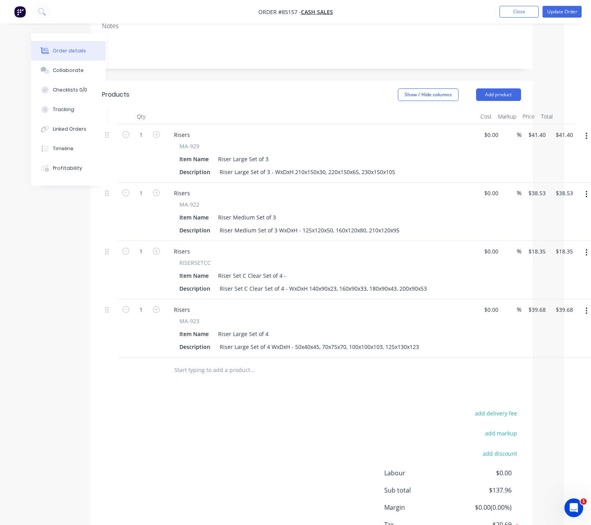
click at [243, 396] on div "Products Show / Hide columns Add product Qty Cost Markup Price Total 1 Risers M…" at bounding box center [311, 326] width 443 height 490
click at [568, 9] on button "Update Order" at bounding box center [562, 12] width 39 height 12
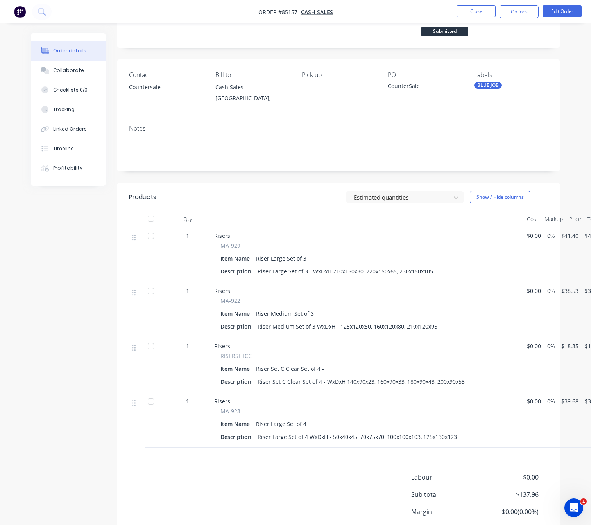
scroll to position [117, 0]
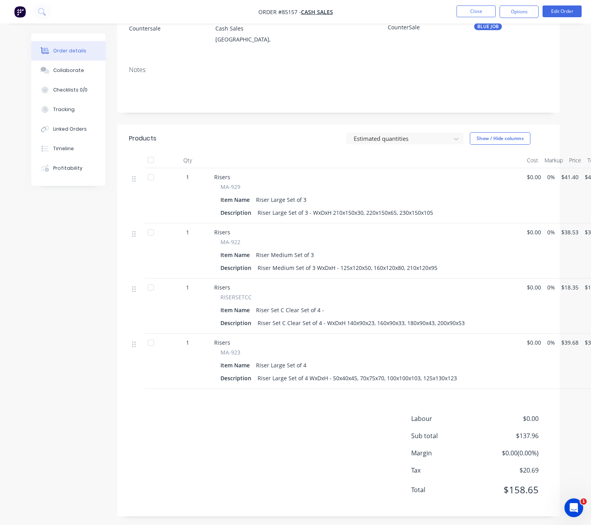
click at [567, 343] on span "$39.68" at bounding box center [569, 342] width 17 height 8
click at [562, 7] on button "Edit Order" at bounding box center [562, 11] width 39 height 12
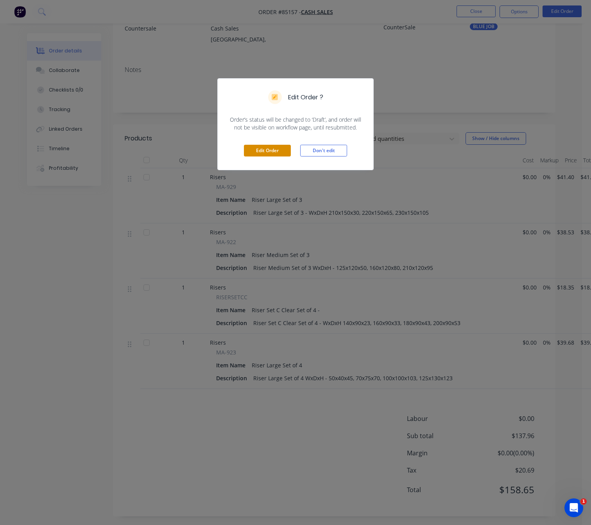
click at [281, 145] on button "Edit Order" at bounding box center [267, 151] width 47 height 12
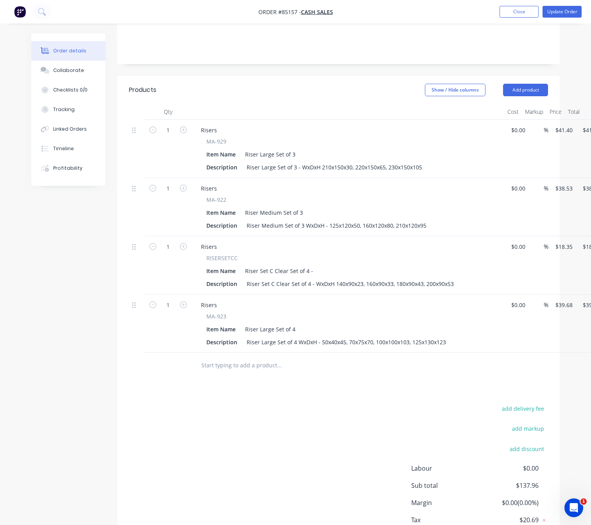
scroll to position [220, 0]
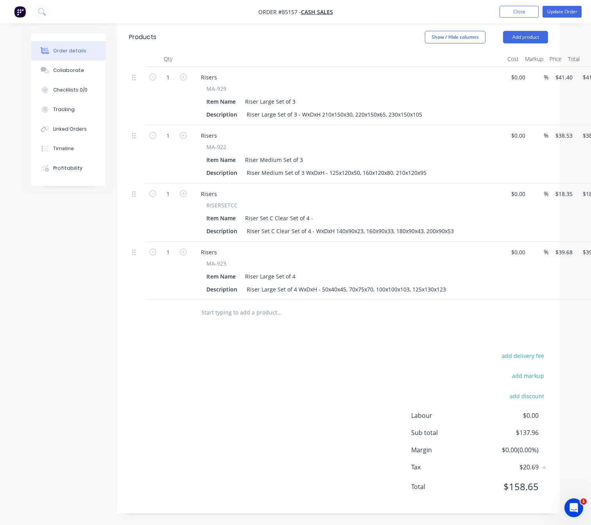
click at [565, 258] on div "$39.68 $39.68" at bounding box center [561, 271] width 27 height 58
click at [566, 250] on input "39.68" at bounding box center [565, 251] width 21 height 11
type input "$43.65"
click at [330, 410] on div "add delivery fee add markup add discount Labour $0.00 Sub total $137.96 Margin …" at bounding box center [338, 425] width 419 height 151
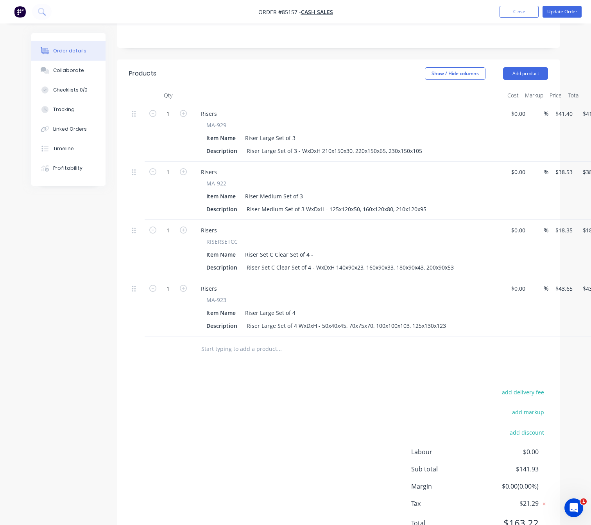
scroll to position [161, 0]
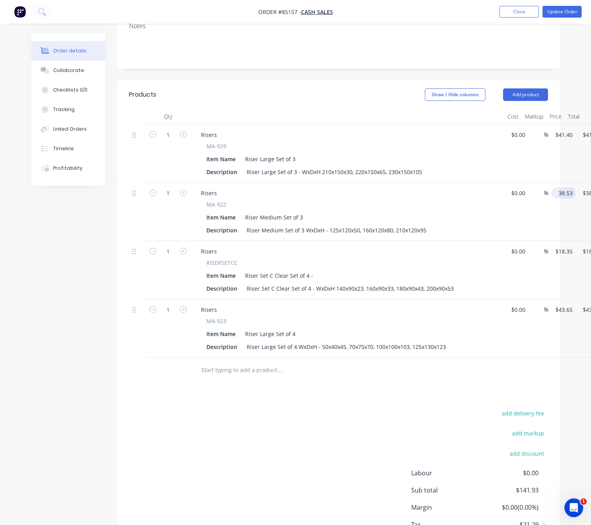
click at [567, 193] on input "38.53" at bounding box center [565, 192] width 21 height 11
type input "$38.53"
click at [369, 442] on div "add delivery fee add markup add discount Labour $0.00 Sub total $141.93 Margin …" at bounding box center [338, 483] width 419 height 151
click at [254, 398] on div "Products Show / Hide columns Add product Qty Cost Markup Price Total 1 Risers M…" at bounding box center [338, 326] width 443 height 490
click at [573, 9] on button "Update Order" at bounding box center [562, 12] width 39 height 12
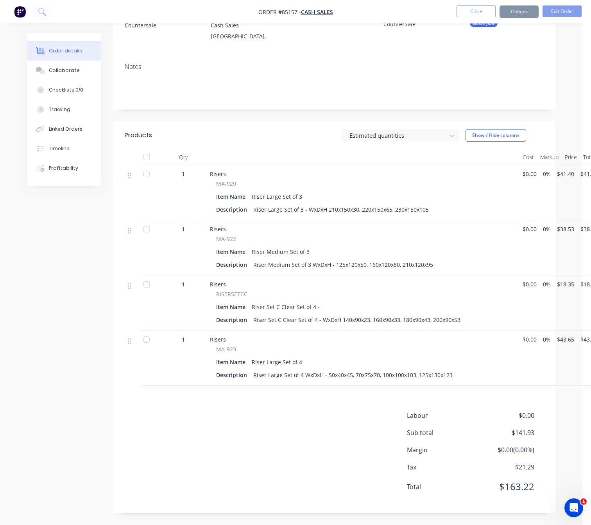
scroll to position [0, 0]
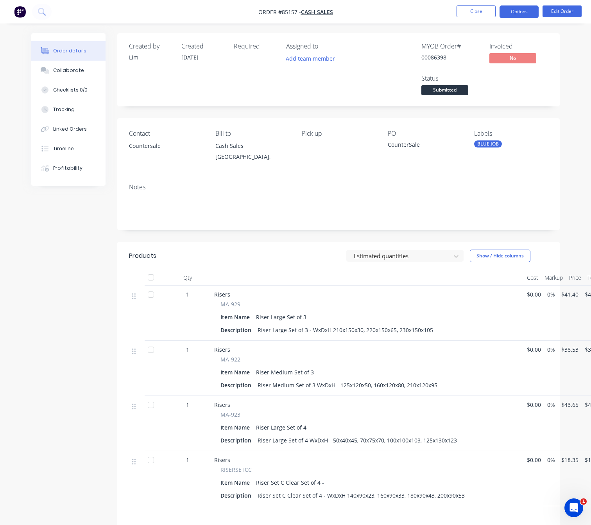
click at [524, 12] on button "Options" at bounding box center [519, 11] width 39 height 13
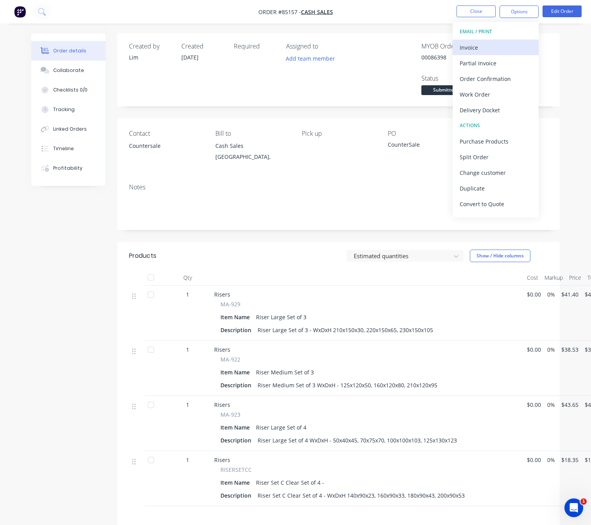
click at [495, 51] on div "Invoice" at bounding box center [496, 47] width 72 height 11
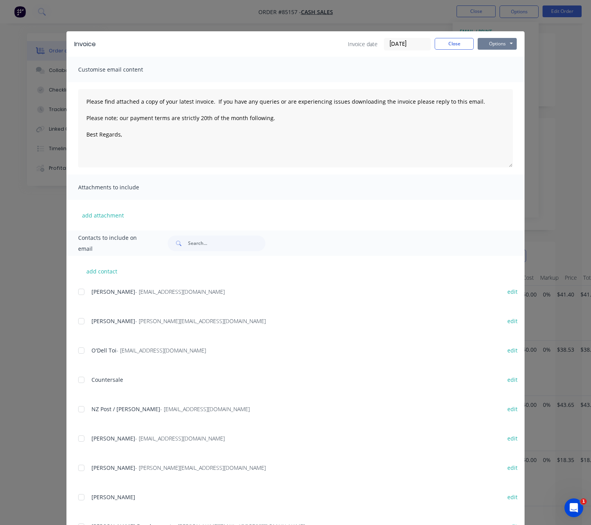
click at [500, 45] on button "Options" at bounding box center [497, 44] width 39 height 12
click at [502, 53] on button "Preview" at bounding box center [503, 57] width 50 height 13
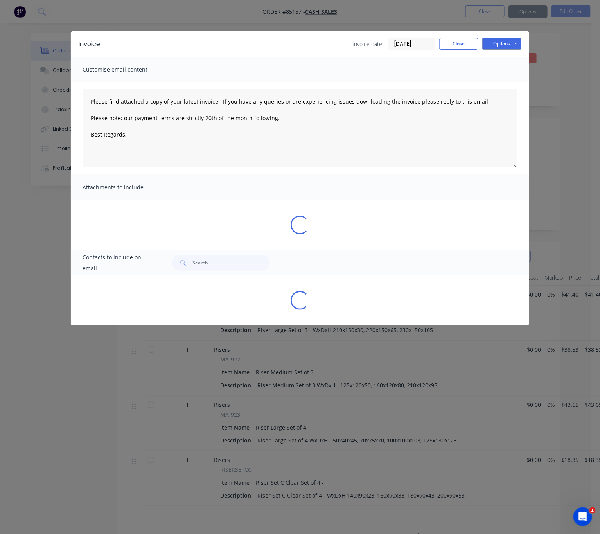
type textarea "Please find attached a copy of your latest invoice. If you have any queries or …"
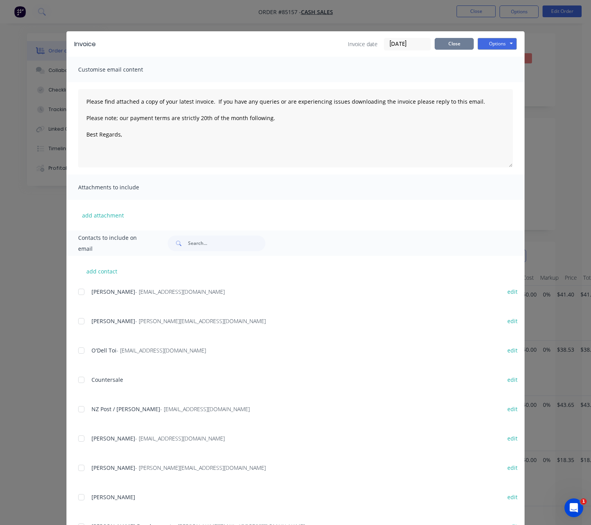
click at [455, 48] on button "Close" at bounding box center [454, 44] width 39 height 12
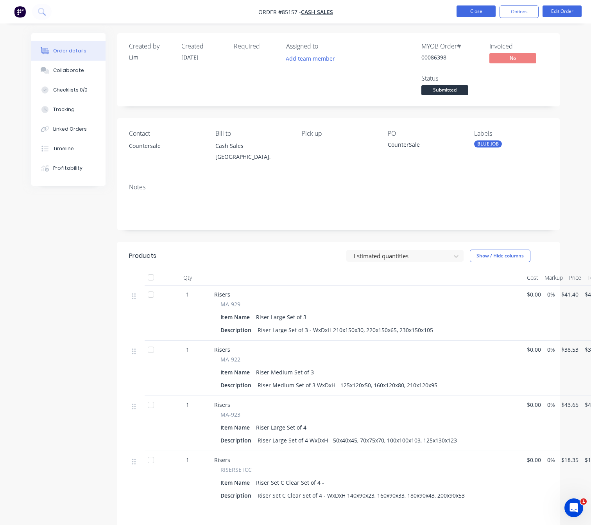
click at [478, 13] on button "Close" at bounding box center [476, 11] width 39 height 12
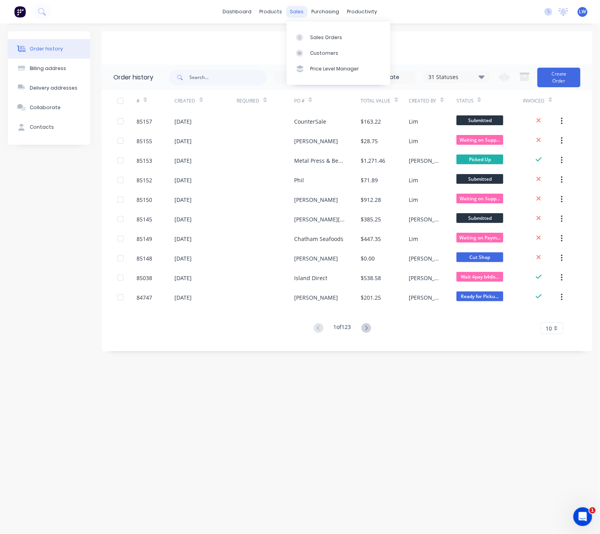
click at [297, 13] on div "sales" at bounding box center [297, 12] width 22 height 12
click at [312, 30] on link "Sales Orders" at bounding box center [339, 37] width 104 height 16
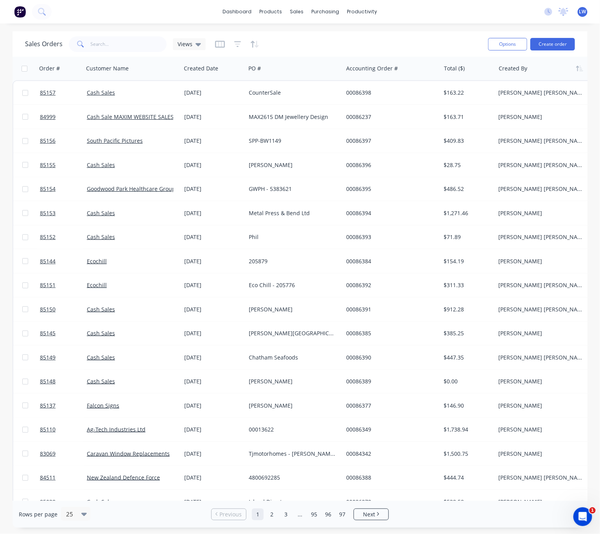
click at [516, 71] on div at bounding box center [541, 69] width 87 height 16
click at [583, 74] on button "button" at bounding box center [579, 69] width 12 height 12
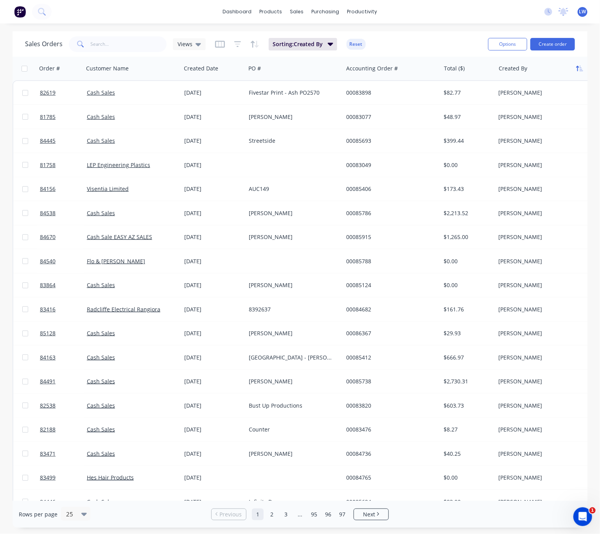
click at [583, 66] on button "button" at bounding box center [579, 69] width 12 height 12
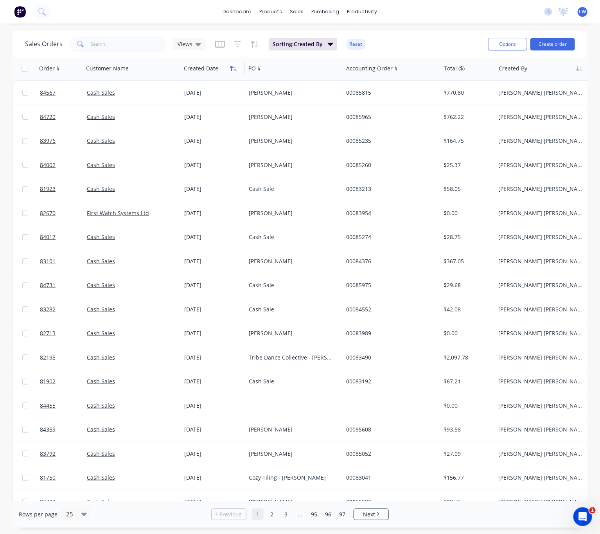
click at [236, 70] on icon "button" at bounding box center [233, 68] width 7 height 6
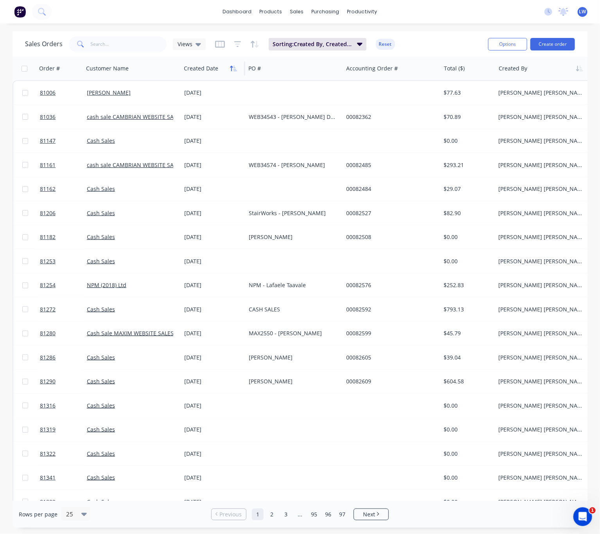
click at [234, 67] on icon "button" at bounding box center [235, 68] width 4 height 5
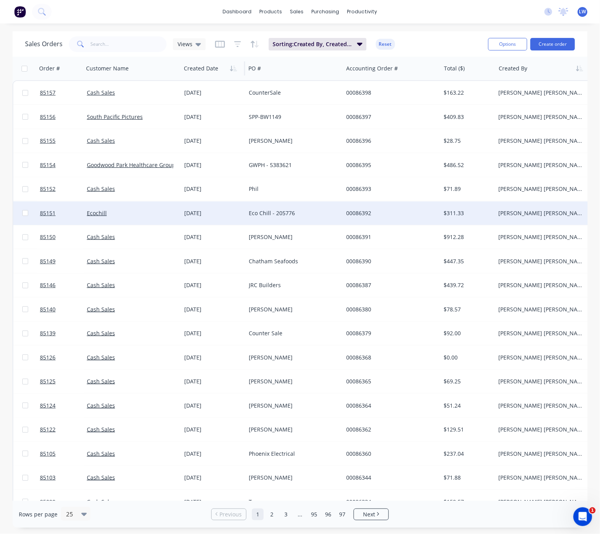
click at [308, 209] on div "Eco Chill - 205776" at bounding box center [292, 213] width 87 height 8
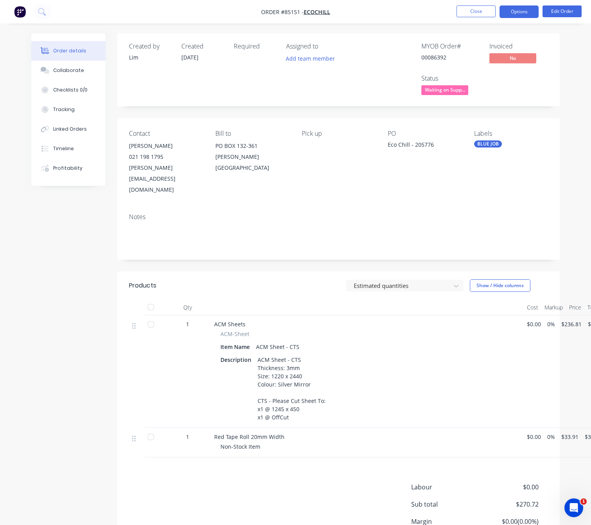
click at [525, 12] on button "Options" at bounding box center [519, 11] width 39 height 13
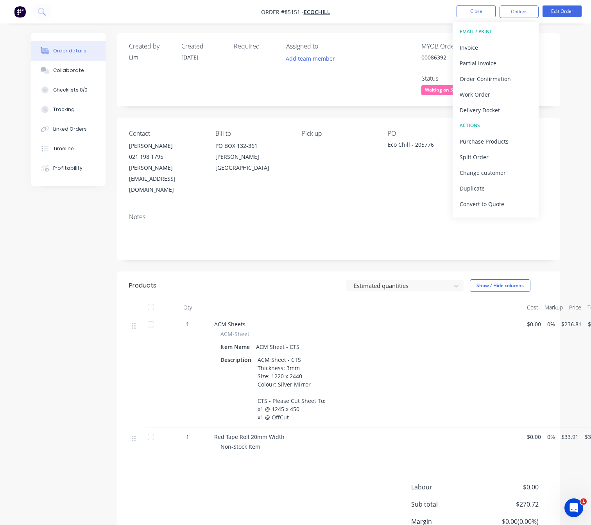
click at [88, 286] on div "Created by [PERSON_NAME] Created [DATE] Required Assigned to Add team member MY…" at bounding box center [295, 314] width 529 height 563
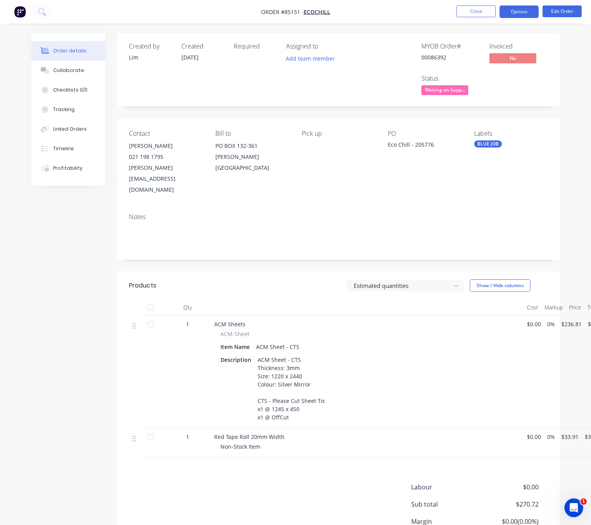
click at [514, 10] on button "Options" at bounding box center [519, 11] width 39 height 13
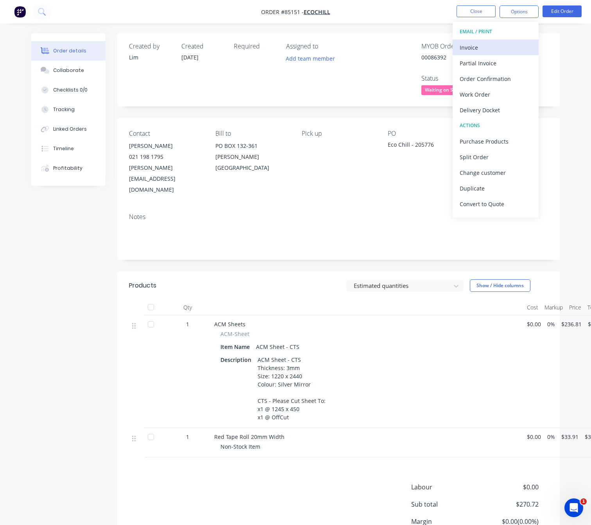
click at [506, 47] on div "Invoice" at bounding box center [496, 47] width 72 height 11
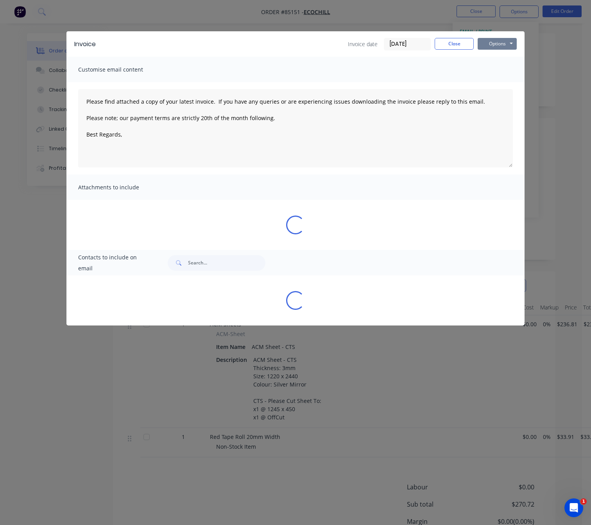
type textarea "Please find attached a copy of your latest invoice. If you have any queries or …"
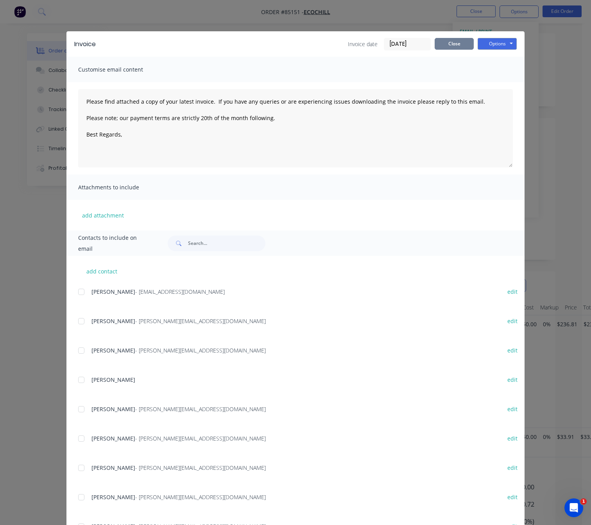
click at [460, 40] on button "Close" at bounding box center [454, 44] width 39 height 12
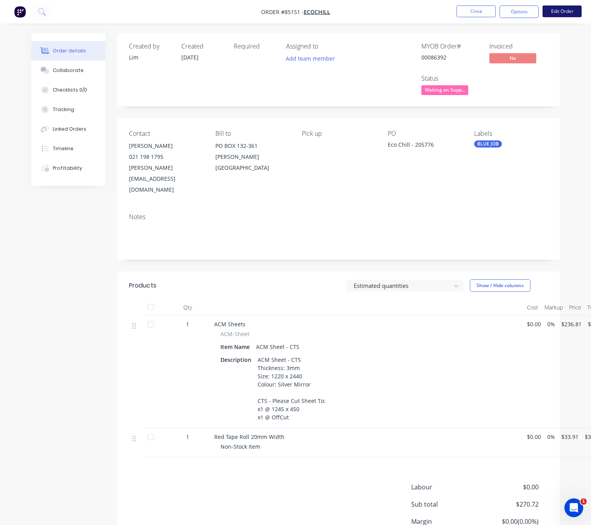
click at [552, 16] on button "Edit Order" at bounding box center [562, 11] width 39 height 12
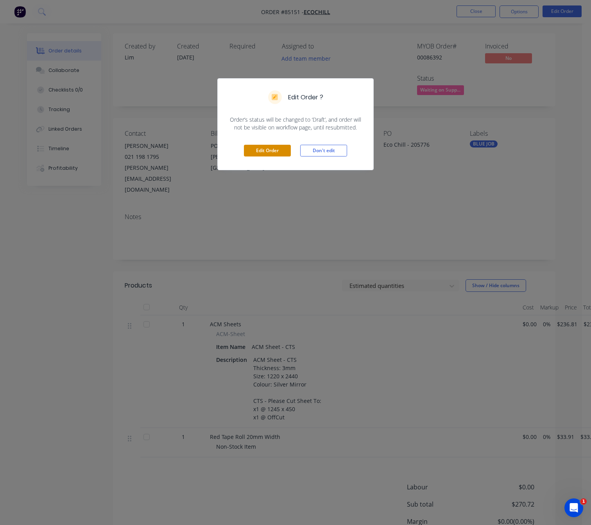
click at [266, 152] on button "Edit Order" at bounding box center [267, 151] width 47 height 12
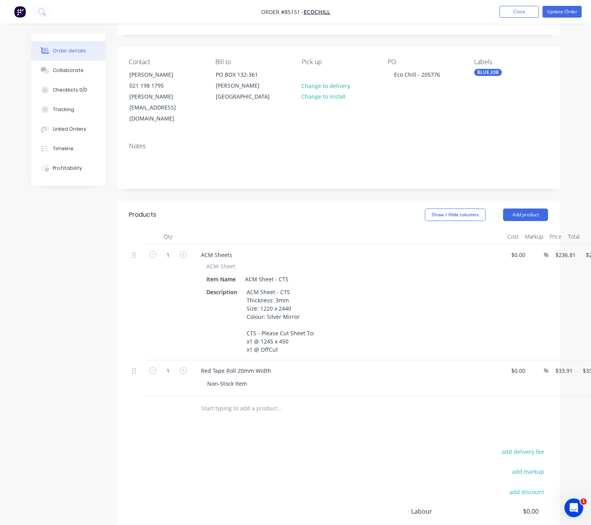
scroll to position [147, 0]
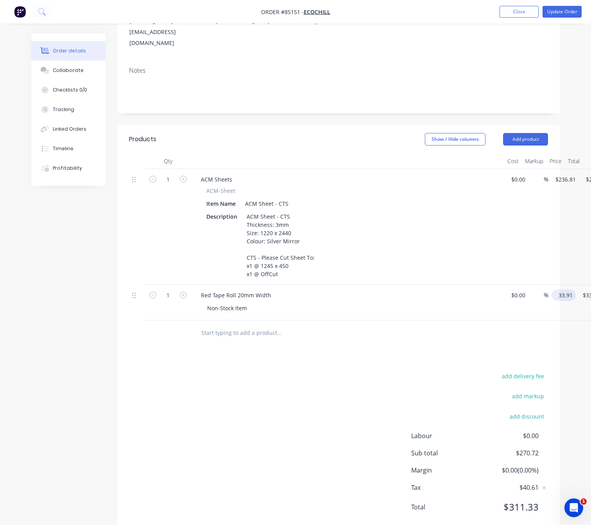
click at [562, 289] on input "33.91" at bounding box center [565, 294] width 21 height 11
click at [560, 289] on input "5.50" at bounding box center [562, 294] width 15 height 11
click at [385, 380] on div "add delivery fee add markup add discount Labour $0.00 Sub total $270.72 Margin …" at bounding box center [338, 446] width 419 height 151
type input "$58.50"
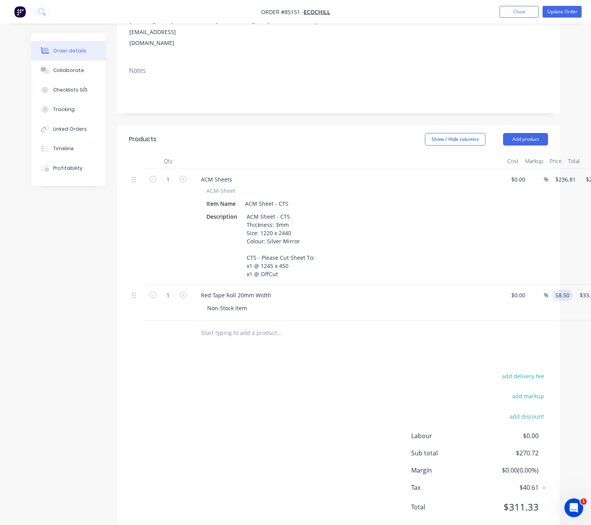
type input "$58.50"
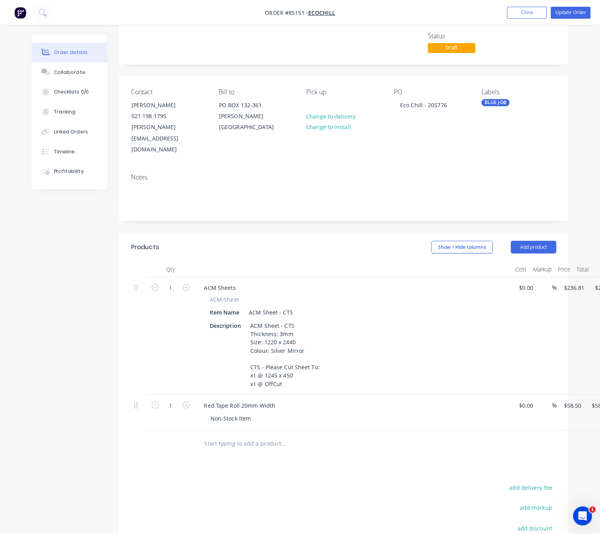
scroll to position [0, 0]
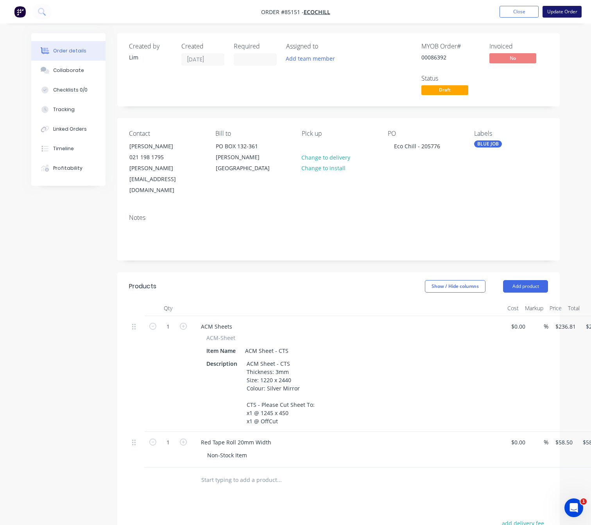
click at [571, 6] on button "Update Order" at bounding box center [562, 12] width 39 height 12
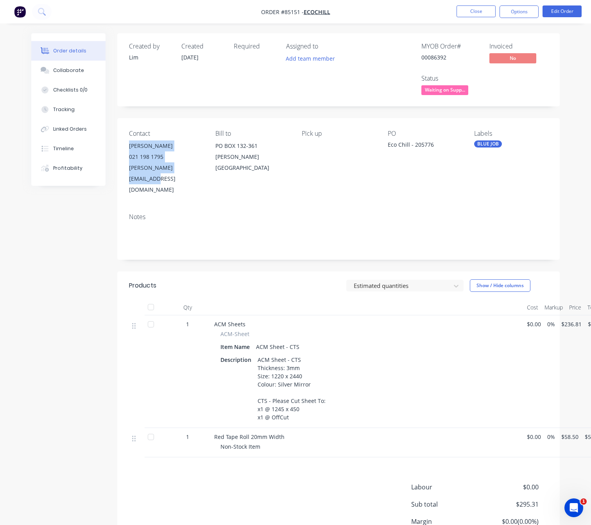
drag, startPoint x: 128, startPoint y: 145, endPoint x: 192, endPoint y: 174, distance: 69.6
click at [195, 174] on div "[PERSON_NAME] 021 198 1795 [PERSON_NAME][EMAIL_ADDRESS][DOMAIN_NAME]" at bounding box center [166, 167] width 74 height 55
drag, startPoint x: 156, startPoint y: 172, endPoint x: 225, endPoint y: 177, distance: 69.4
click at [225, 177] on div "Contact [PERSON_NAME] [PHONE_NUMBER] [PERSON_NAME][EMAIL_ADDRESS][DOMAIN_NAME] …" at bounding box center [338, 162] width 443 height 89
drag, startPoint x: 129, startPoint y: 143, endPoint x: 194, endPoint y: 176, distance: 72.7
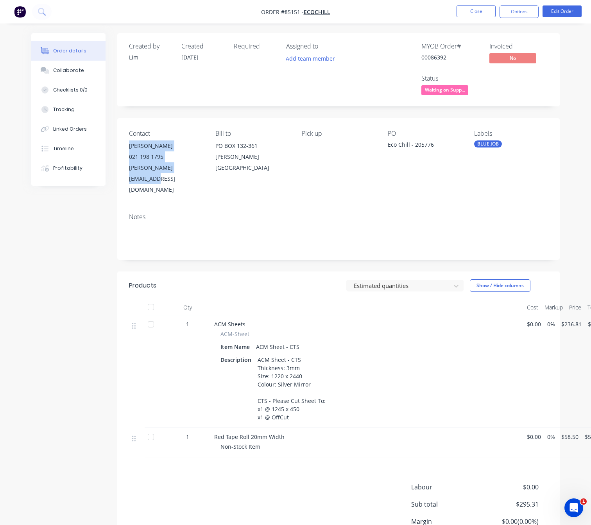
click at [194, 176] on div "Contact [PERSON_NAME] [PHONE_NUMBER] [PERSON_NAME][EMAIL_ADDRESS][DOMAIN_NAME] …" at bounding box center [338, 162] width 443 height 89
copy div "[PERSON_NAME] 021 198 1795 [PERSON_NAME][EMAIL_ADDRESS][DOMAIN_NAME]"
drag, startPoint x: 210, startPoint y: 461, endPoint x: 206, endPoint y: 463, distance: 4.6
click at [209, 482] on div "Labour $0.00 Sub total $295.31 Margin $0.00 ( 0.00 %) Tax $44.30 Total $339.61" at bounding box center [338, 527] width 419 height 91
click at [528, 12] on button "Options" at bounding box center [519, 11] width 39 height 13
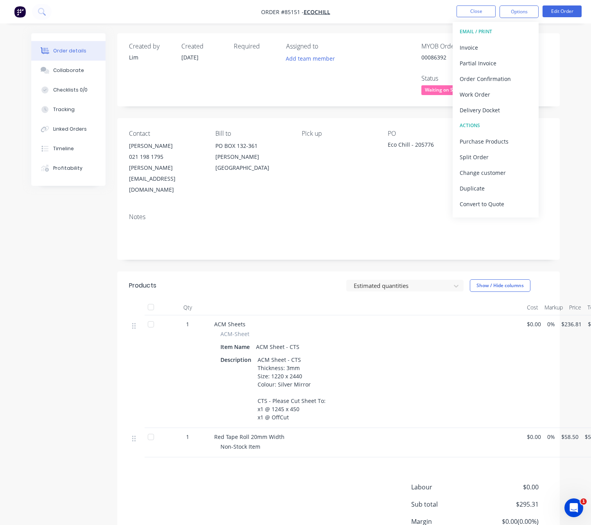
click at [505, 38] on button "EMAIL / PRINT" at bounding box center [496, 32] width 86 height 16
click at [504, 44] on div "Invoice" at bounding box center [496, 47] width 72 height 11
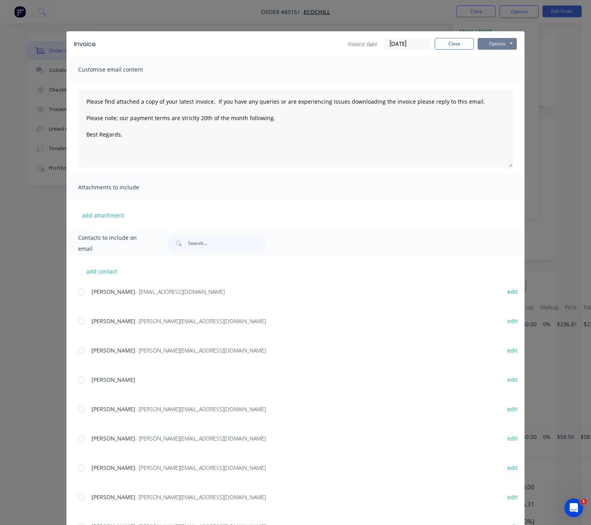
click at [504, 46] on button "Options" at bounding box center [497, 44] width 39 height 12
click at [504, 54] on button "Preview" at bounding box center [503, 57] width 50 height 13
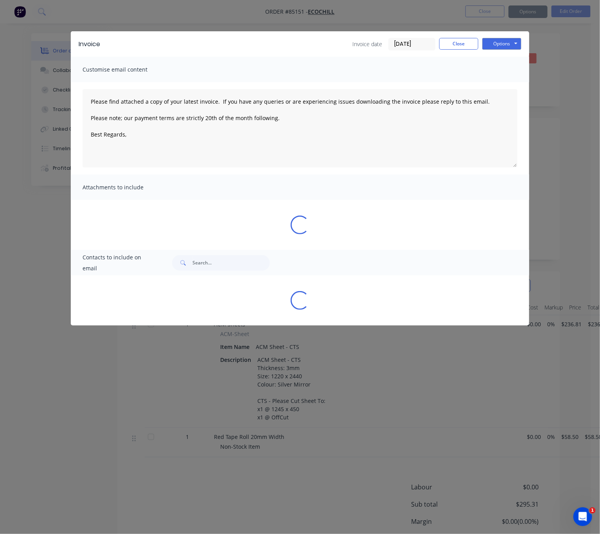
type textarea "Please find attached a copy of your latest invoice. If you have any queries or …"
